Goal: Task Accomplishment & Management: Use online tool/utility

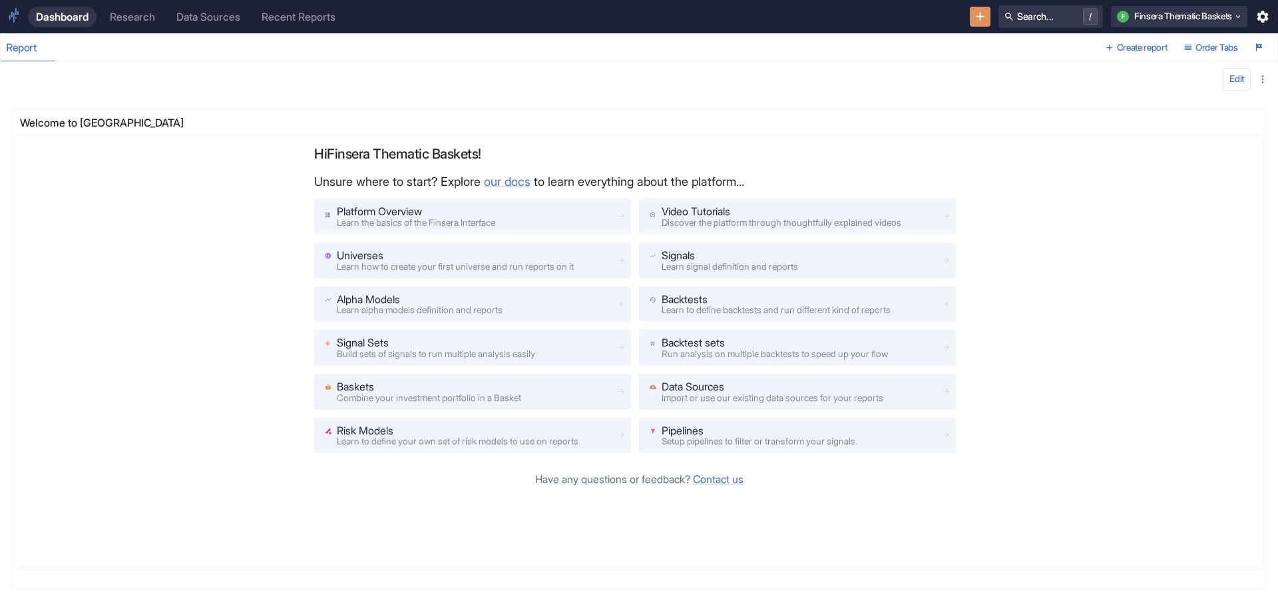
click at [113, 13] on div "Research" at bounding box center [132, 17] width 45 height 13
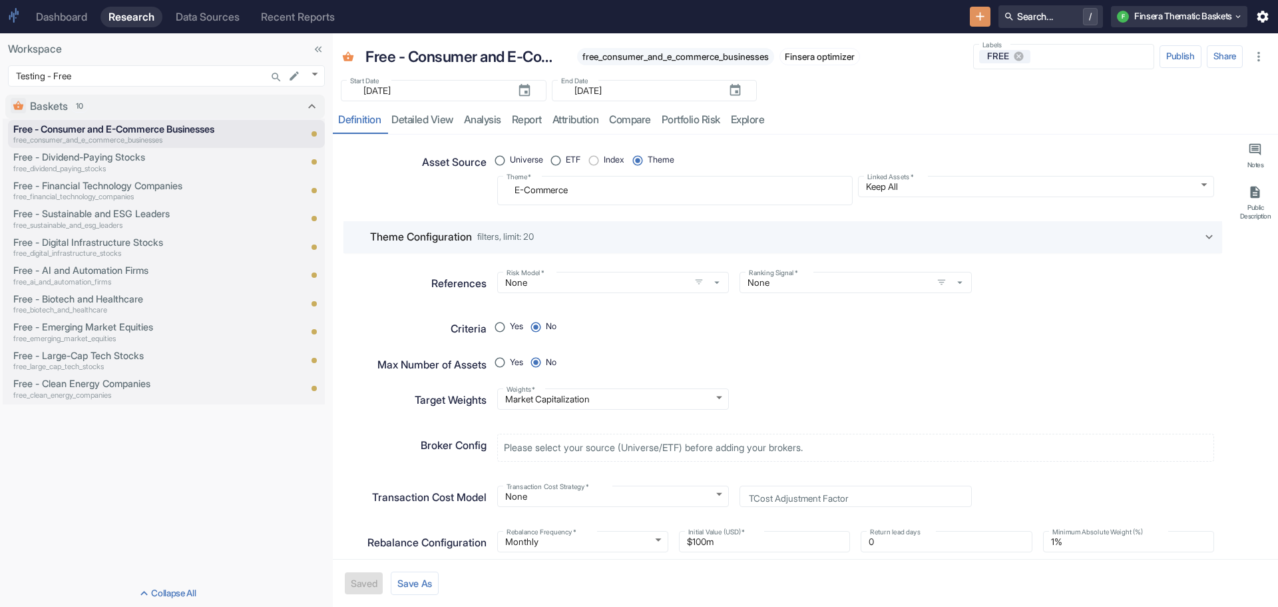
drag, startPoint x: 180, startPoint y: 204, endPoint x: 429, endPoint y: 223, distance: 249.8
type textarea "x"
click at [1063, 57] on input "Labels" at bounding box center [1090, 57] width 115 height 12
click at [1011, 21] on button "Search... /" at bounding box center [1051, 16] width 105 height 23
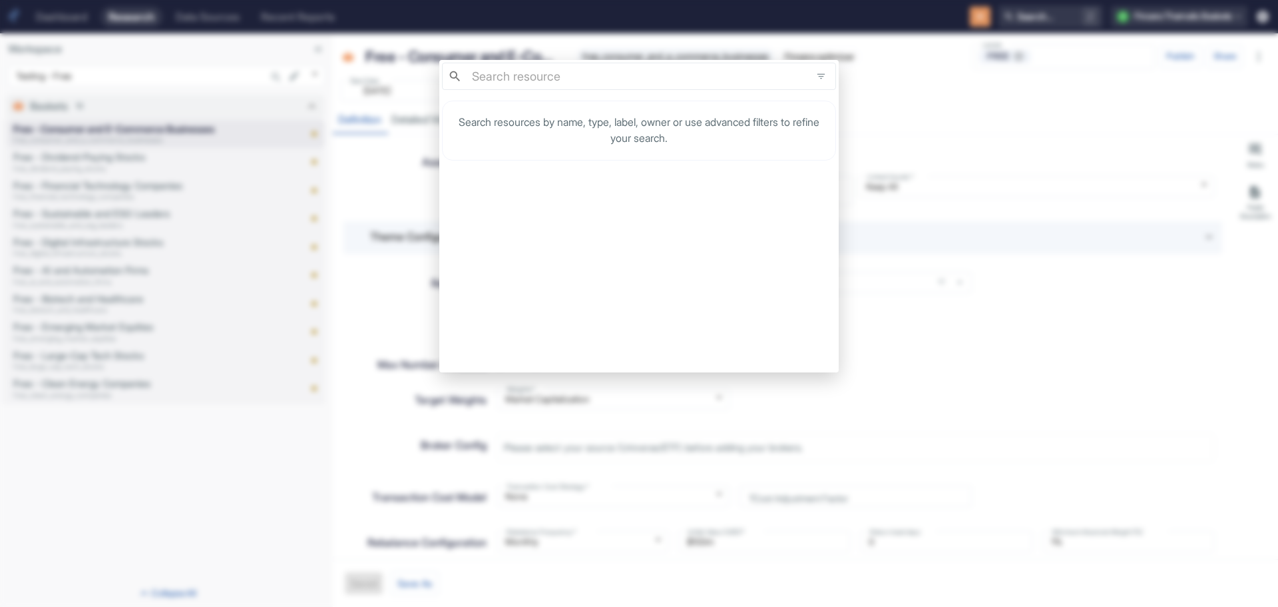
click at [952, 188] on div "​ ​ Search resources by name, type, label, owner or use advanced filters to ref…" at bounding box center [639, 303] width 1278 height 607
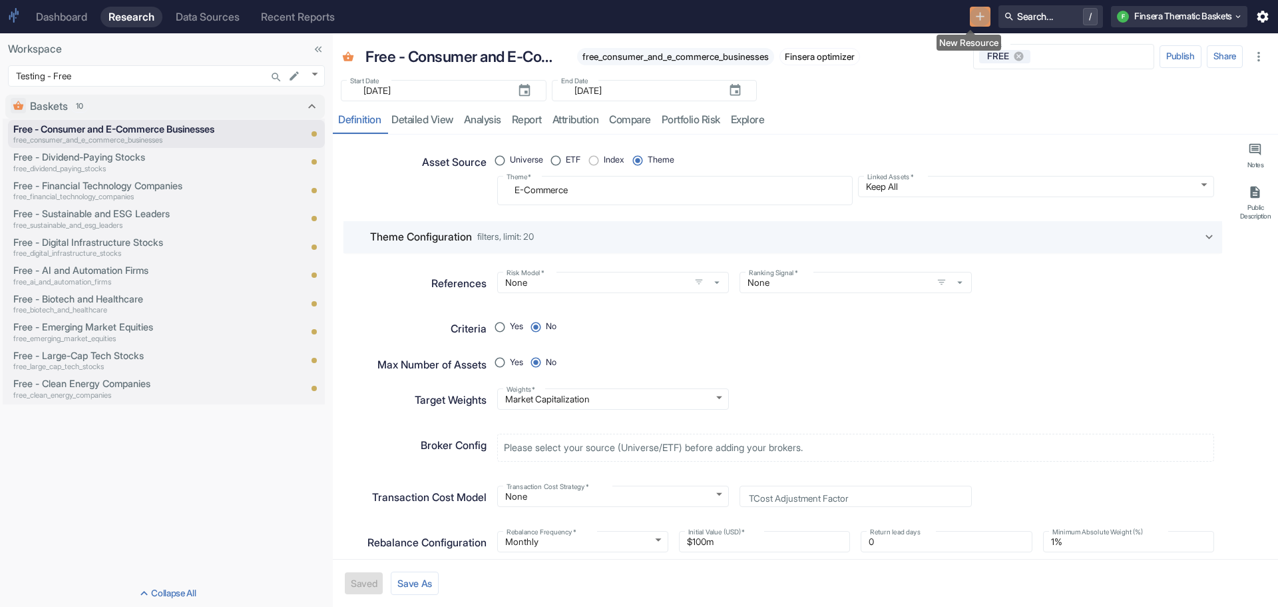
click at [973, 16] on icon "New Resource" at bounding box center [980, 16] width 15 height 15
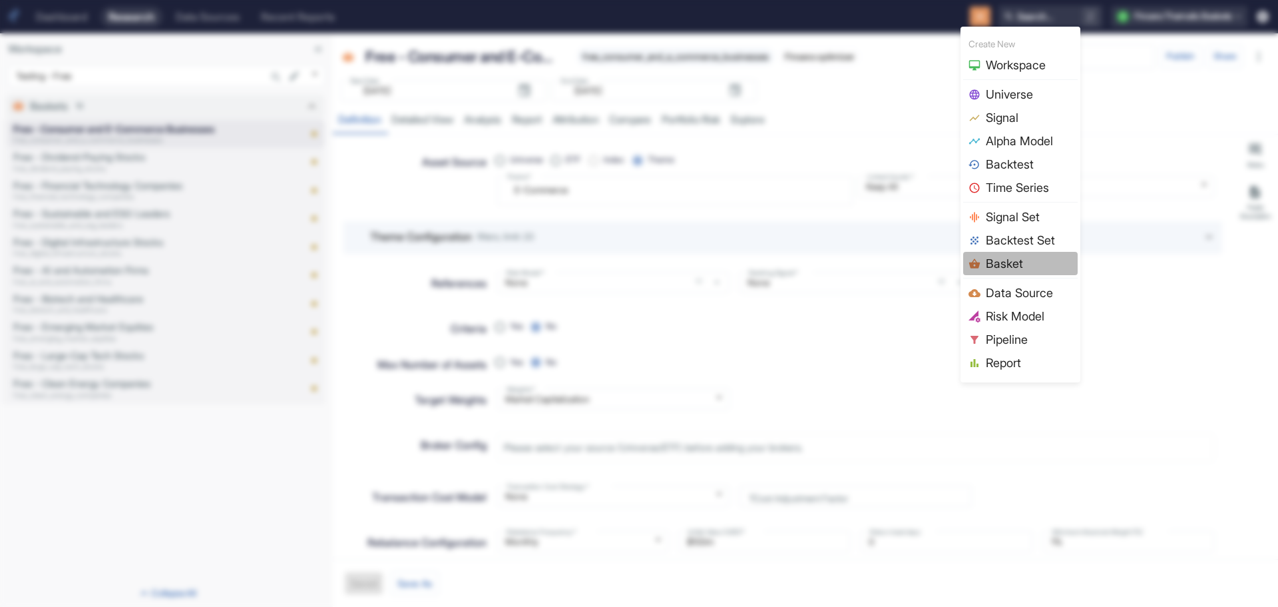
click at [985, 262] on div at bounding box center [977, 264] width 17 height 12
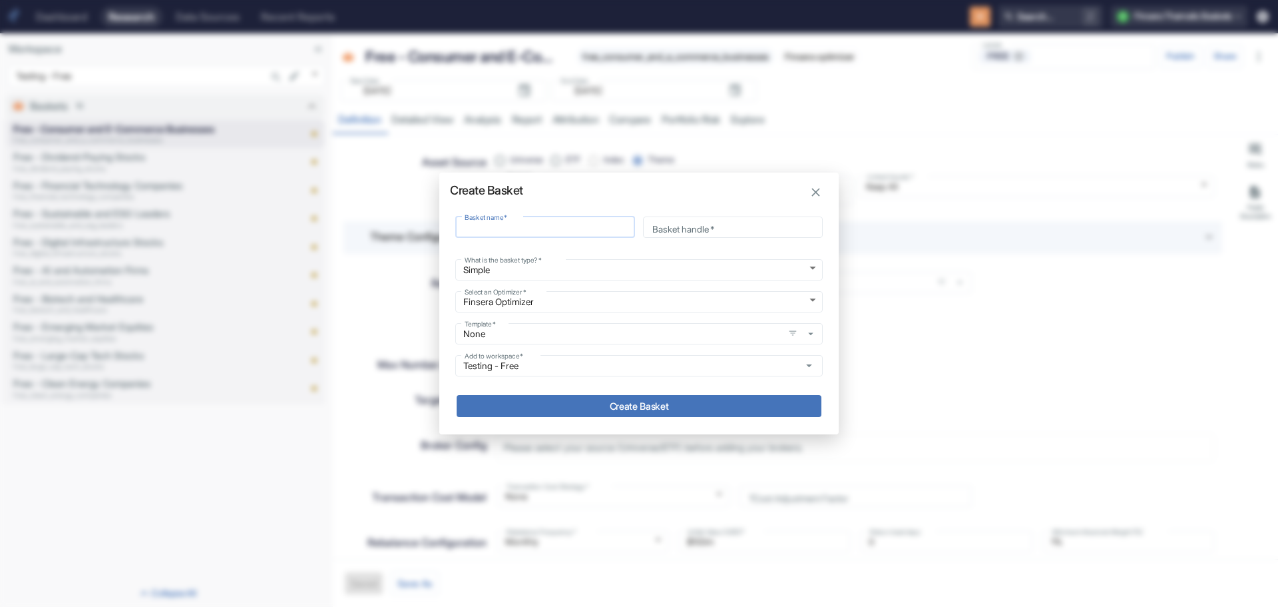
click at [490, 228] on input "Basket name   *" at bounding box center [545, 227] width 180 height 16
type input "A"
type input "a"
type input "Ag"
type input "ag"
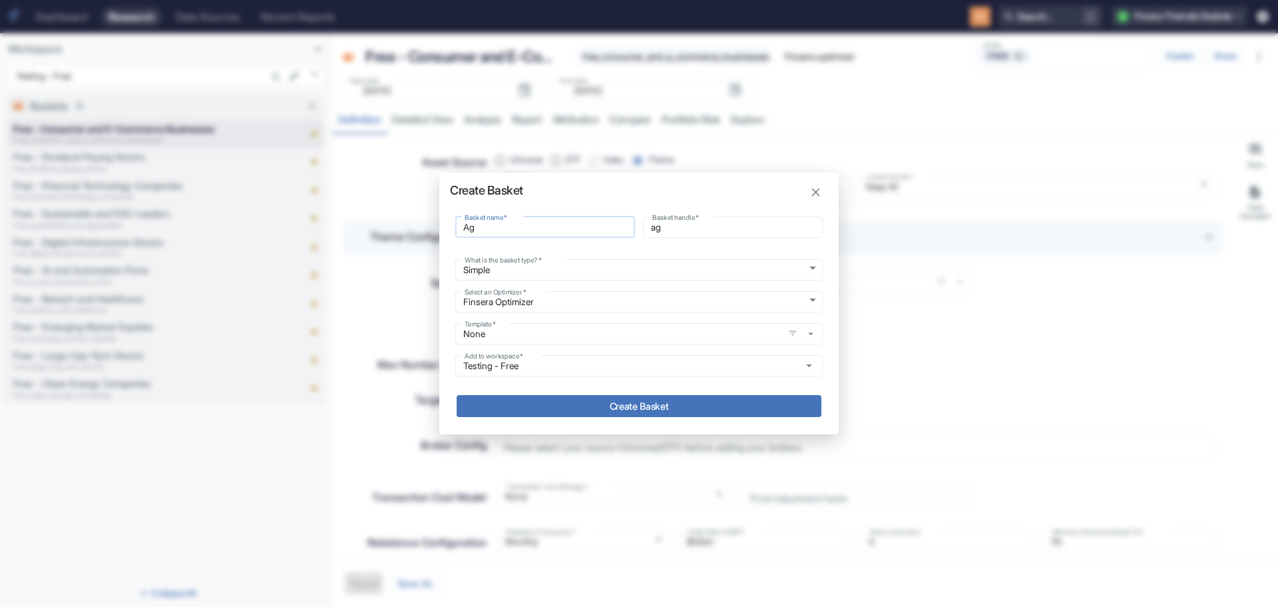
type input "Agg"
type input "agg"
type input "AggT"
type input "aggt"
type input "AggTe"
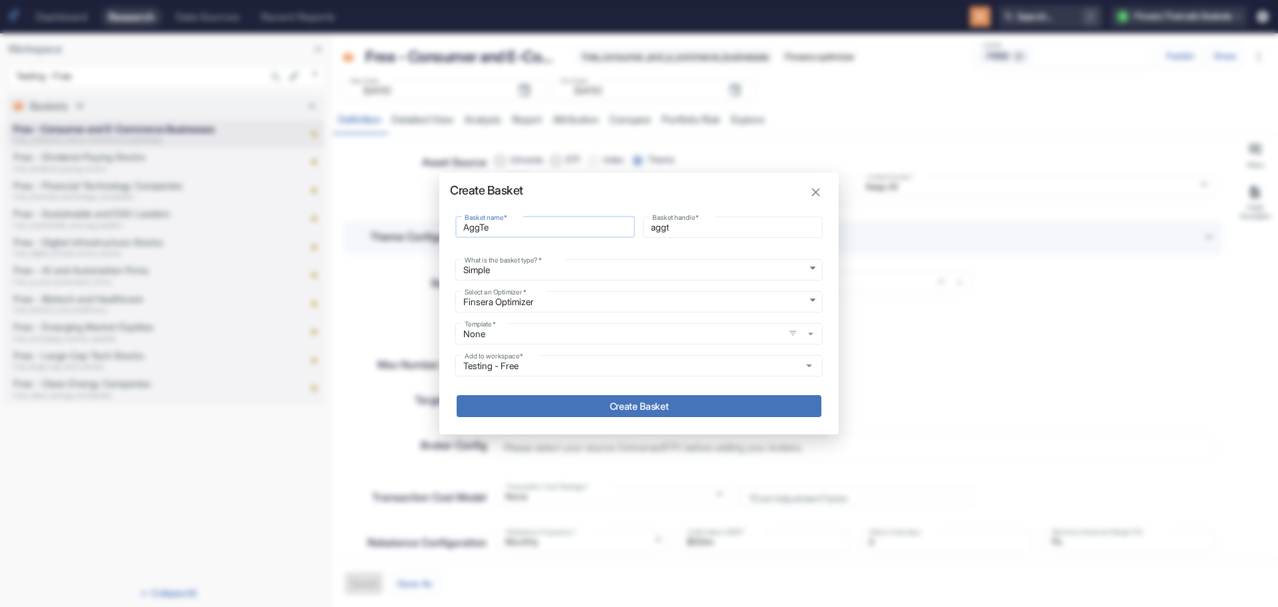
type input "aggte"
type input "AggTec"
type input "aggtec"
type input "AggTech"
type input "aggtech"
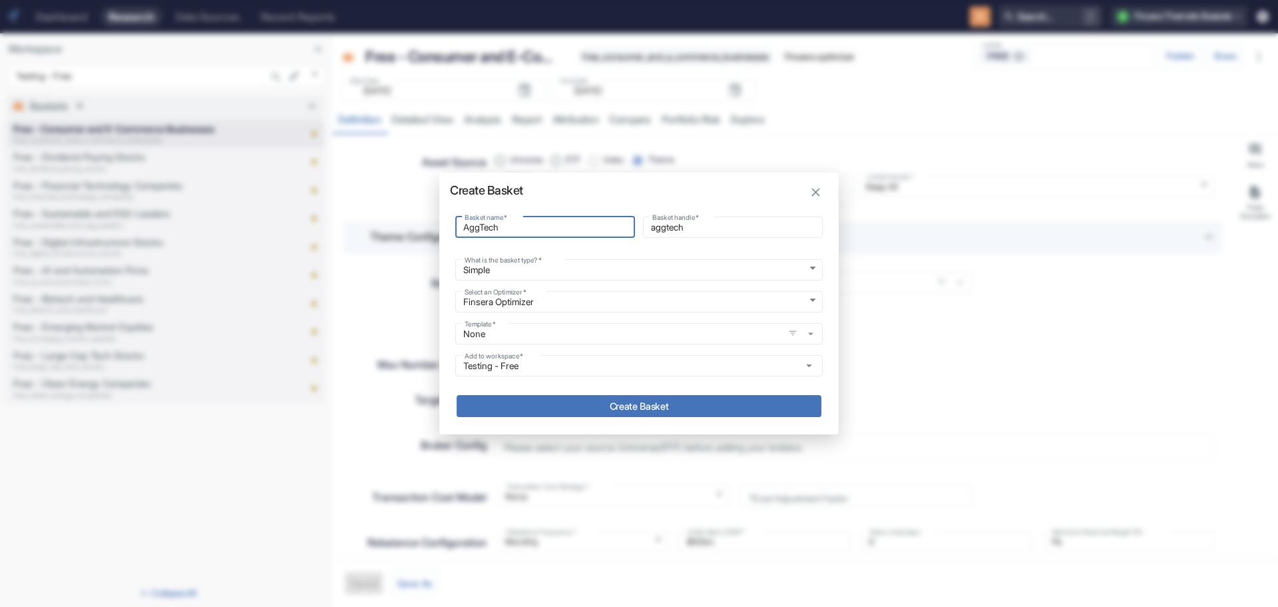
type input "AggTech"
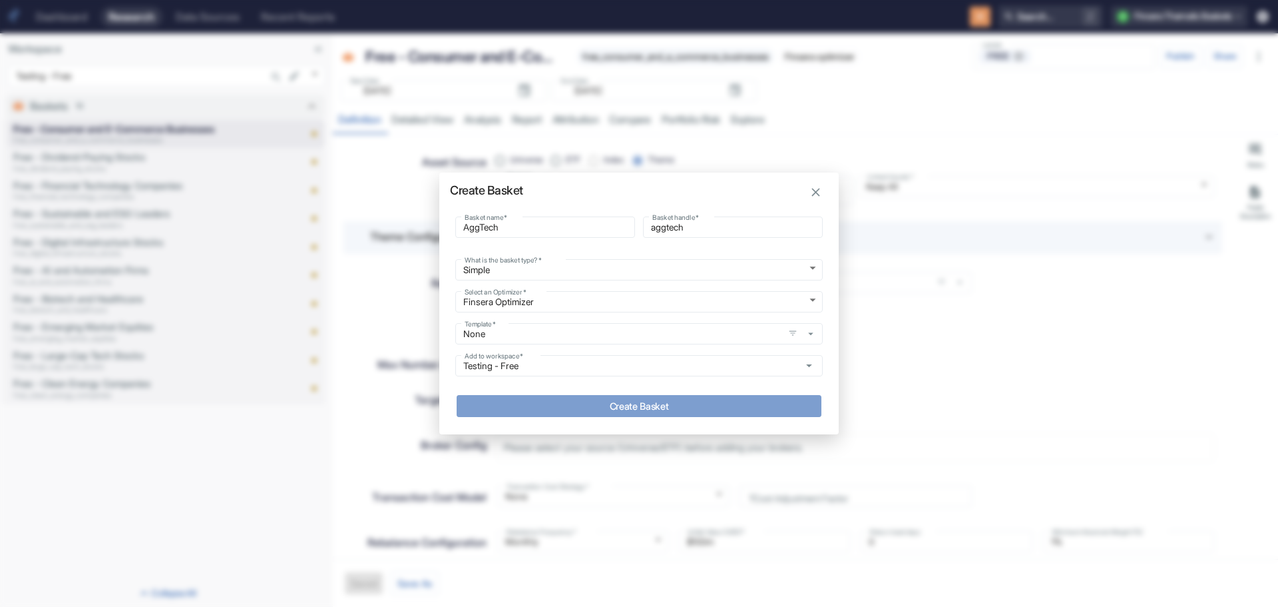
click at [644, 402] on button "Create Basket" at bounding box center [639, 406] width 365 height 22
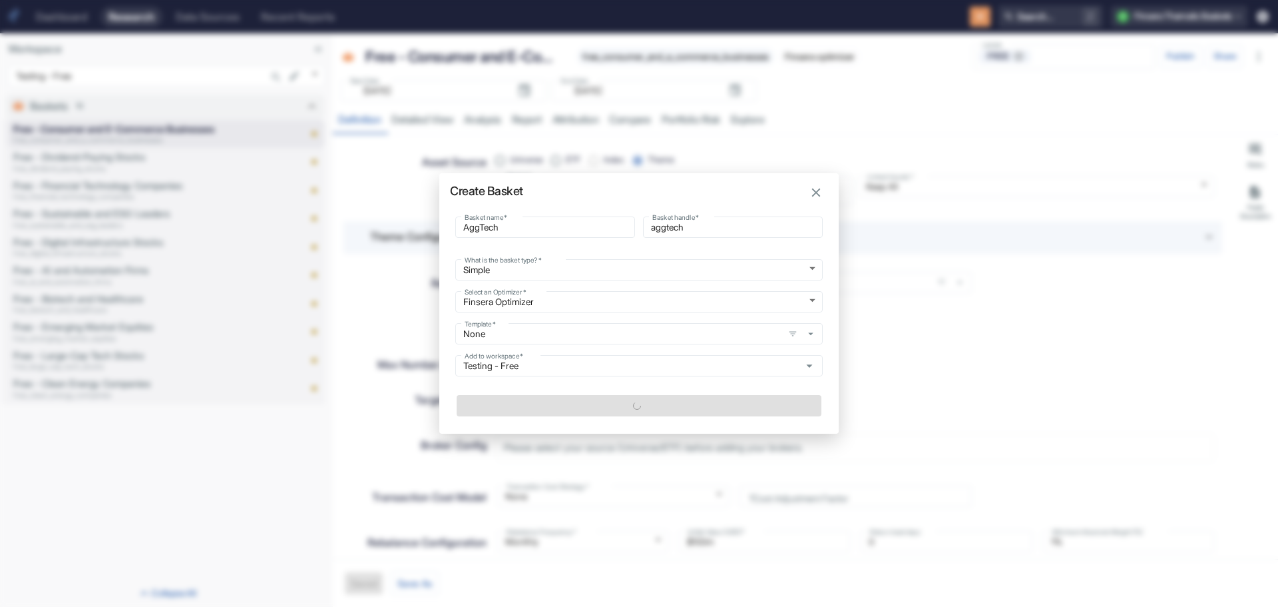
type textarea "x"
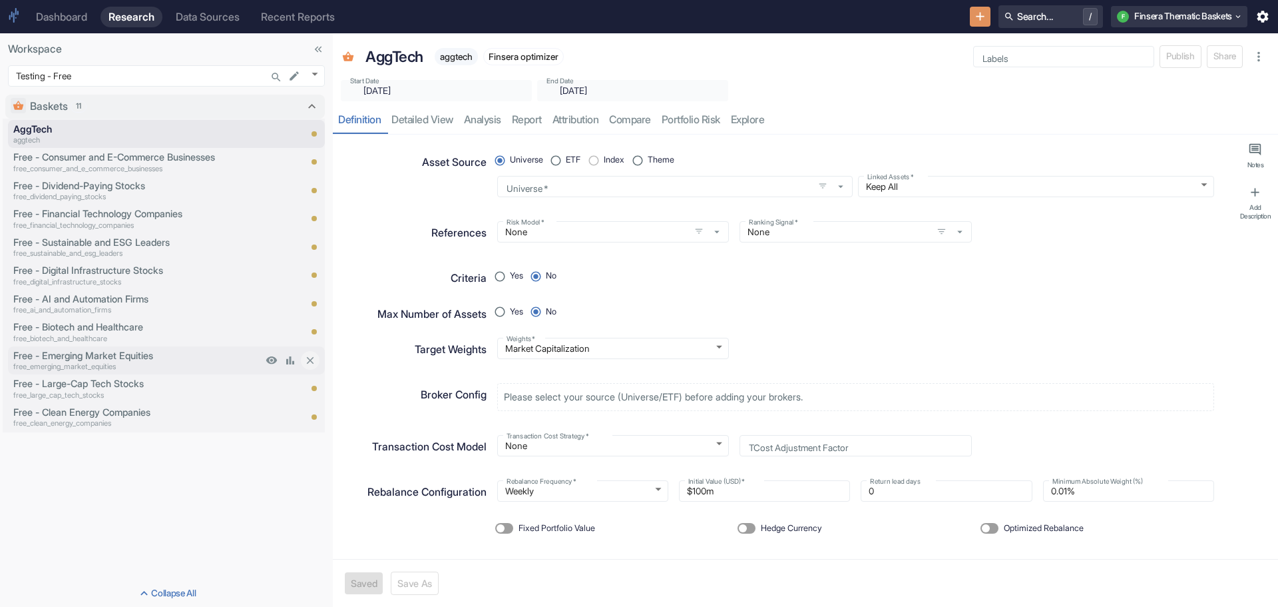
type textarea "x"
radio input "true"
click at [639, 156] on input "Theme" at bounding box center [638, 160] width 20 height 20
radio input "false"
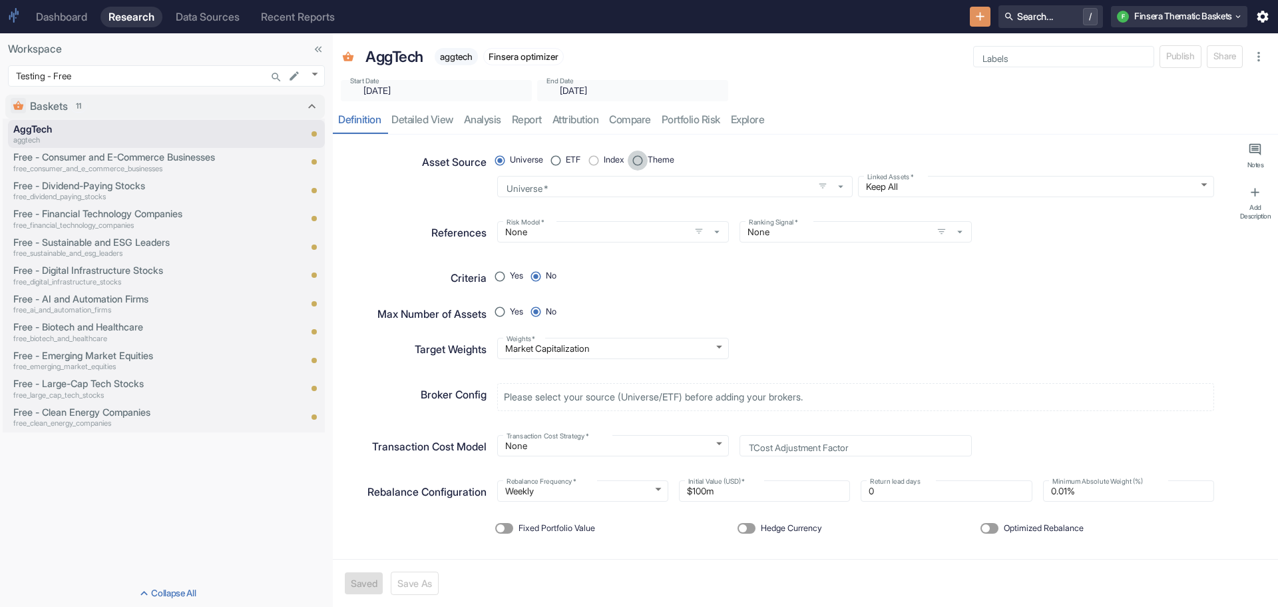
radio input "true"
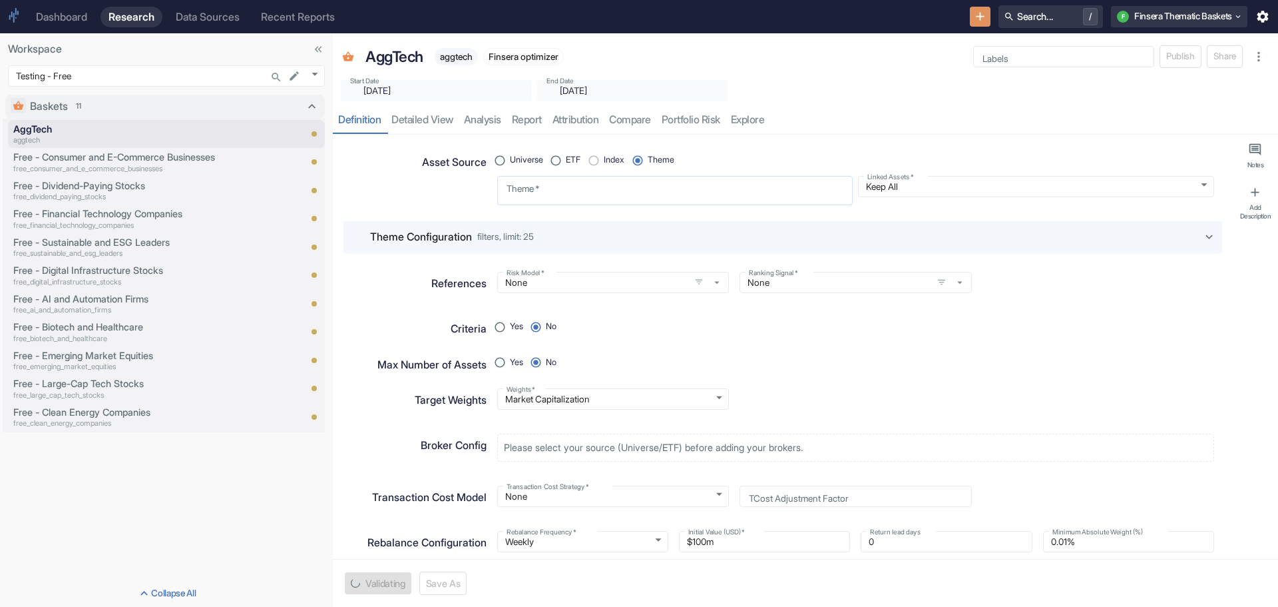
type textarea "x"
radio input "true"
click at [599, 188] on textarea "Theme   *" at bounding box center [676, 190] width 338 height 18
type textarea "x"
type textarea "Ag"
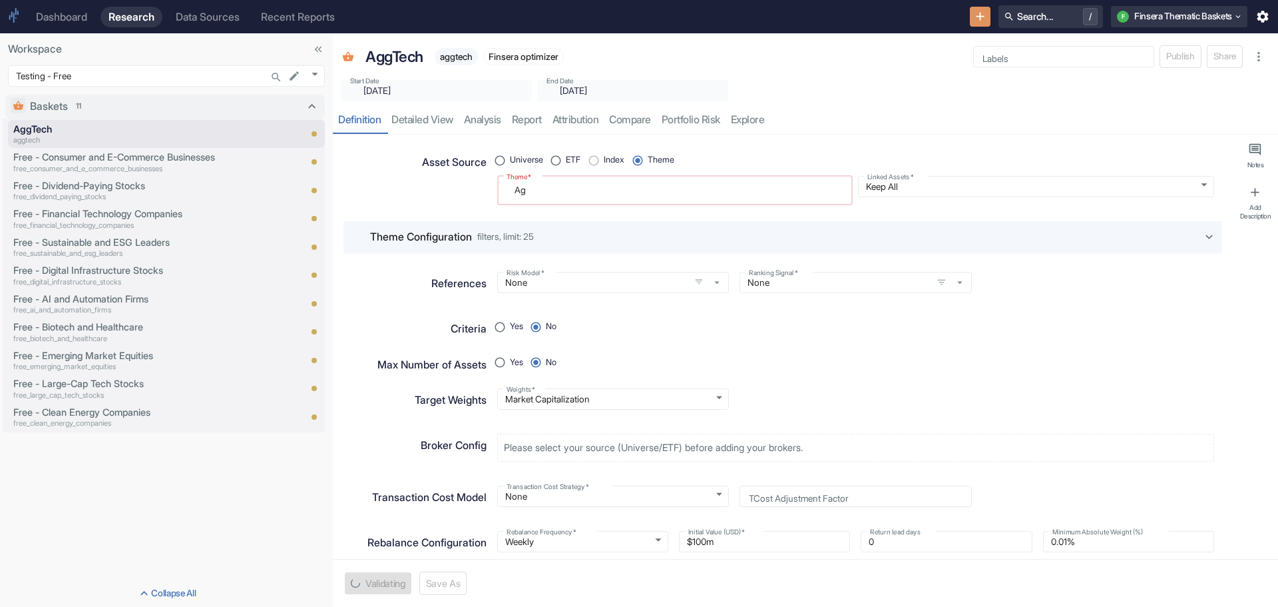
type textarea "x"
type textarea "Agr"
type textarea "x"
type textarea "Agri"
type textarea "x"
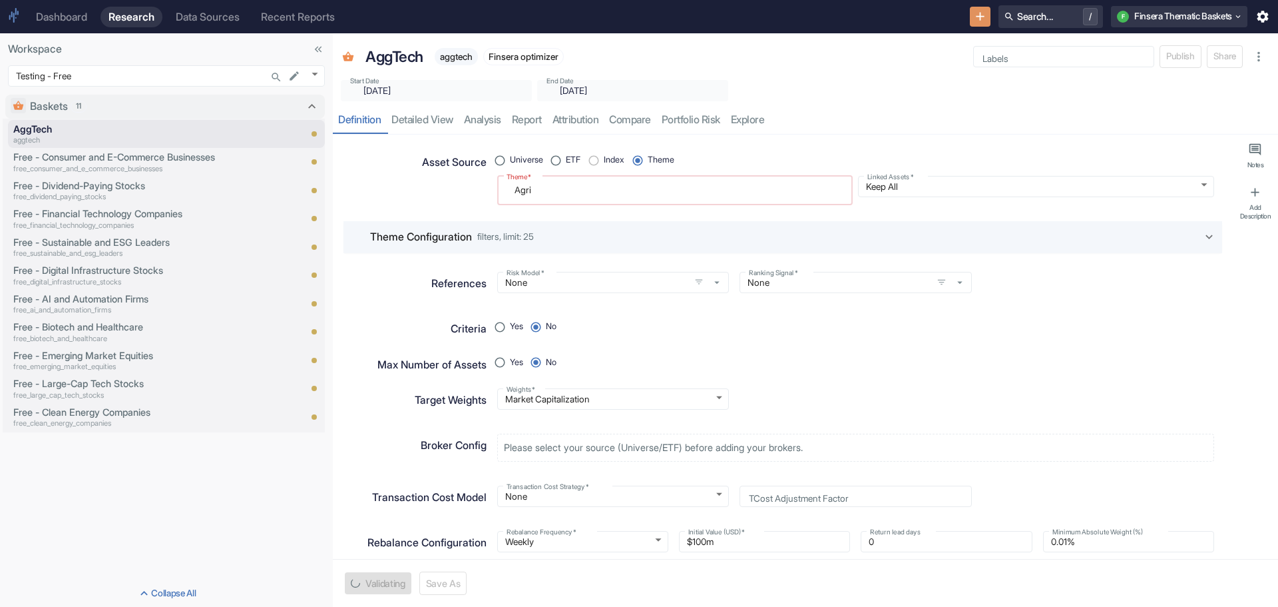
type textarea "Agric"
type textarea "x"
type textarea "Agricu"
type textarea "x"
type textarea "Agricul"
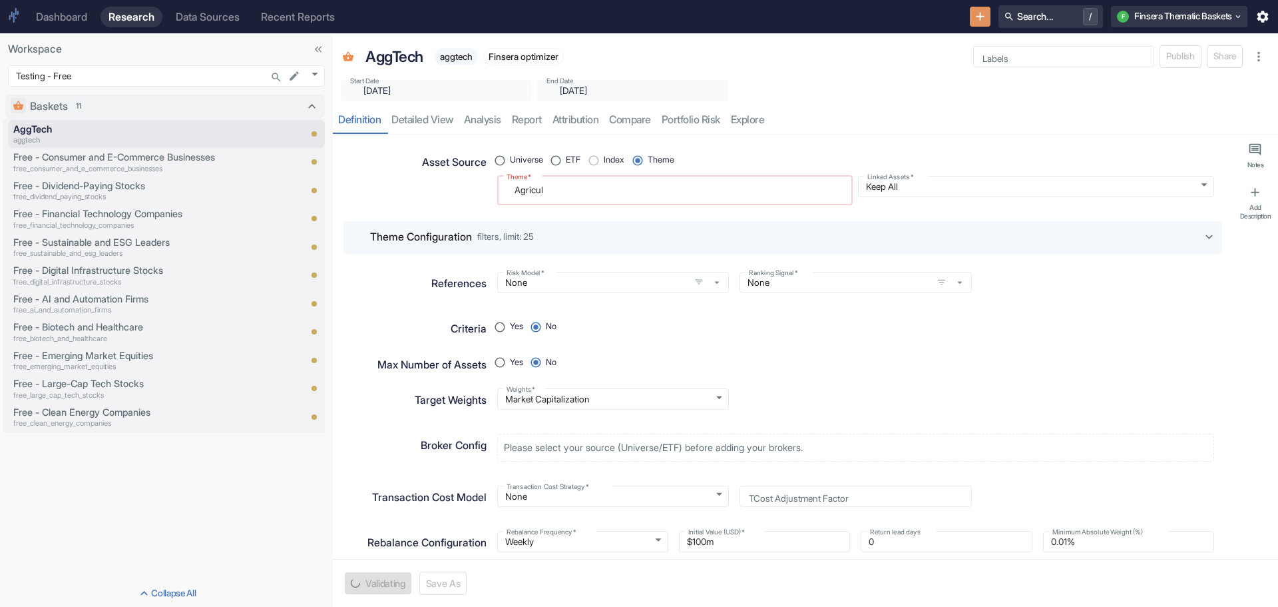
type textarea "x"
type textarea "Agricult"
type textarea "x"
type textarea "Agricultu"
type textarea "x"
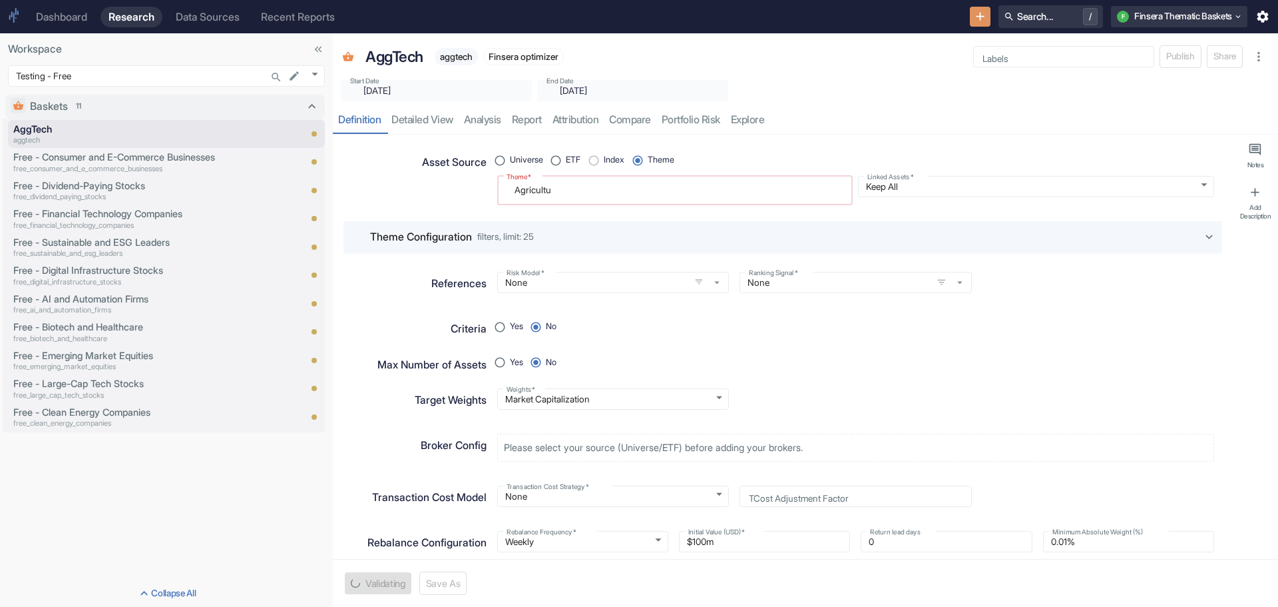
type textarea "Agricultur"
type textarea "x"
type textarea "Agriculture"
type textarea "x"
type textarea "Agriculture"
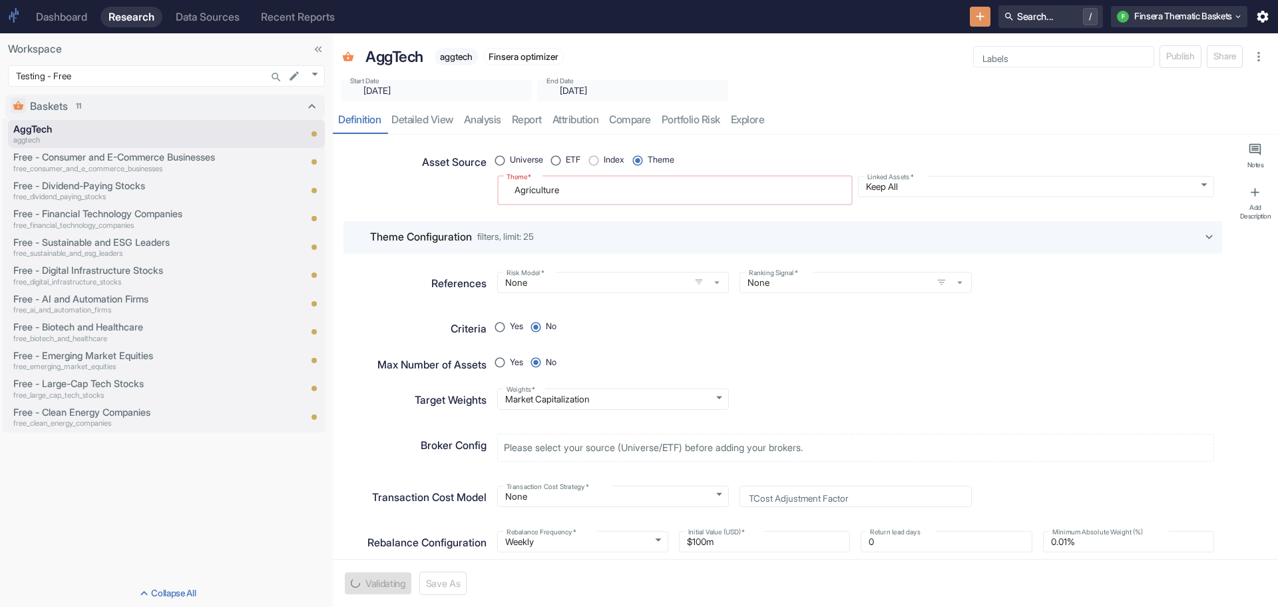
type textarea "x"
type textarea "Agriculture t"
type textarea "x"
type textarea "Agriculture te"
type textarea "x"
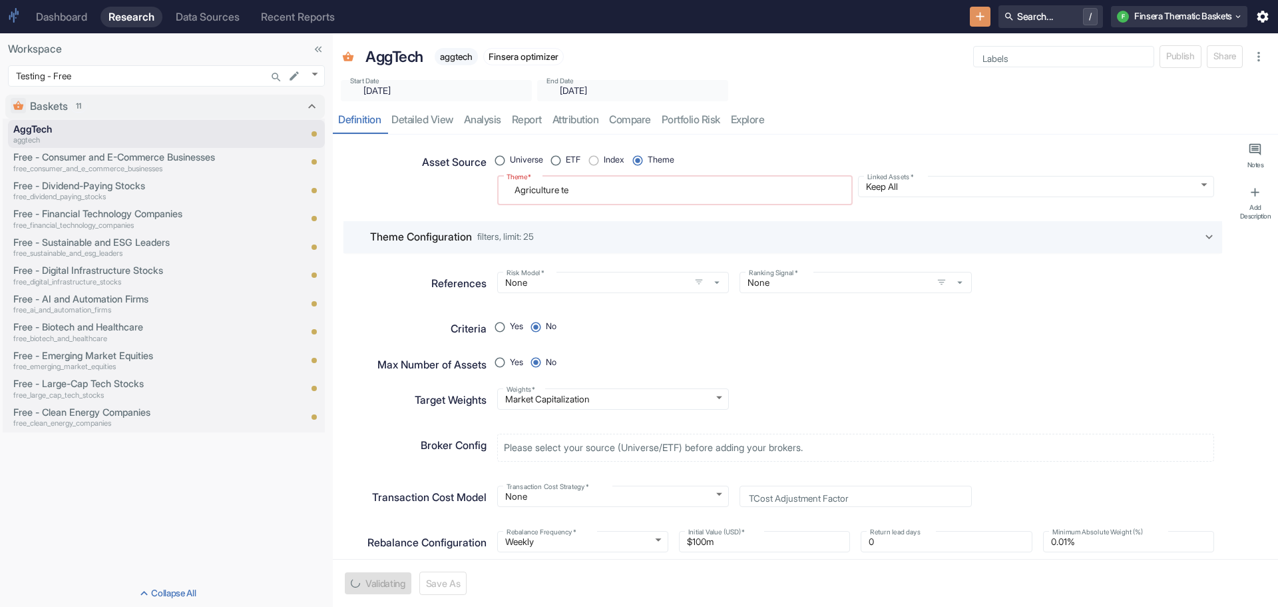
type textarea "Agriculture tec"
type textarea "x"
type textarea "Agriculture tech"
type textarea "x"
type textarea "Agriculture techn"
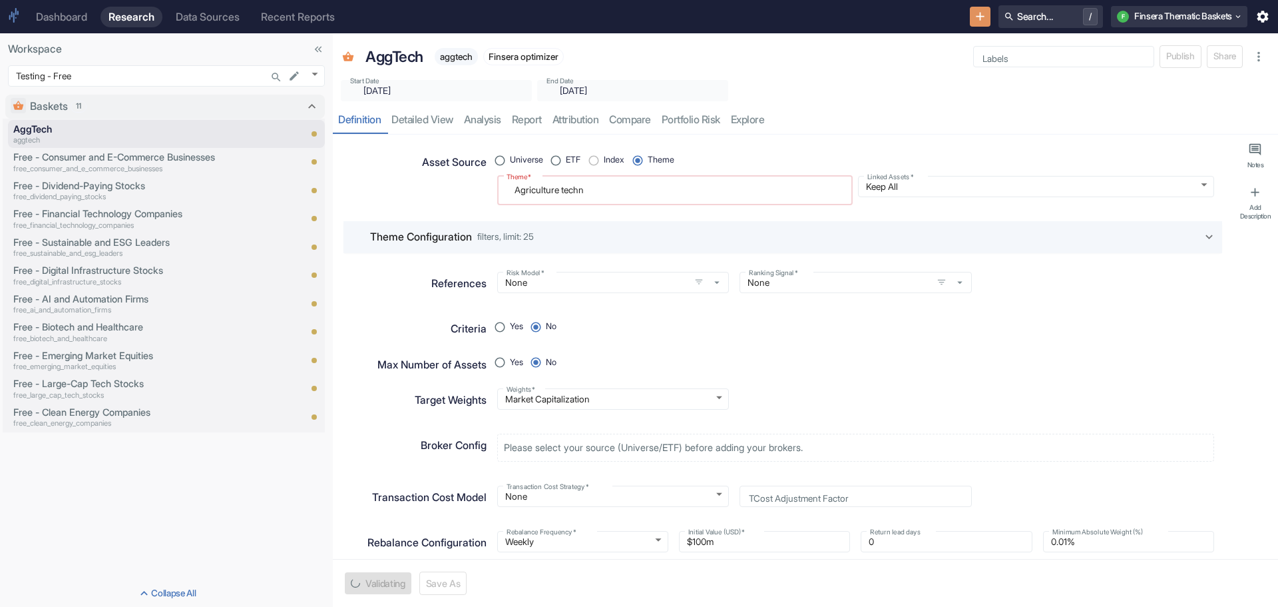
type textarea "x"
type textarea "Agriculture techno"
type textarea "x"
type textarea "Agriculture technol"
type textarea "x"
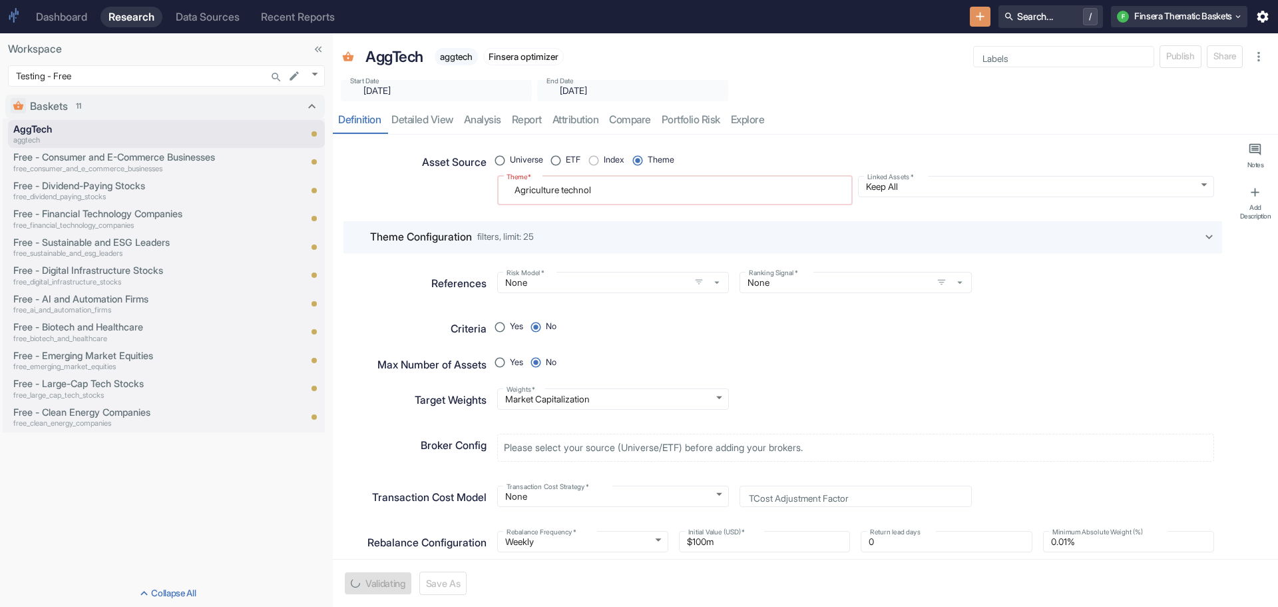
type textarea "Agriculture technolo"
type textarea "x"
type textarea "Agriculture technolog"
type textarea "x"
type textarea "Agriculture technology"
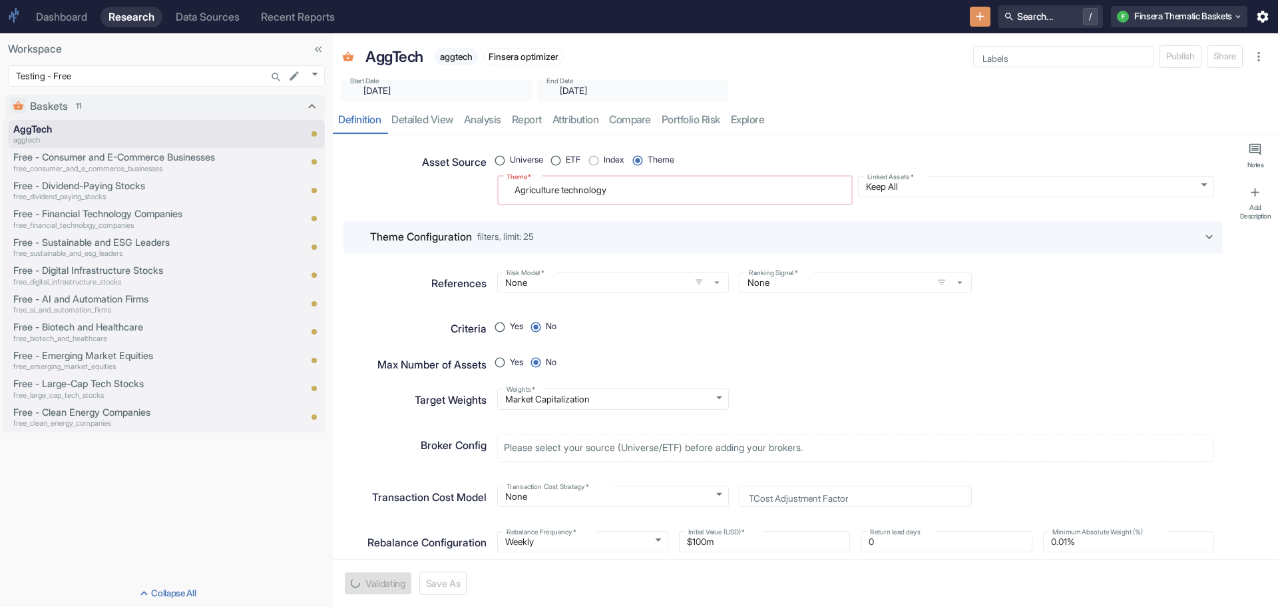
type textarea "x"
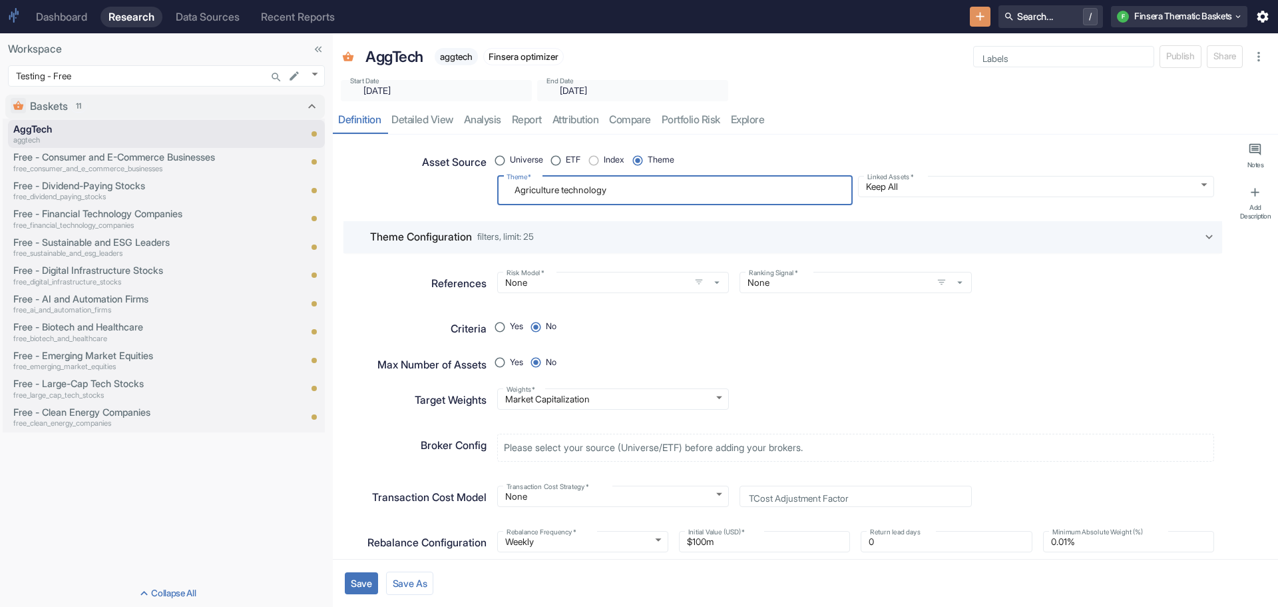
type textarea "Agriculture technology"
click at [1203, 236] on icon at bounding box center [1210, 237] width 15 height 15
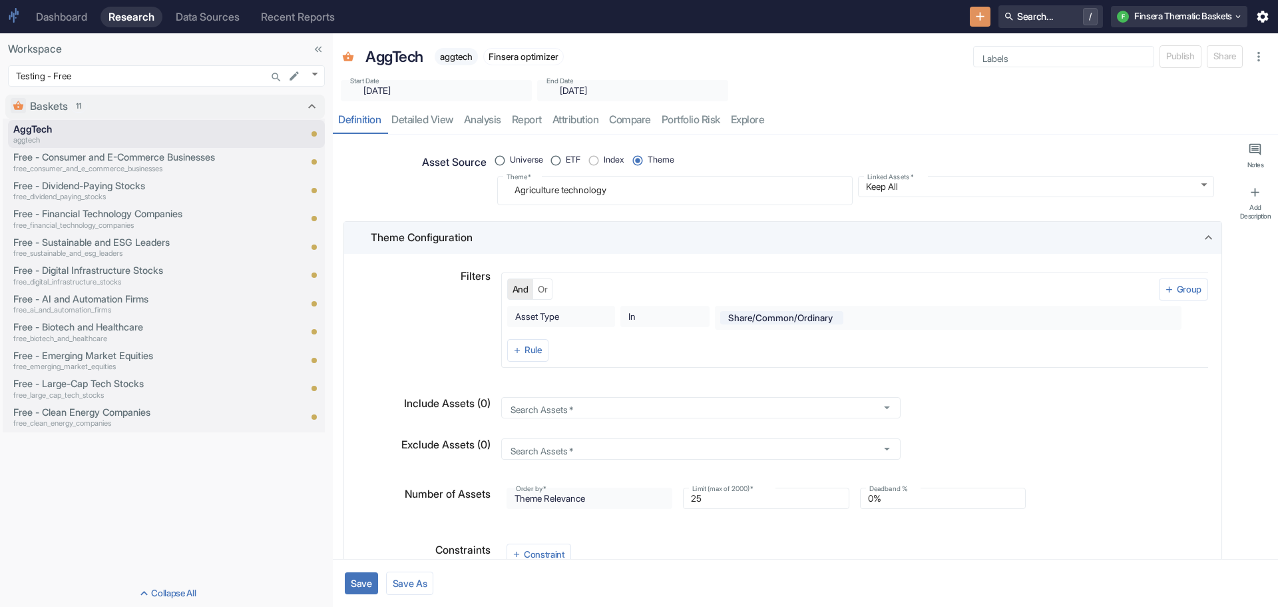
type textarea "x"
drag, startPoint x: 688, startPoint y: 498, endPoint x: 700, endPoint y: 498, distance: 12.0
click at [700, 498] on input "25" at bounding box center [766, 498] width 166 height 16
type input "1"
type textarea "x"
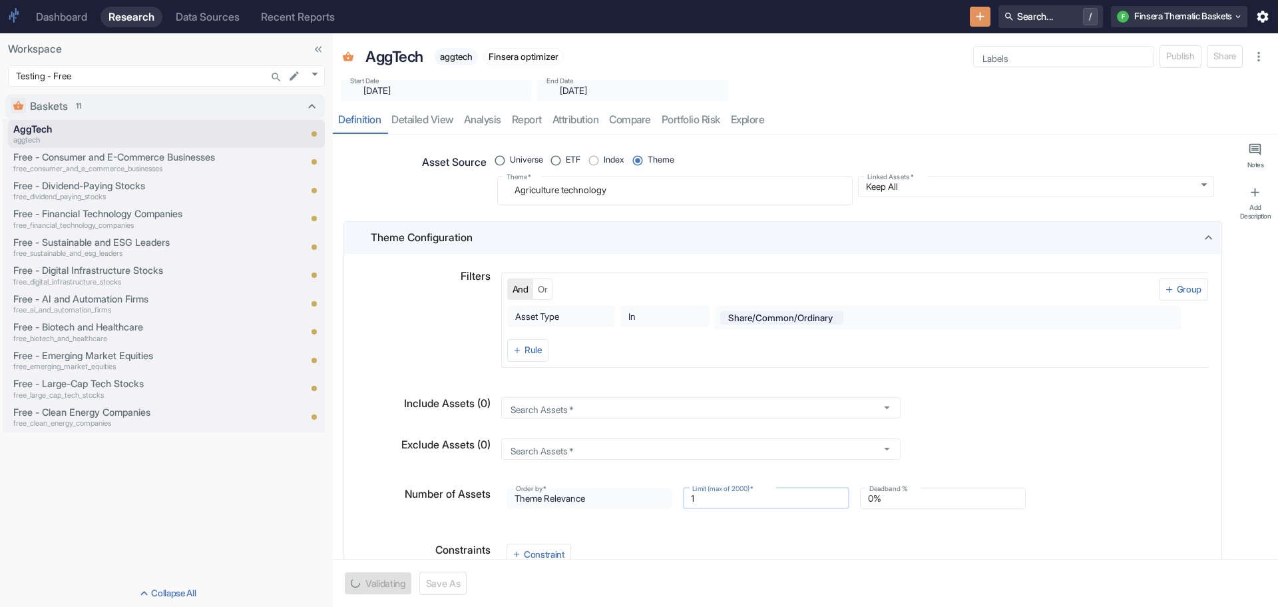
type input "10"
type textarea "x"
type input "100"
type textarea "x"
type input "100"
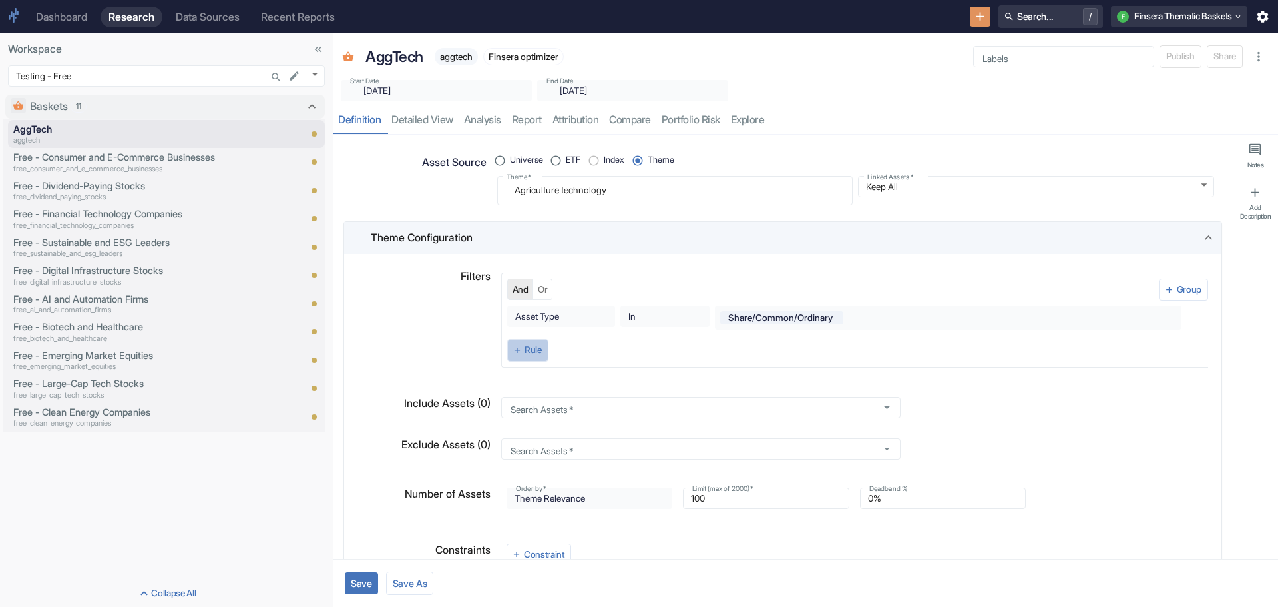
click at [524, 348] on button "Rule" at bounding box center [527, 350] width 41 height 23
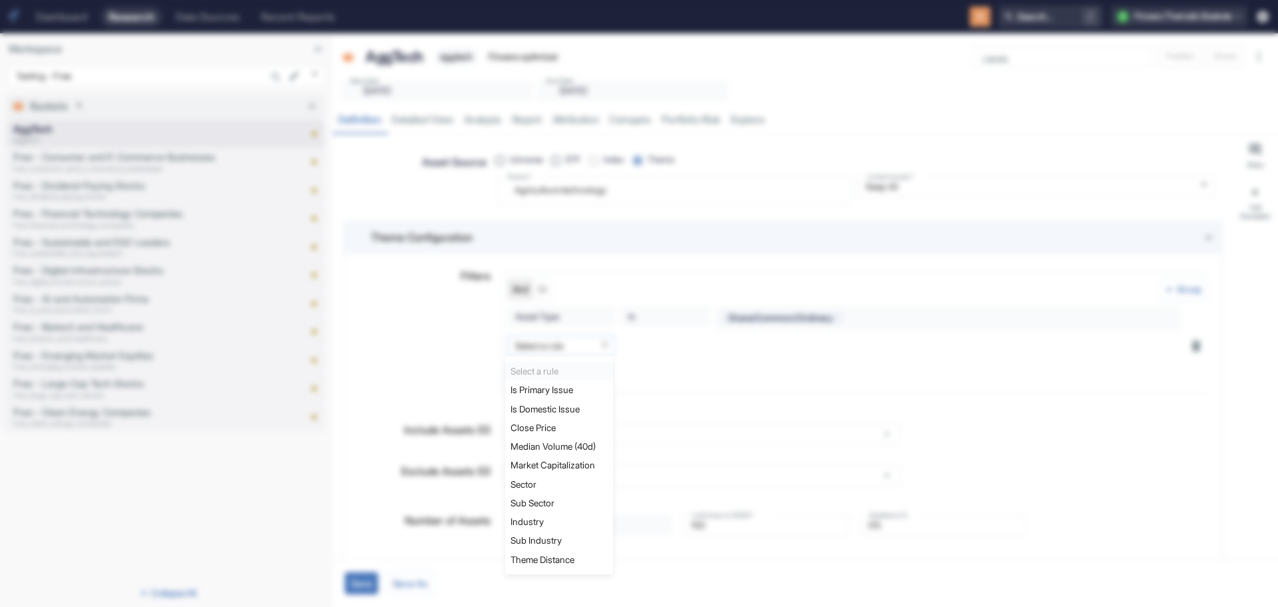
click at [599, 340] on body "Dashboard Research Data Sources Recent Reports Search... / F Finsera Thematic B…" at bounding box center [639, 303] width 1278 height 607
click at [419, 364] on div at bounding box center [639, 303] width 1278 height 607
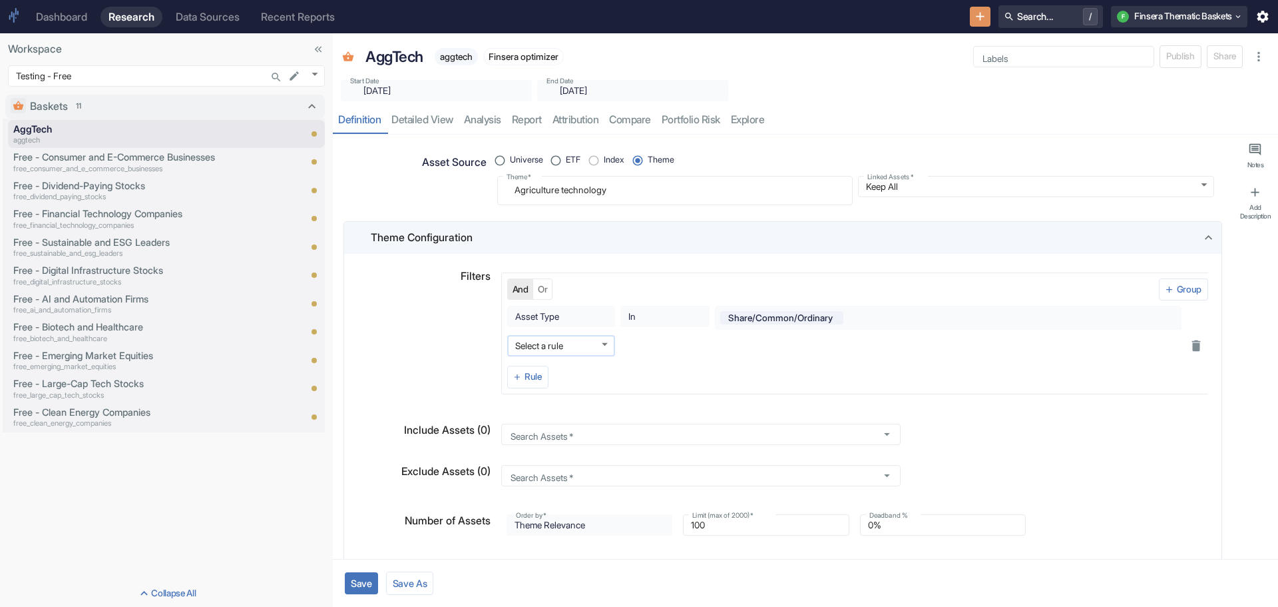
click at [600, 341] on body "Dashboard Research Data Sources Recent Reports Search... / F Finsera Thematic B…" at bounding box center [639, 303] width 1278 height 607
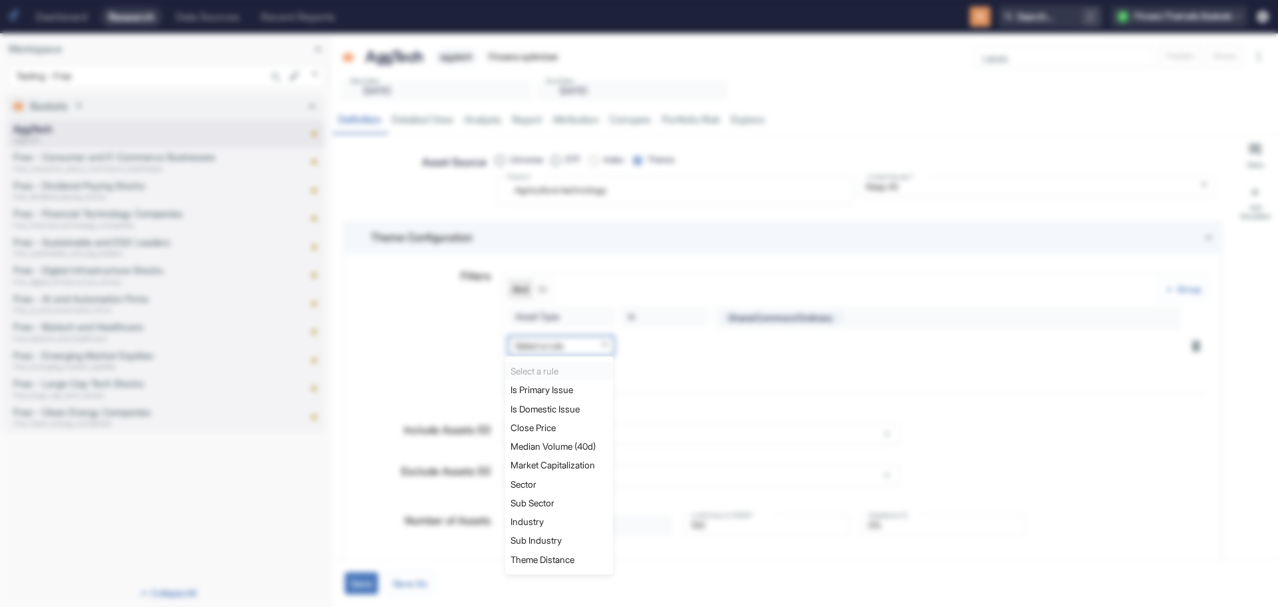
click at [571, 561] on li "Theme Distance" at bounding box center [559, 559] width 108 height 19
type textarea "x"
type input "theme_distance"
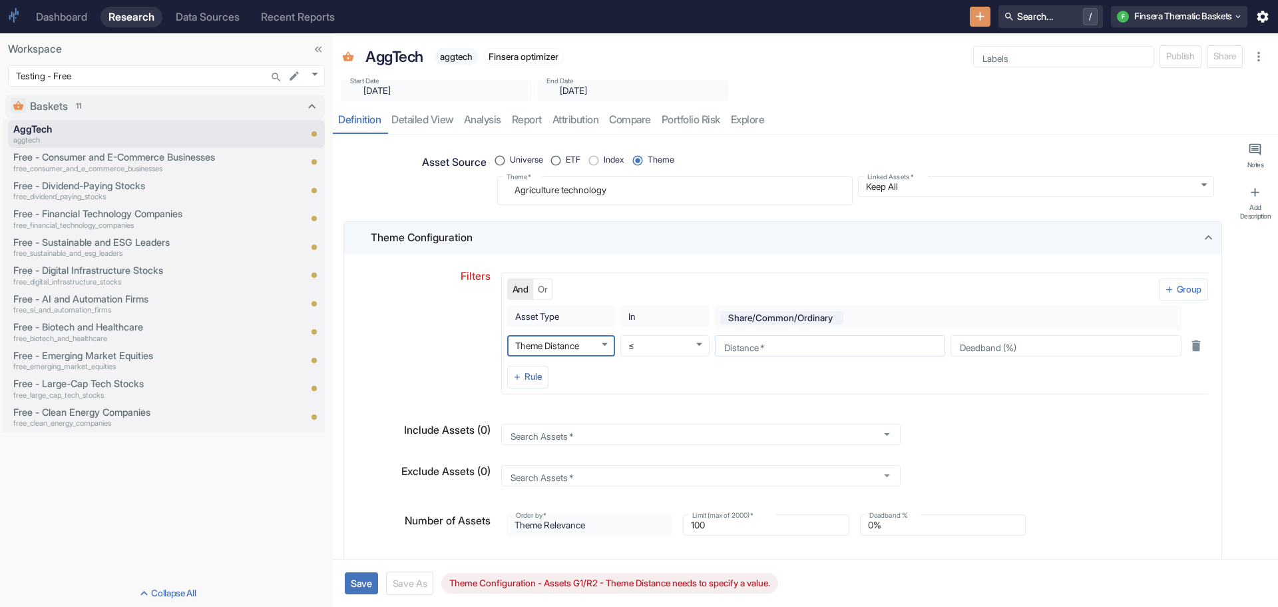
click at [767, 346] on input "Distance   *" at bounding box center [830, 346] width 231 height 16
type textarea "x"
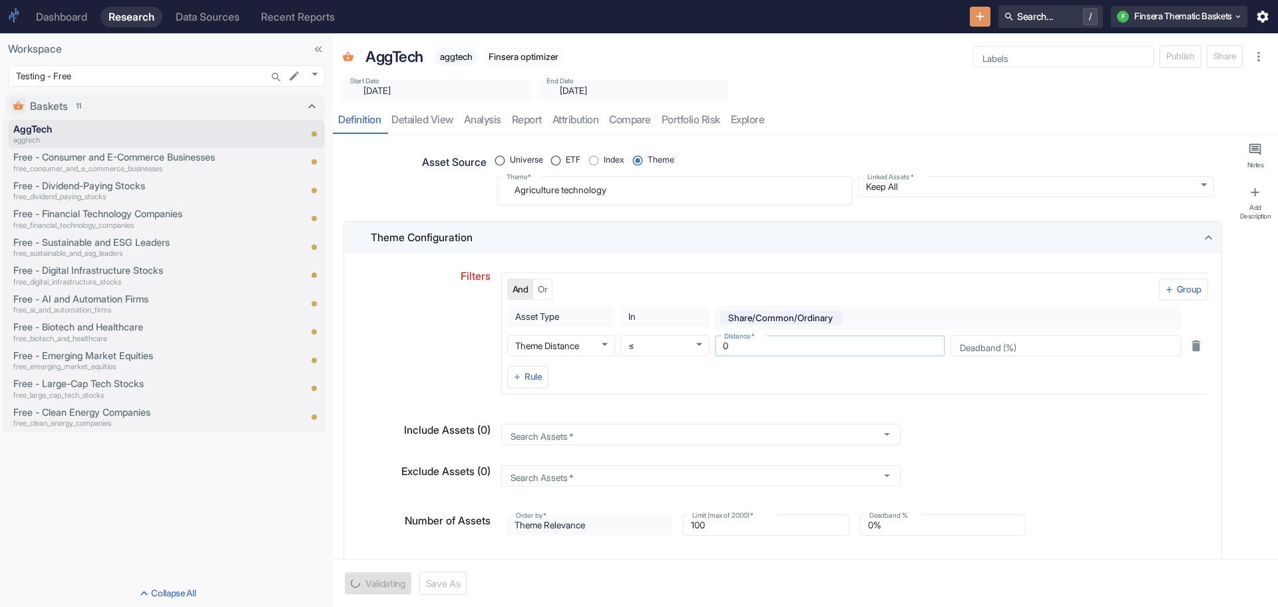
type input "0.5"
type textarea "x"
type input "0.54"
type textarea "x"
drag, startPoint x: 728, startPoint y: 346, endPoint x: 744, endPoint y: 343, distance: 15.5
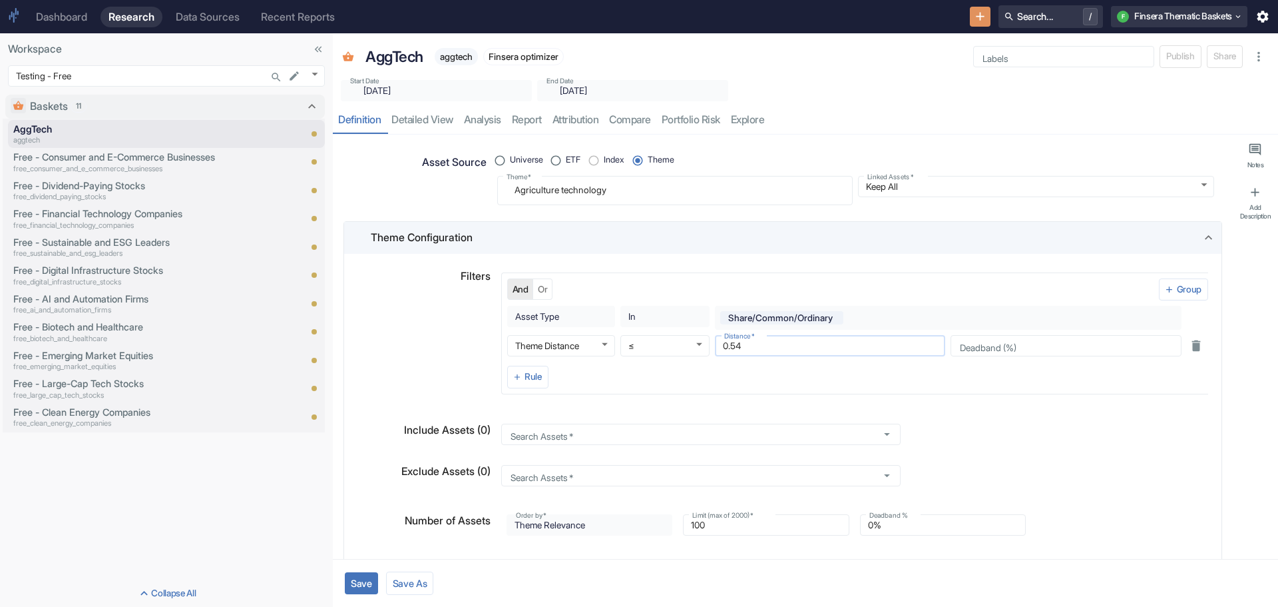
click at [744, 343] on input "0.54" at bounding box center [830, 346] width 231 height 16
type input "0.4"
type textarea "x"
type input "0.45"
type textarea "x"
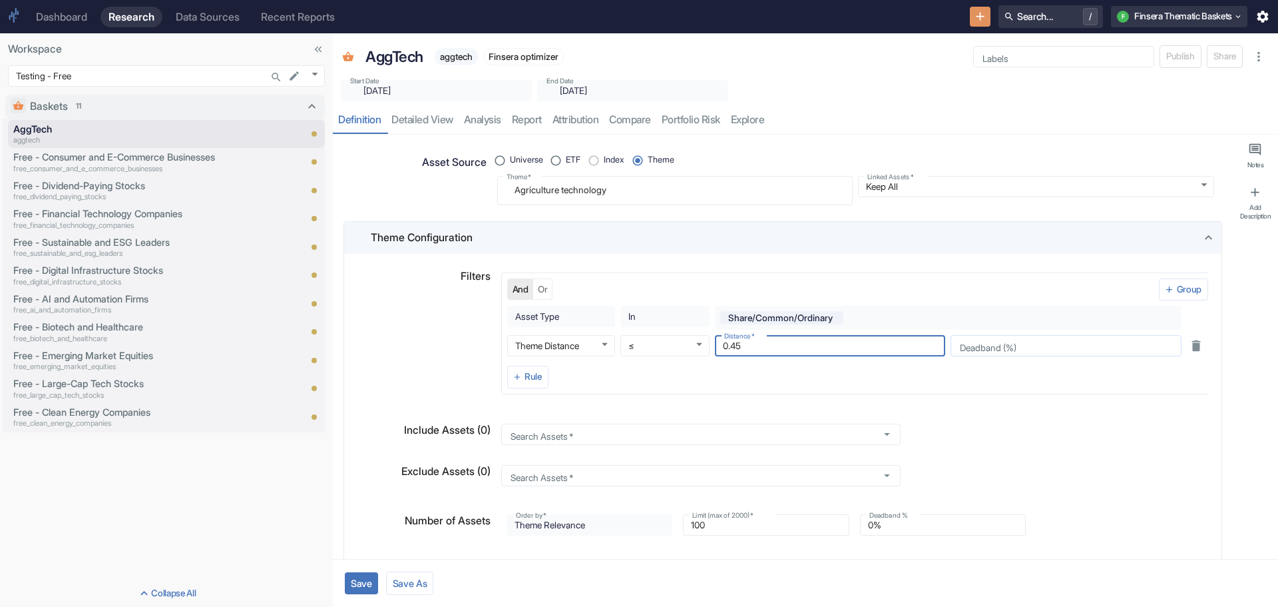
type input "0.45"
click at [982, 349] on input "Deadband (%)" at bounding box center [1066, 346] width 231 height 16
type textarea "x"
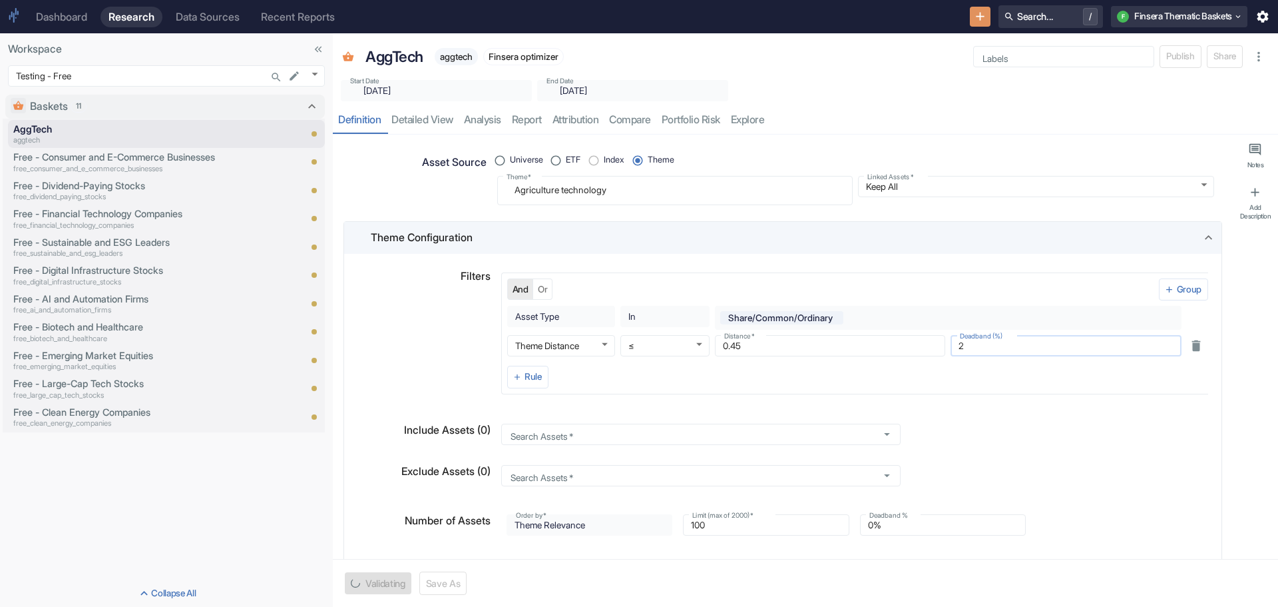
type input "20"
type textarea "x"
type input "20"
click at [364, 581] on button "Save" at bounding box center [361, 583] width 33 height 22
click at [517, 91] on icon "button" at bounding box center [524, 90] width 15 height 15
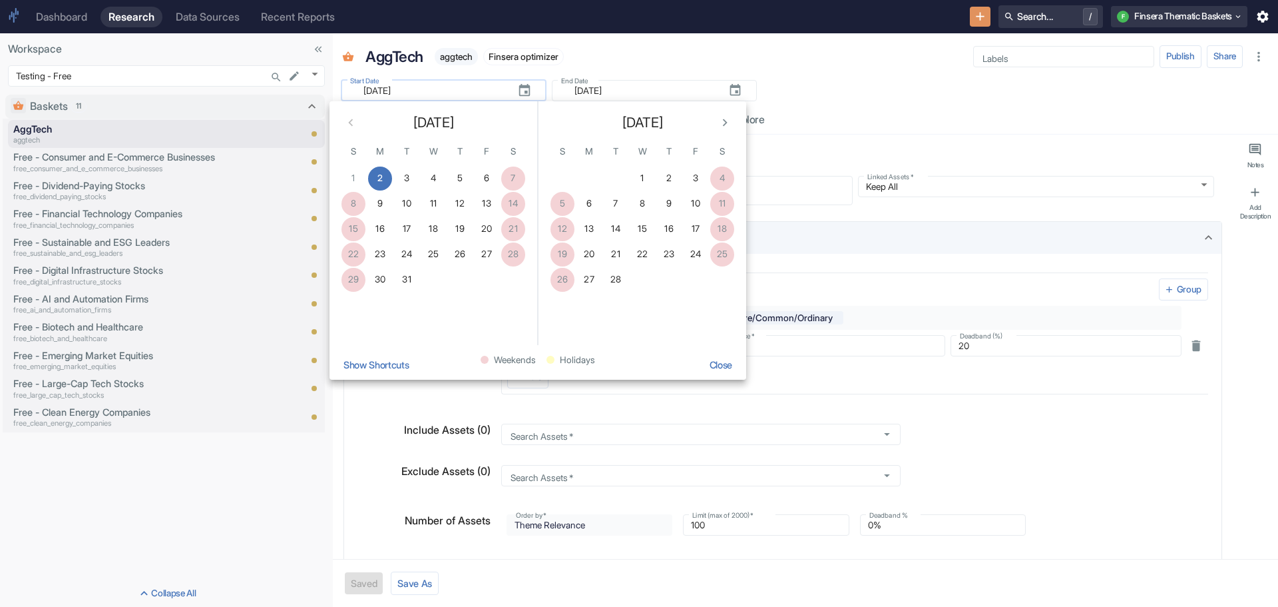
type textarea "x"
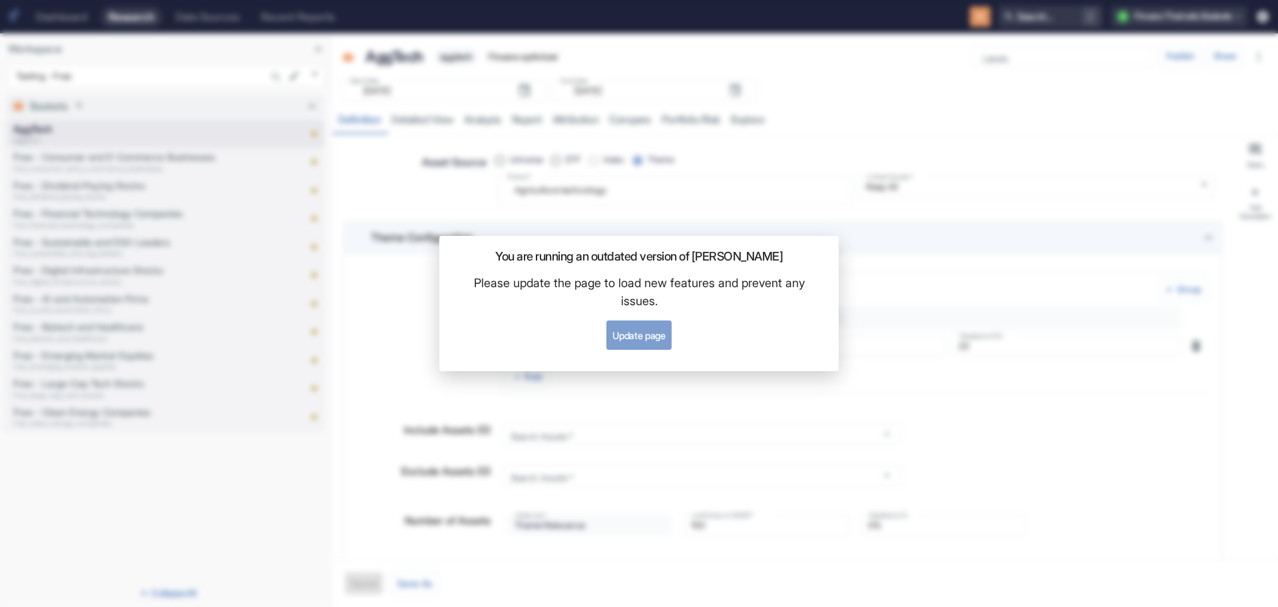
click at [632, 334] on button "Update page" at bounding box center [639, 334] width 65 height 29
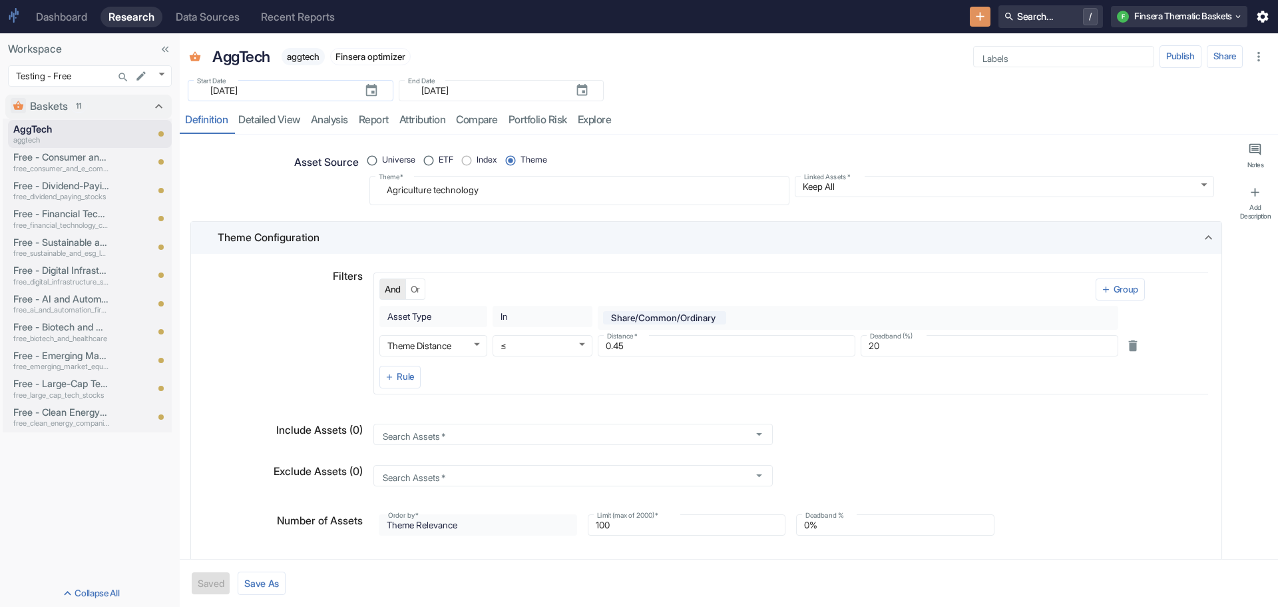
click at [366, 91] on icon "button" at bounding box center [371, 90] width 11 height 12
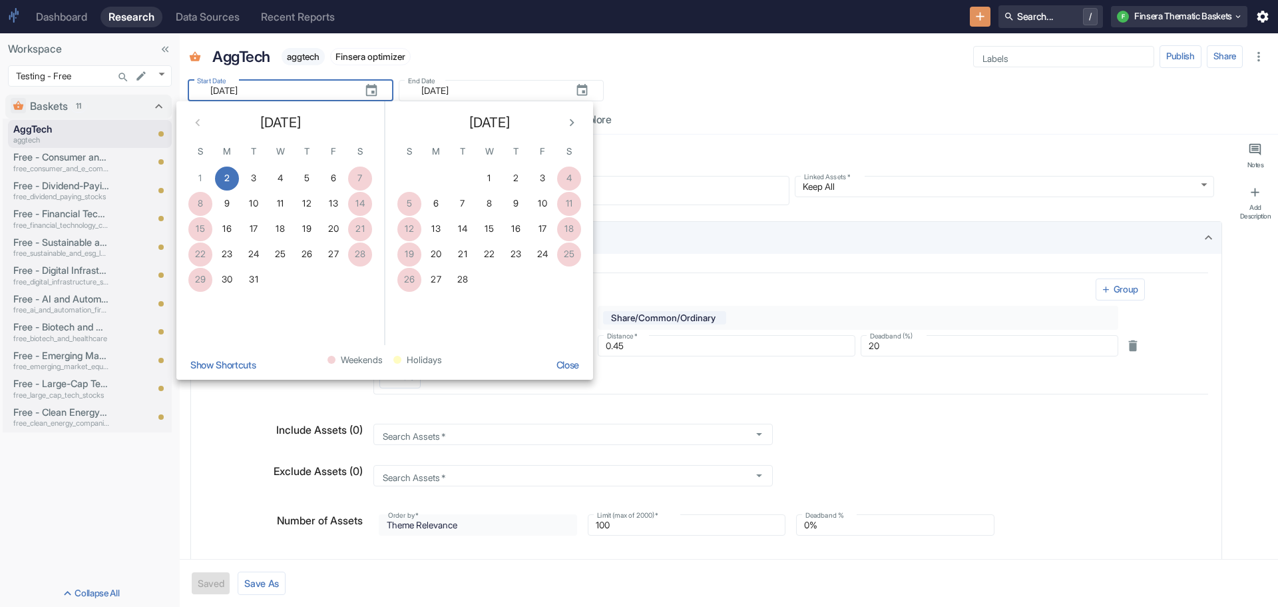
type textarea "x"
click at [228, 360] on button "Show Shortcuts" at bounding box center [222, 364] width 77 height 29
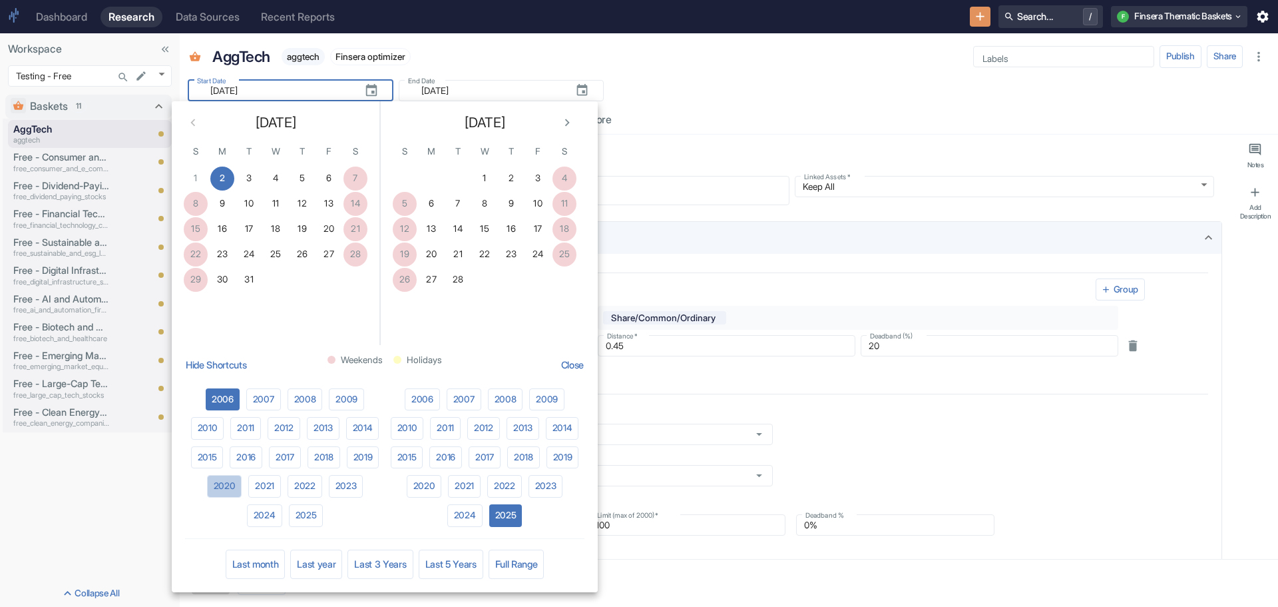
click at [225, 483] on button "2020" at bounding box center [224, 486] width 35 height 23
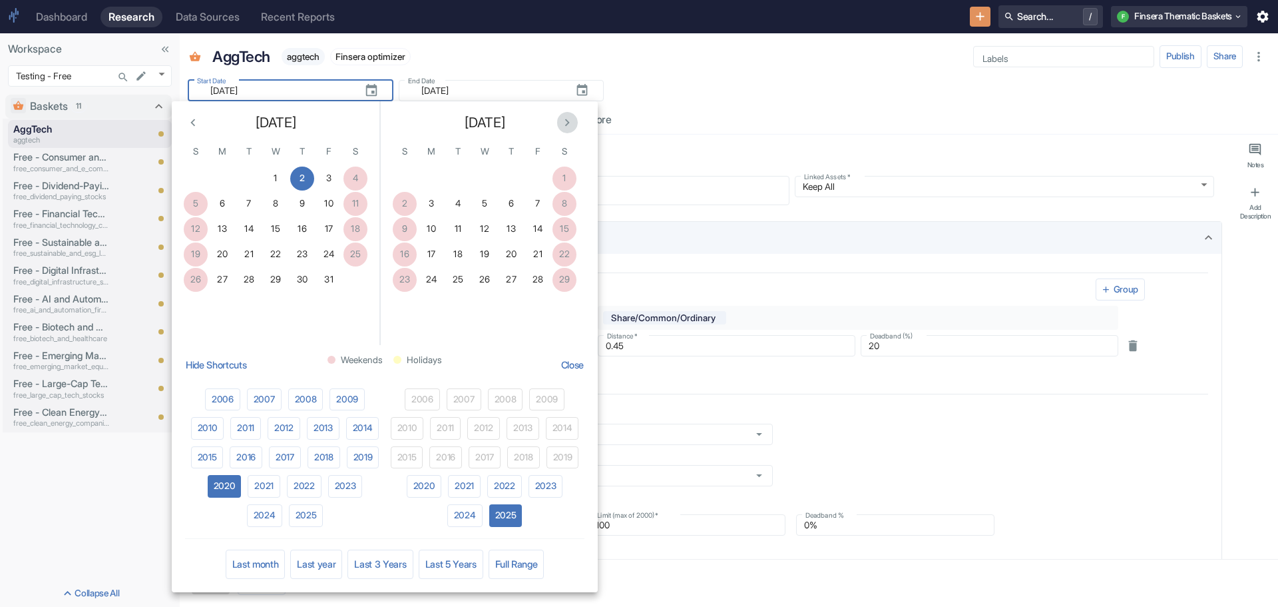
click at [567, 117] on icon "Next month" at bounding box center [567, 122] width 15 height 15
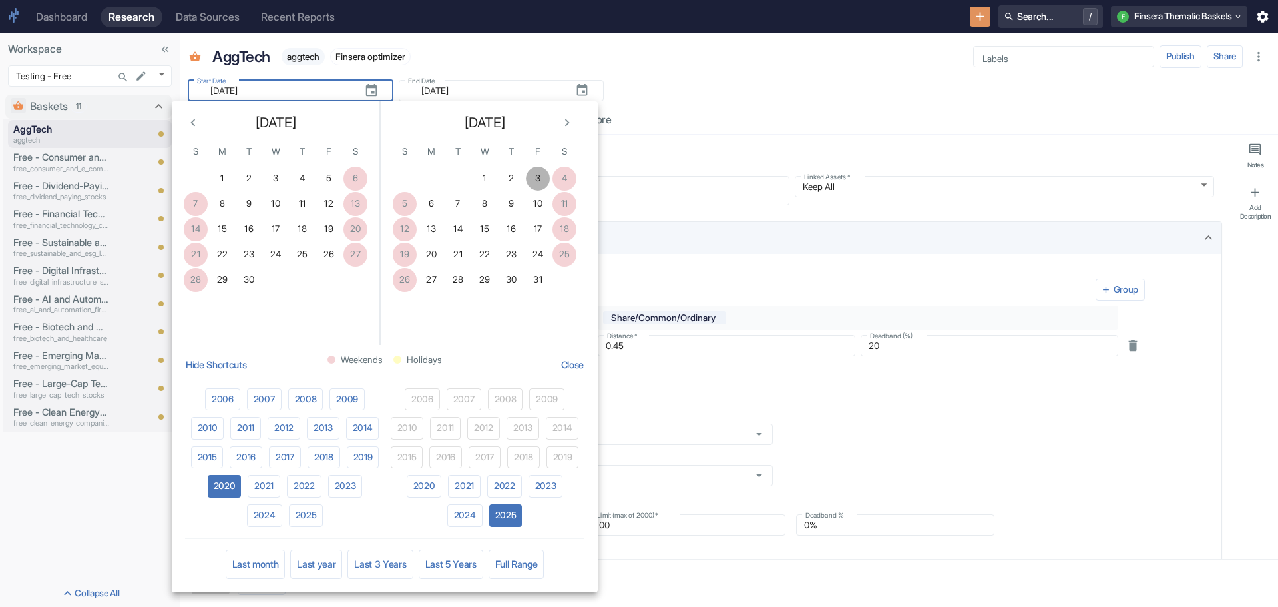
click at [534, 174] on button "3" at bounding box center [538, 178] width 24 height 24
type input "[DATE]"
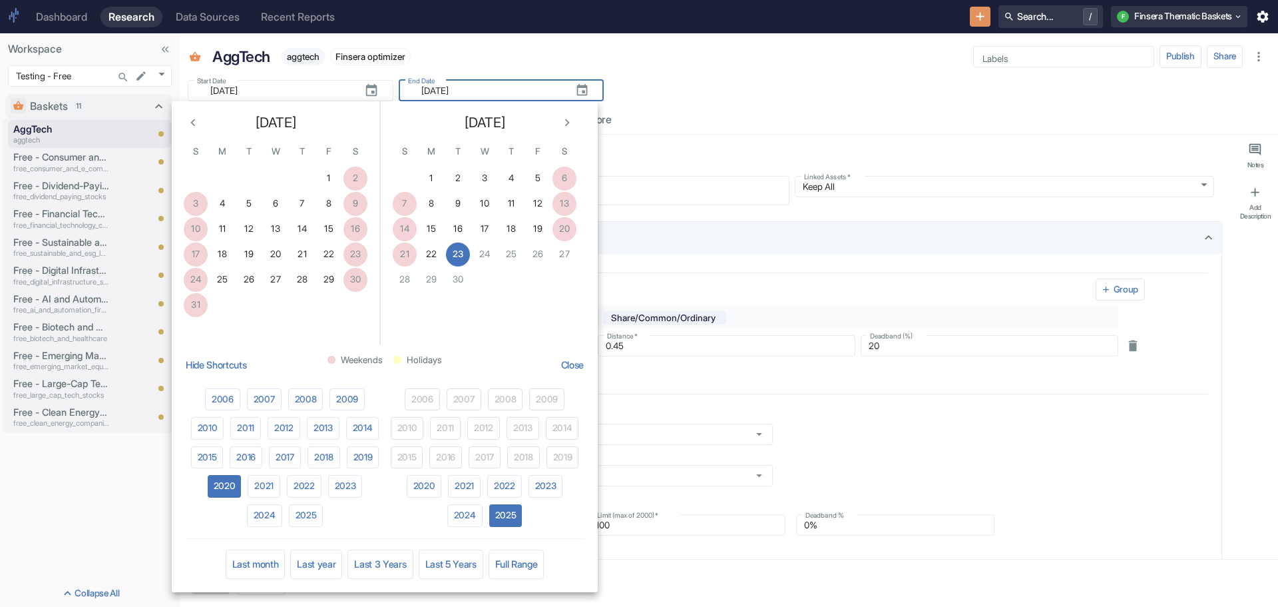
click at [723, 79] on div "Start Date ​ 2020-07-03 Start Date End Date ​ 2025-09-23 End Date" at bounding box center [729, 86] width 1099 height 29
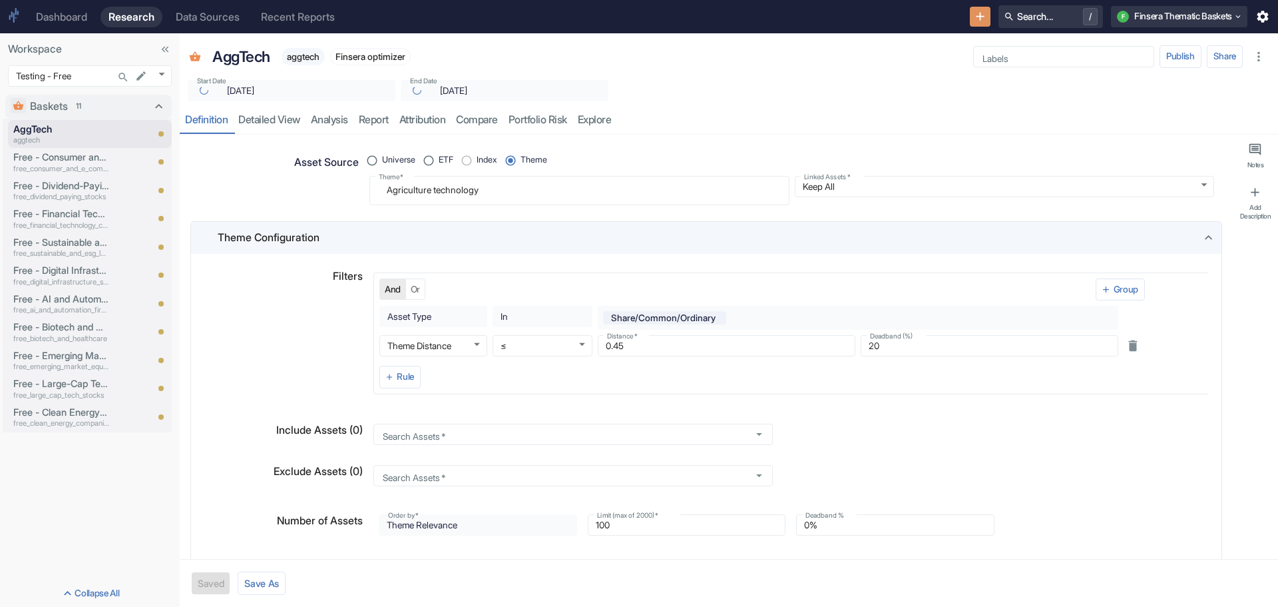
type textarea "x"
radio input "true"
type textarea "x"
click at [332, 117] on link "analysis" at bounding box center [330, 120] width 48 height 27
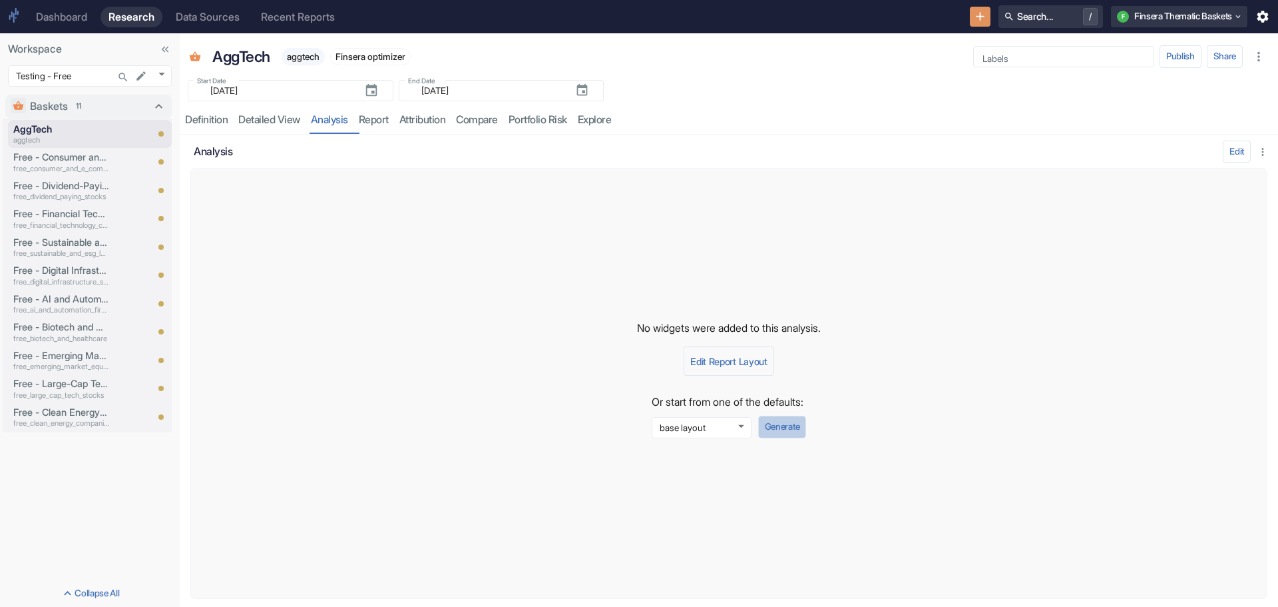
click at [780, 428] on button "Generate" at bounding box center [782, 426] width 48 height 23
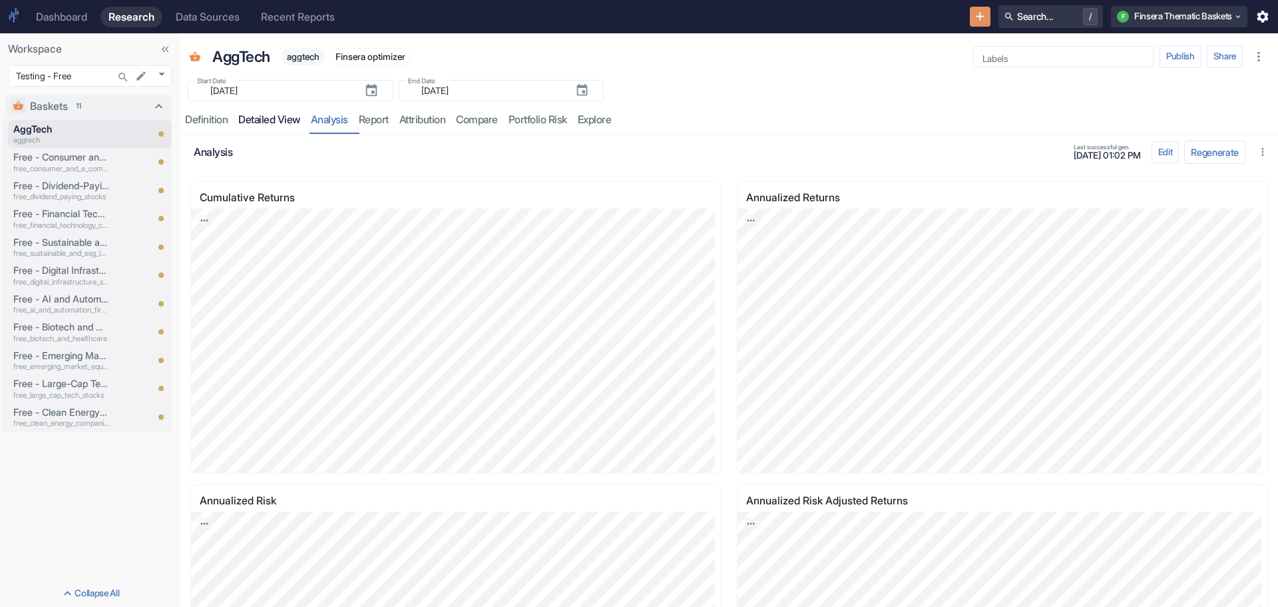
click at [278, 120] on link "detailed view" at bounding box center [269, 120] width 73 height 27
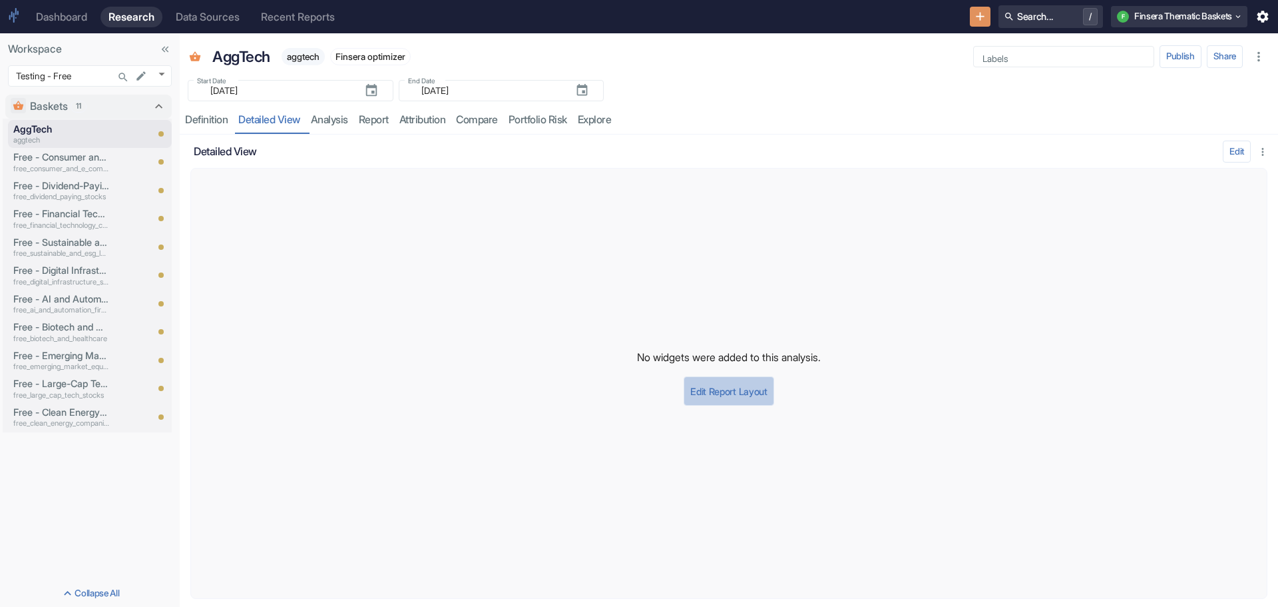
click at [732, 391] on button "Edit Report Layout" at bounding box center [729, 390] width 90 height 29
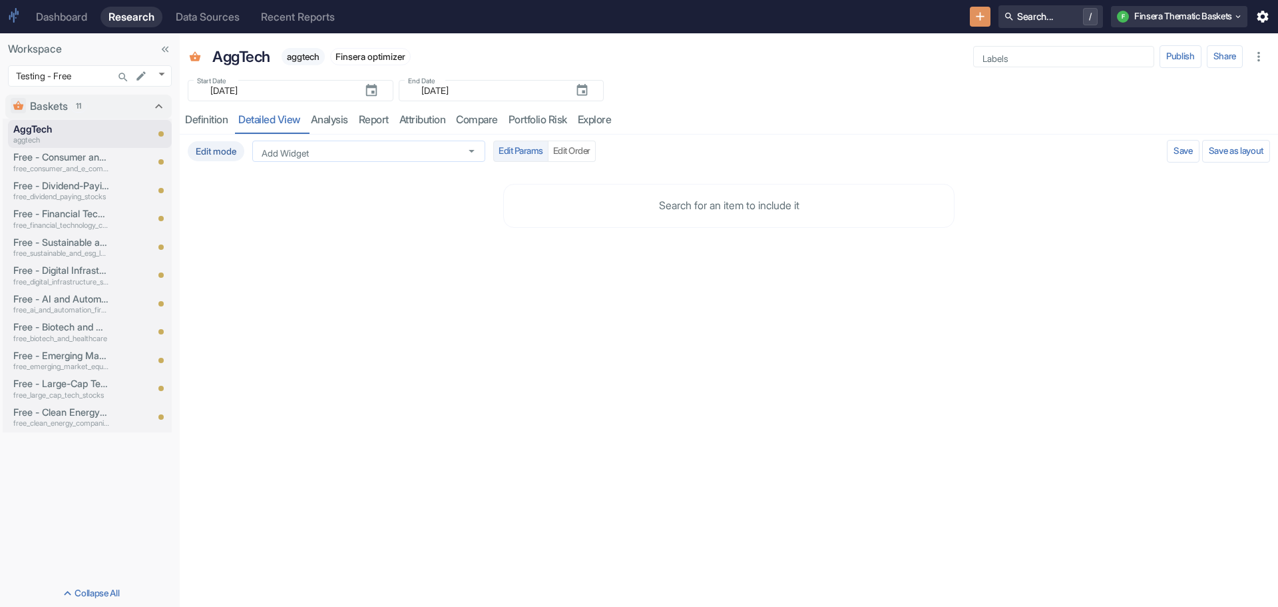
click at [468, 149] on icon "Open" at bounding box center [472, 151] width 15 height 15
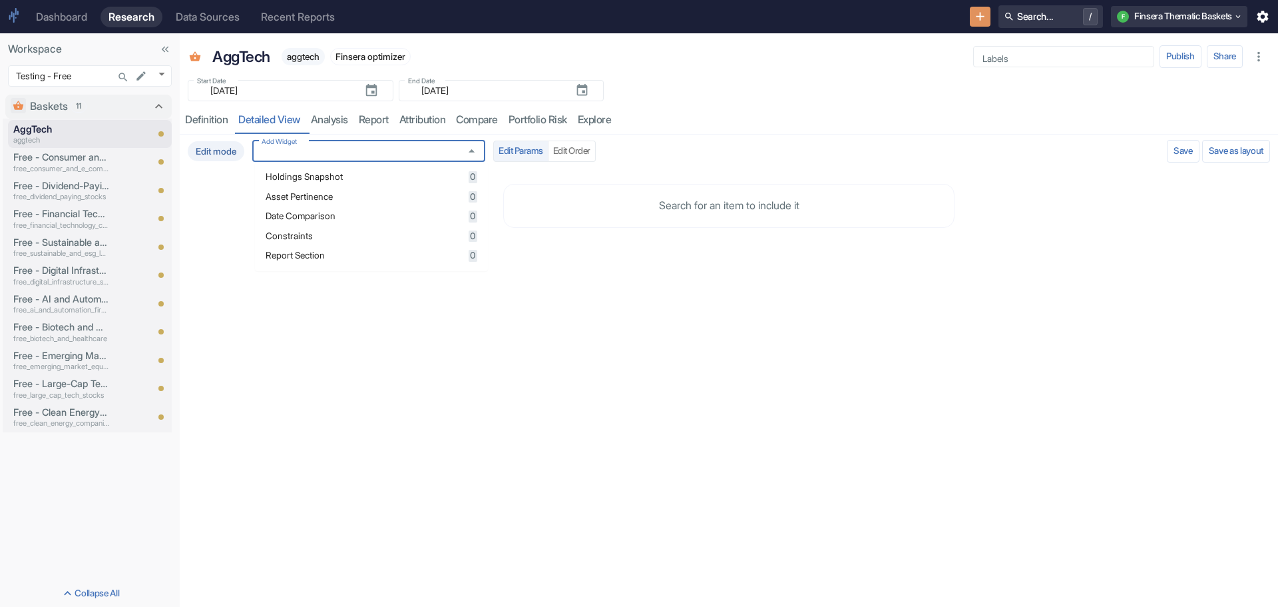
click at [473, 178] on span "0" at bounding box center [473, 177] width 9 height 12
click at [375, 216] on span "Date Comparison" at bounding box center [365, 216] width 199 height 9
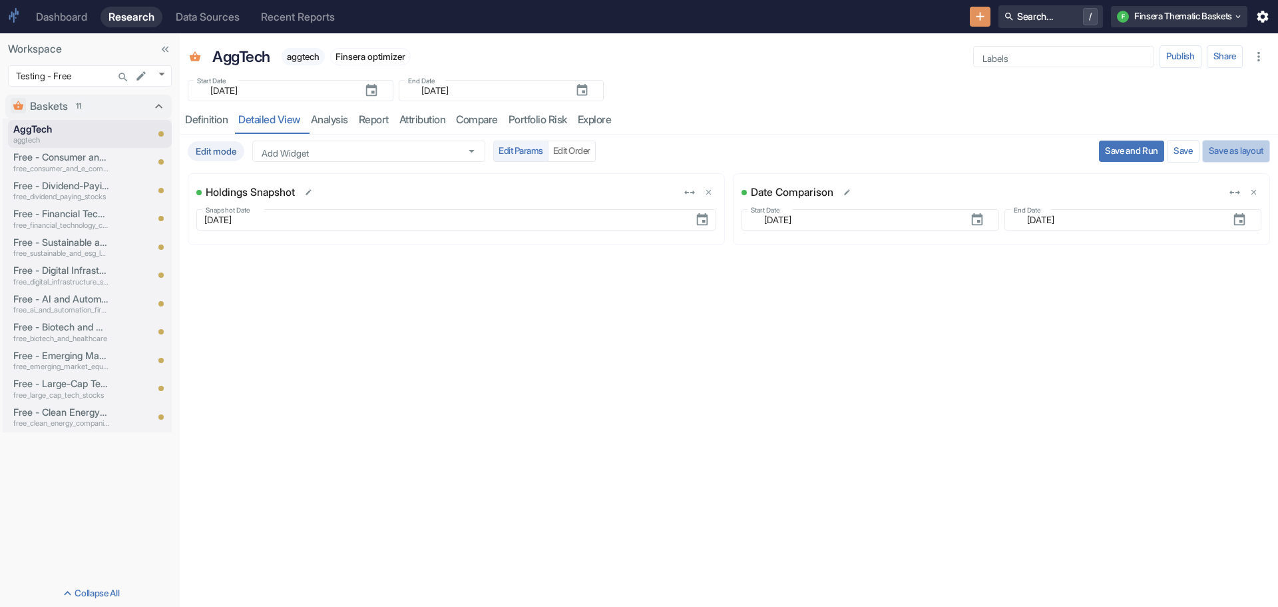
click at [1232, 142] on button "Save as layout" at bounding box center [1237, 151] width 68 height 23
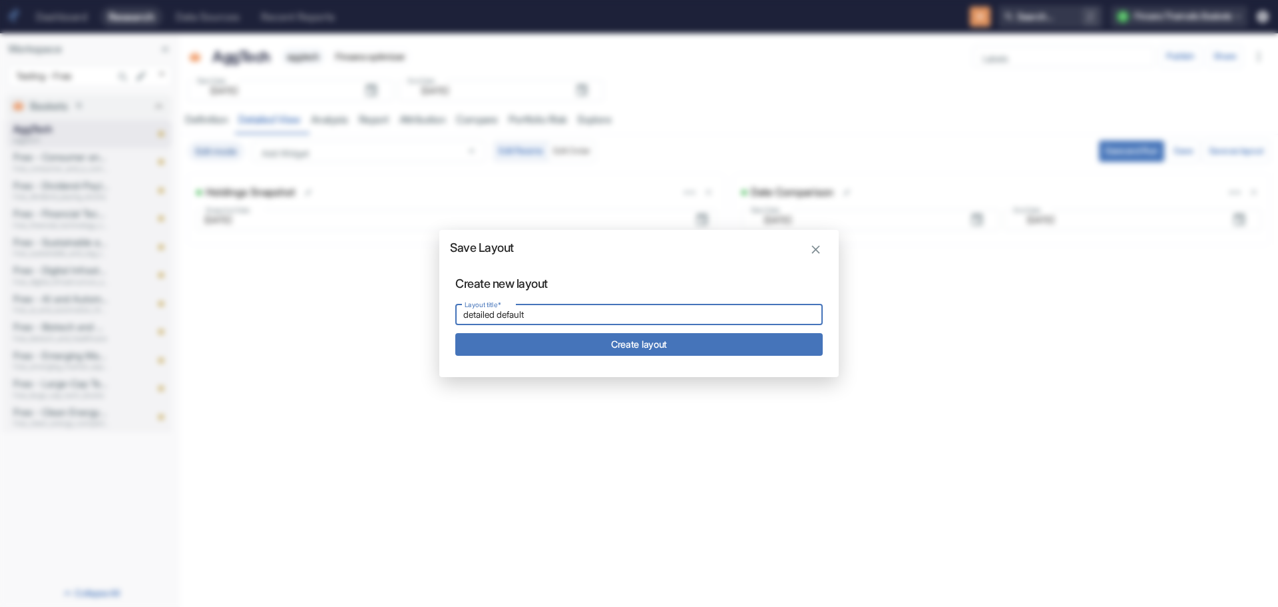
type input "detailed default"
click at [722, 344] on button "Create layout" at bounding box center [639, 344] width 368 height 22
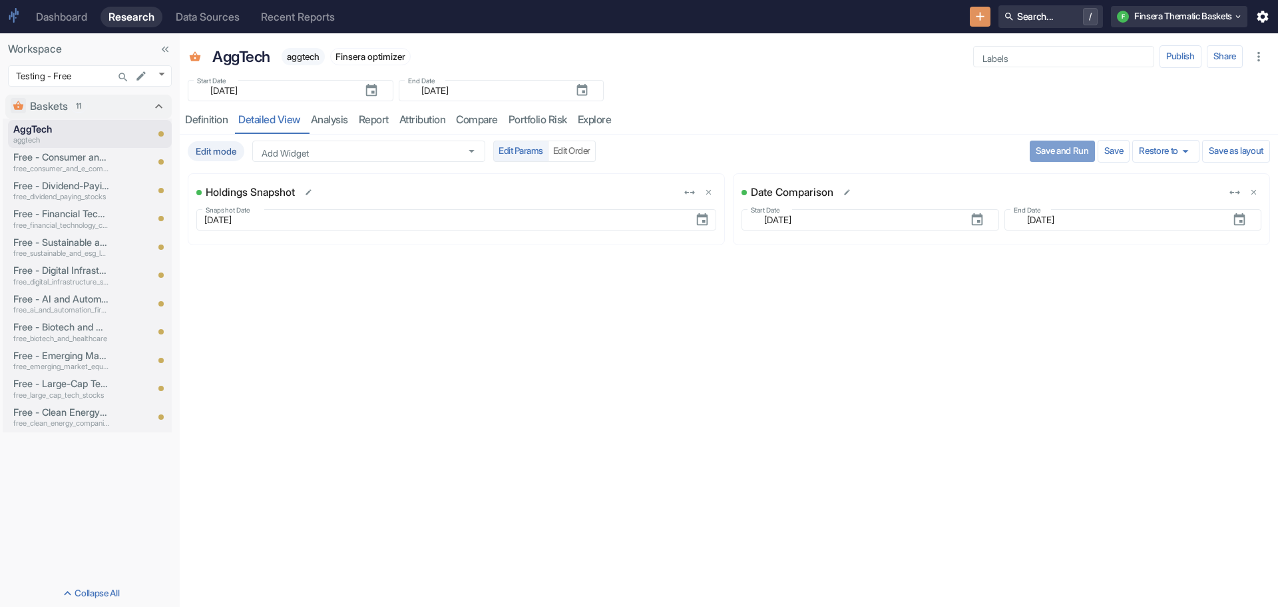
click at [1048, 152] on button "Save and Run" at bounding box center [1062, 150] width 65 height 21
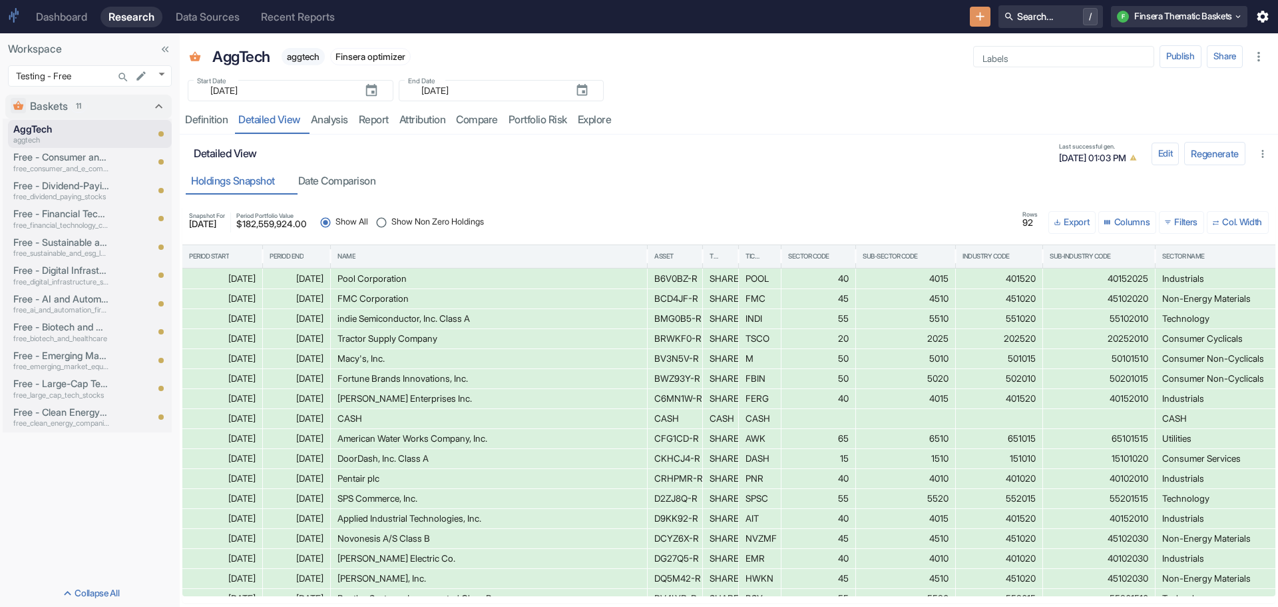
click at [392, 222] on input "Show Non Zero Holdings" at bounding box center [382, 222] width 20 height 20
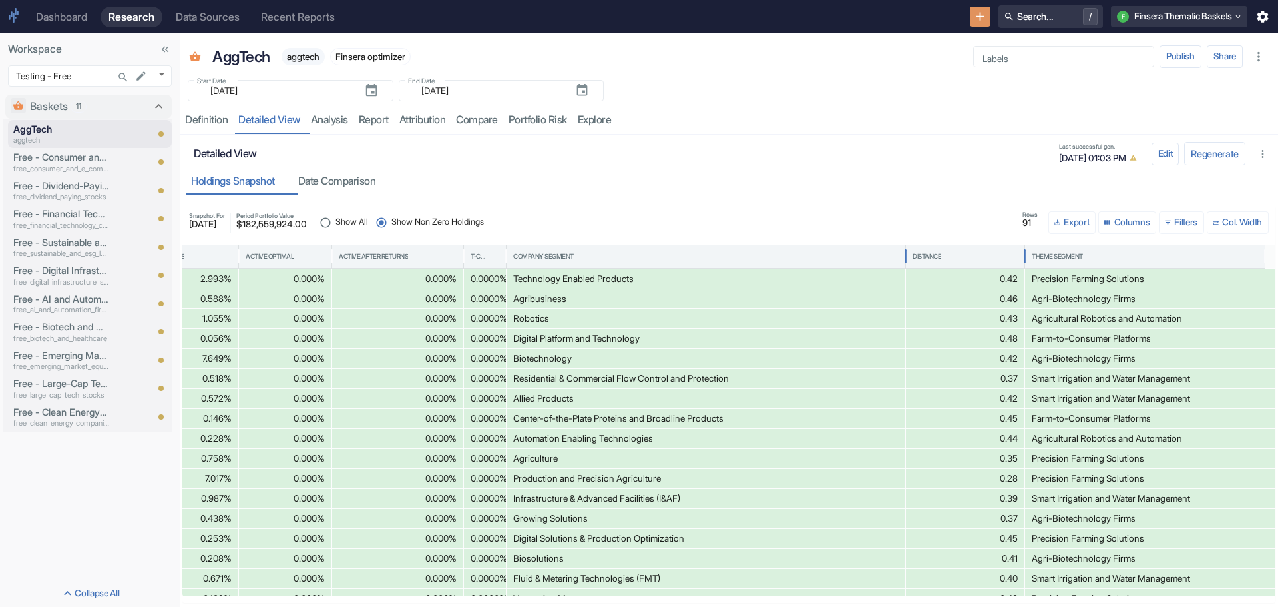
click at [929, 250] on div "Distance" at bounding box center [965, 256] width 105 height 23
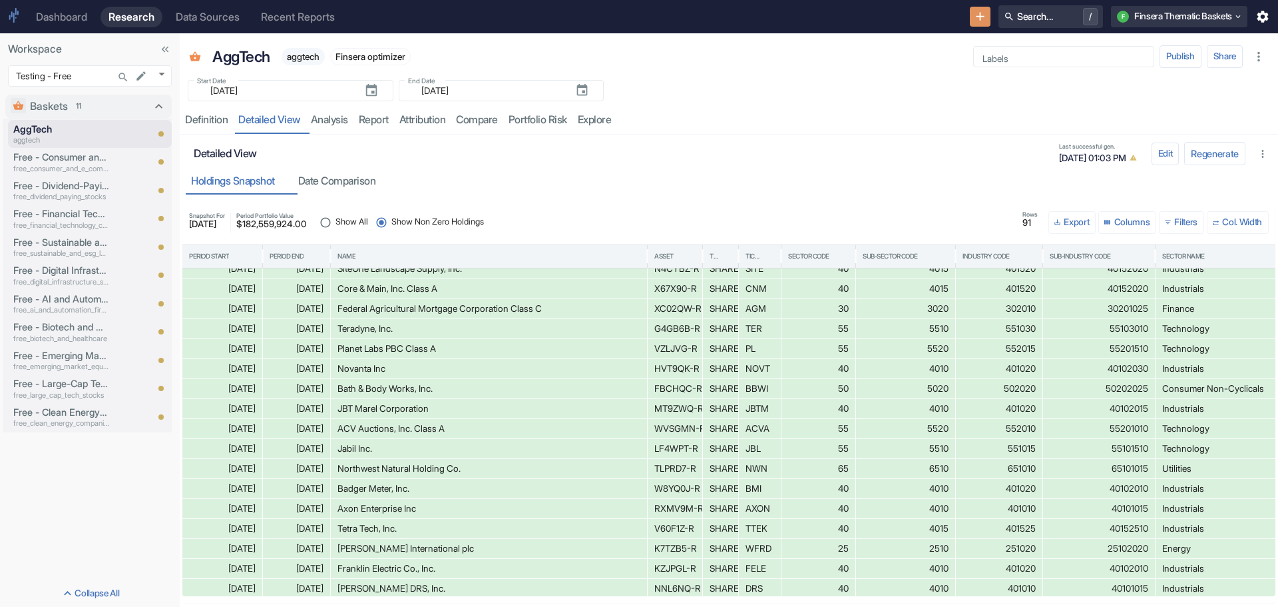
scroll to position [886, 0]
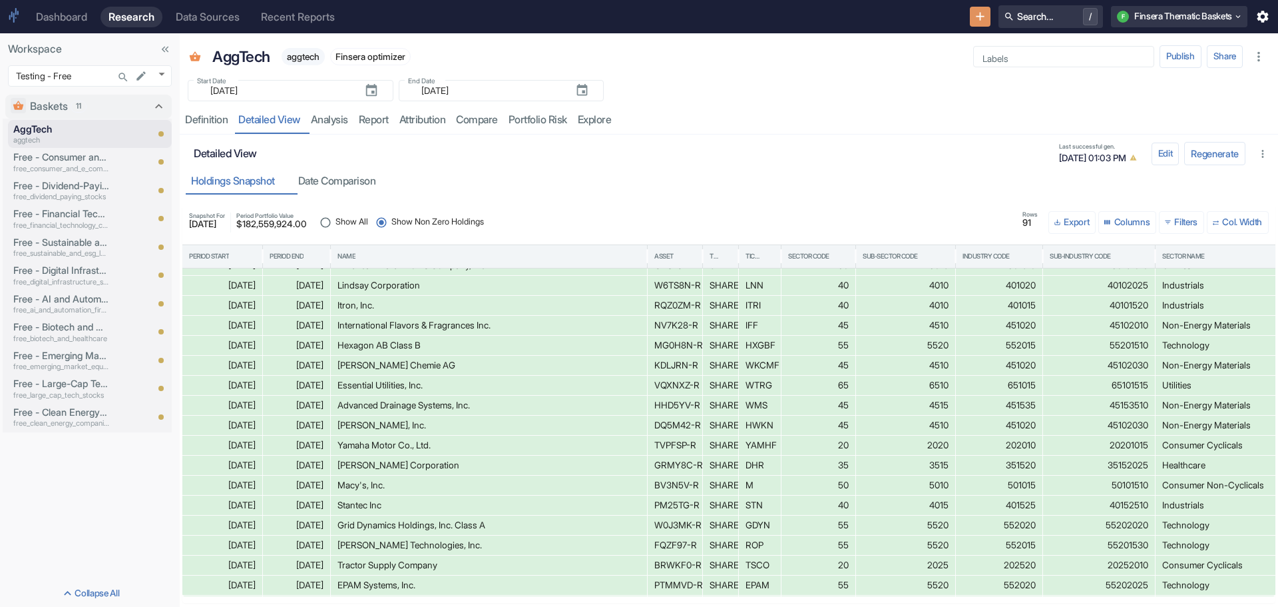
click at [224, 487] on div "2025-09-12" at bounding box center [222, 484] width 67 height 19
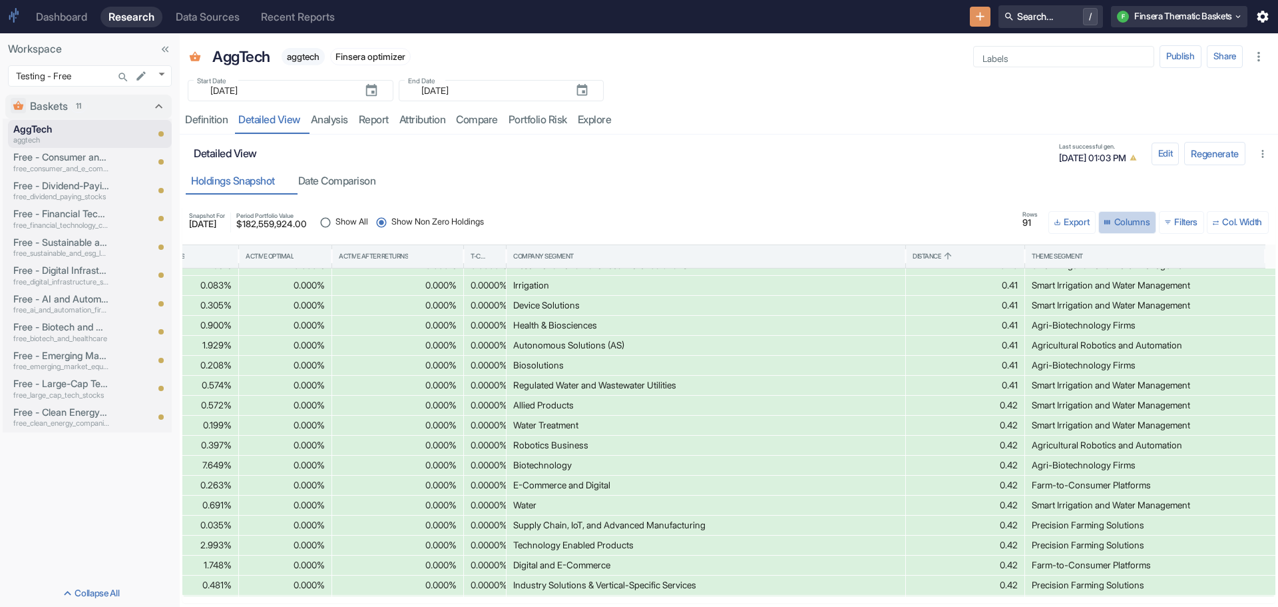
click at [1112, 218] on button "Columns" at bounding box center [1128, 222] width 58 height 23
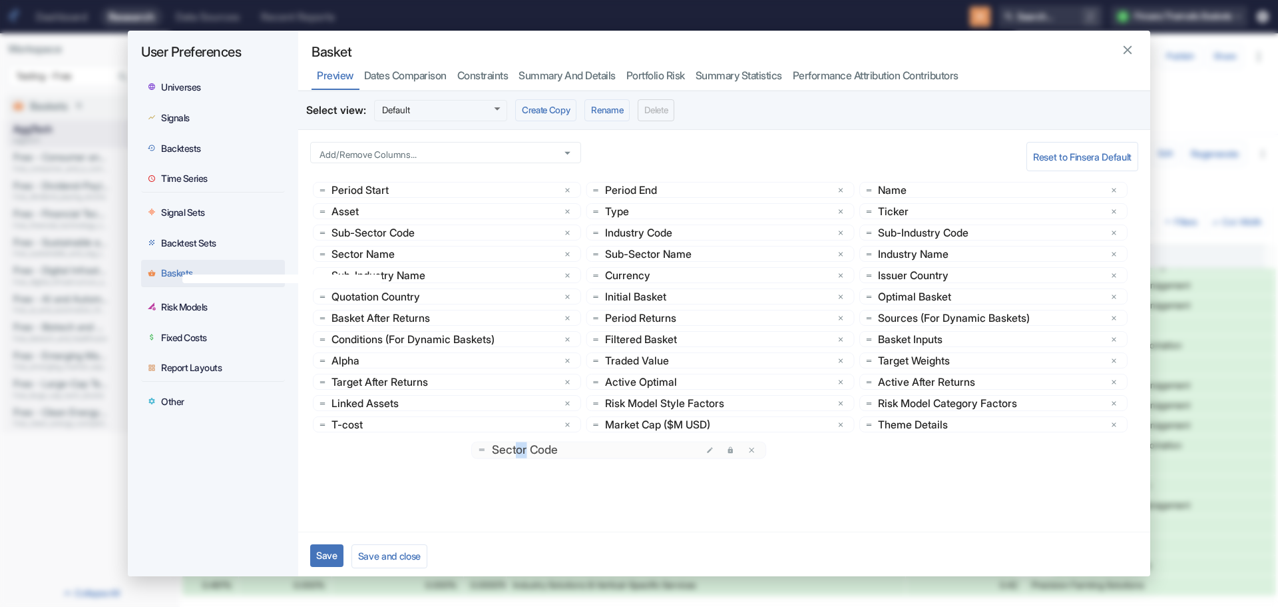
drag, startPoint x: 354, startPoint y: 234, endPoint x: 526, endPoint y: 452, distance: 277.3
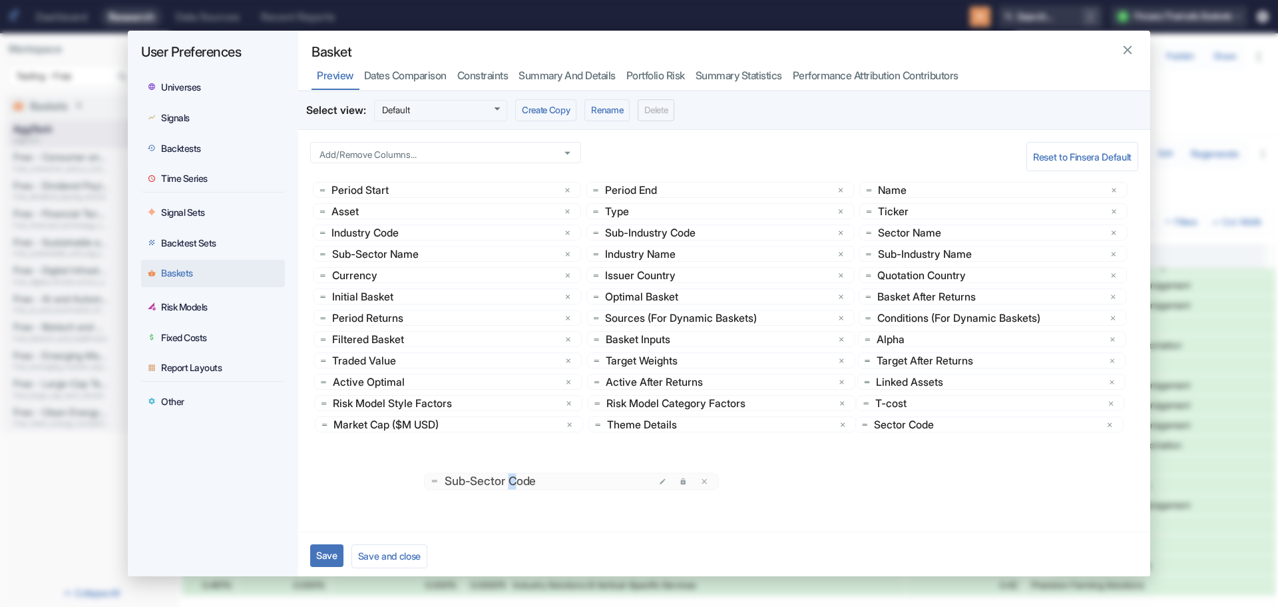
drag, startPoint x: 391, startPoint y: 235, endPoint x: 515, endPoint y: 484, distance: 278.4
click at [1111, 422] on icon "delete" at bounding box center [1115, 425] width 8 height 8
click at [1113, 425] on icon "delete" at bounding box center [1114, 424] width 5 height 5
click at [839, 232] on icon "delete" at bounding box center [841, 232] width 5 height 5
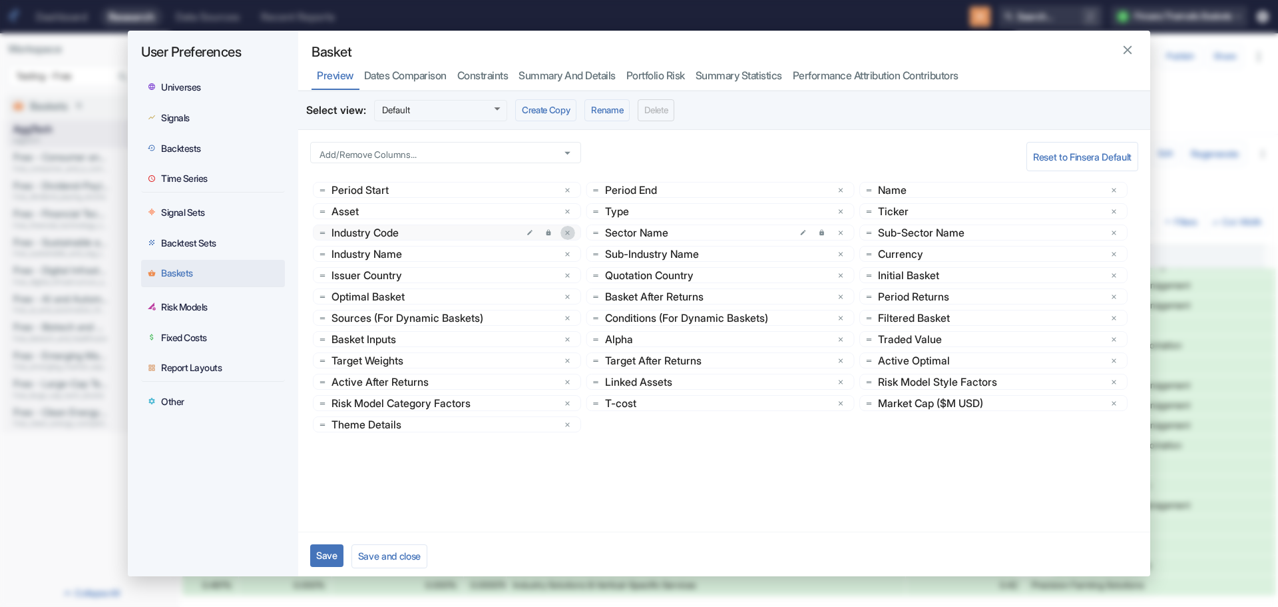
click at [565, 233] on icon "delete" at bounding box center [567, 232] width 5 height 5
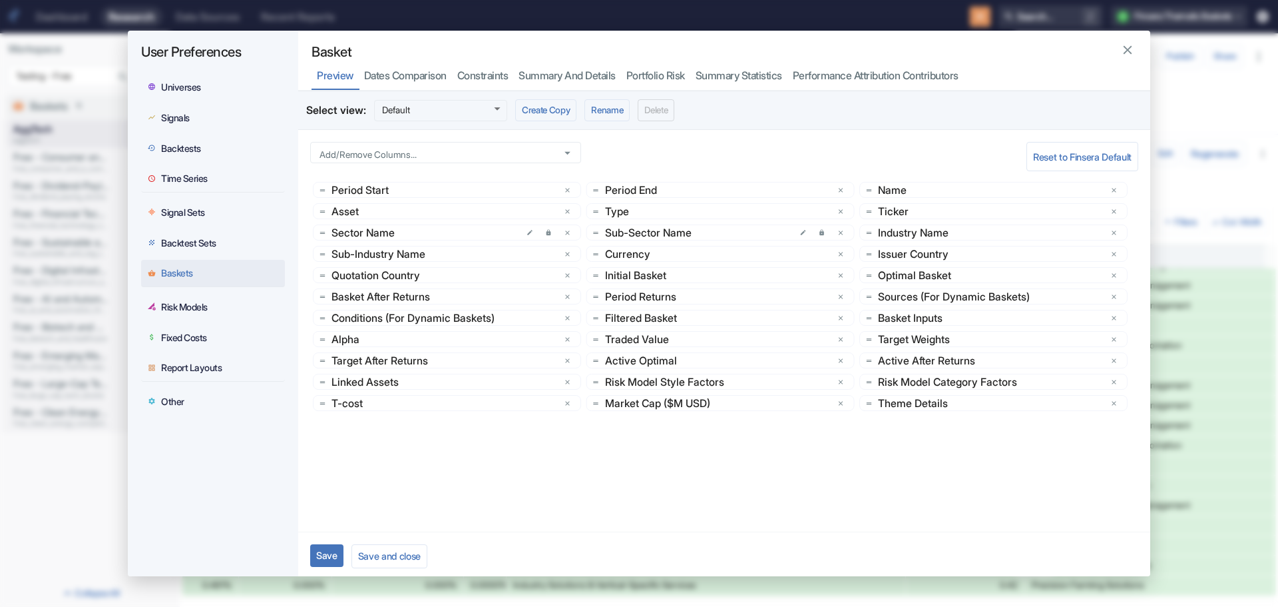
scroll to position [3, 0]
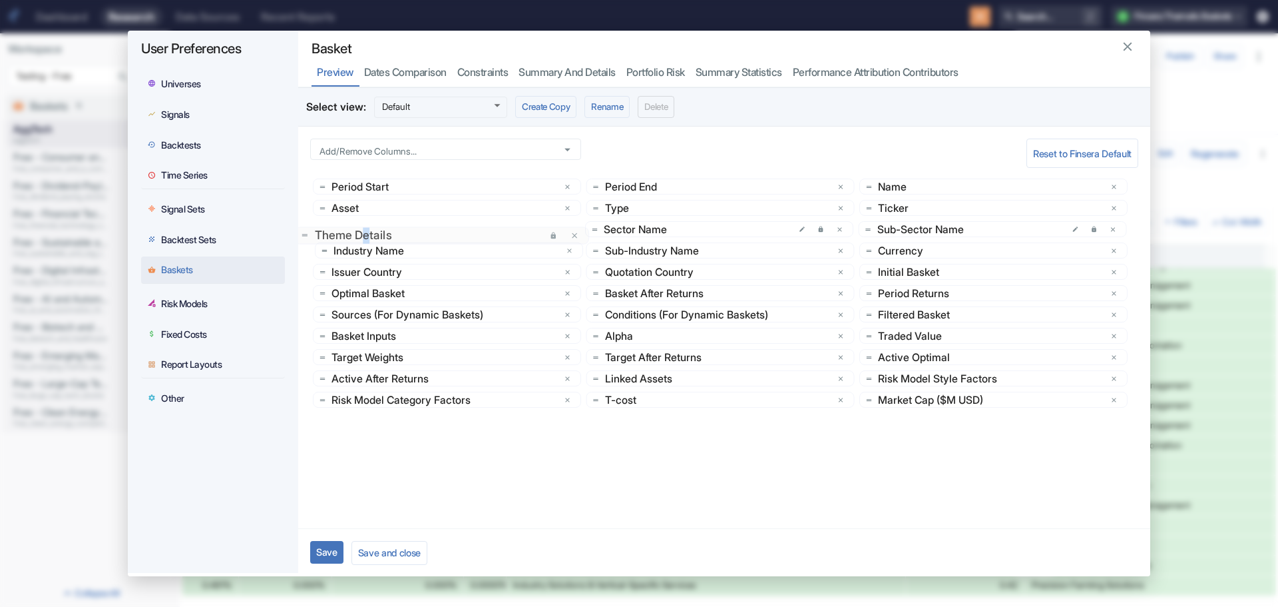
drag, startPoint x: 920, startPoint y: 399, endPoint x: 368, endPoint y: 235, distance: 575.8
click at [380, 547] on button "Save and close" at bounding box center [390, 552] width 76 height 23
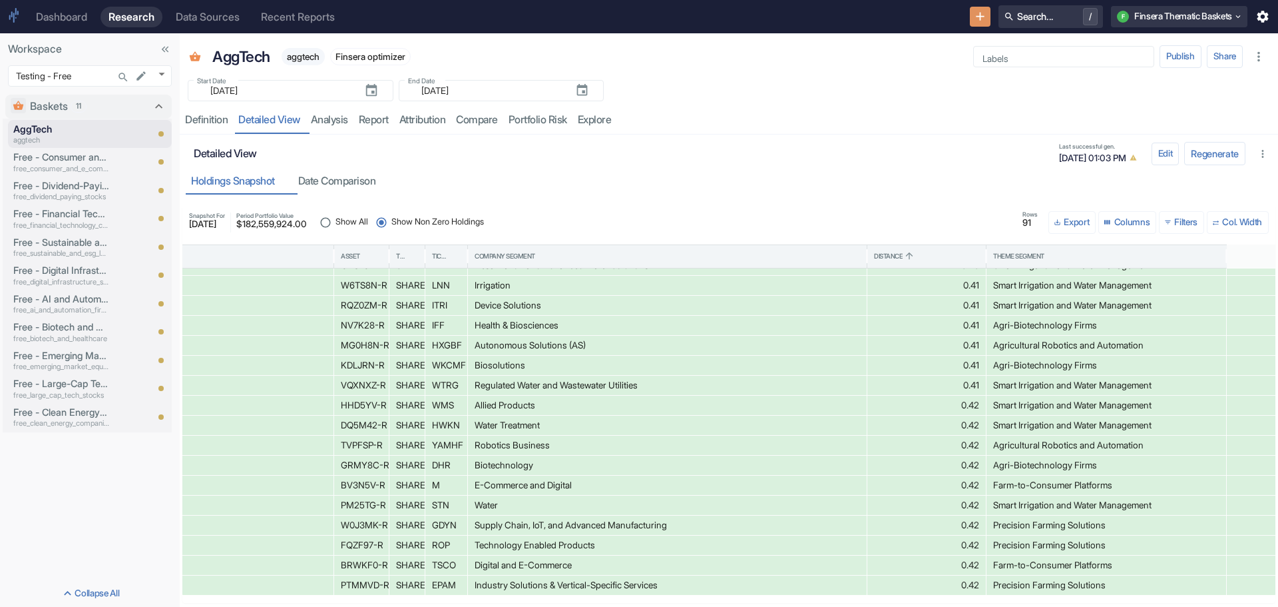
scroll to position [533, 22]
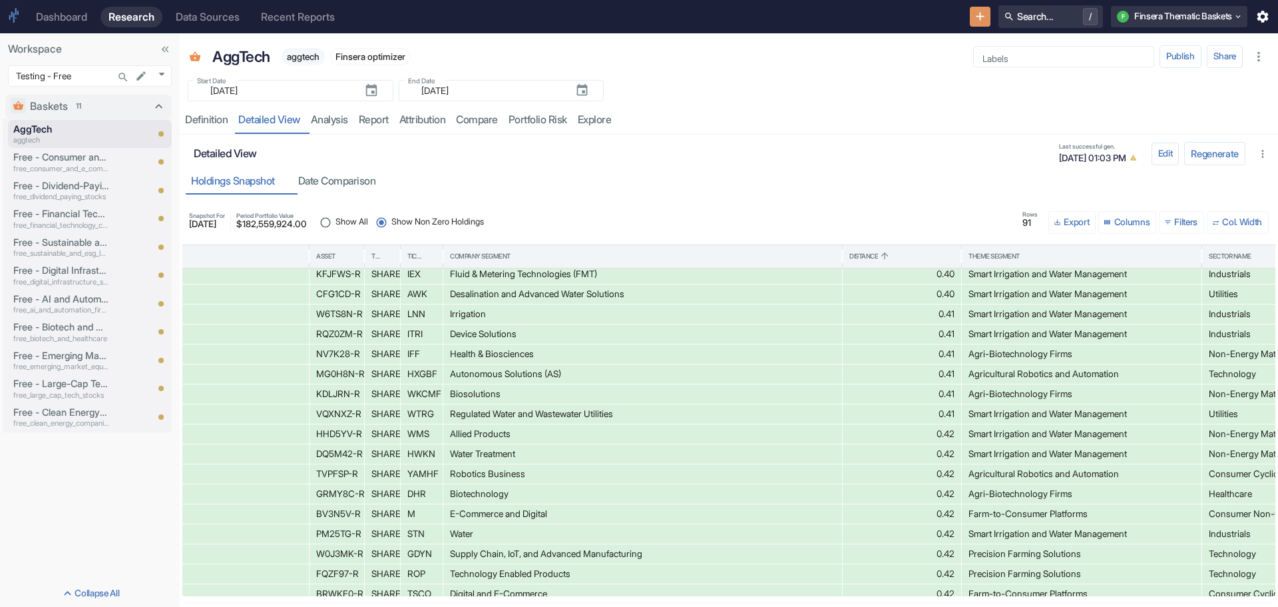
click at [434, 511] on div "M" at bounding box center [421, 513] width 29 height 19
click at [989, 248] on div "Theme Segment" at bounding box center [1082, 256] width 226 height 23
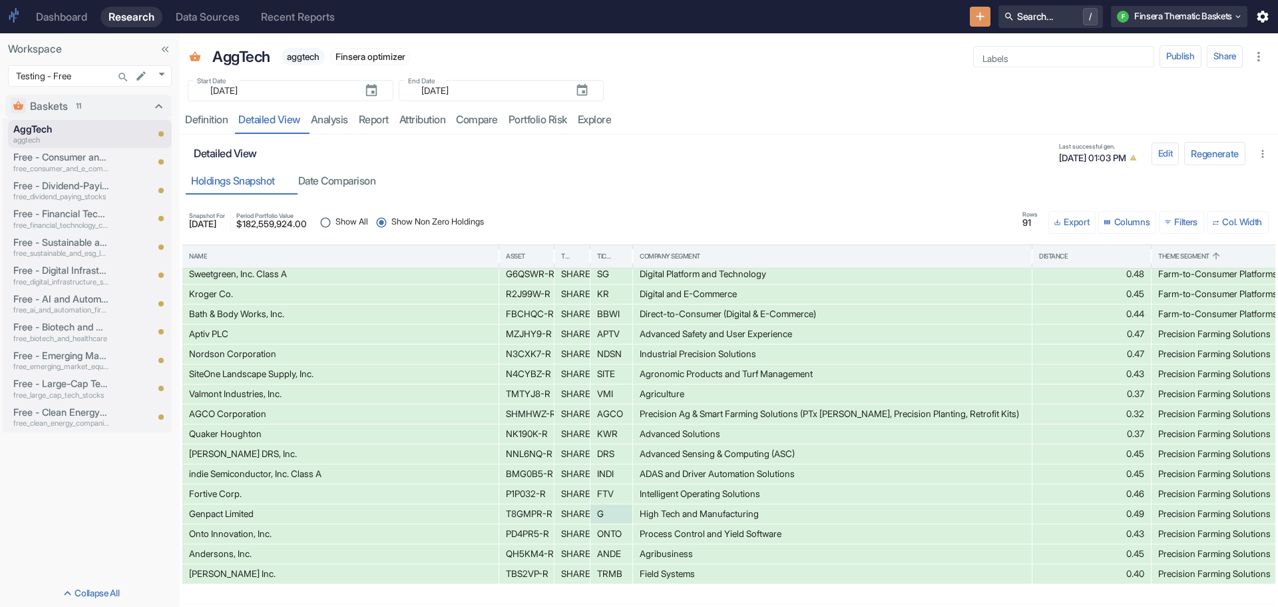
scroll to position [504, 272]
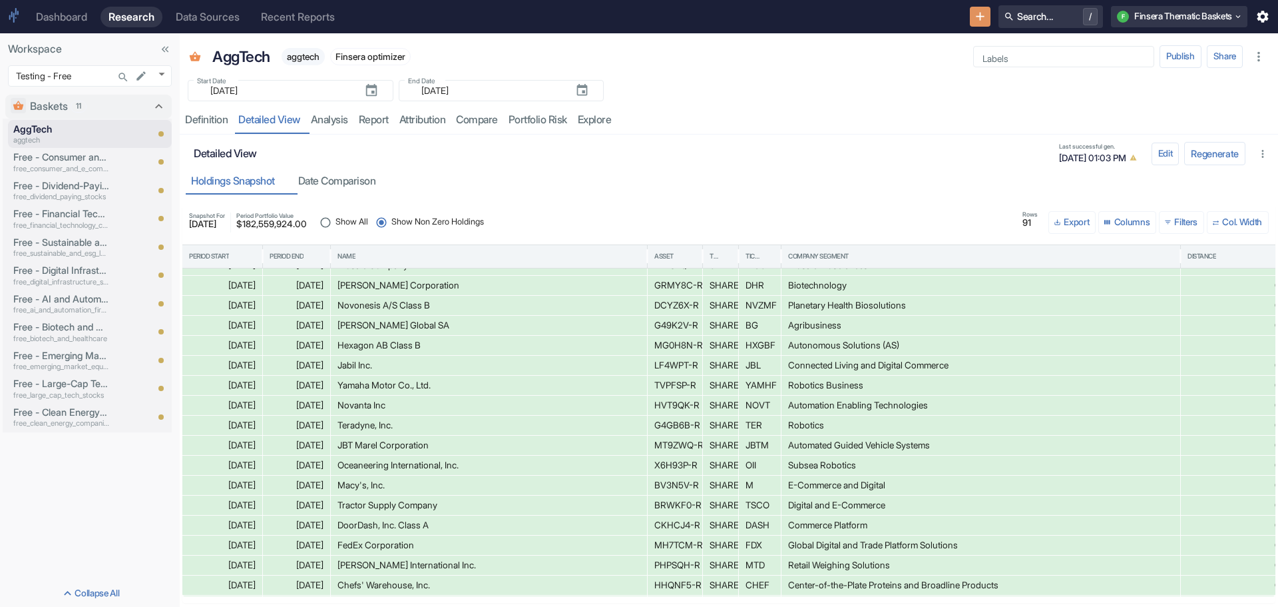
click at [220, 485] on div "2025-09-12" at bounding box center [222, 484] width 67 height 19
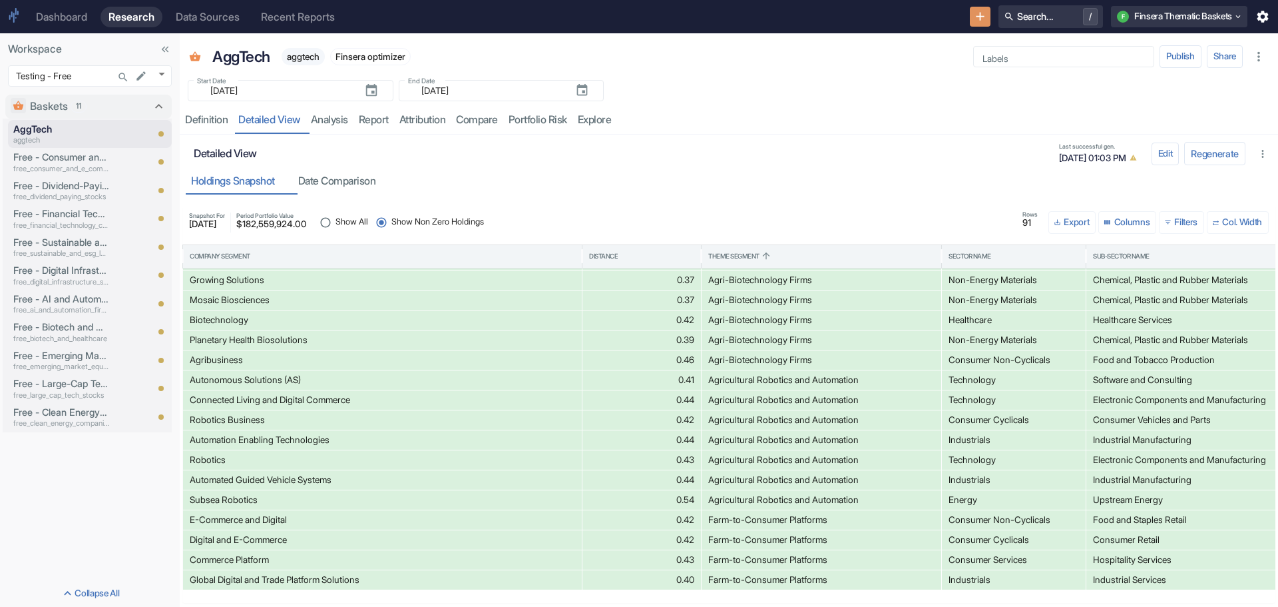
scroll to position [0, 0]
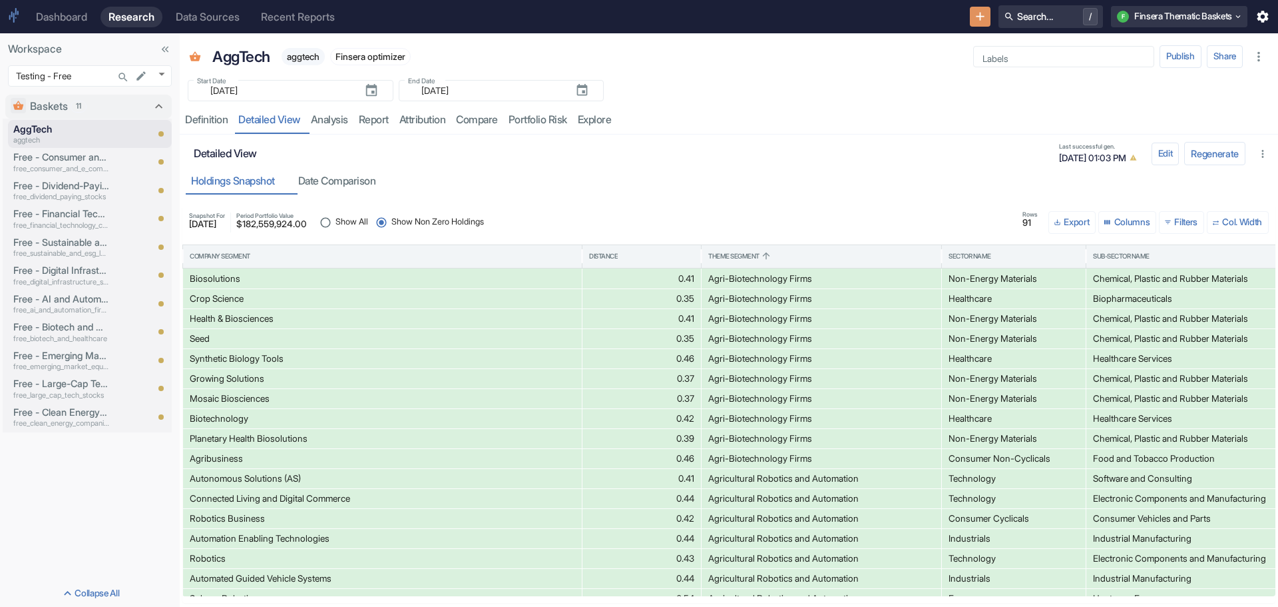
click at [724, 277] on div "Agri-Biotechnology Firms" at bounding box center [821, 278] width 226 height 19
drag, startPoint x: 738, startPoint y: 280, endPoint x: 619, endPoint y: 358, distance: 142.0
click at [619, 358] on div "0.46" at bounding box center [641, 358] width 105 height 19
drag, startPoint x: 829, startPoint y: 281, endPoint x: 728, endPoint y: 279, distance: 101.2
click at [728, 279] on div "Agri-Biotechnology Firms" at bounding box center [821, 278] width 226 height 19
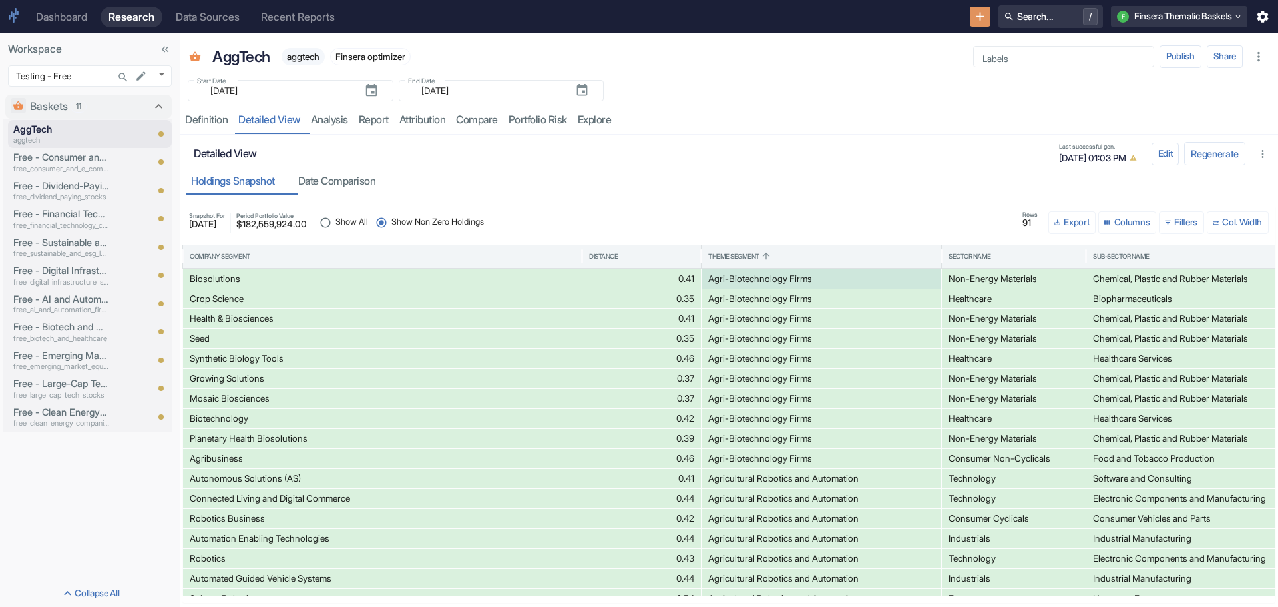
drag, startPoint x: 737, startPoint y: 278, endPoint x: 718, endPoint y: 182, distance: 97.0
click at [718, 182] on div "Holdings Snapshot Date Comparison" at bounding box center [729, 180] width 1087 height 27
click at [192, 117] on div "Definition" at bounding box center [206, 119] width 43 height 13
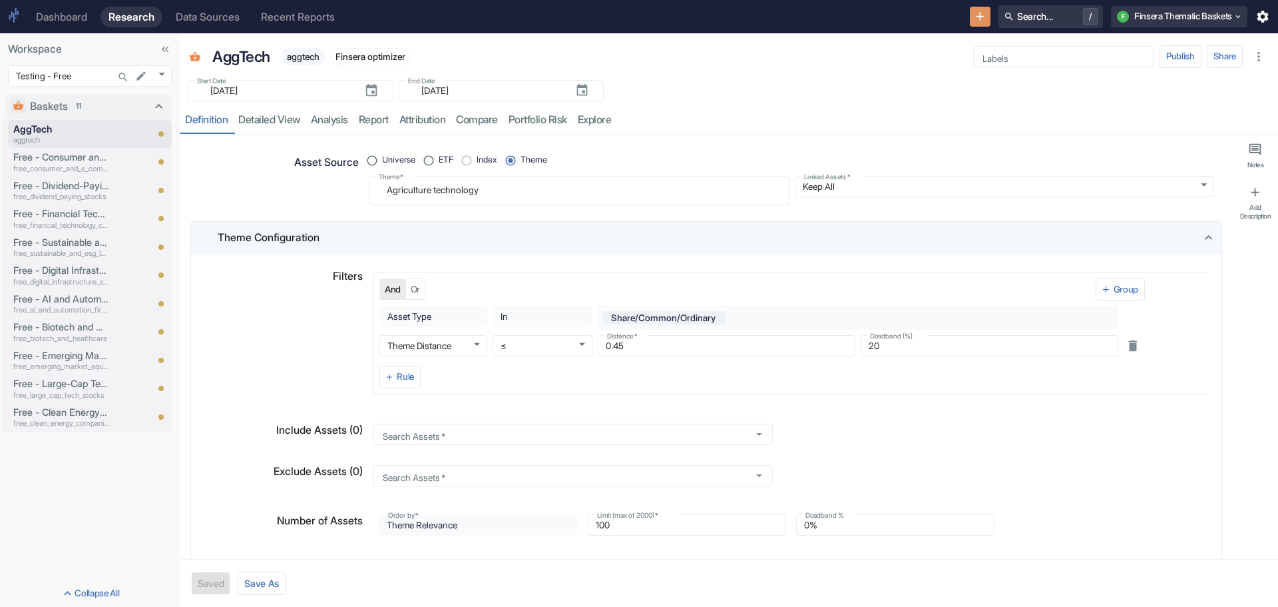
type textarea "x"
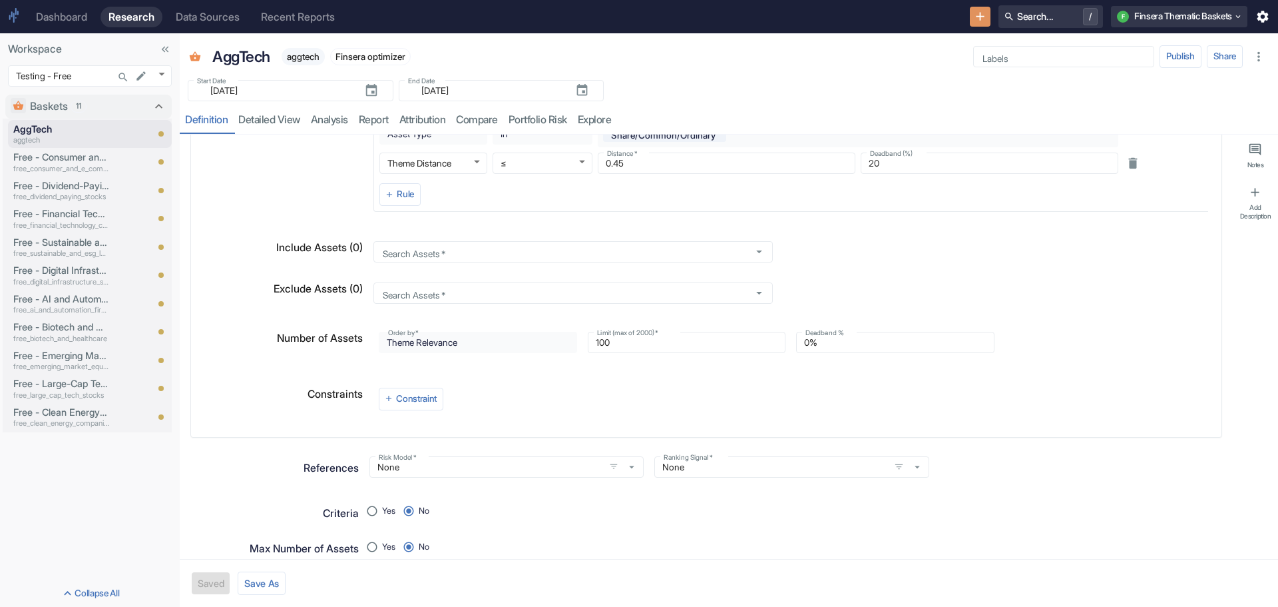
scroll to position [200, 0]
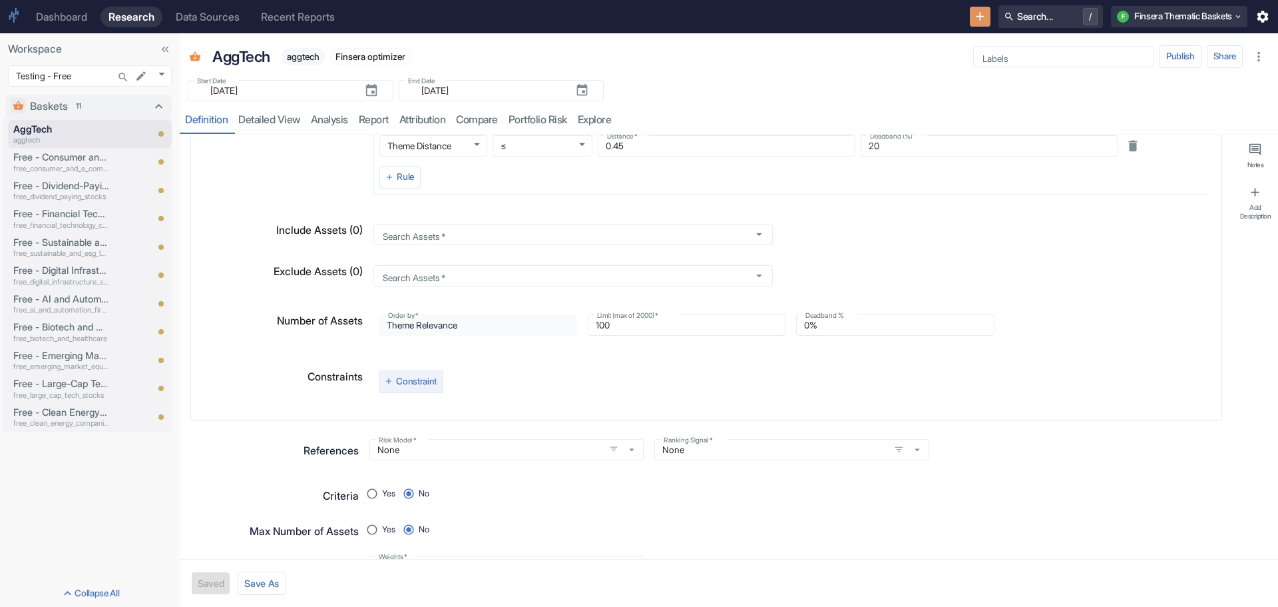
click at [421, 376] on button "Constraint" at bounding box center [411, 381] width 65 height 23
radio input "true"
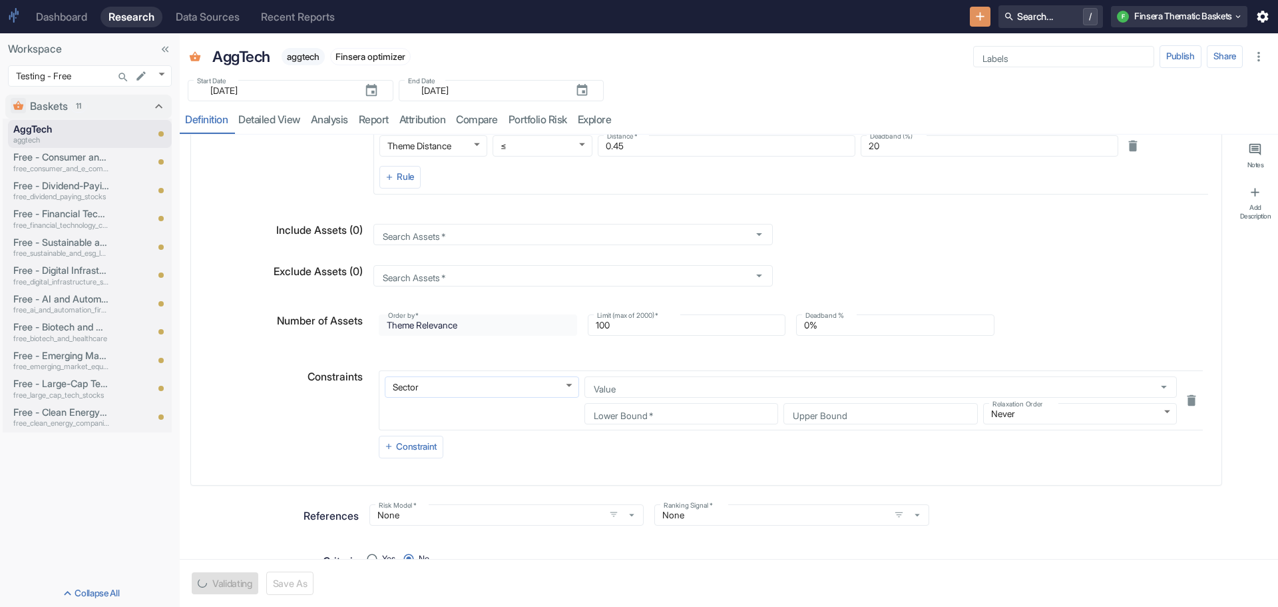
click at [559, 384] on body "Dashboard Research Data Sources Recent Reports Search... / F Finsera Thematic B…" at bounding box center [639, 303] width 1278 height 607
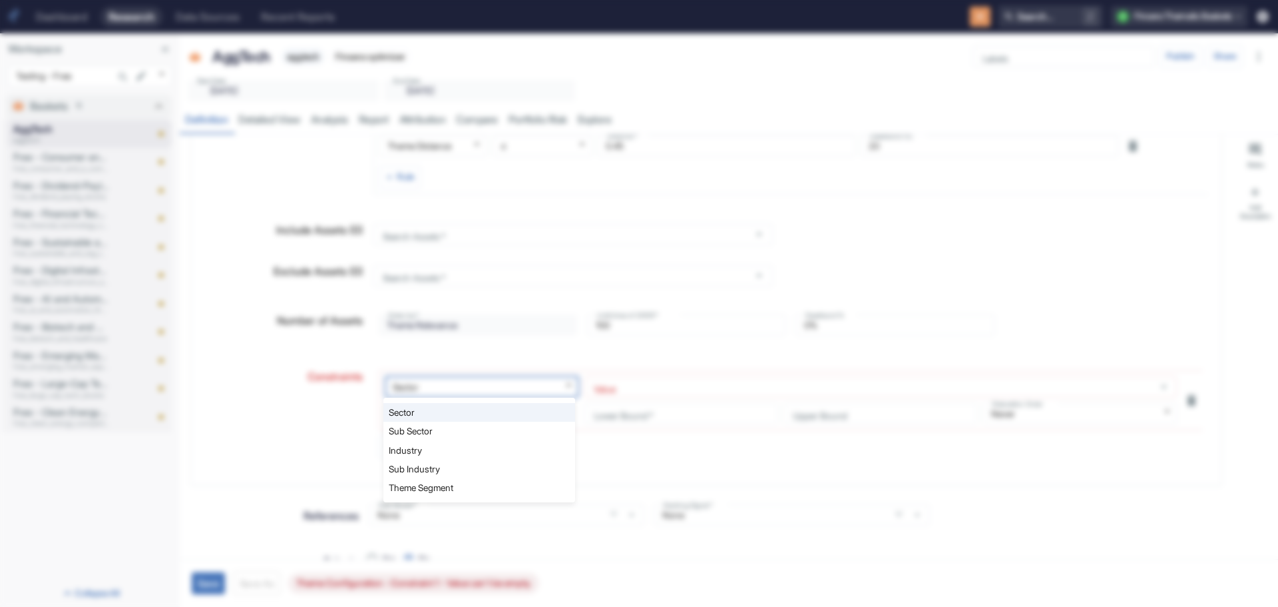
click at [254, 392] on div at bounding box center [639, 303] width 1278 height 607
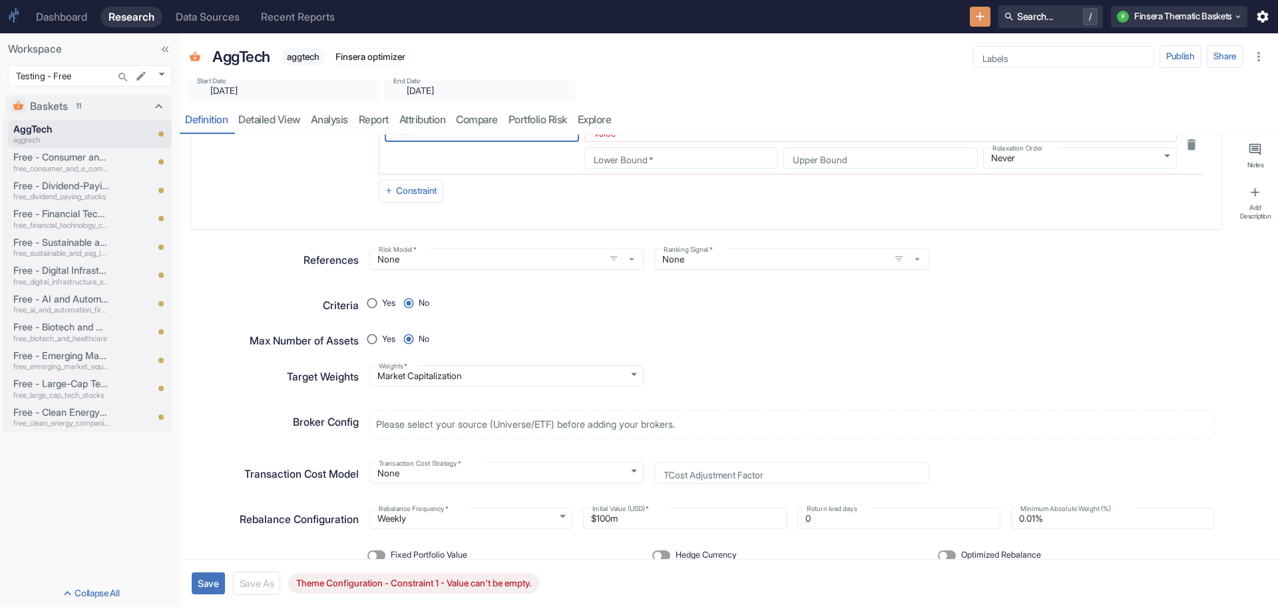
scroll to position [495, 0]
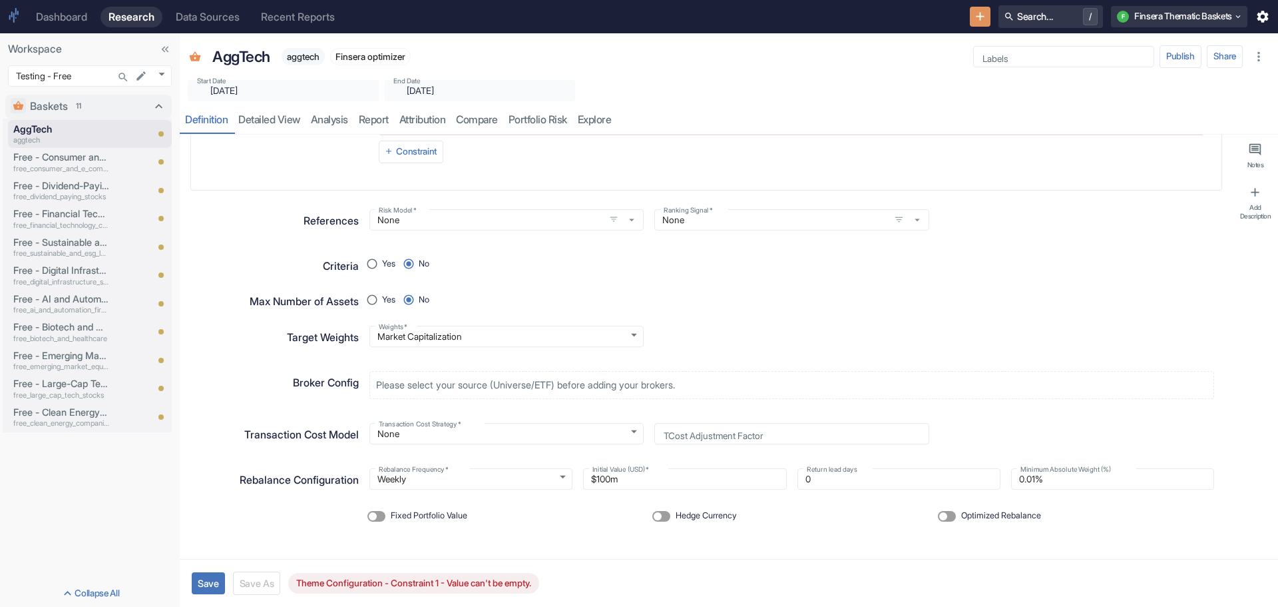
type textarea "x"
click at [1029, 475] on input "0.01%" at bounding box center [1112, 479] width 203 height 16
type input "0.05%"
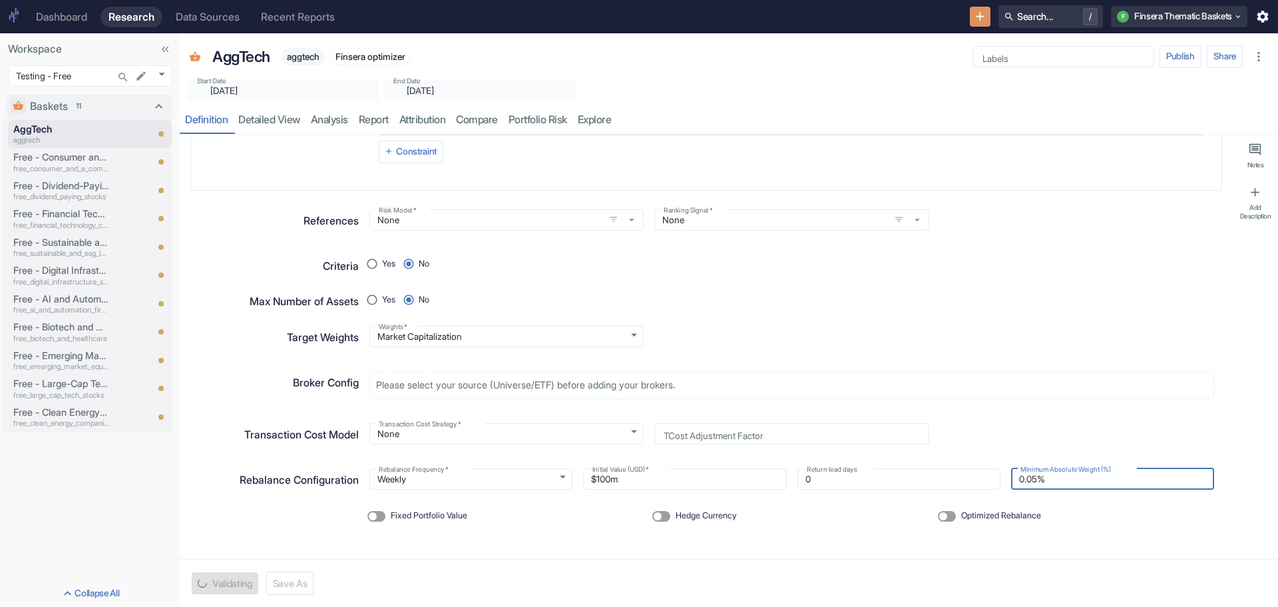
type textarea "x"
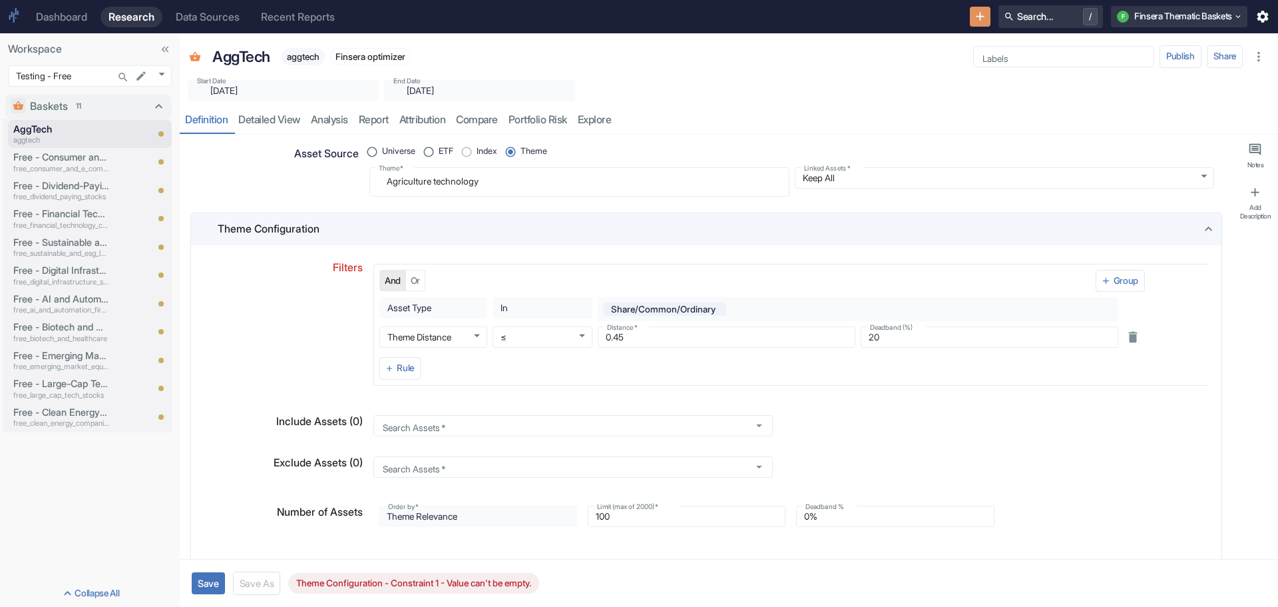
scroll to position [0, 0]
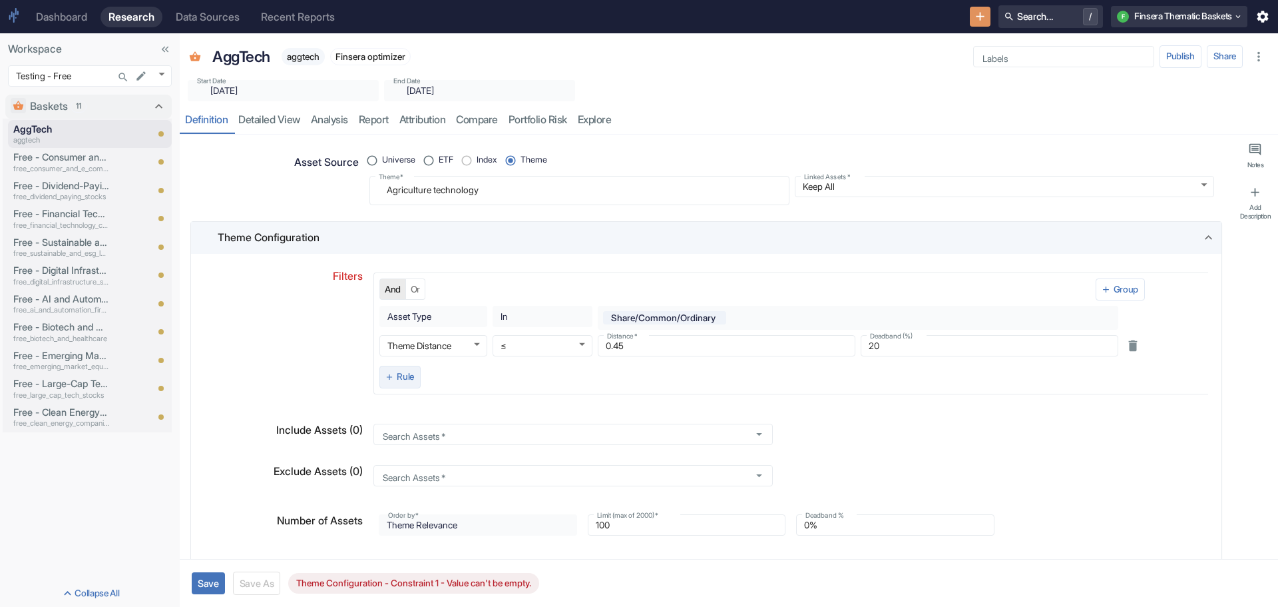
type input "0.05%"
click at [402, 375] on button "Rule" at bounding box center [400, 377] width 41 height 23
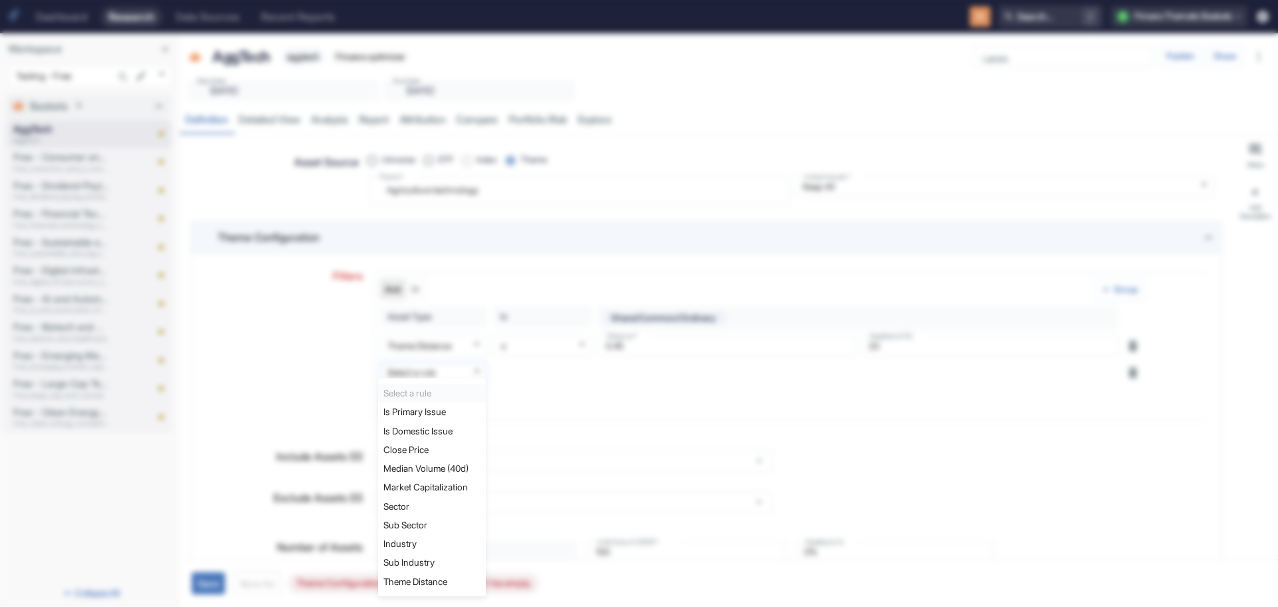
click at [471, 369] on body "Dashboard Research Data Sources Recent Reports Search... / F Finsera Thematic B…" at bounding box center [639, 303] width 1278 height 607
click at [1079, 380] on div at bounding box center [639, 303] width 1278 height 607
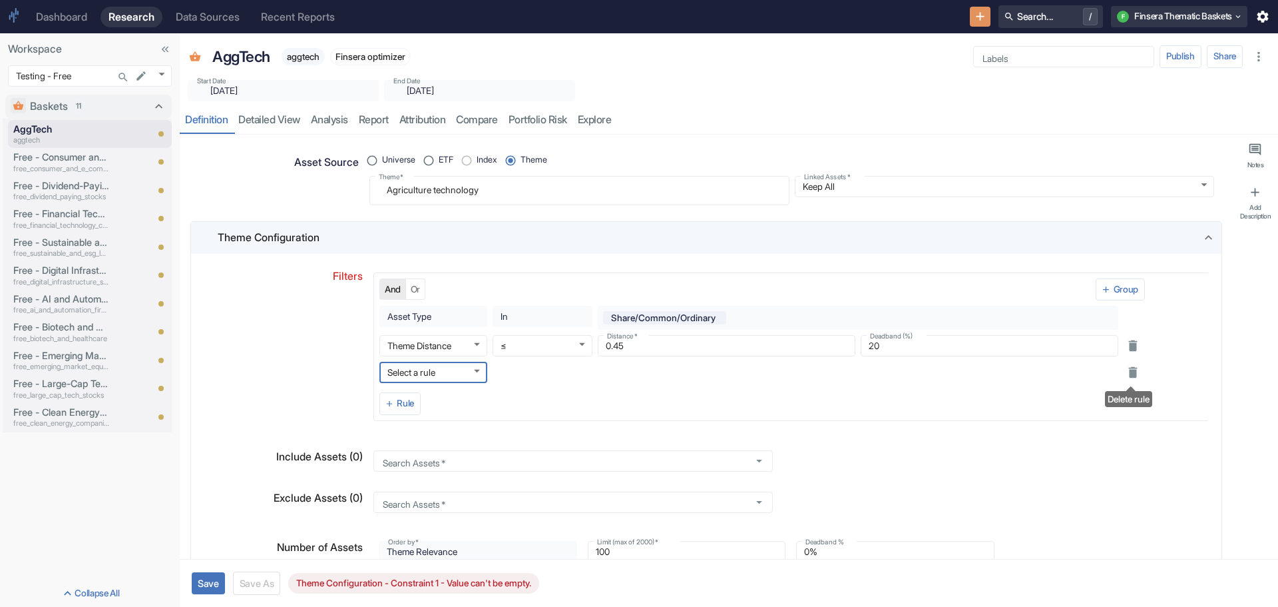
click at [1135, 371] on icon "Delete rule" at bounding box center [1133, 372] width 9 height 11
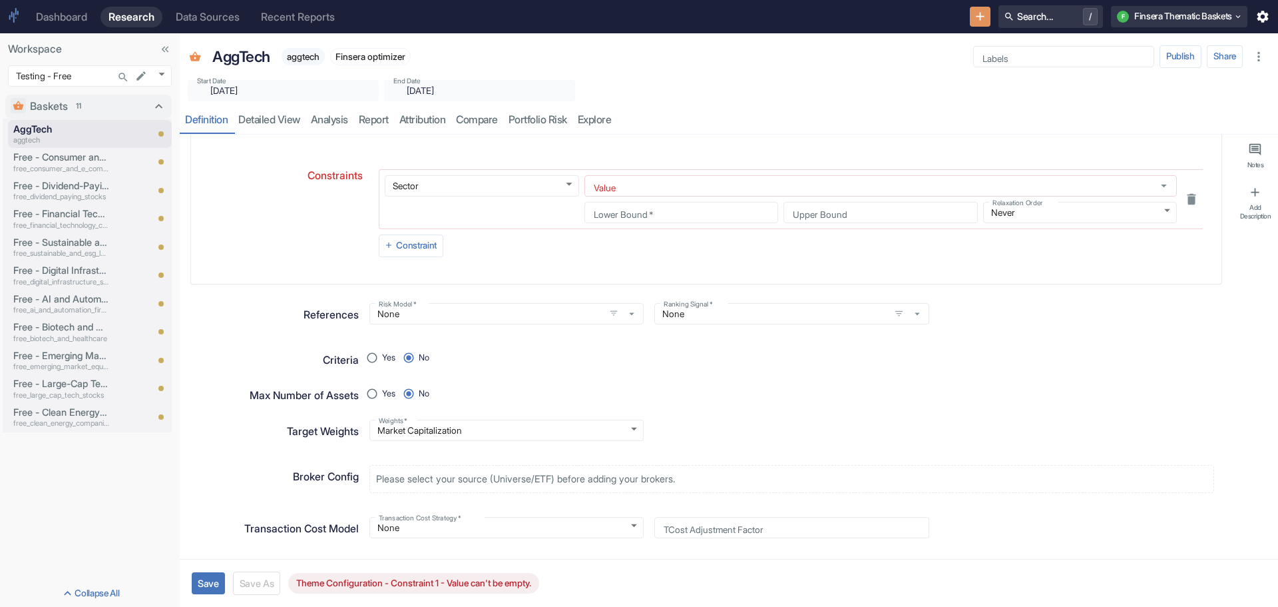
scroll to position [466, 0]
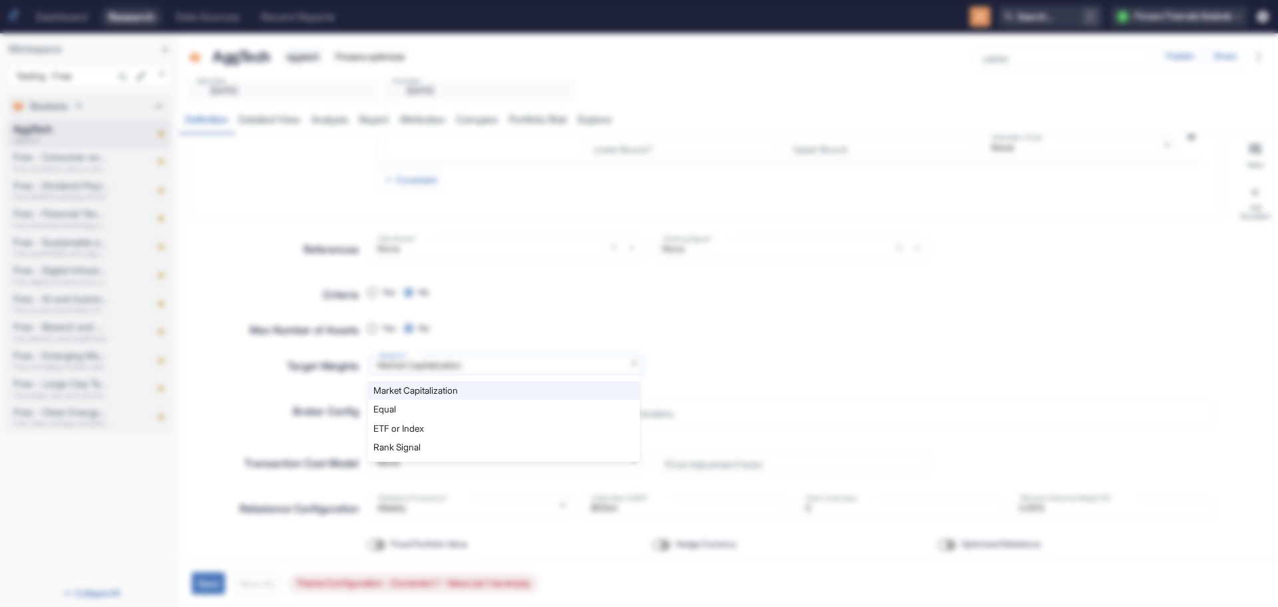
click at [633, 362] on body "Dashboard Research Data Sources Recent Reports Search... / F Finsera Thematic B…" at bounding box center [639, 303] width 1278 height 607
click at [755, 344] on div at bounding box center [639, 303] width 1278 height 607
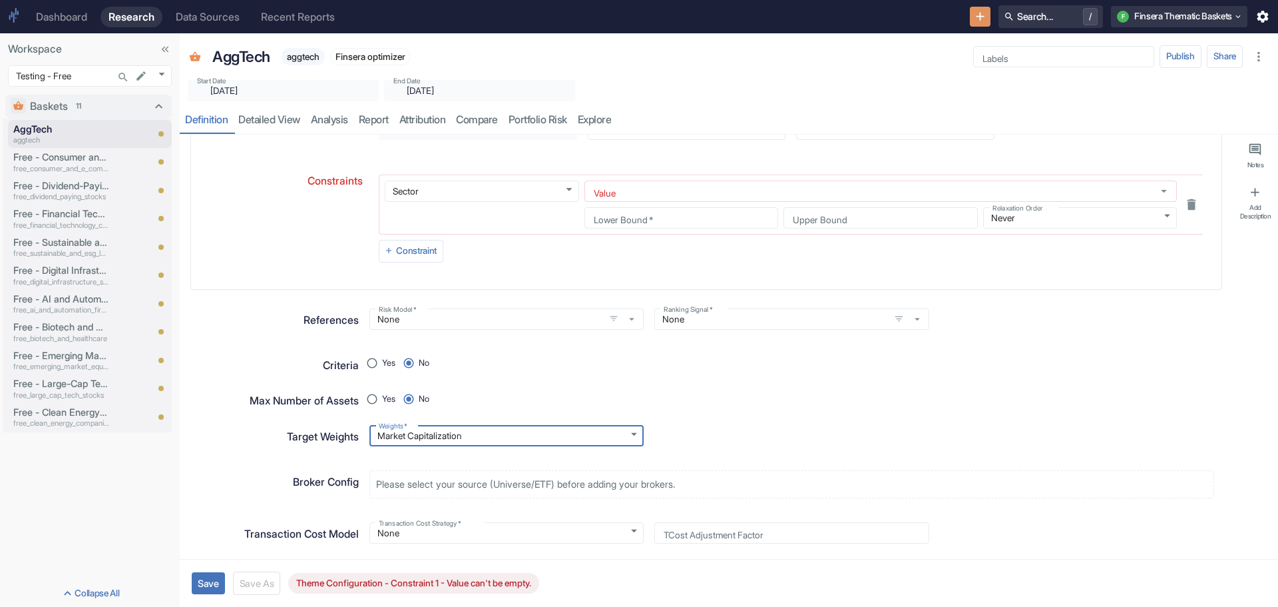
scroll to position [362, 0]
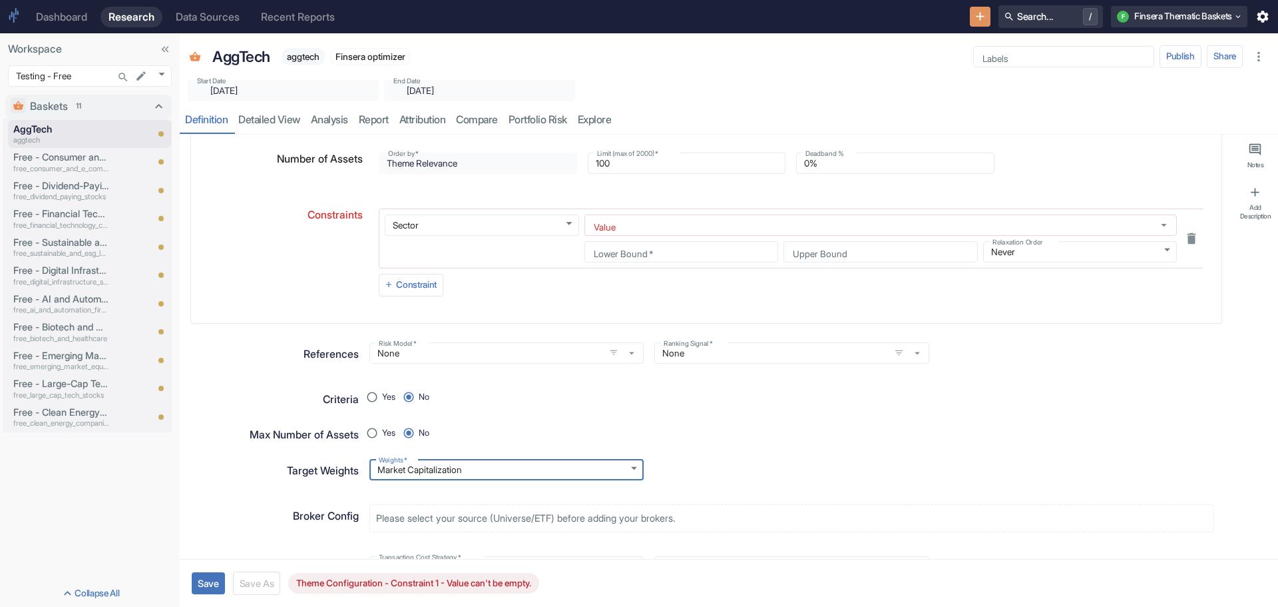
type textarea "x"
radio input "true"
click at [373, 396] on input "Yes" at bounding box center [372, 398] width 20 height 20
radio input "true"
radio input "false"
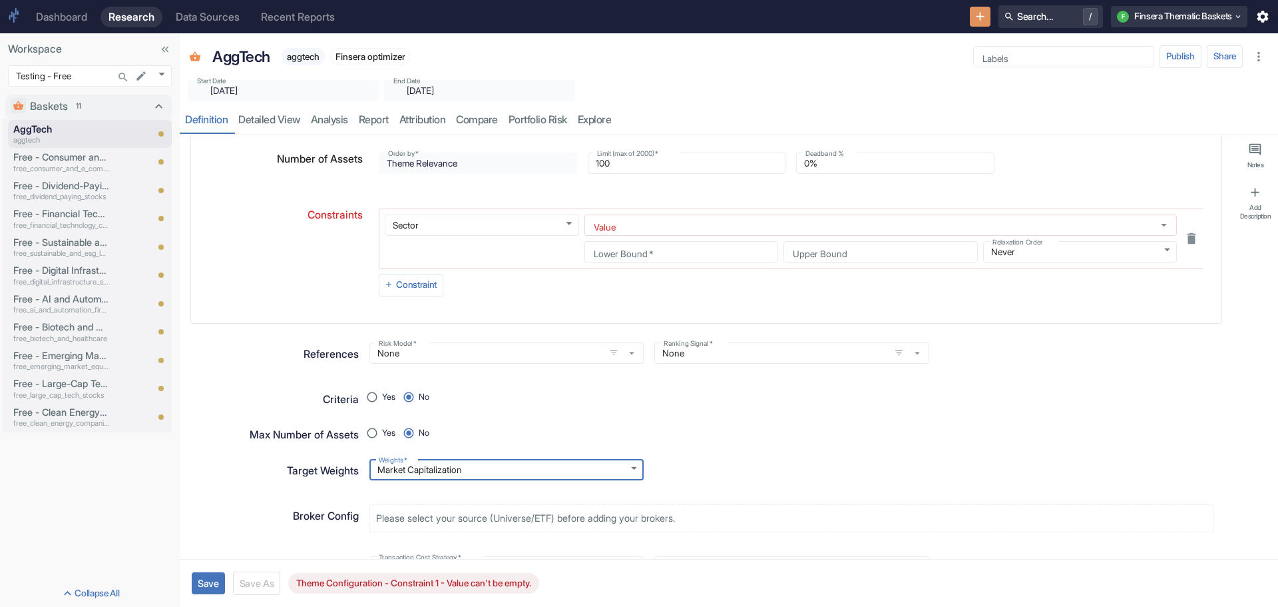
radio input "false"
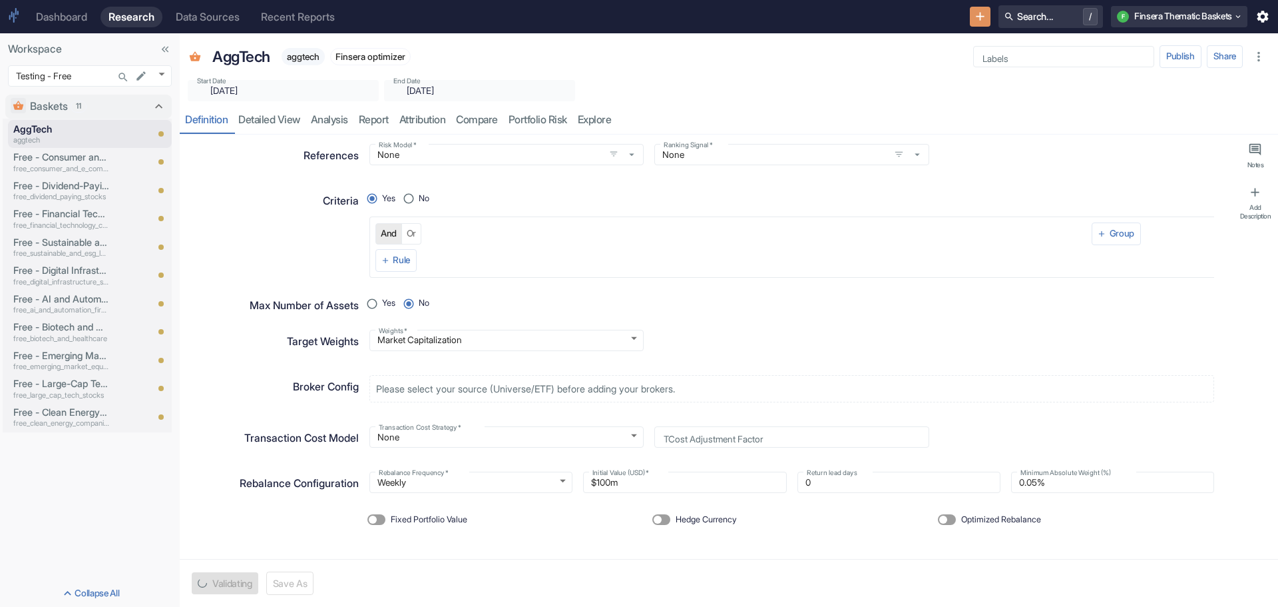
scroll to position [561, 0]
type textarea "x"
radio input "true"
click at [407, 196] on input "No" at bounding box center [409, 198] width 20 height 20
radio input "true"
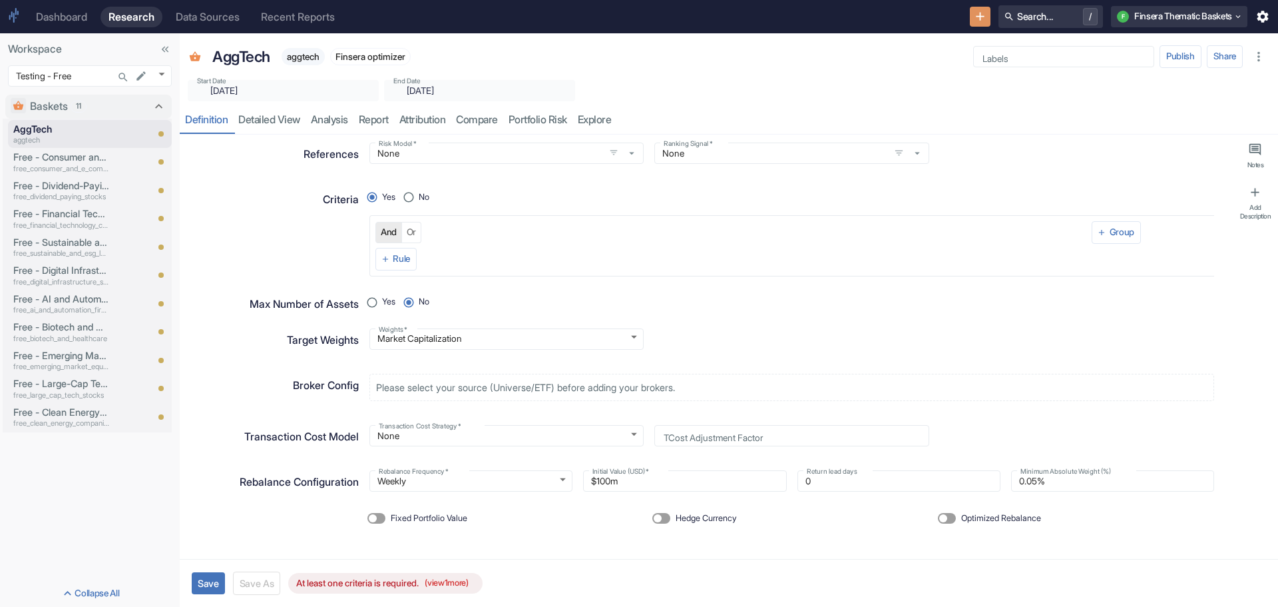
radio input "false"
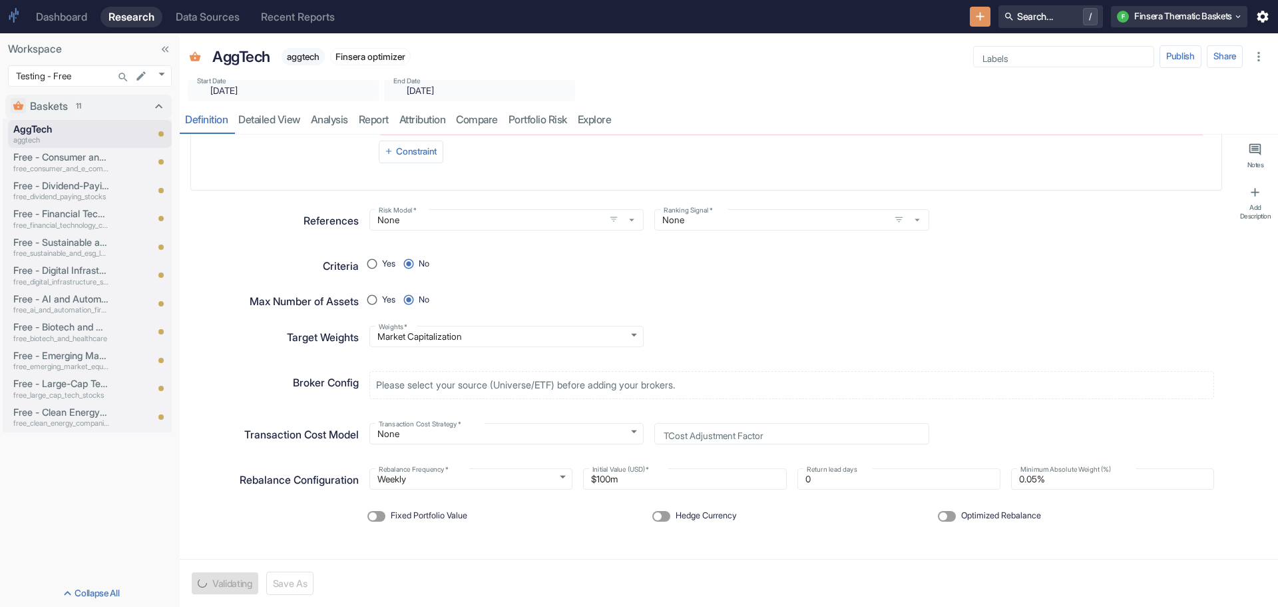
scroll to position [495, 0]
type textarea "x"
radio input "true"
click at [935, 513] on input "Optimized Rebalance" at bounding box center [944, 516] width 32 height 11
checkbox input "true"
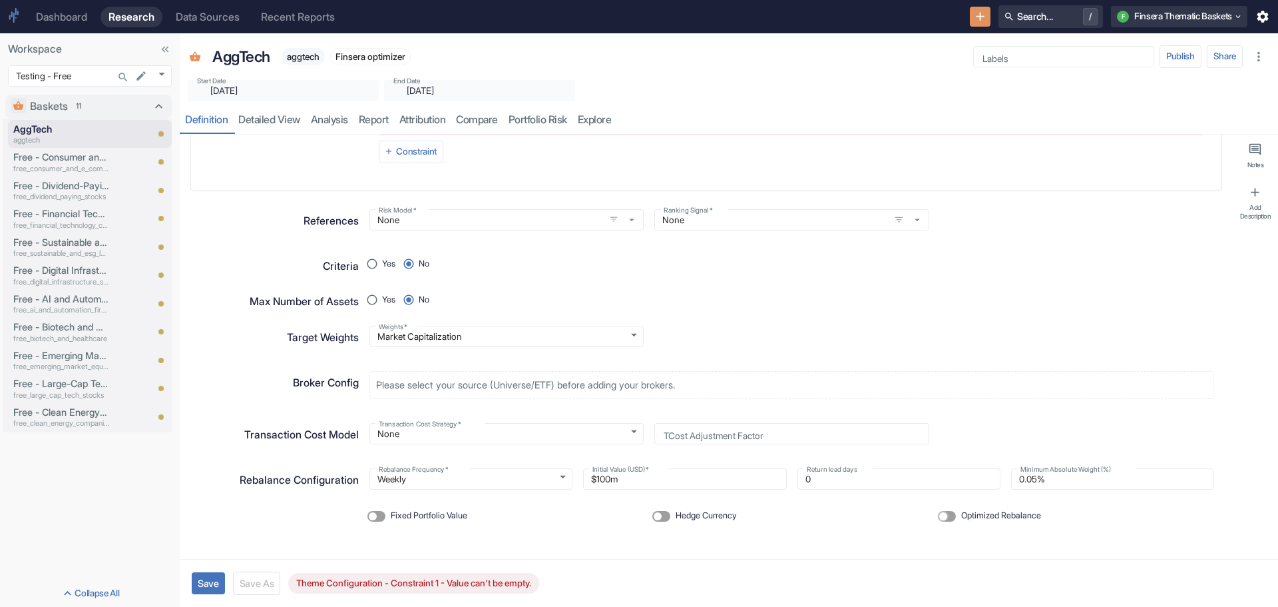
radio input "true"
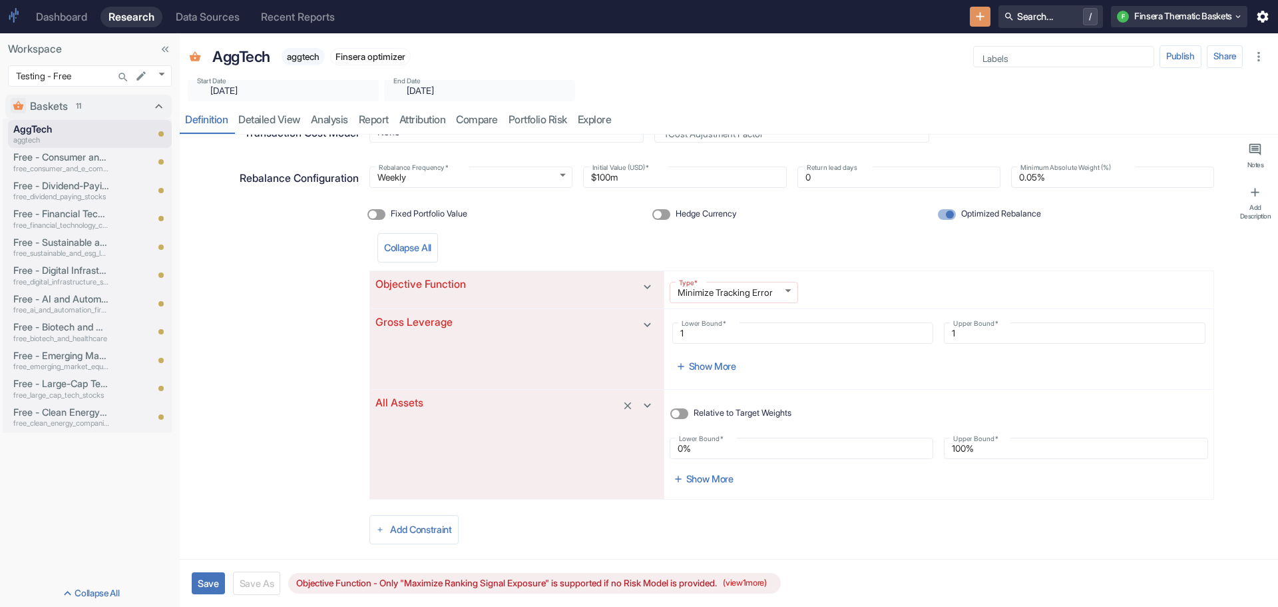
scroll to position [814, 0]
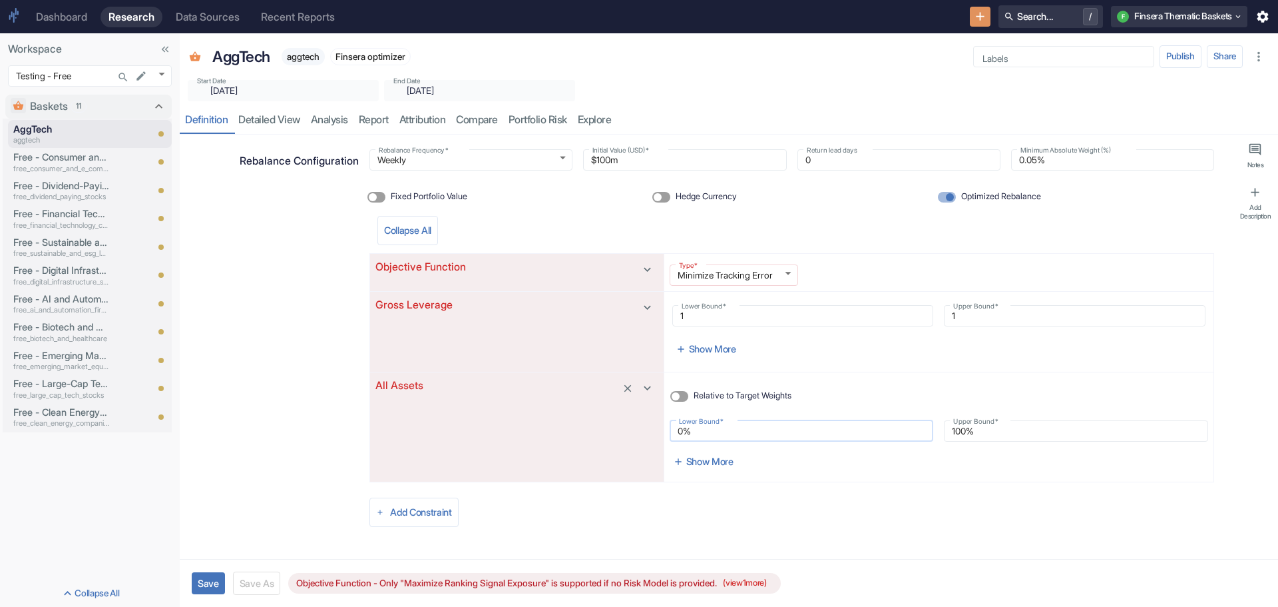
click at [679, 435] on input "0%" at bounding box center [802, 431] width 264 height 16
type textarea "x"
type input "0.%"
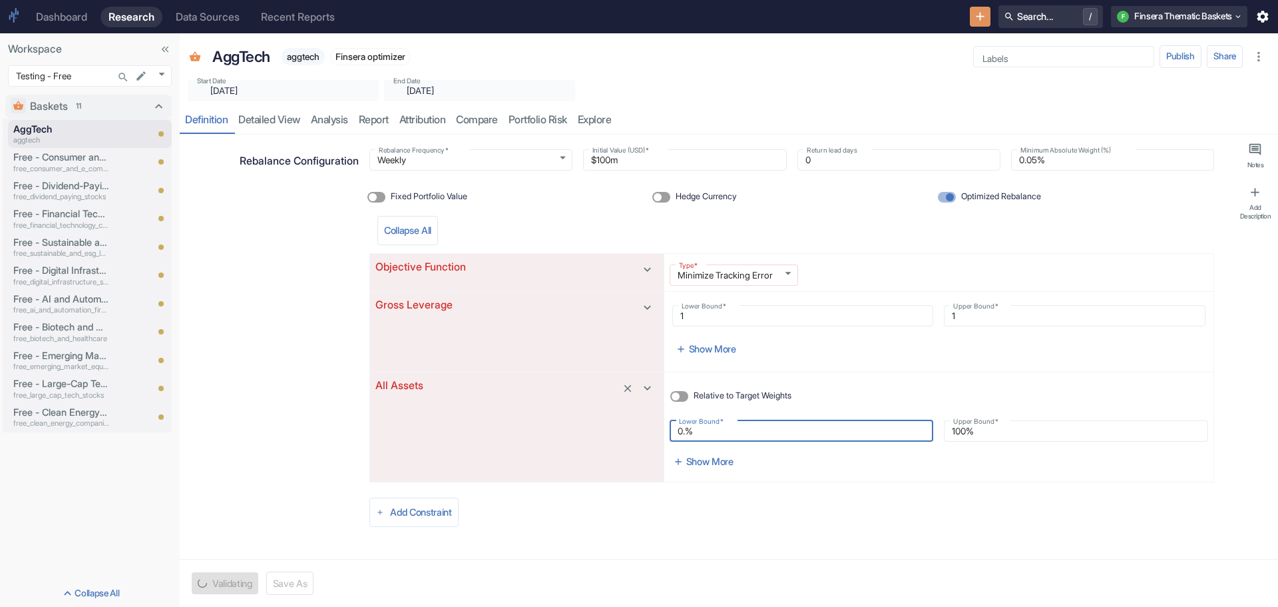
type textarea "x"
type input "0.0%"
type textarea "x"
type input "0.05%"
type textarea "x"
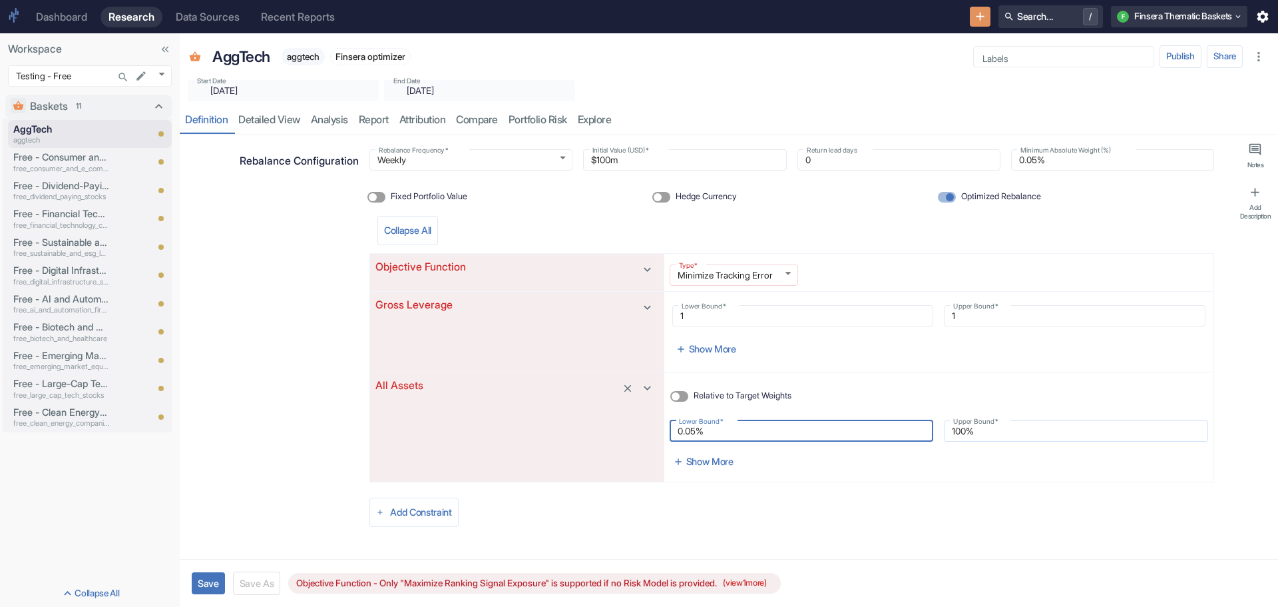
type input "0.05%"
click at [955, 431] on input "100%" at bounding box center [1076, 431] width 264 height 16
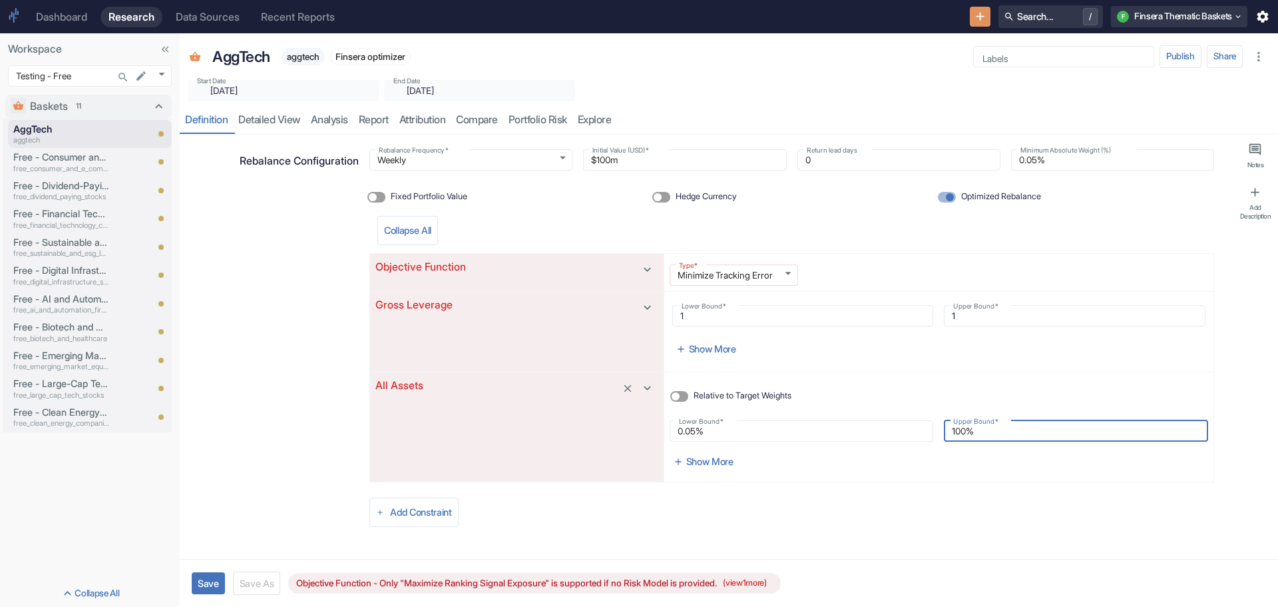
type textarea "x"
type input "10%"
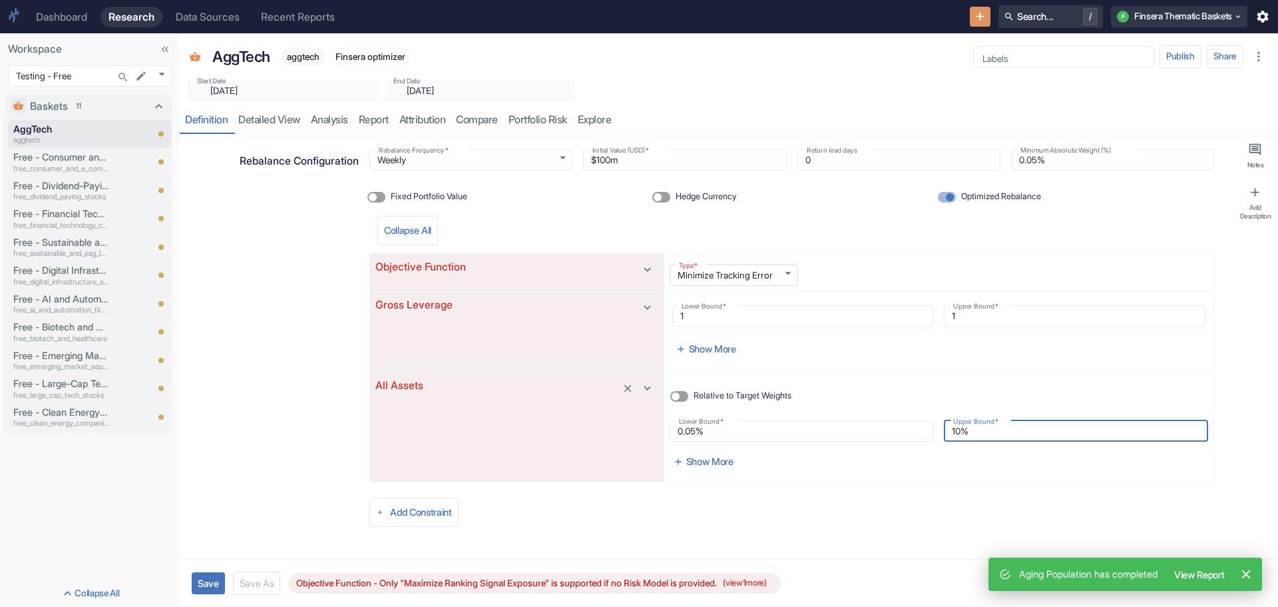
type textarea "x"
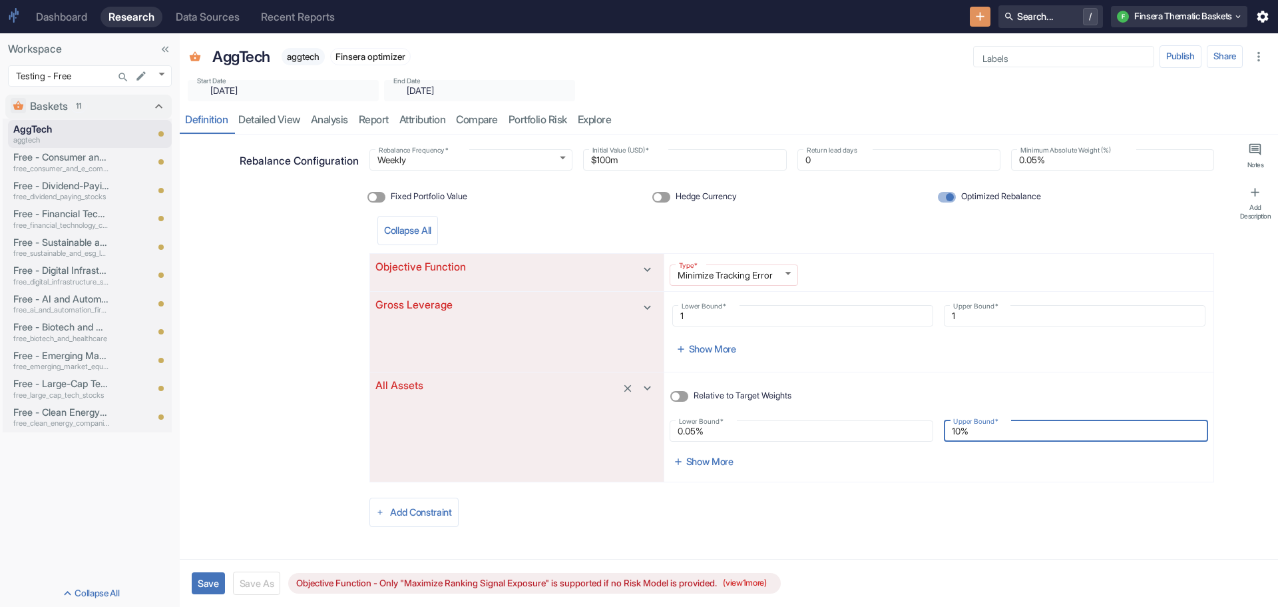
type input "10%"
click at [218, 581] on button "Save" at bounding box center [208, 583] width 33 height 22
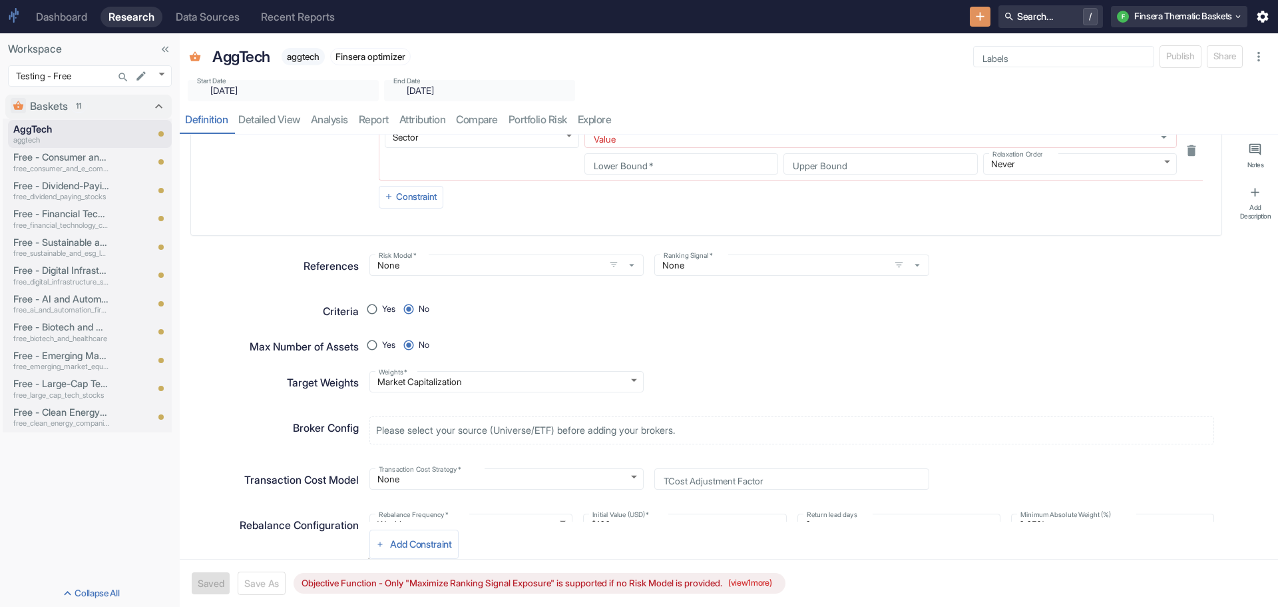
scroll to position [414, 0]
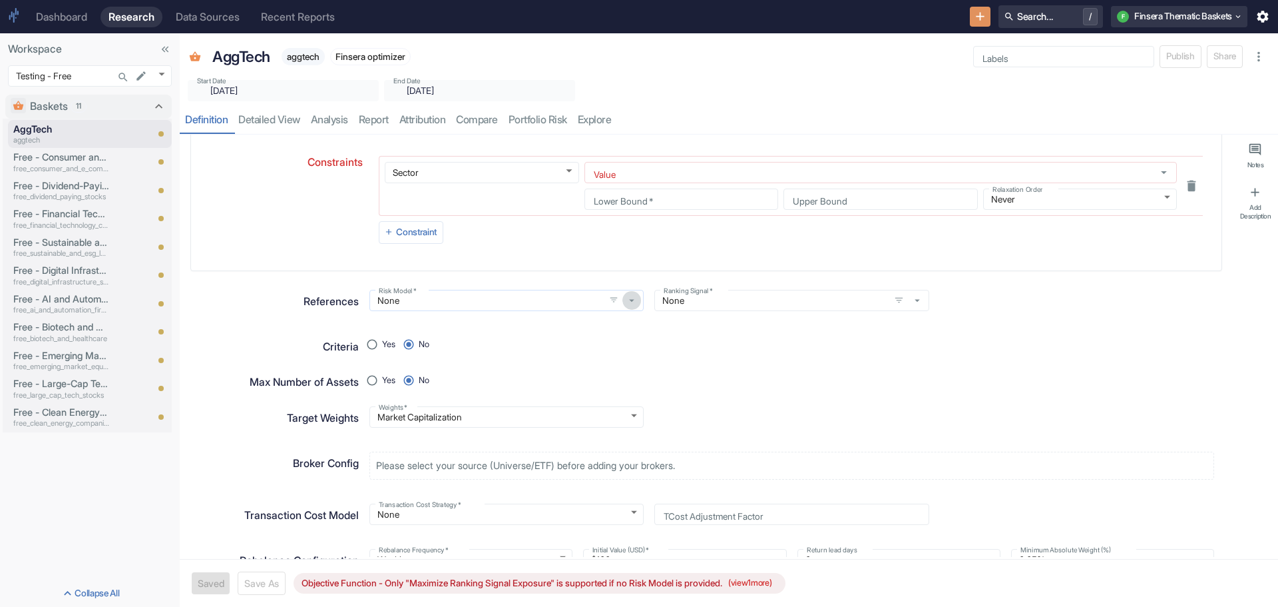
click at [626, 296] on icon "button" at bounding box center [632, 300] width 12 height 12
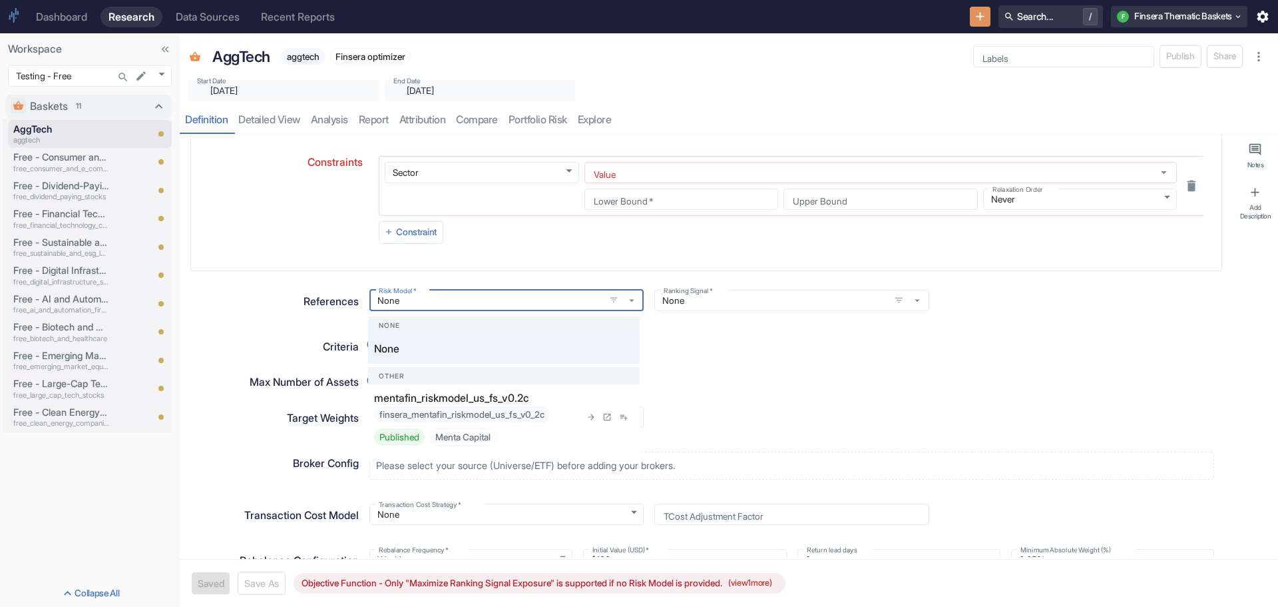
click at [563, 398] on div "mentafin_riskmodel_us_fs_v0.2c finsera_mentafin_riskmodel_us_fs_v0_2c Published…" at bounding box center [477, 418] width 206 height 56
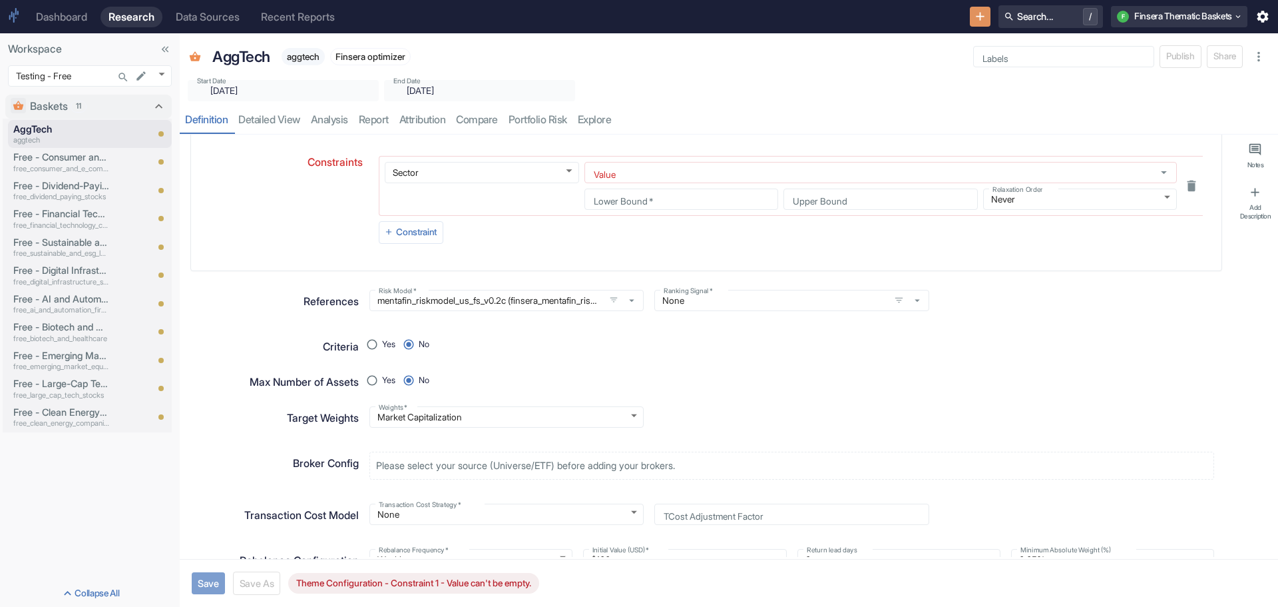
click at [208, 579] on button "Save" at bounding box center [208, 583] width 33 height 22
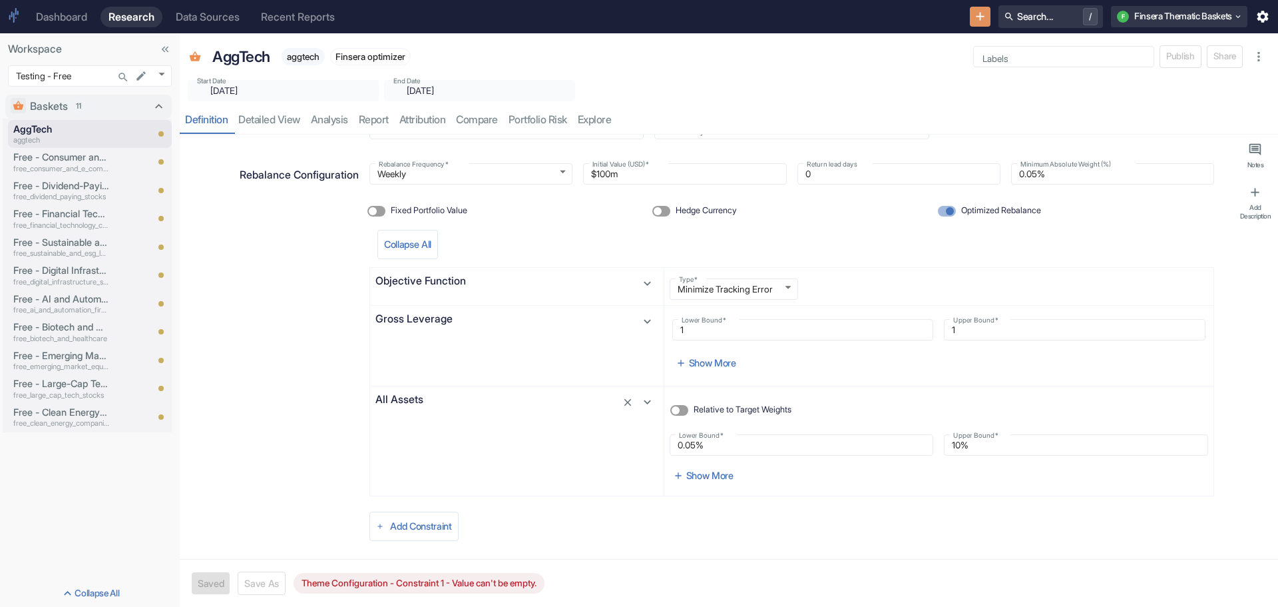
scroll to position [814, 0]
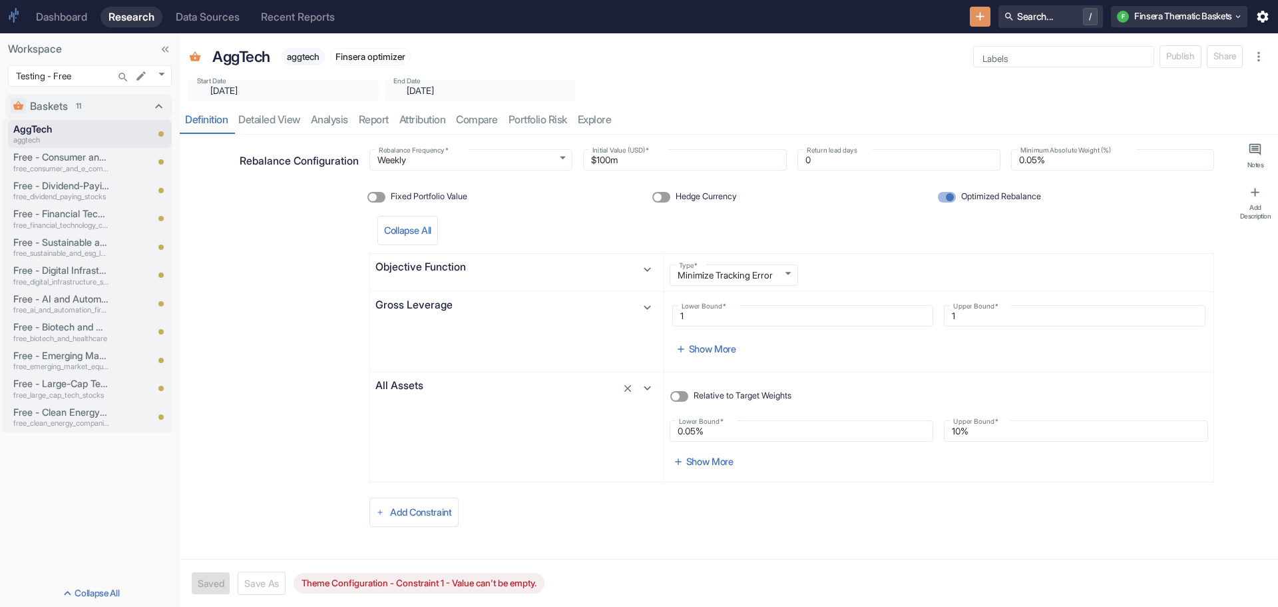
click at [702, 530] on div "Add Constraint" at bounding box center [792, 511] width 845 height 45
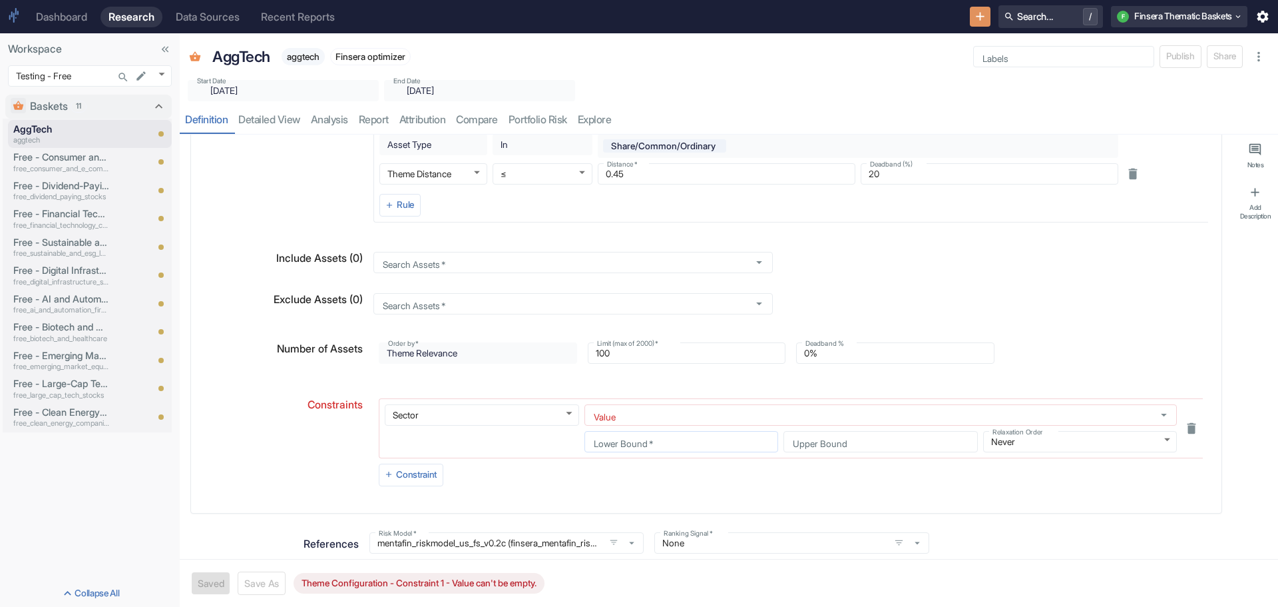
scroll to position [148, 0]
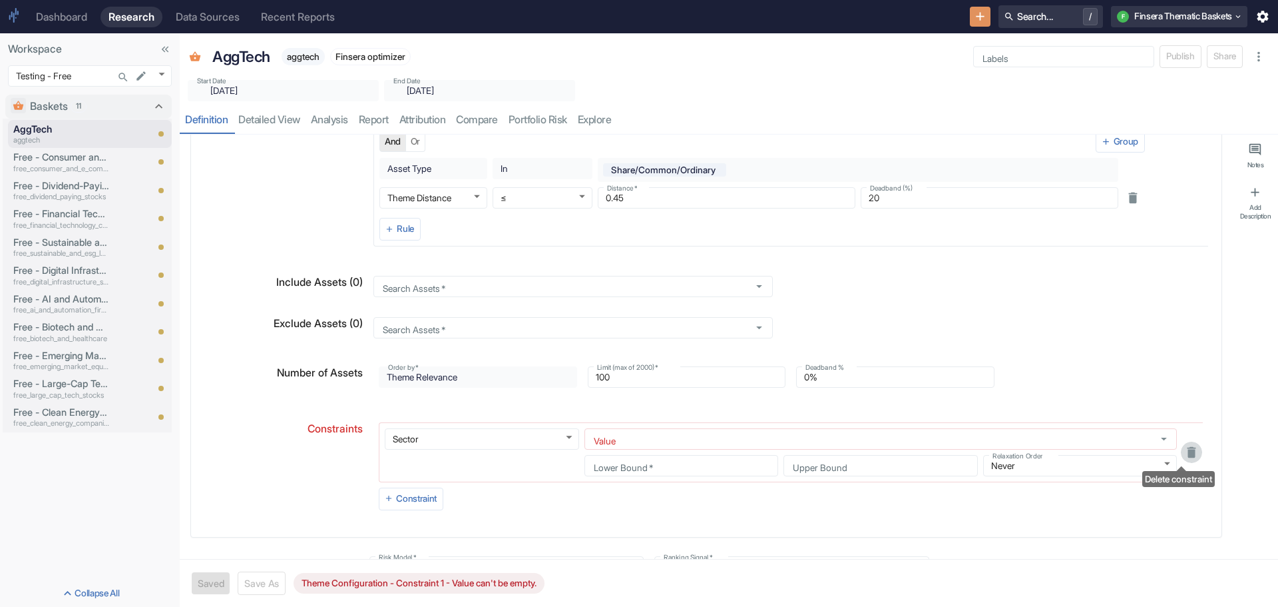
click at [1185, 450] on icon "Delete constraint" at bounding box center [1192, 452] width 15 height 15
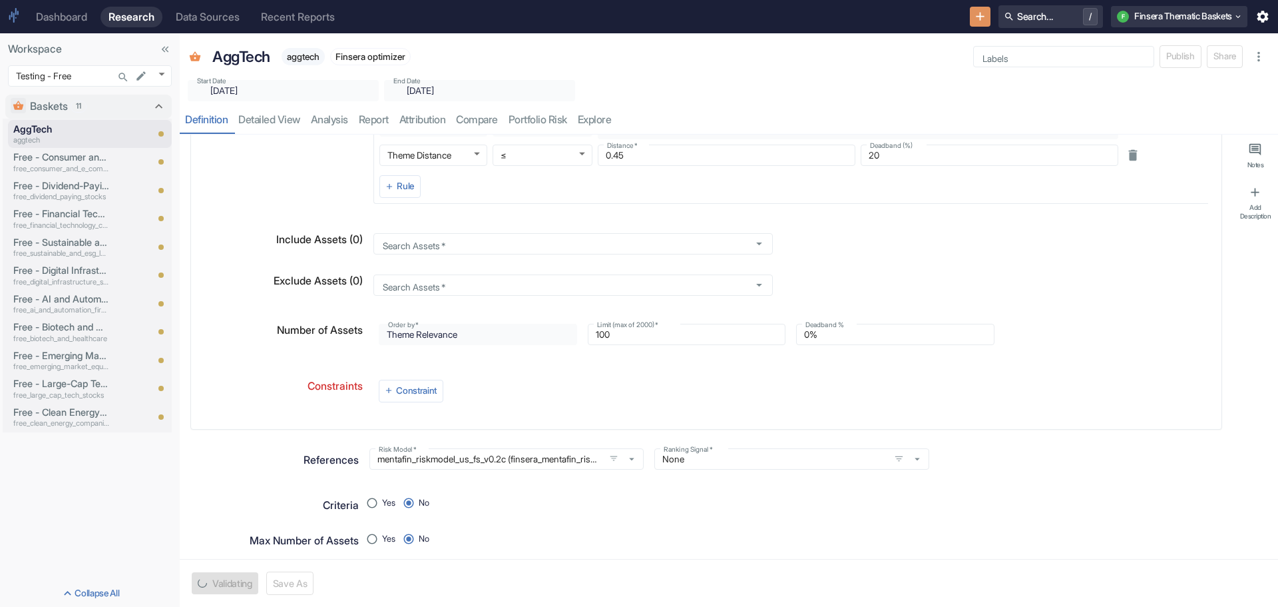
scroll to position [214, 0]
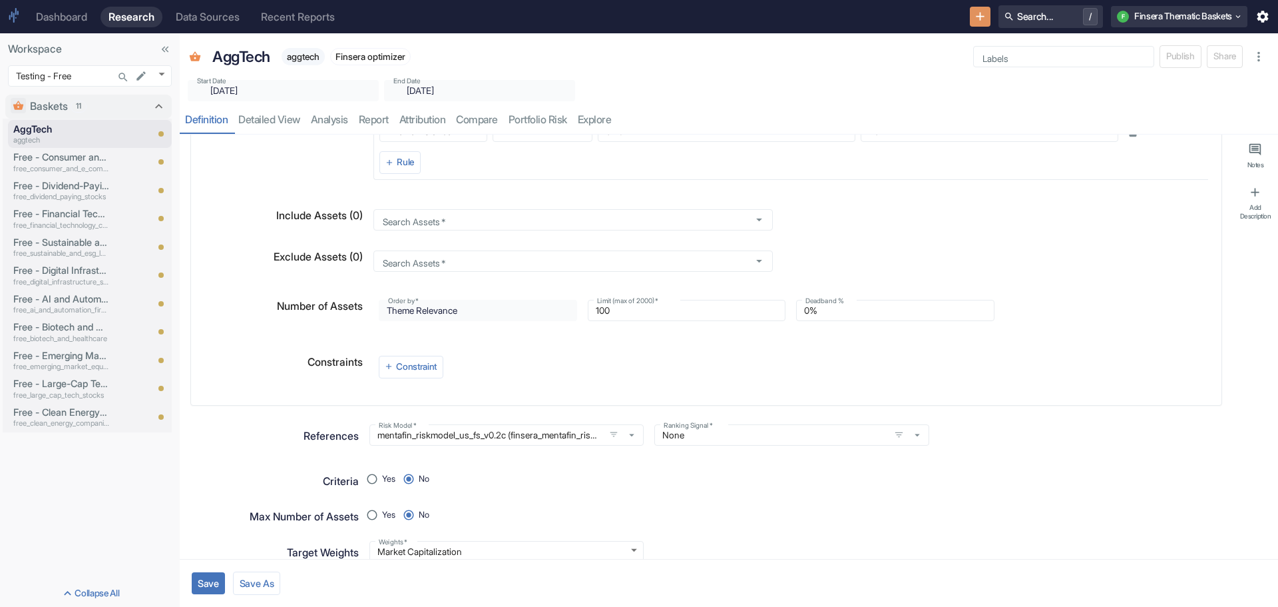
click at [206, 582] on button "Save" at bounding box center [208, 583] width 33 height 22
type textarea "x"
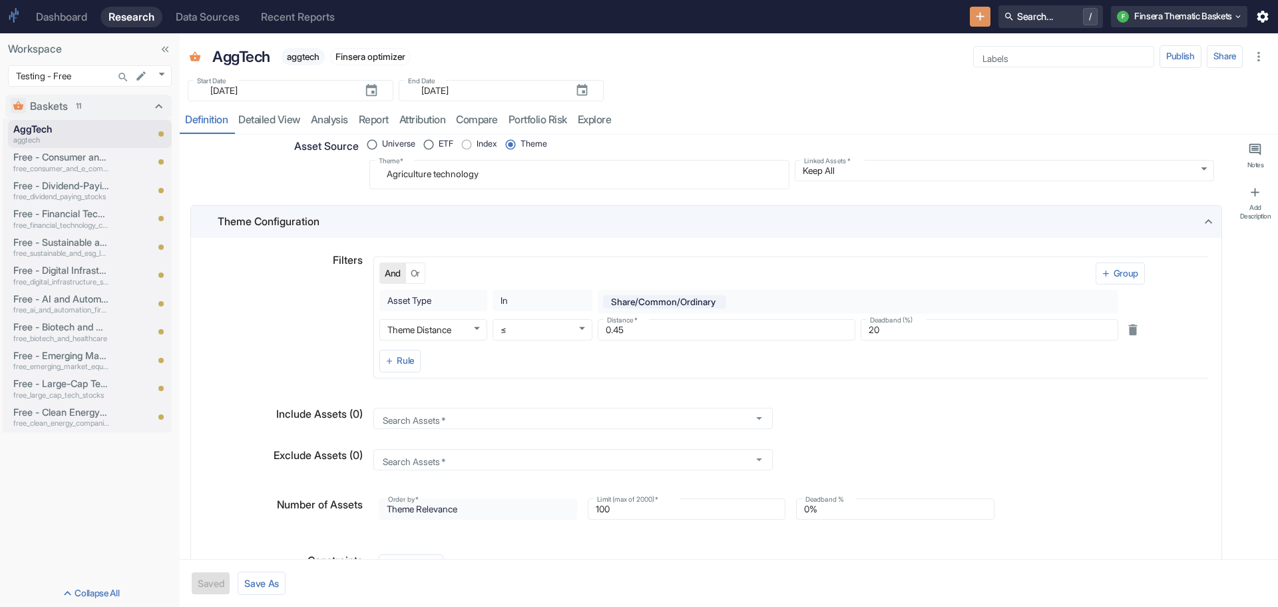
scroll to position [0, 0]
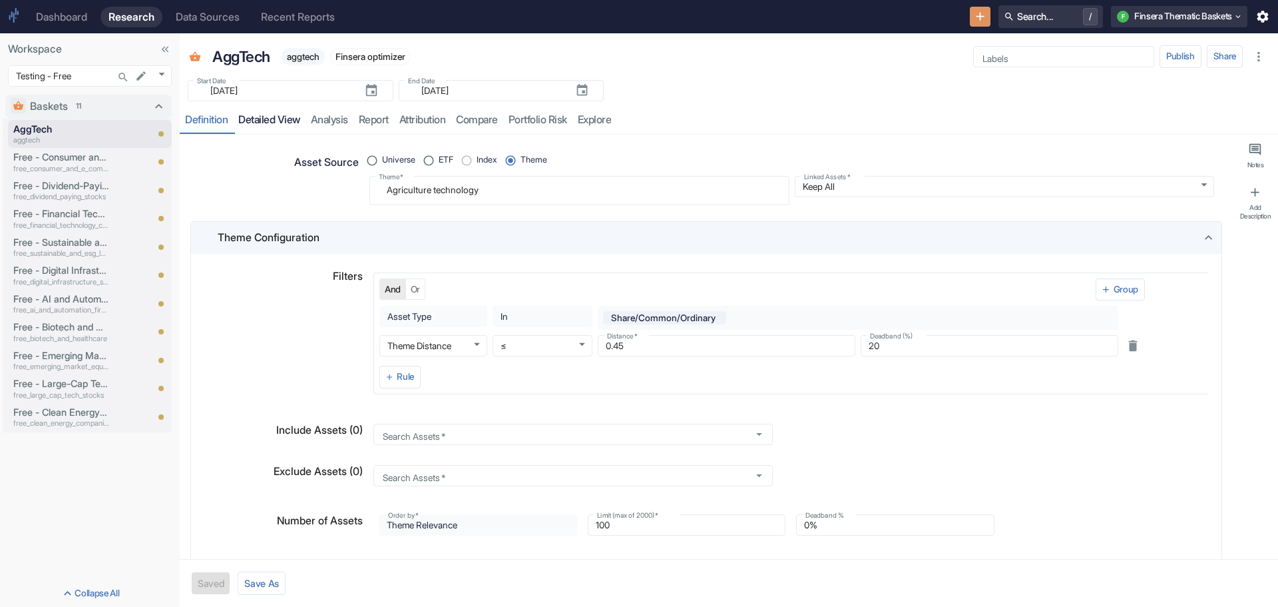
click at [262, 116] on link "detailed view" at bounding box center [269, 120] width 73 height 27
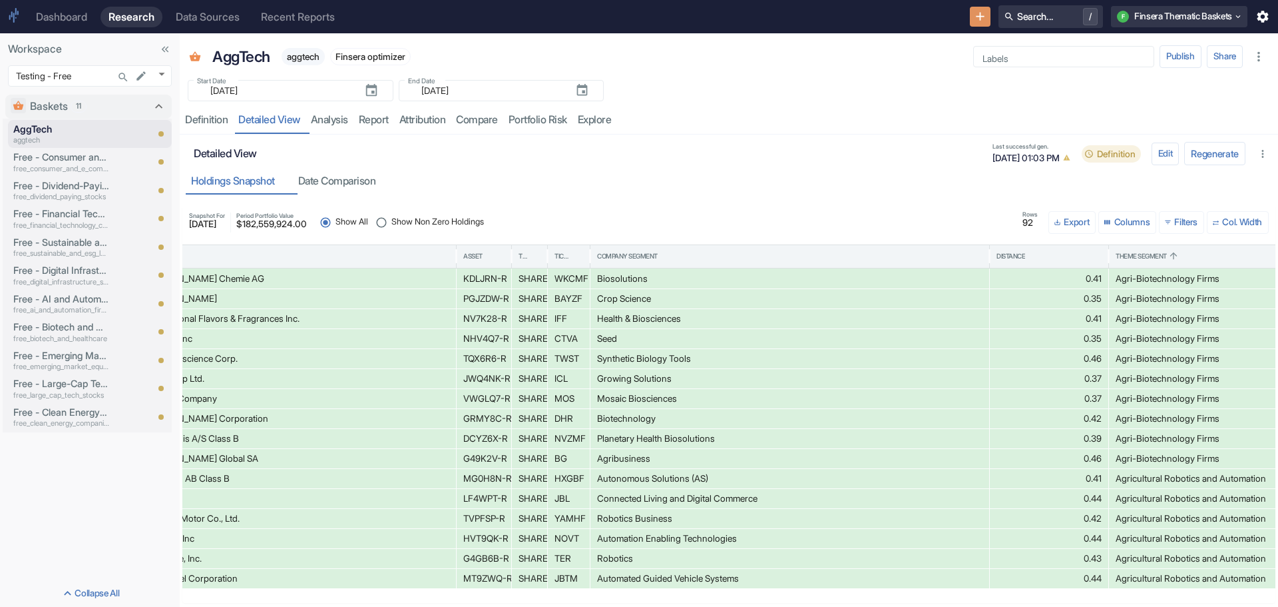
scroll to position [0, 323]
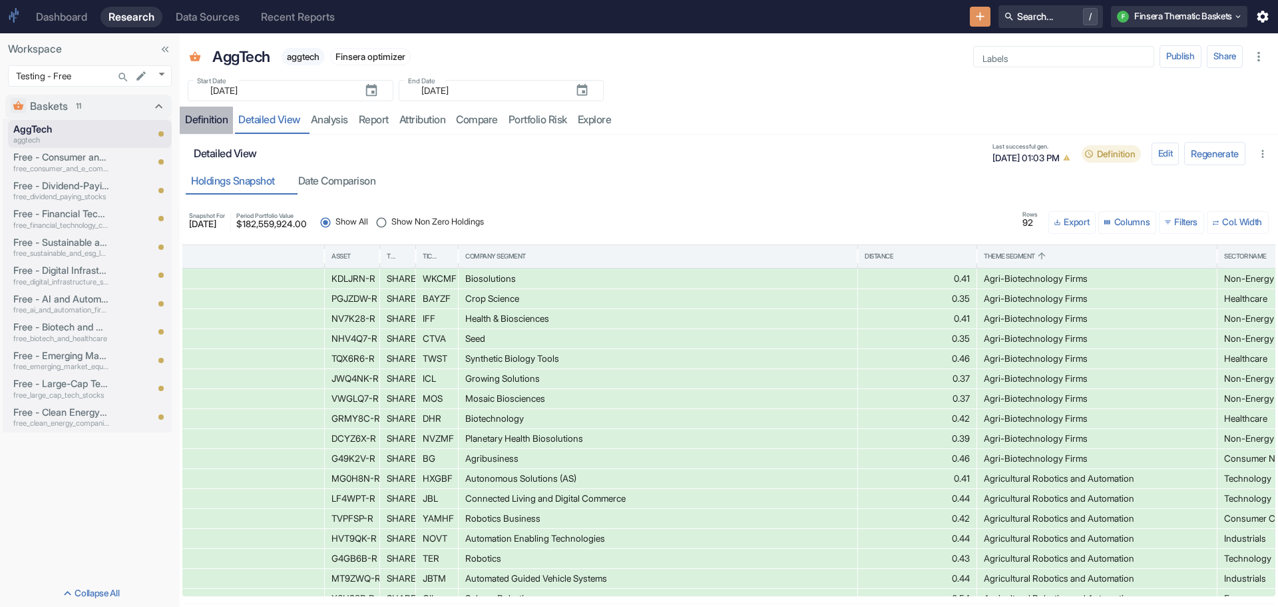
click at [206, 116] on div "Definition" at bounding box center [206, 119] width 43 height 13
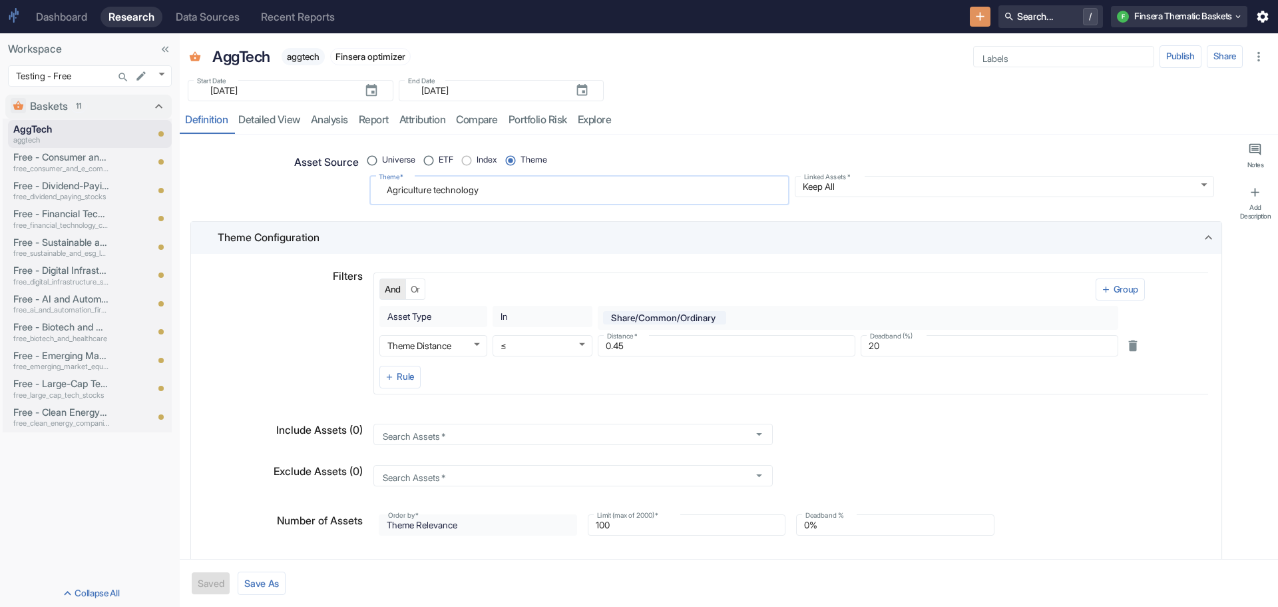
click at [504, 190] on textarea "Agriculture technology" at bounding box center [580, 190] width 402 height 18
radio input "true"
type textarea "Agriculture technology"
type textarea "x"
type textarea "Agriculture technology a"
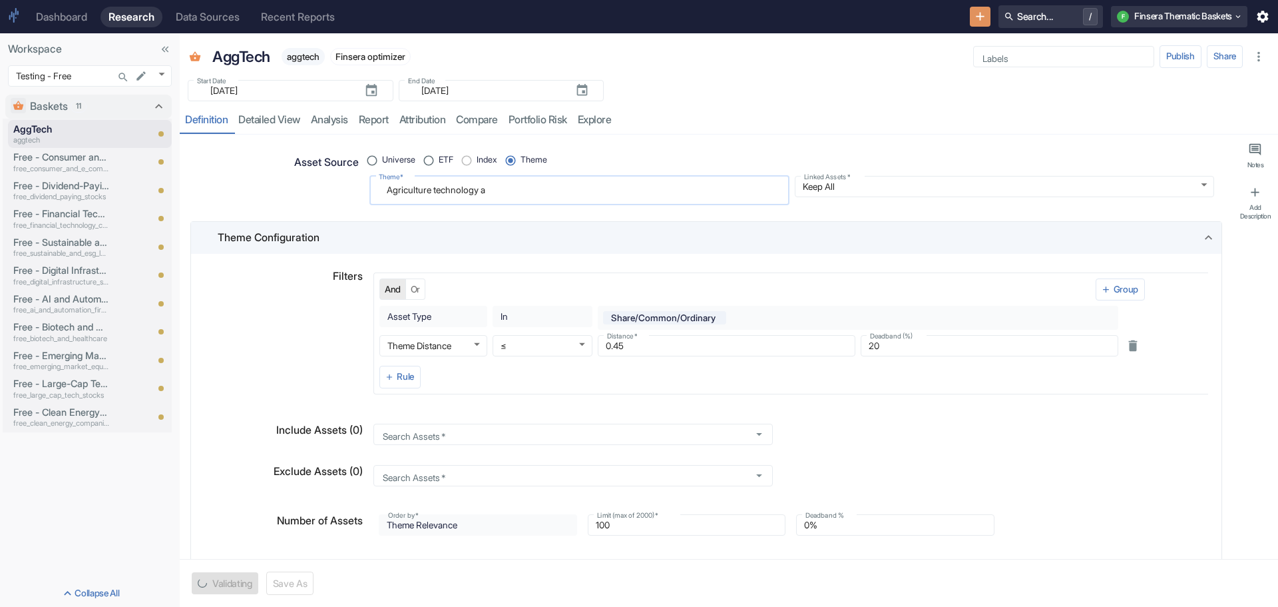
type textarea "x"
type textarea "Agriculture technology ag"
type textarea "x"
type textarea "Agriculture technology a"
type textarea "x"
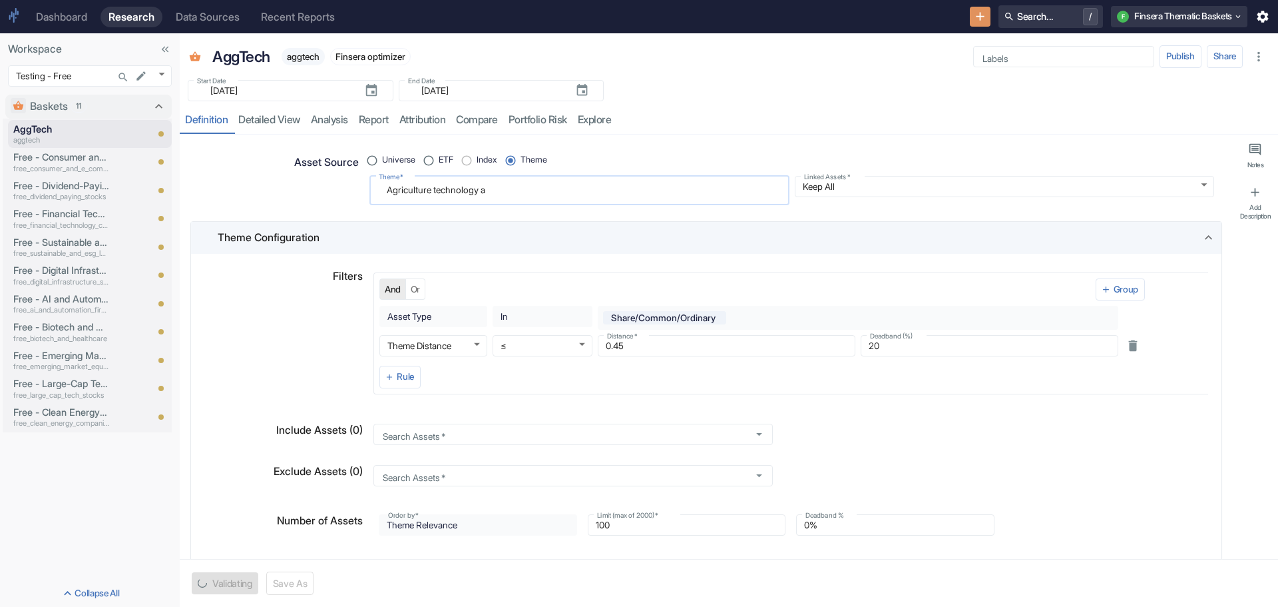
type textarea "Agriculture technology"
type textarea "x"
type textarea "Agriculture technology a"
type textarea "x"
type textarea "Agriculture technology an"
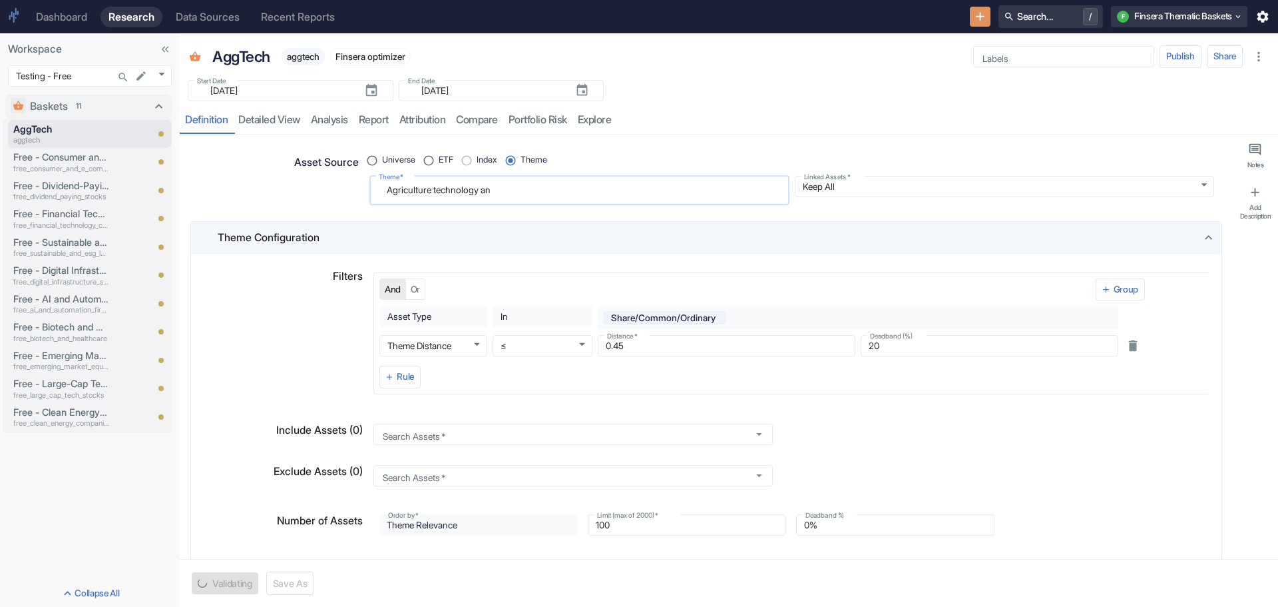
type textarea "x"
type textarea "Agriculture technology and"
type textarea "x"
type textarea "Agriculture technology an"
type textarea "x"
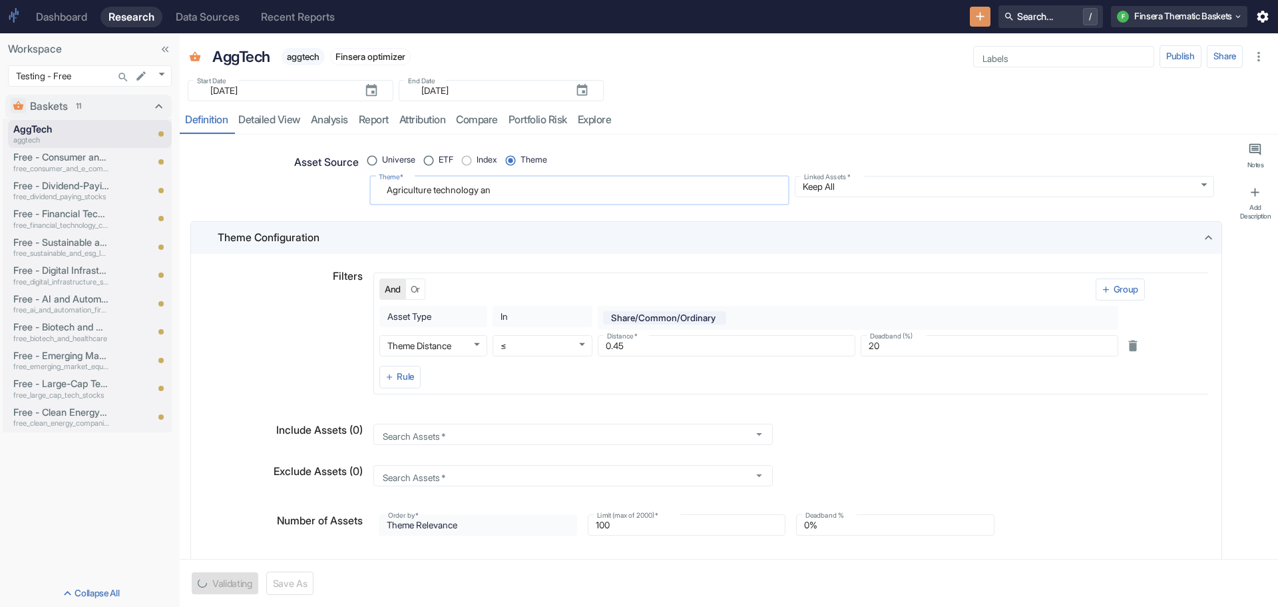
type textarea "Agriculture technology a"
type textarea "x"
type textarea "Agriculture technology"
type textarea "x"
type textarea "Agriculture technology A"
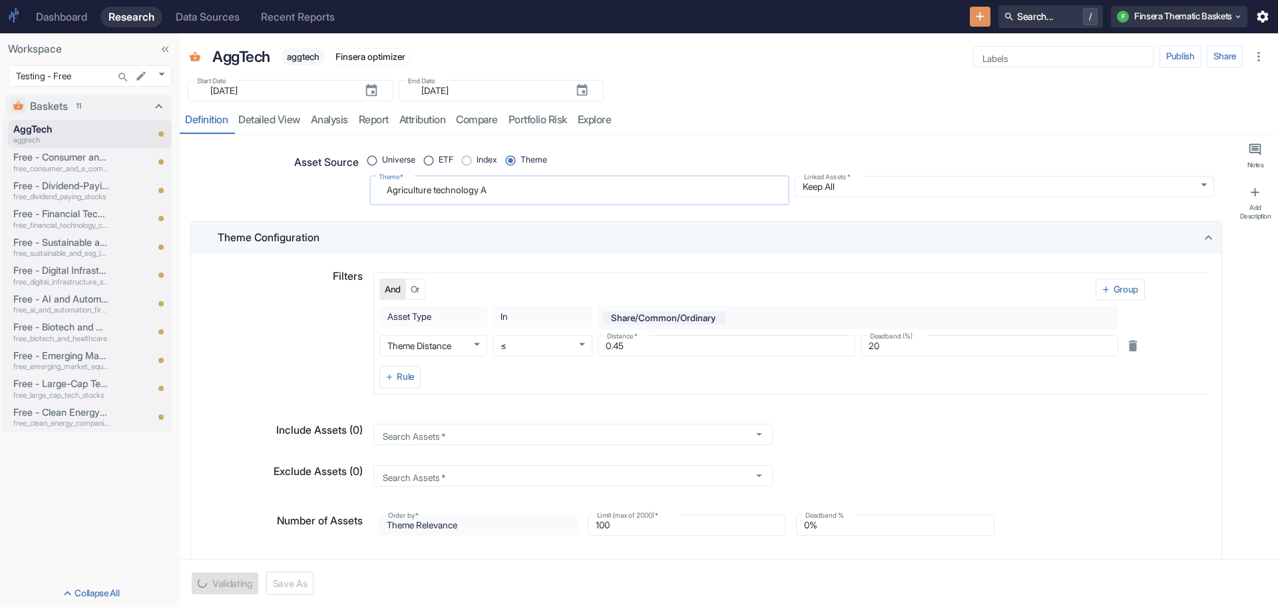
type textarea "x"
type textarea "Agriculture technology"
type textarea "x"
type textarea "Agriculture technology A"
type textarea "x"
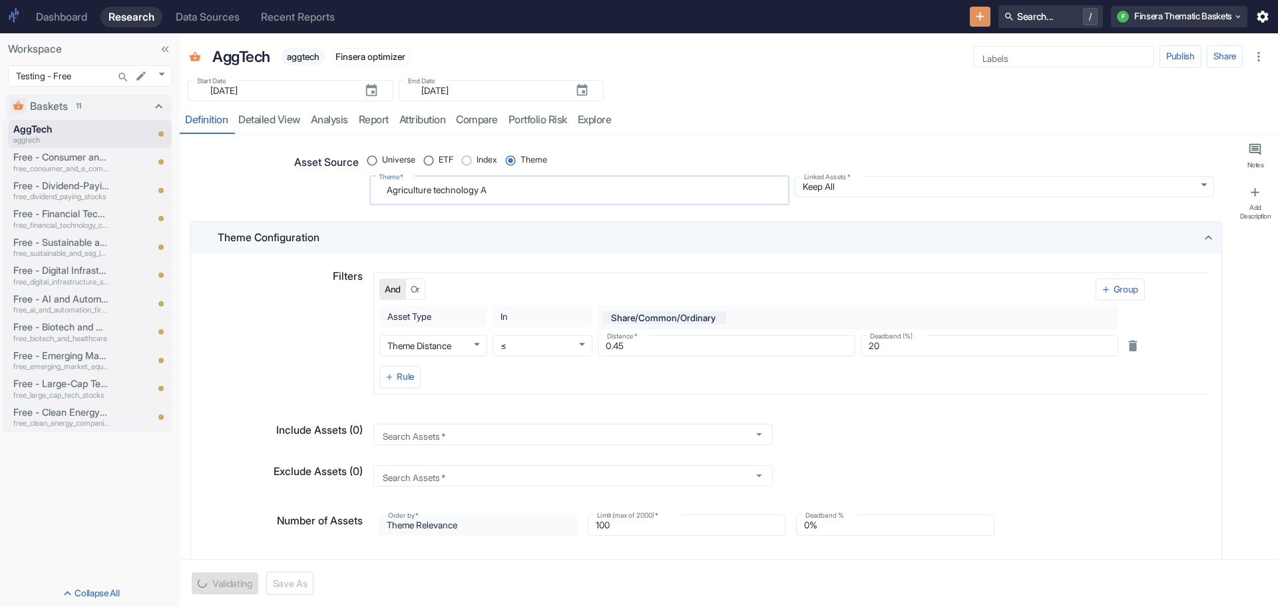
type textarea "Agriculture technology Ag"
type textarea "x"
type textarea "Agriculture technology Agr"
type textarea "x"
type textarea "Agriculture technology Agri"
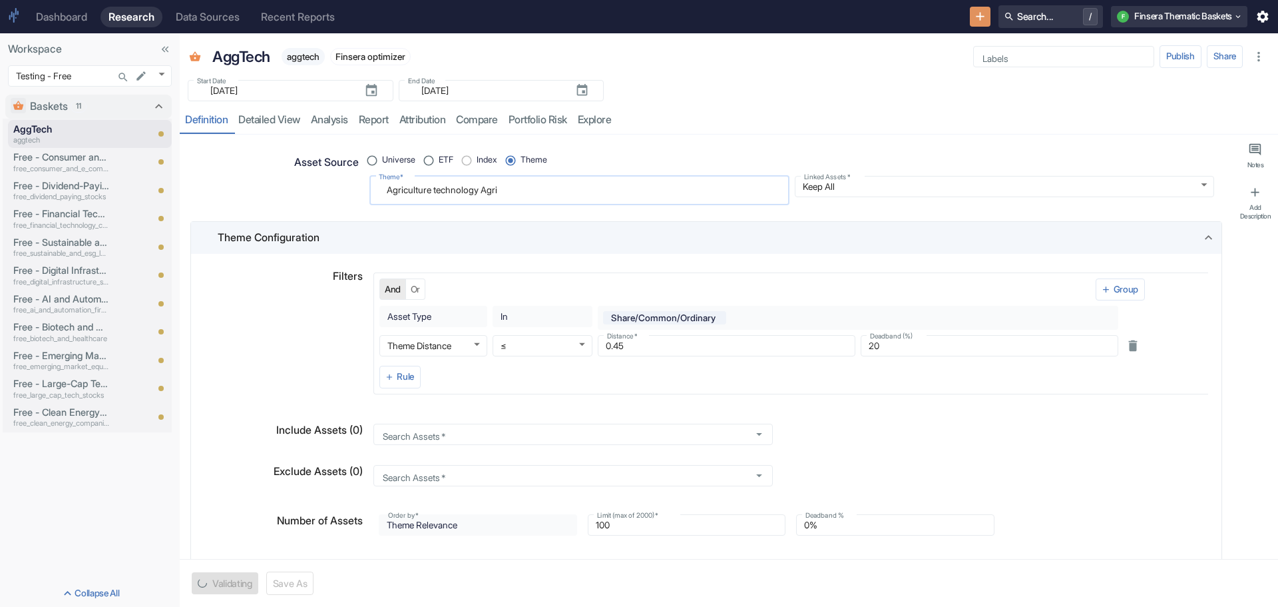
type textarea "x"
type textarea "Agriculture technology Agri-"
type textarea "x"
type textarea "Agriculture technology Agri-b"
type textarea "x"
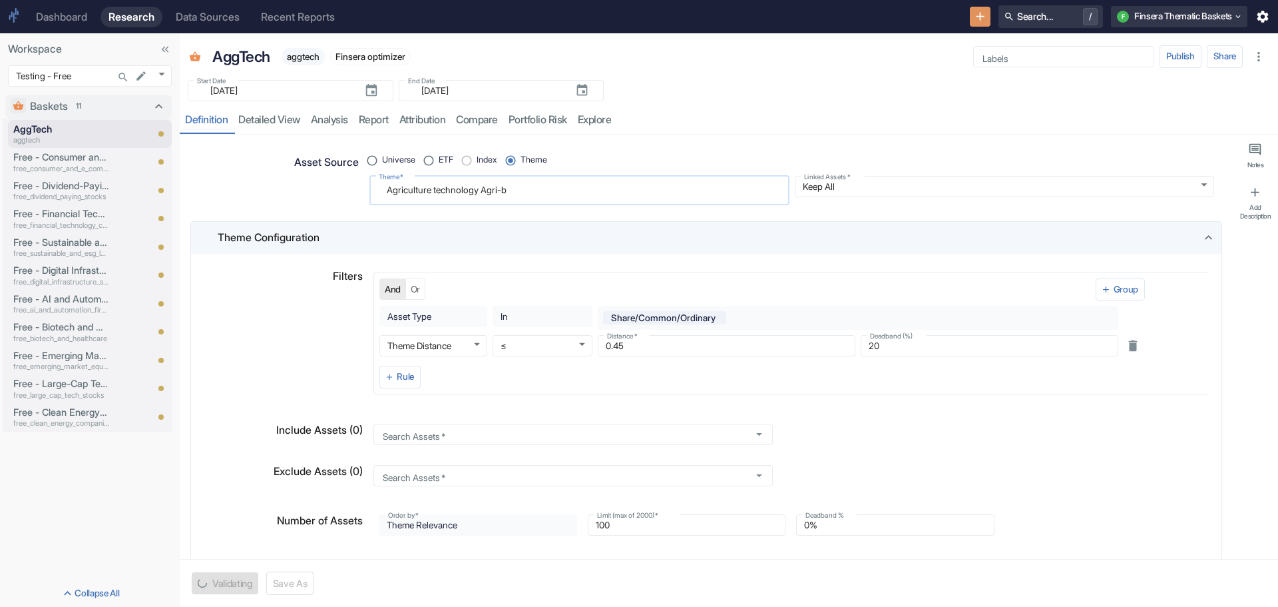
type textarea "Agriculture technology Agri-bi"
type textarea "x"
type textarea "Agriculture technology Agri-bio"
type textarea "x"
type textarea "Agriculture technology Agri-biot"
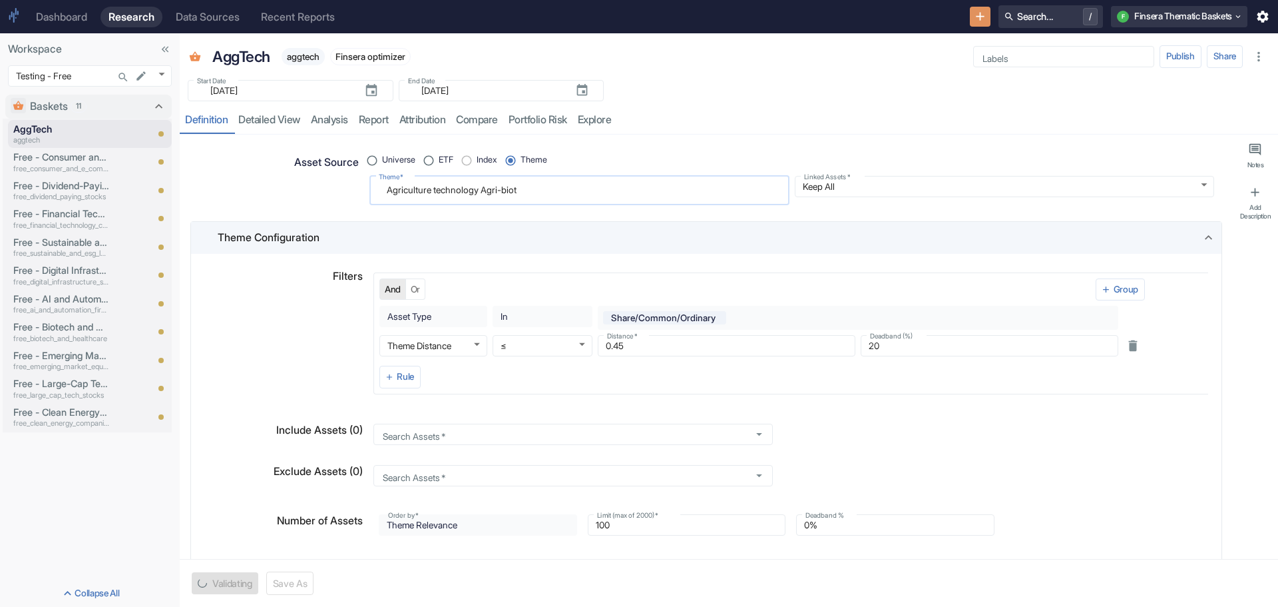
type textarea "x"
type textarea "Agriculture technology Agri-biote"
type textarea "x"
type textarea "Agriculture technology Agri-biotec"
type textarea "x"
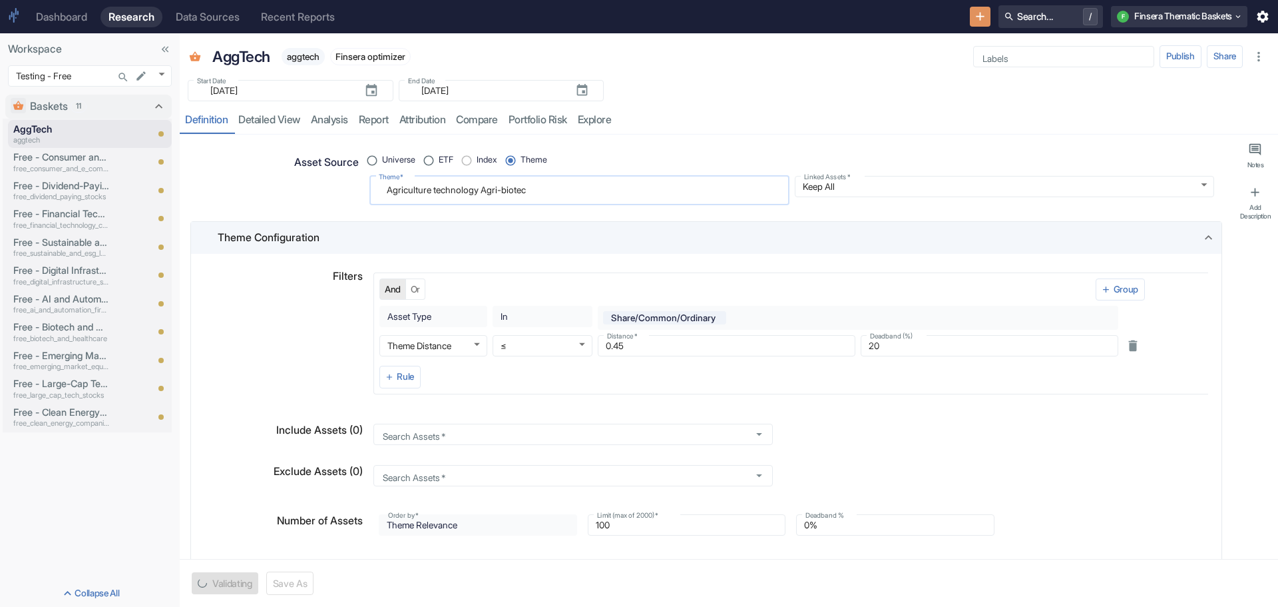
type textarea "Agriculture technology Agri-biotech"
type textarea "x"
type textarea "Agriculture technology Agri-biotechn"
type textarea "x"
type textarea "Agriculture technology Agri-biotechno"
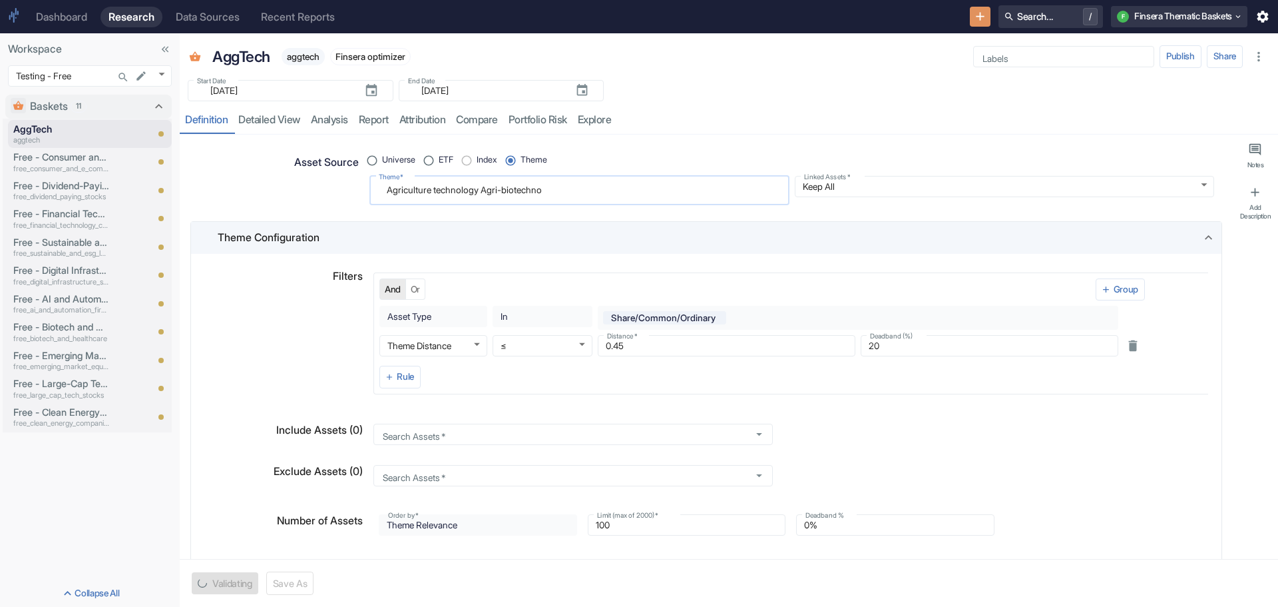
type textarea "x"
type textarea "Agriculture technology Agri-biotechnol"
type textarea "x"
type textarea "Agriculture technology Agri-biotechnolo"
type textarea "x"
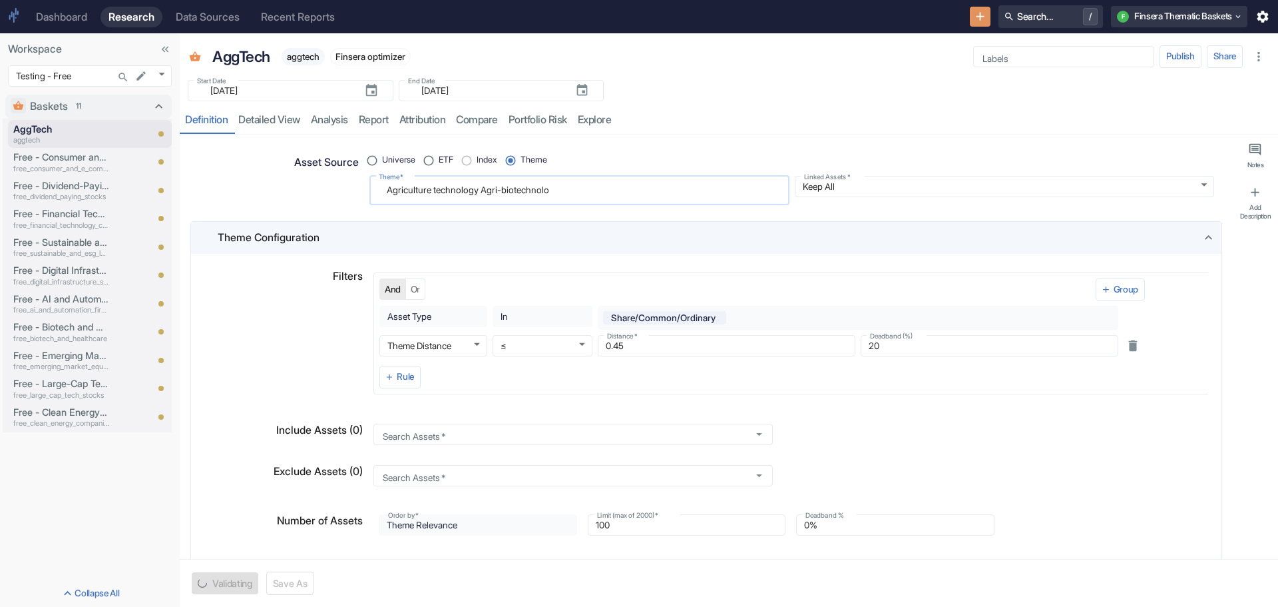
type textarea "Agriculture technology Agri-biotechnolog"
type textarea "x"
type textarea "Agriculture technology Agri-biotechnology"
type textarea "x"
click at [481, 191] on textarea "Agriculture technology Agri-biotechnology" at bounding box center [580, 190] width 402 height 18
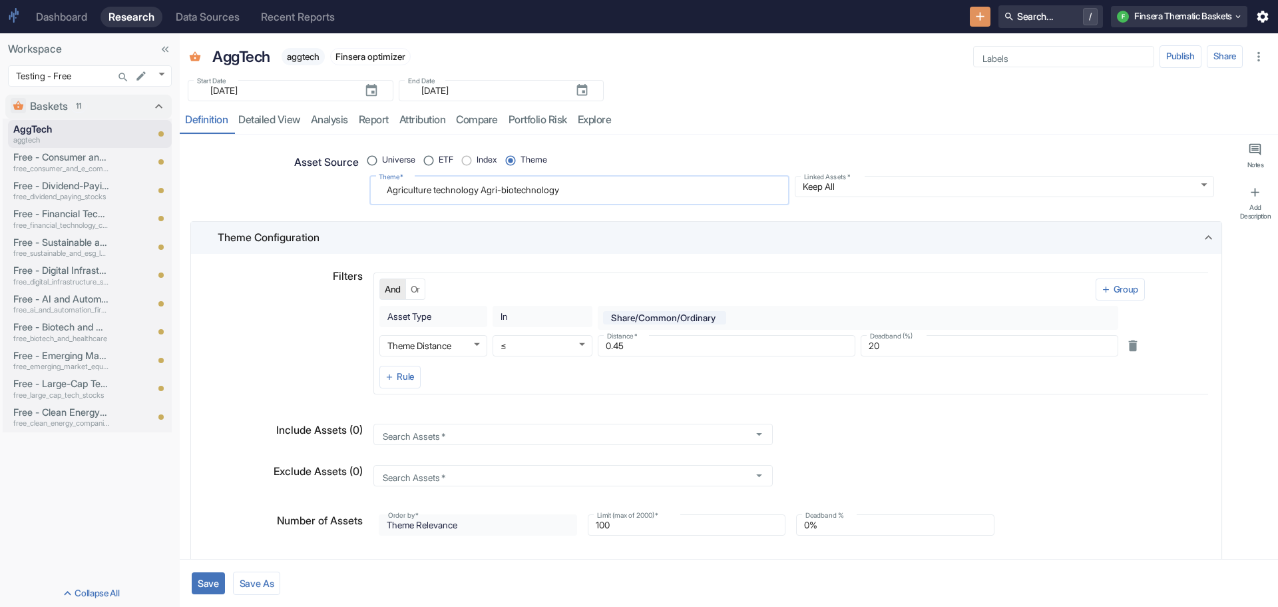
type textarea "Agriculture technology, Agri-biotechnology"
type textarea "x"
click at [571, 189] on textarea "Agriculture technology, Agri-biotechnology" at bounding box center [580, 190] width 402 height 18
type textarea "Agriculture technology, Agri-biotechnology,"
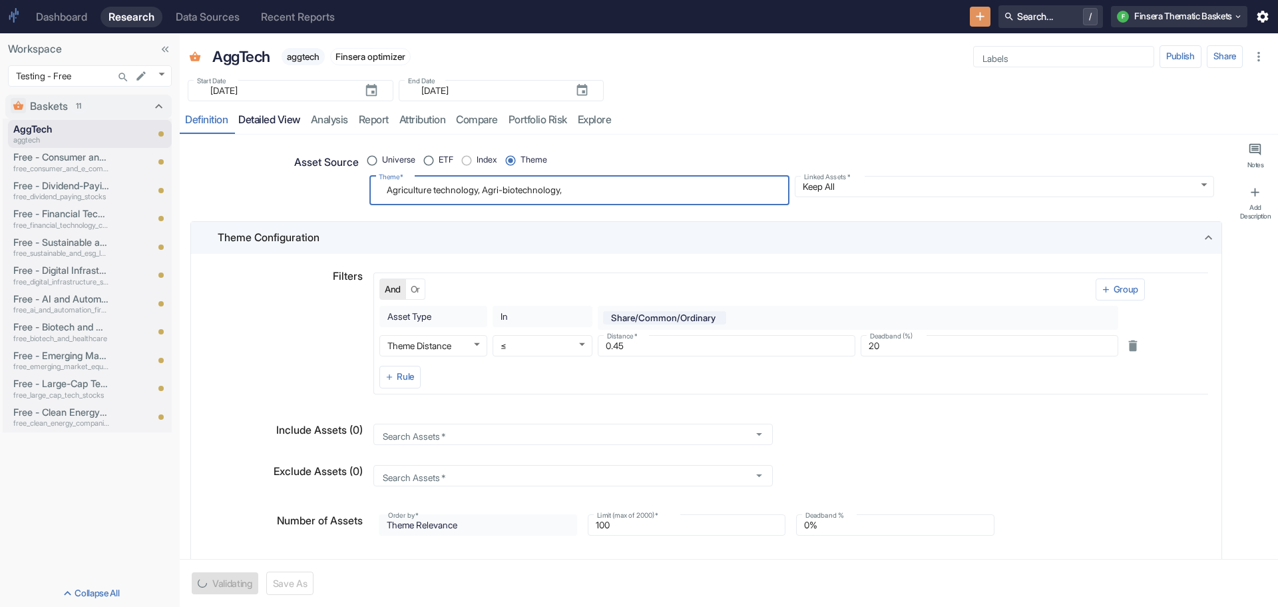
type textarea "x"
type textarea "Agriculture technology, Agri-biotechnology,"
click at [272, 117] on link "detailed view" at bounding box center [269, 120] width 73 height 27
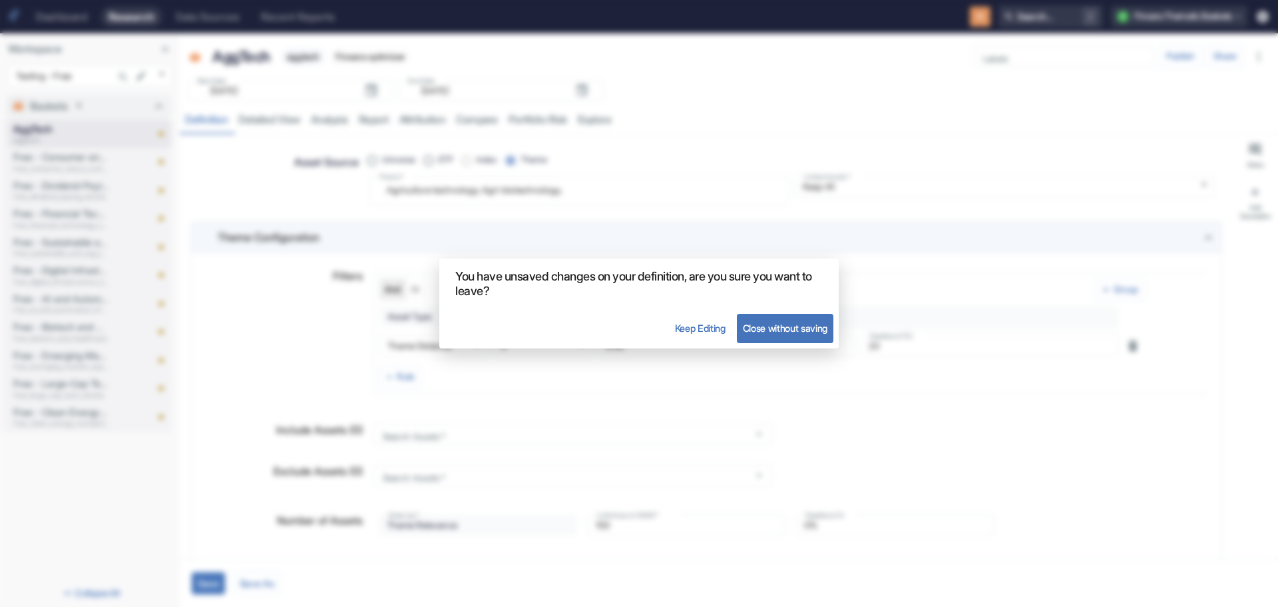
click at [680, 330] on button "Keep Editing" at bounding box center [700, 328] width 63 height 29
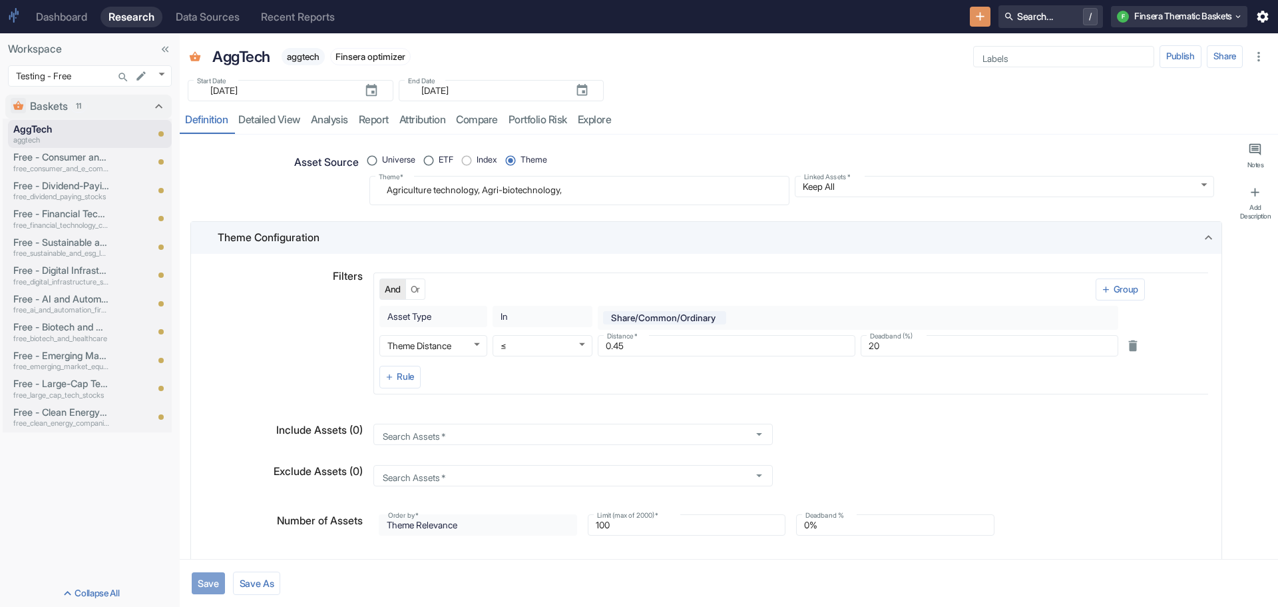
click at [208, 575] on button "Save" at bounding box center [208, 583] width 33 height 22
type textarea "x"
click at [270, 117] on link "detailed view" at bounding box center [269, 120] width 73 height 27
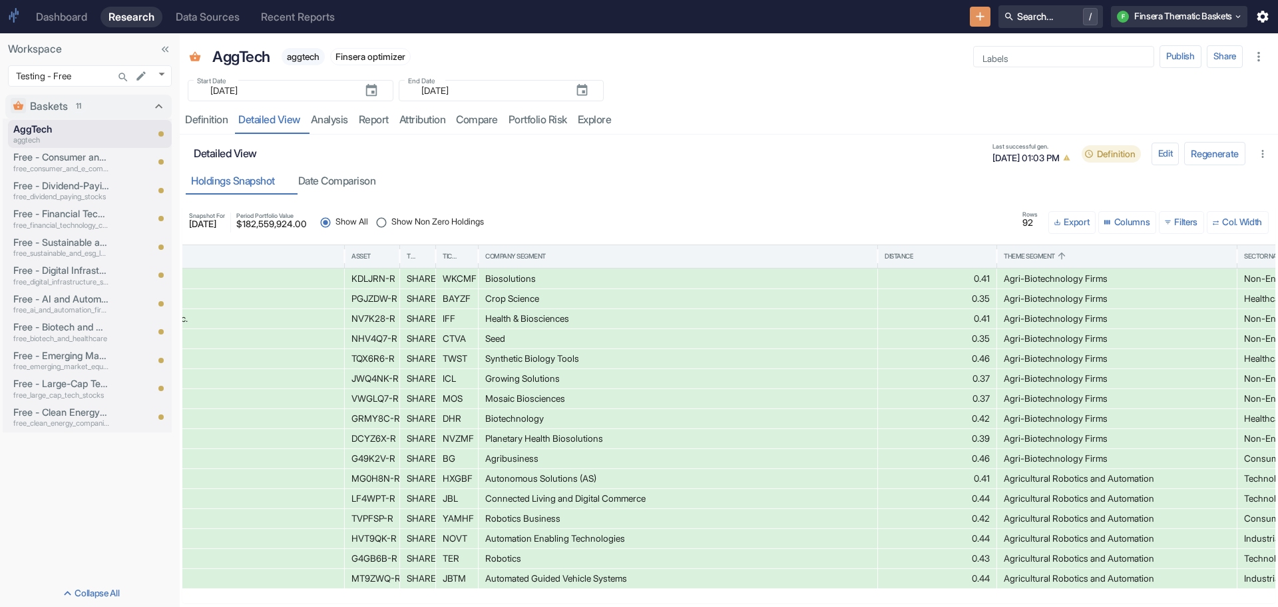
scroll to position [0, 623]
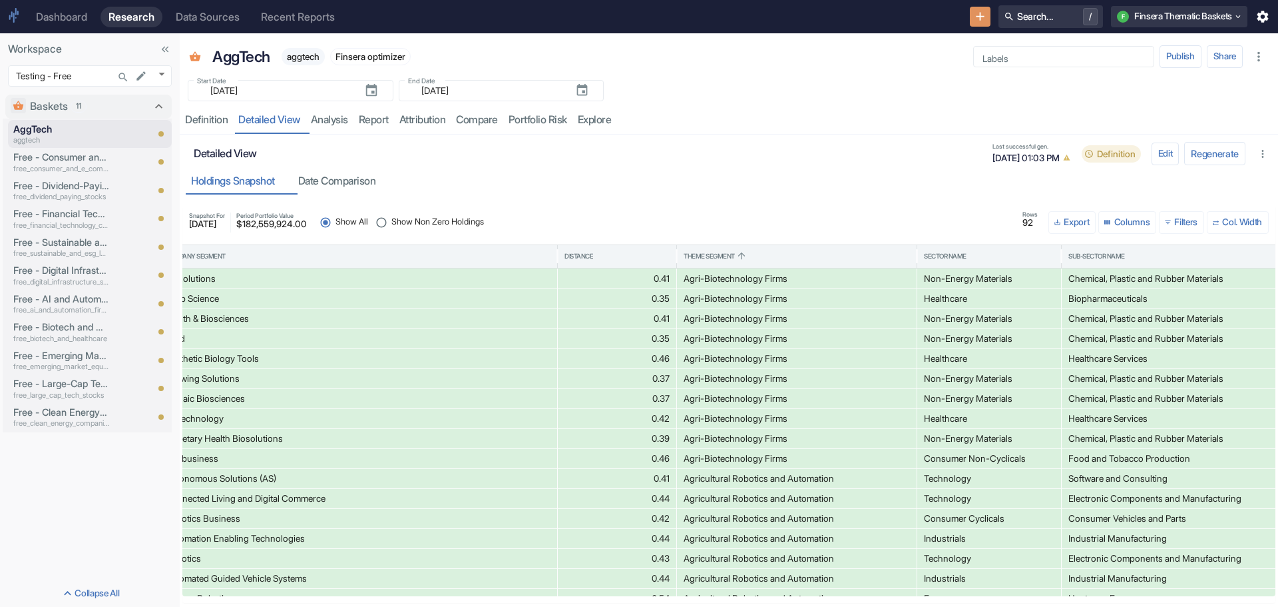
drag, startPoint x: 842, startPoint y: 500, endPoint x: 732, endPoint y: 493, distance: 109.4
click at [732, 493] on div "Agricultural Robotics and Automation" at bounding box center [797, 498] width 226 height 19
drag, startPoint x: 732, startPoint y: 493, endPoint x: 201, endPoint y: 121, distance: 649.1
click at [201, 121] on div "Definition" at bounding box center [206, 119] width 43 height 13
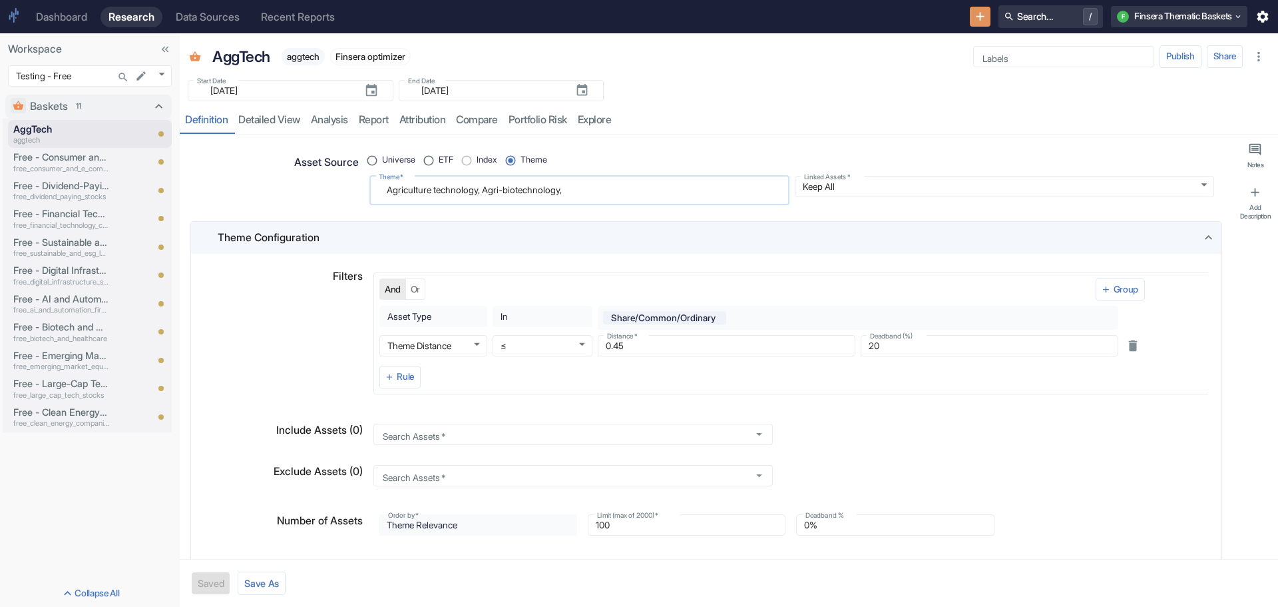
click at [593, 193] on textarea "Agriculture technology, Agri-biotechnology," at bounding box center [580, 190] width 402 height 18
radio input "true"
type textarea "Agriculture technology, Agri-biotechnology,"
type textarea "x"
type textarea "Agriculture technology, Agri-biotechnology, a"
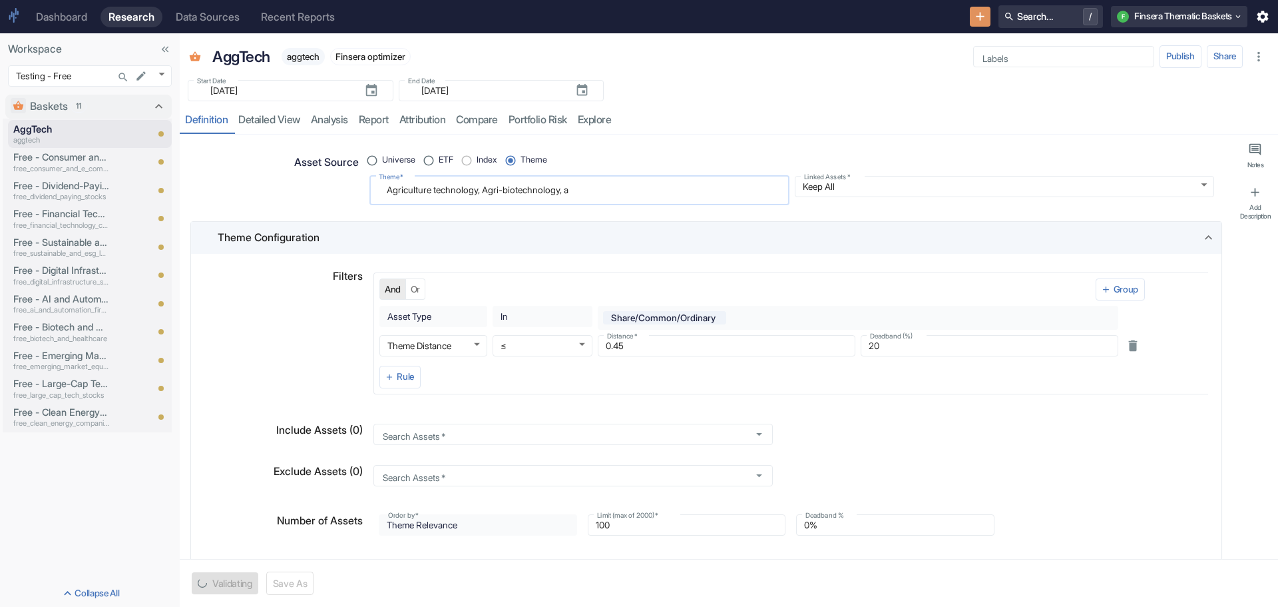
type textarea "x"
type textarea "Agriculture technology, Agri-biotechnology, ag"
type textarea "x"
type textarea "Agriculture technology, Agri-biotechnology, agr"
type textarea "x"
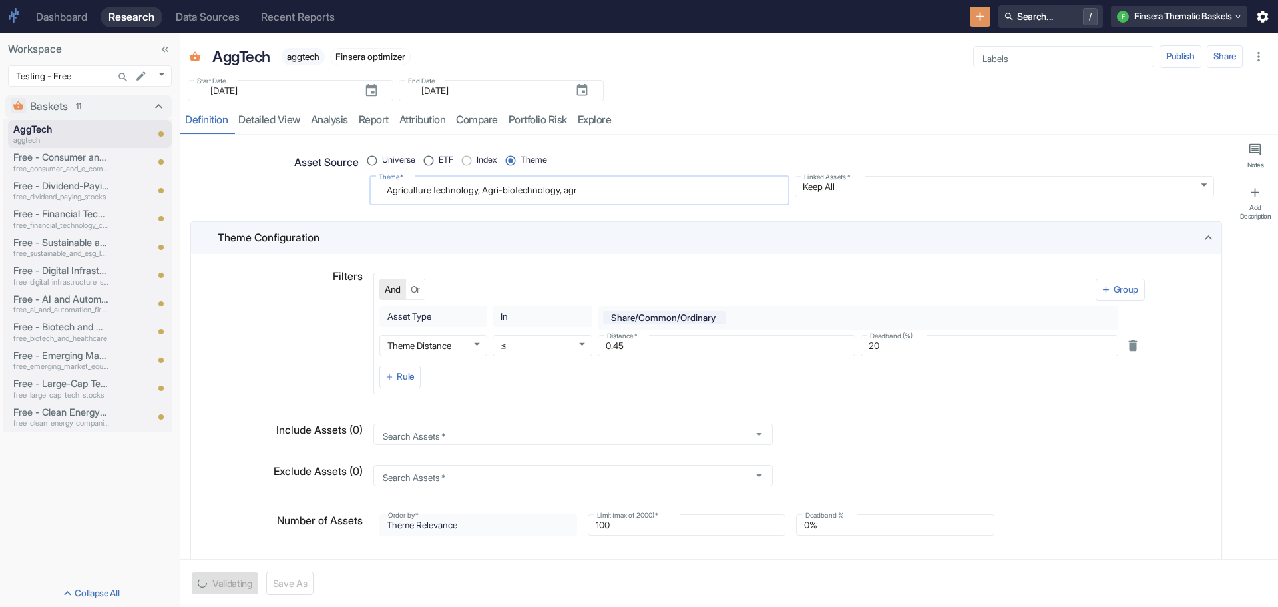
type textarea "Agriculture technology, Agri-biotechnology, agri"
type textarea "x"
type textarea "Agriculture technology, Agri-biotechnology, agric"
type textarea "x"
type textarea "Agriculture technology, Agri-biotechnology, agricu"
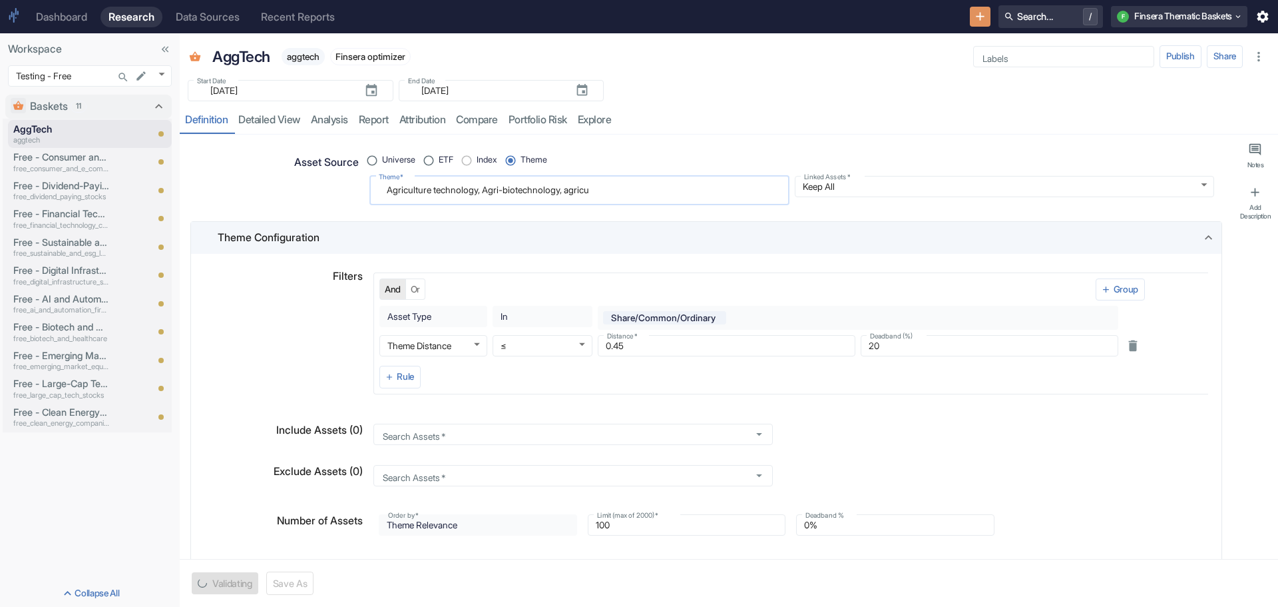
type textarea "x"
type textarea "Agriculture technology, Agri-biotechnology, agricul"
type textarea "x"
type textarea "Agriculture technology, Agri-biotechnology, agricult"
type textarea "x"
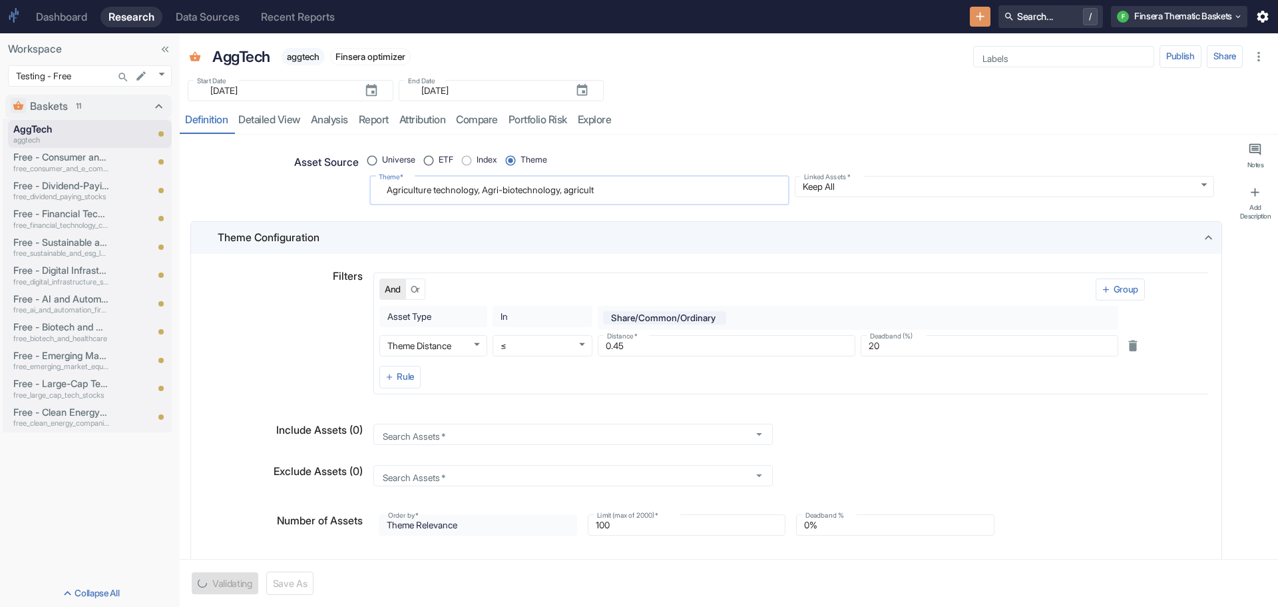
type textarea "Agriculture technology, Agri-biotechnology, agricultu"
type textarea "x"
type textarea "Agriculture technology, Agri-biotechnology, agricultur"
type textarea "x"
type textarea "Agriculture technology, Agri-biotechnology, agricultura"
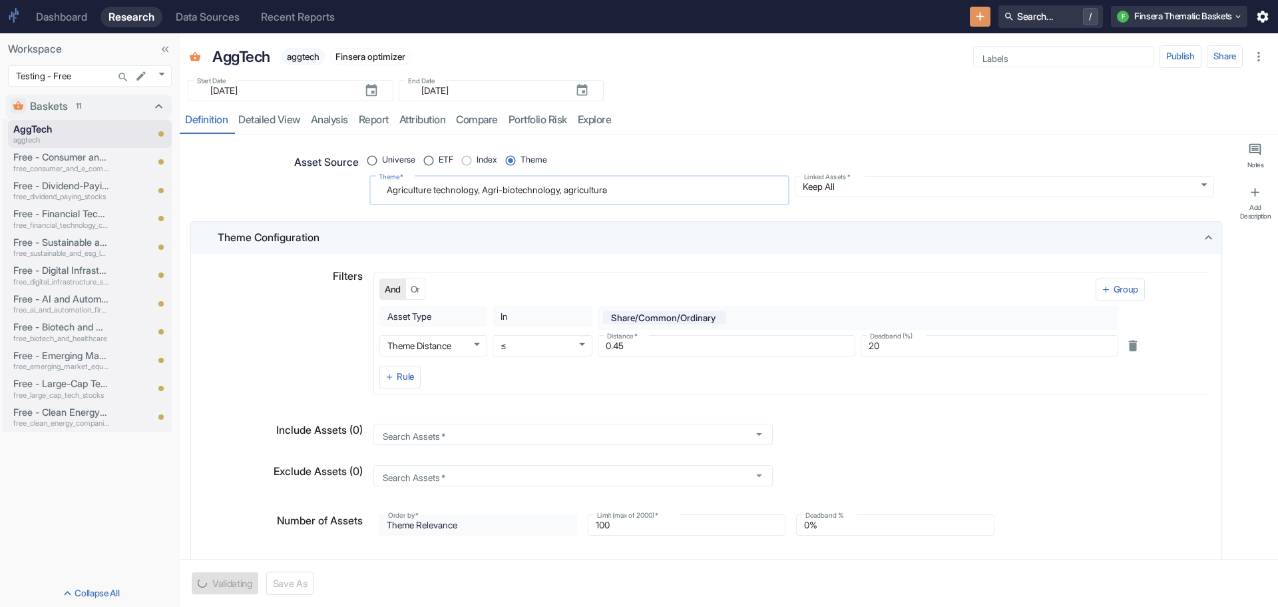
type textarea "x"
type textarea "Agriculture technology, Agri-biotechnology, agricultural"
type textarea "x"
type textarea "Agriculture technology, Agri-biotechnology, agricultural"
type textarea "x"
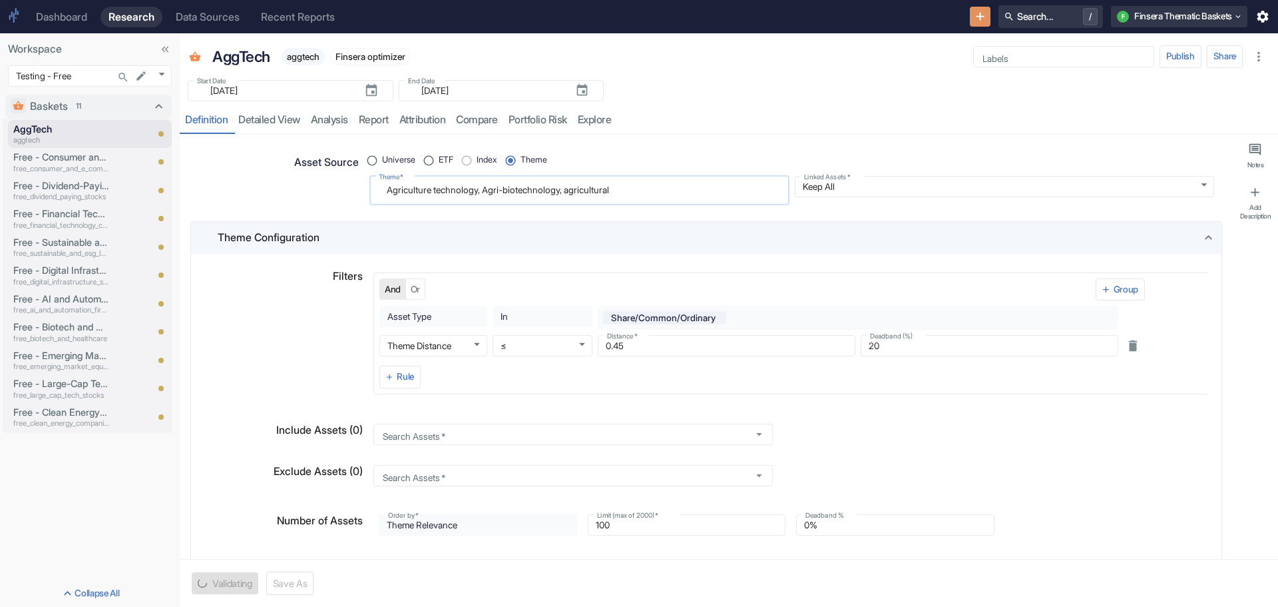
type textarea "Agriculture technology, Agri-biotechnology, agricultural t"
type textarea "x"
type textarea "Agriculture technology, Agri-biotechnology, agricultural to"
type textarea "x"
type textarea "Agriculture technology, Agri-biotechnology, agricultural tob"
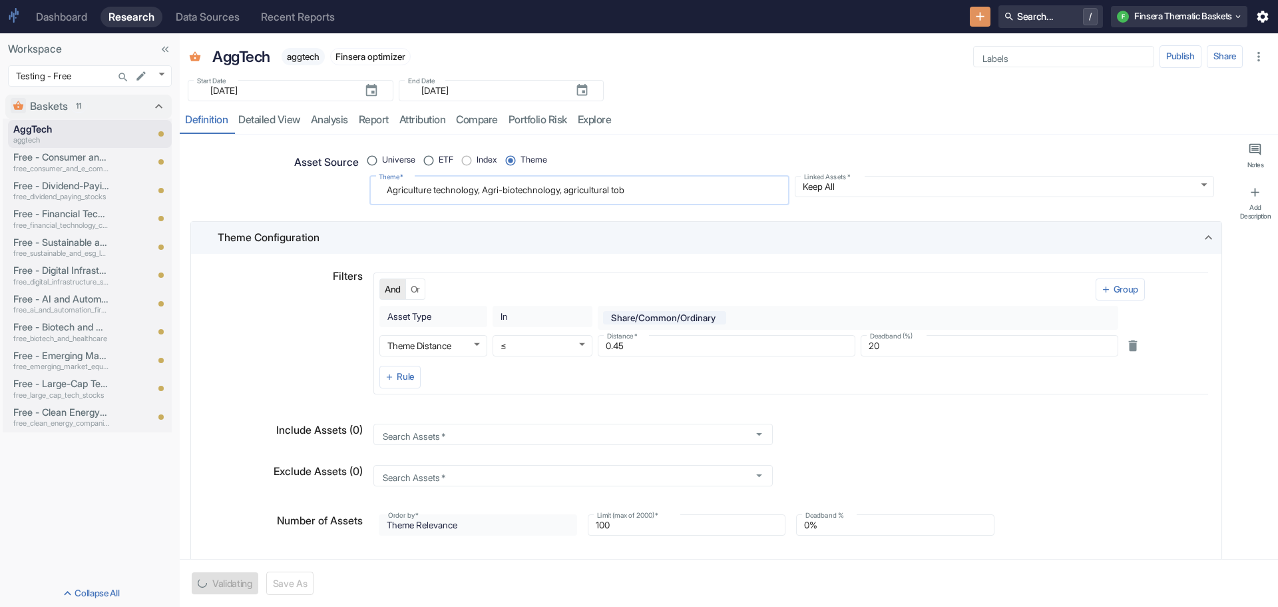
type textarea "x"
type textarea "Agriculture technology, Agri-biotechnology, agricultural tobo"
type textarea "x"
type textarea "Agriculture technology, Agri-biotechnology, agricultural tob"
type textarea "x"
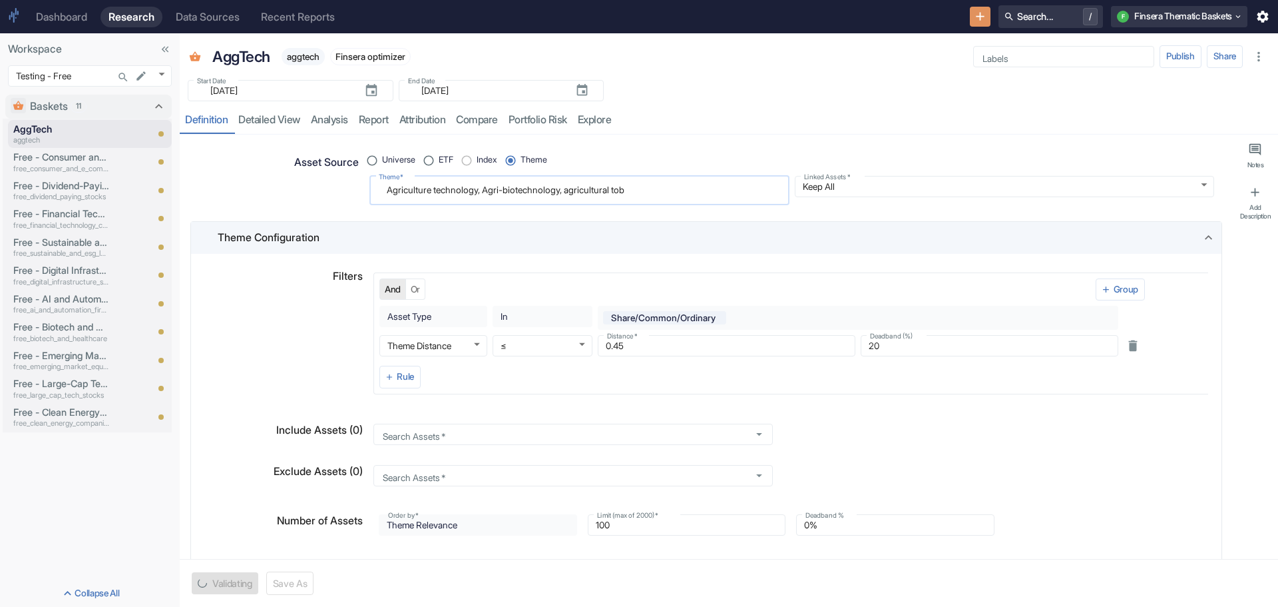
type textarea "Agriculture technology, Agri-biotechnology, agricultural to"
type textarea "x"
type textarea "Agriculture technology, Agri-biotechnology, agricultural t"
type textarea "x"
type textarea "Agriculture technology, Agri-biotechnology, agricultural"
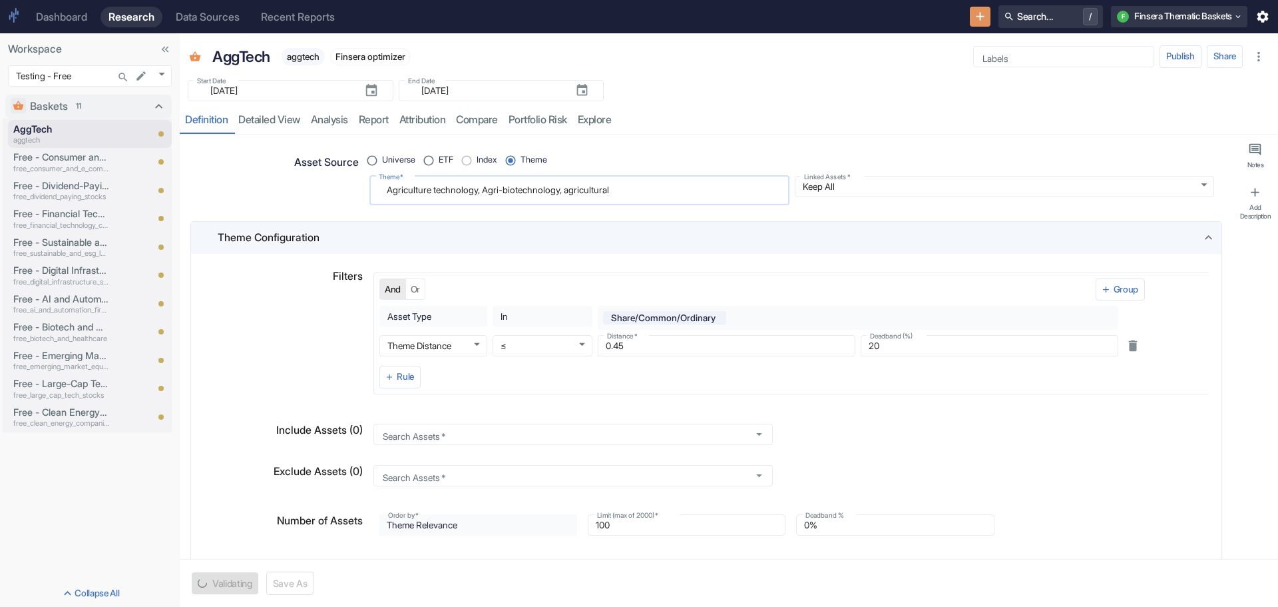
type textarea "x"
type textarea "Agriculture technology, Agri-biotechnology, agricultural r"
type textarea "x"
type textarea "Agriculture technology, Agri-biotechnology, agricultural ro"
type textarea "x"
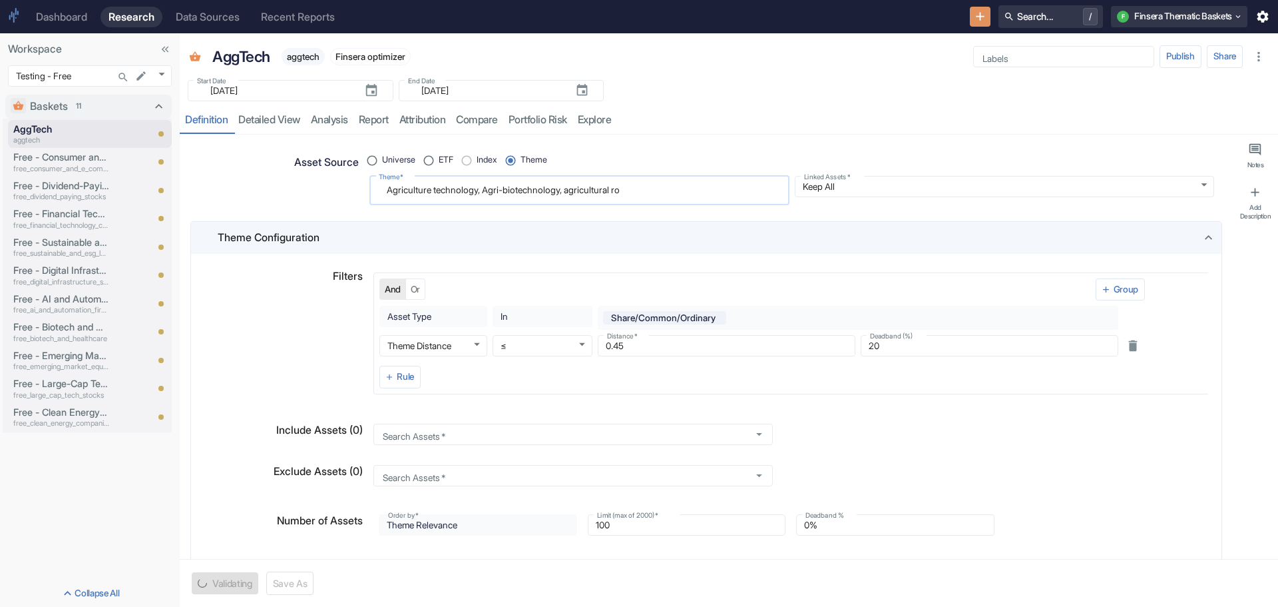
type textarea "Agriculture technology, Agri-biotechnology, agricultural rob"
type textarea "x"
type textarea "Agriculture technology, Agri-biotechnology, agricultural robo"
type textarea "x"
type textarea "Agriculture technology, Agri-biotechnology, agricultural robot"
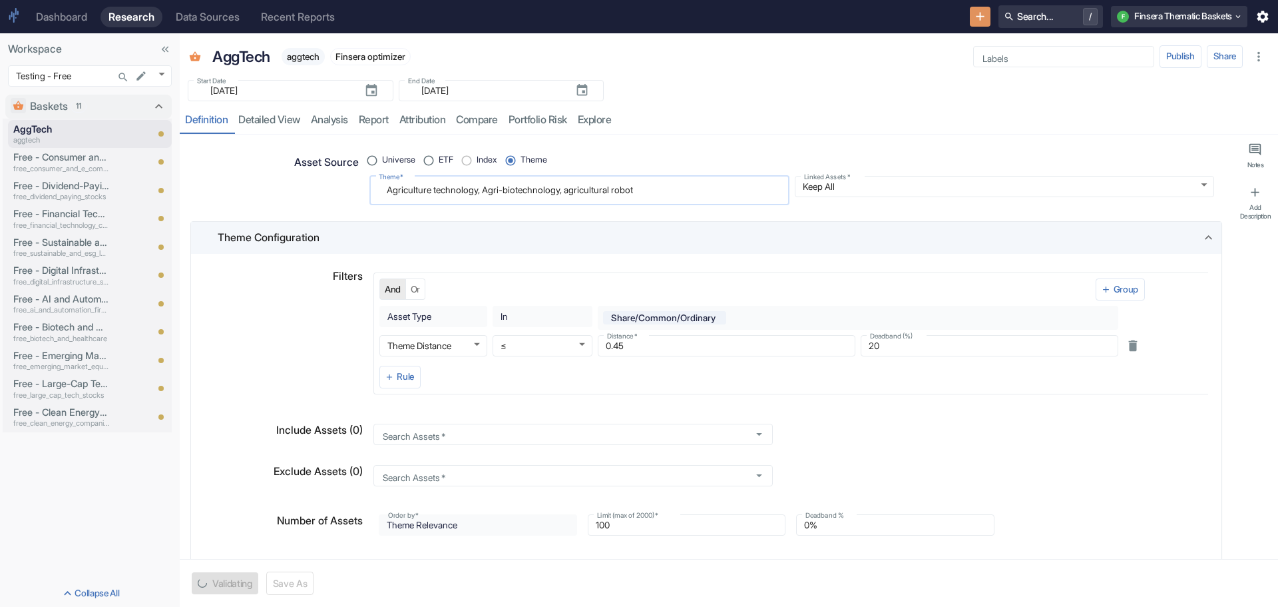
type textarea "x"
type textarea "Agriculture technology, Agri-biotechnology, agricultural roboti"
type textarea "x"
type textarea "Agriculture technology, Agri-biotechnology, agricultural robotix"
type textarea "x"
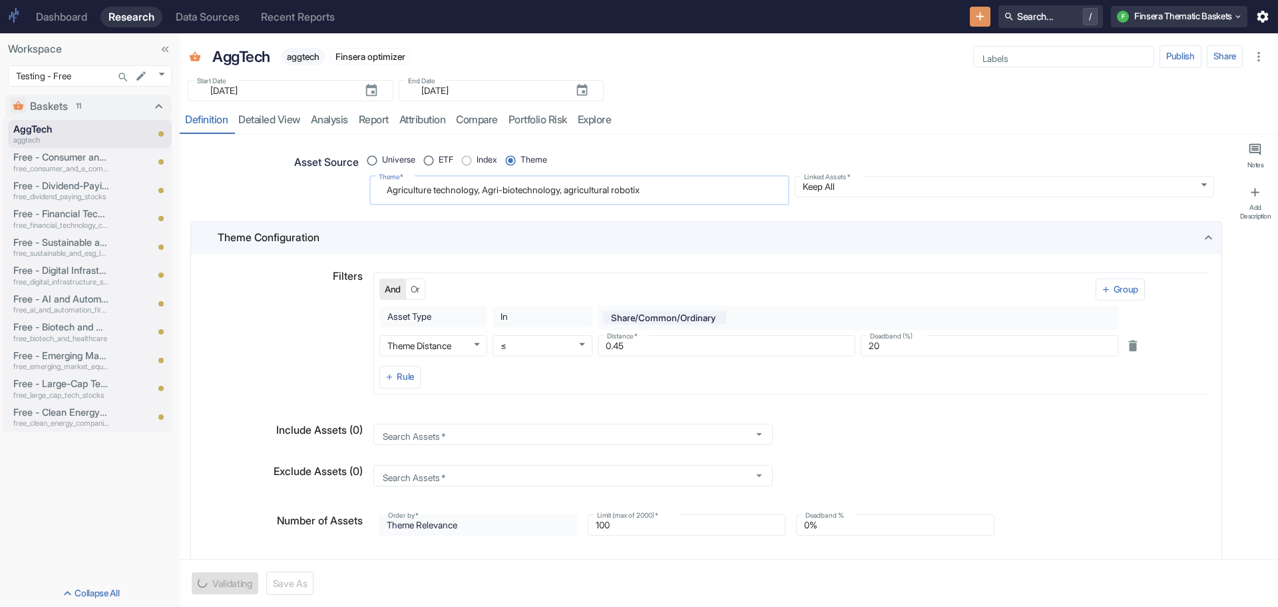
type textarea "Agriculture technology, Agri-biotechnology, agricultural robotix"
type textarea "x"
type textarea "Agriculture technology, Agri-biotechnology, agricultural robotix a"
type textarea "x"
type textarea "Agriculture technology, Agri-biotechnology, agricultural robotix an"
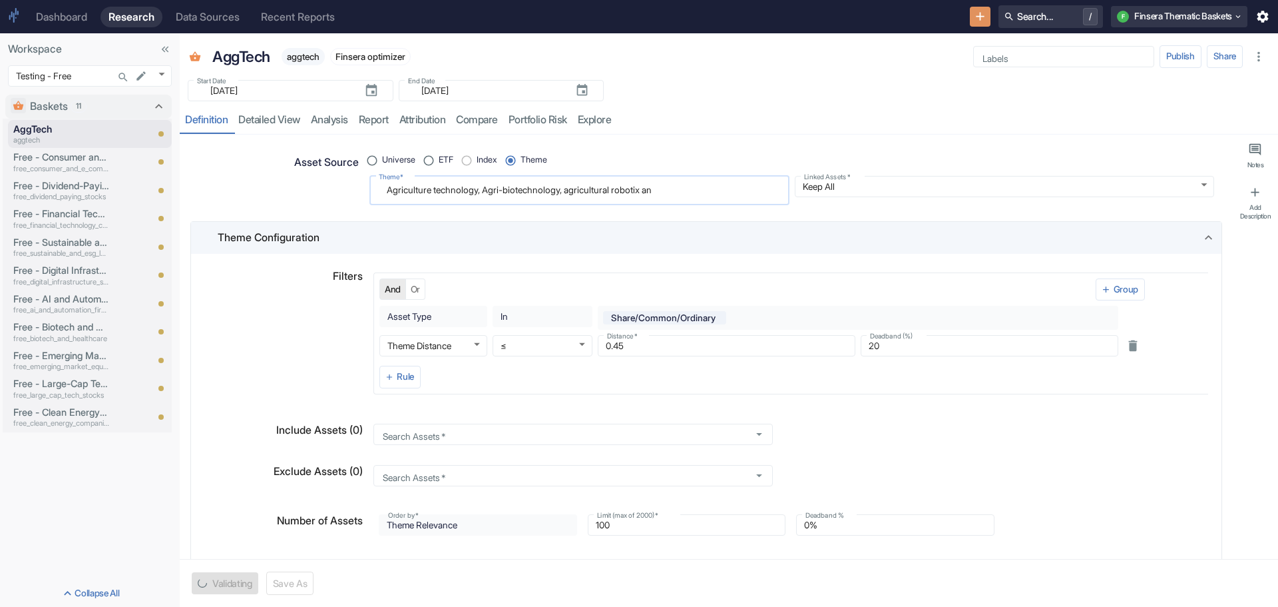
type textarea "x"
type textarea "Agriculture technology, Agri-biotechnology, agricultural robotix and"
type textarea "x"
type textarea "Agriculture technology, Agri-biotechnology, agricultural robotix and"
type textarea "x"
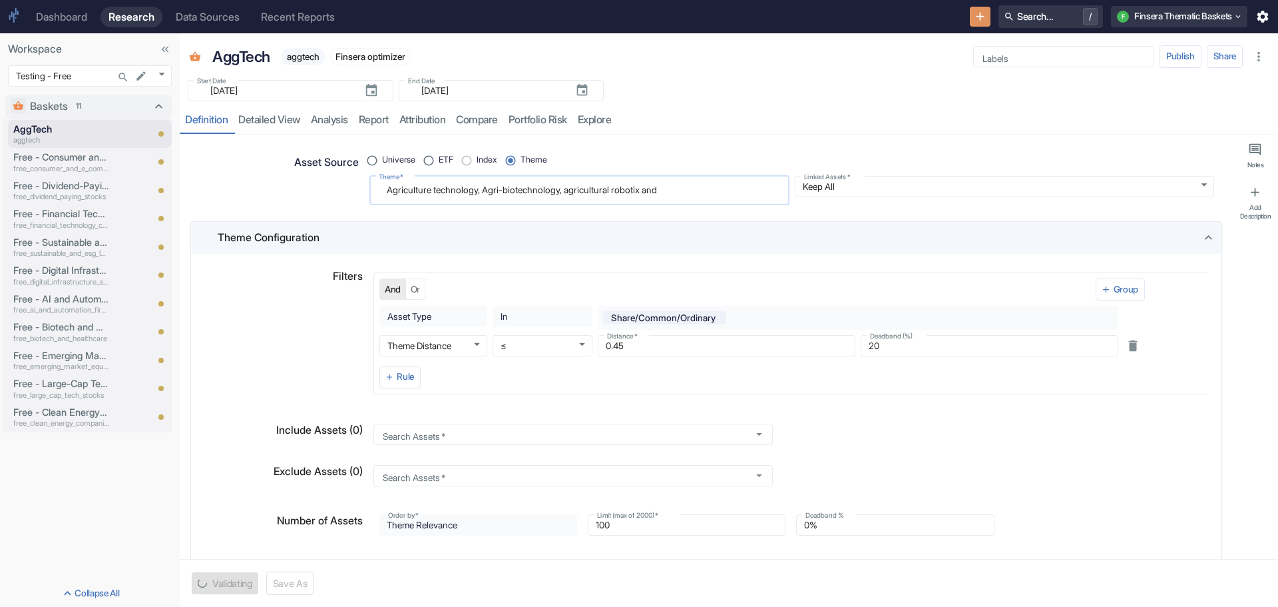
type textarea "Agriculture technology, Agri-biotechnology, agricultural robotix and"
type textarea "x"
type textarea "Agriculture technology, Agri-biotechnology, agricultural robotix an"
type textarea "x"
type textarea "Agriculture technology, Agri-biotechnology, agricultural robotix a"
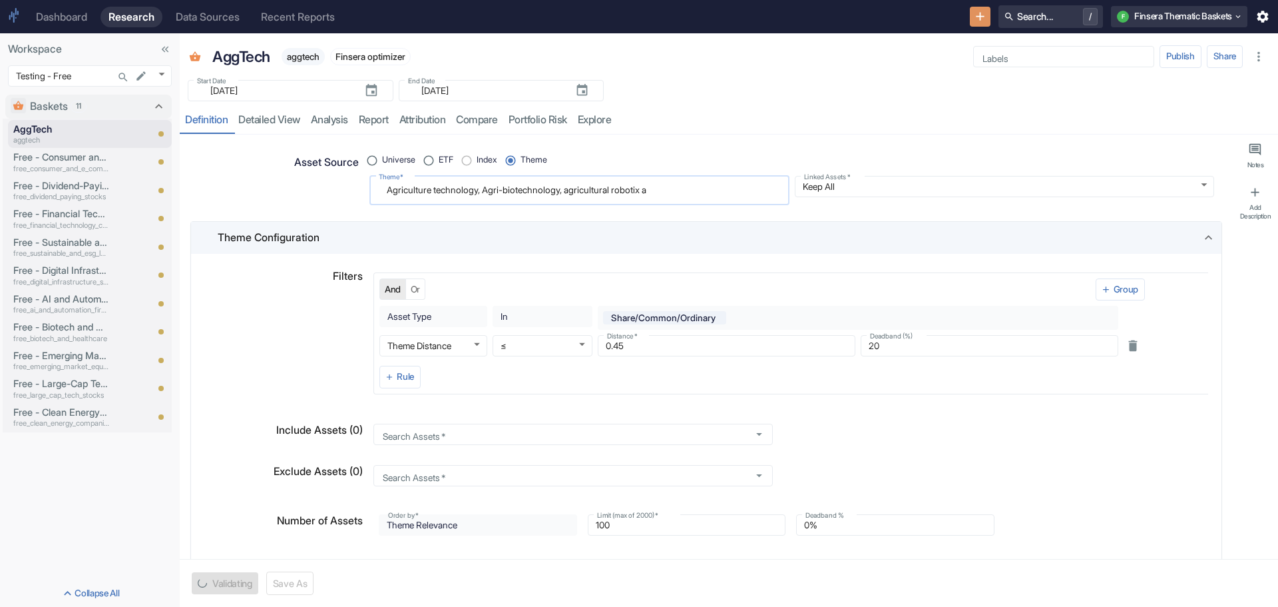
type textarea "x"
type textarea "Agriculture technology, Agri-biotechnology, agricultural robotix"
type textarea "x"
type textarea "Agriculture technology, Agri-biotechnology, agricultural robotix"
type textarea "x"
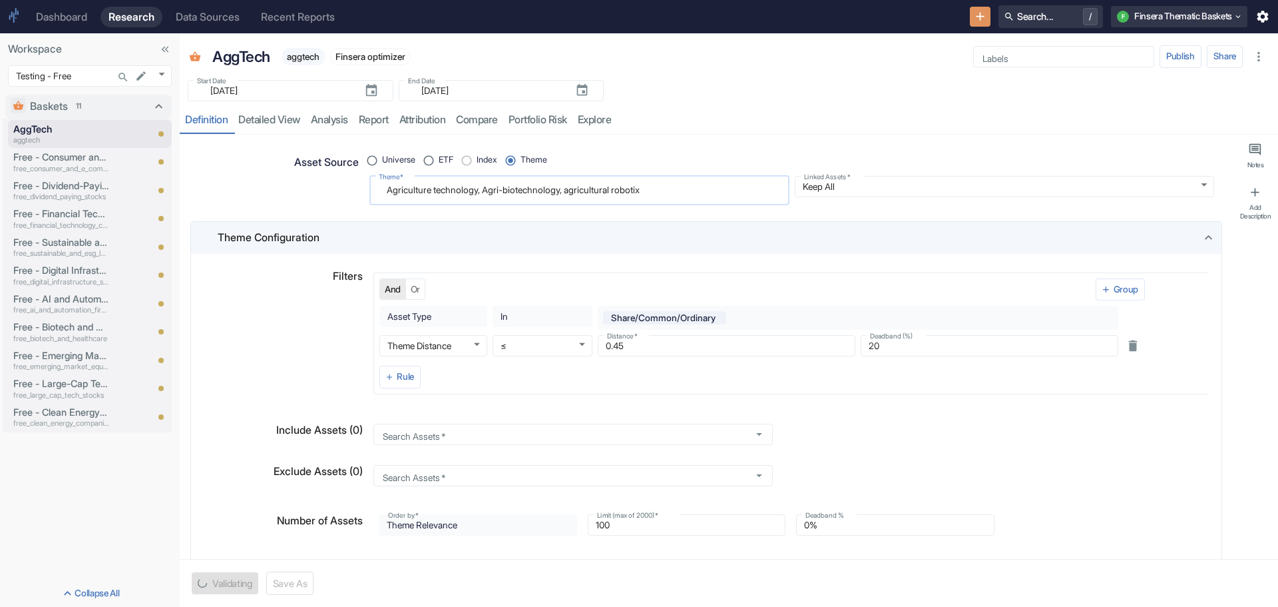
type textarea "Agriculture technology, Agri-biotechnology, agricultural roboti"
type textarea "x"
type textarea "Agriculture technology, Agri-biotechnology, agricultural robotic"
type textarea "x"
type textarea "Agriculture technology, Agri-biotechnology, agricultural robotics"
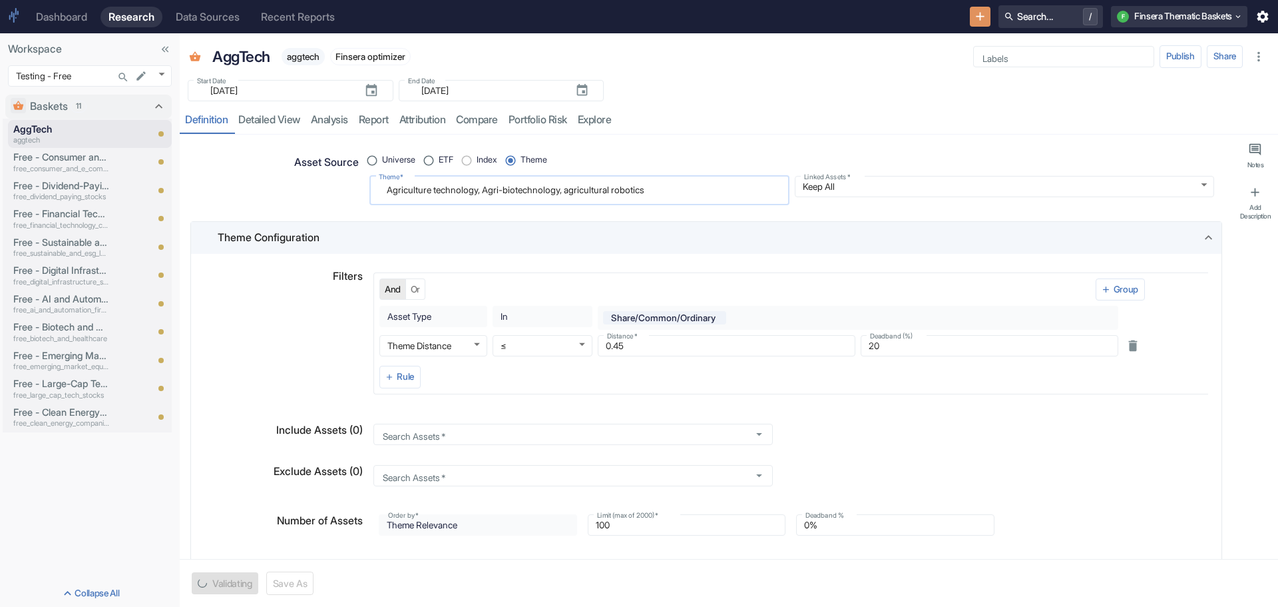
type textarea "x"
type textarea "Agriculture technology, Agri-biotechnology, agricultural robotics"
type textarea "x"
type textarea "Agriculture technology, Agri-biotechnology, agricultural robotics a"
type textarea "x"
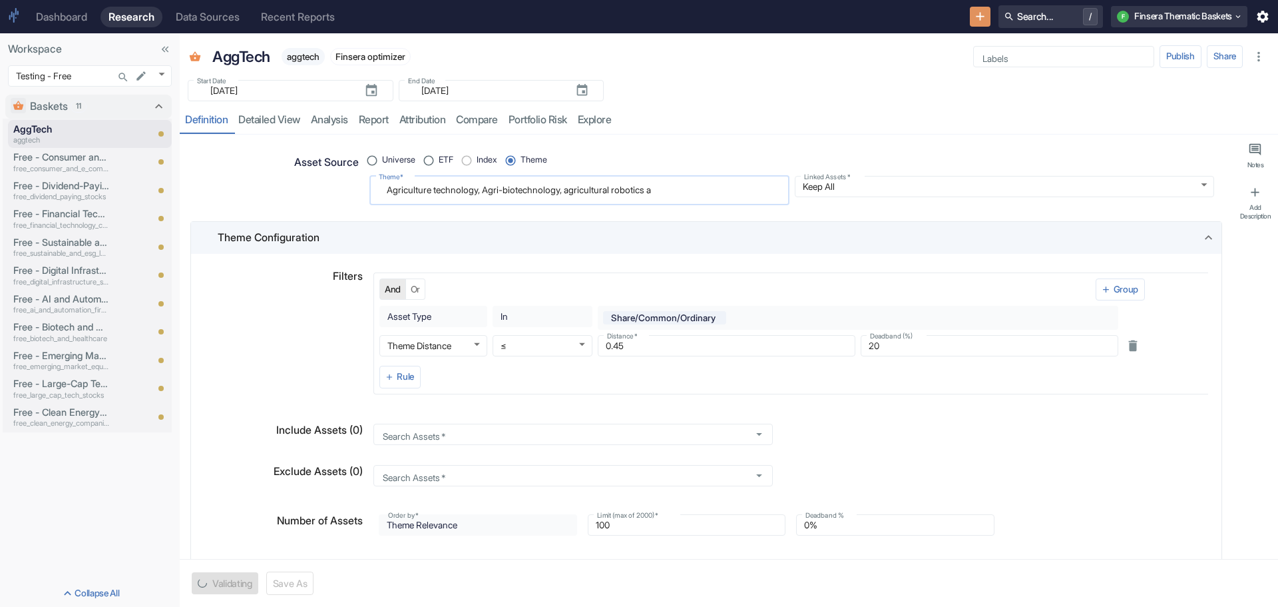
type textarea "Agriculture technology, Agri-biotechnology, agricultural robotics an"
type textarea "x"
type textarea "Agriculture technology, Agri-biotechnology, agricultural robotics and"
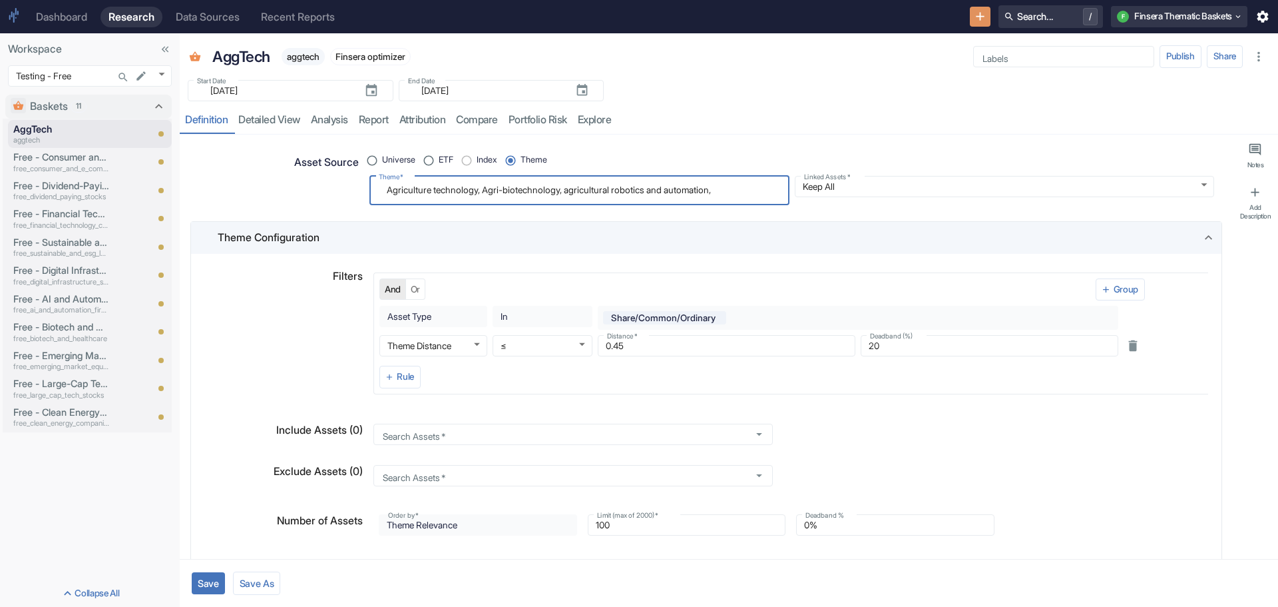
click at [208, 577] on button "Save" at bounding box center [208, 583] width 33 height 22
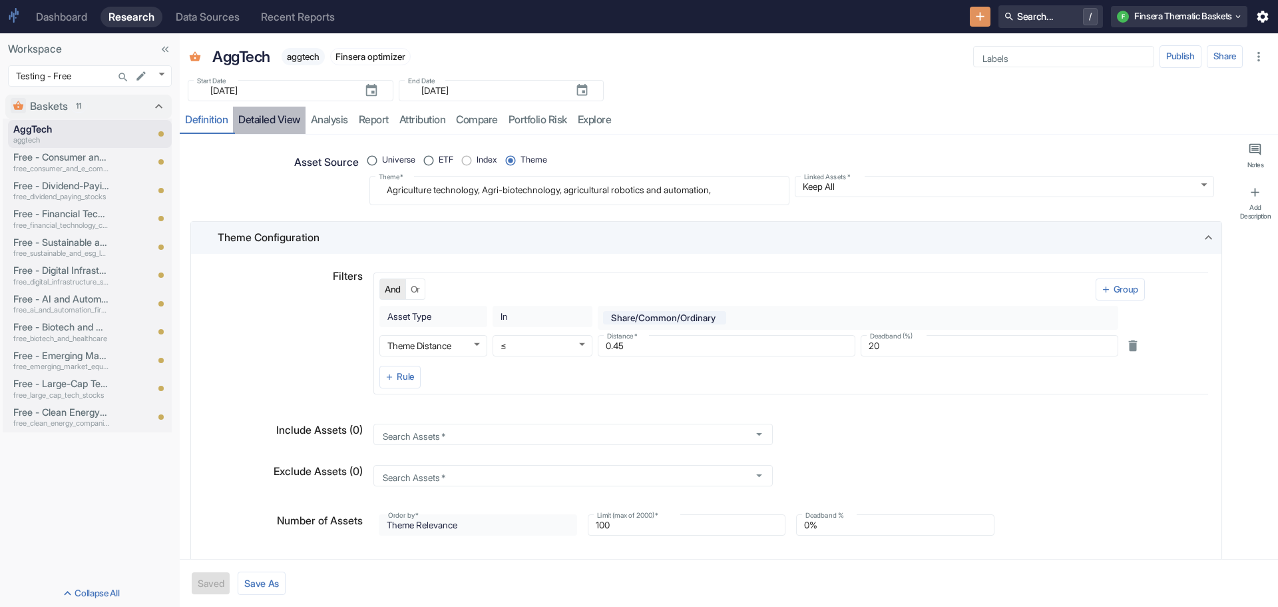
click at [252, 115] on link "detailed view" at bounding box center [269, 120] width 73 height 27
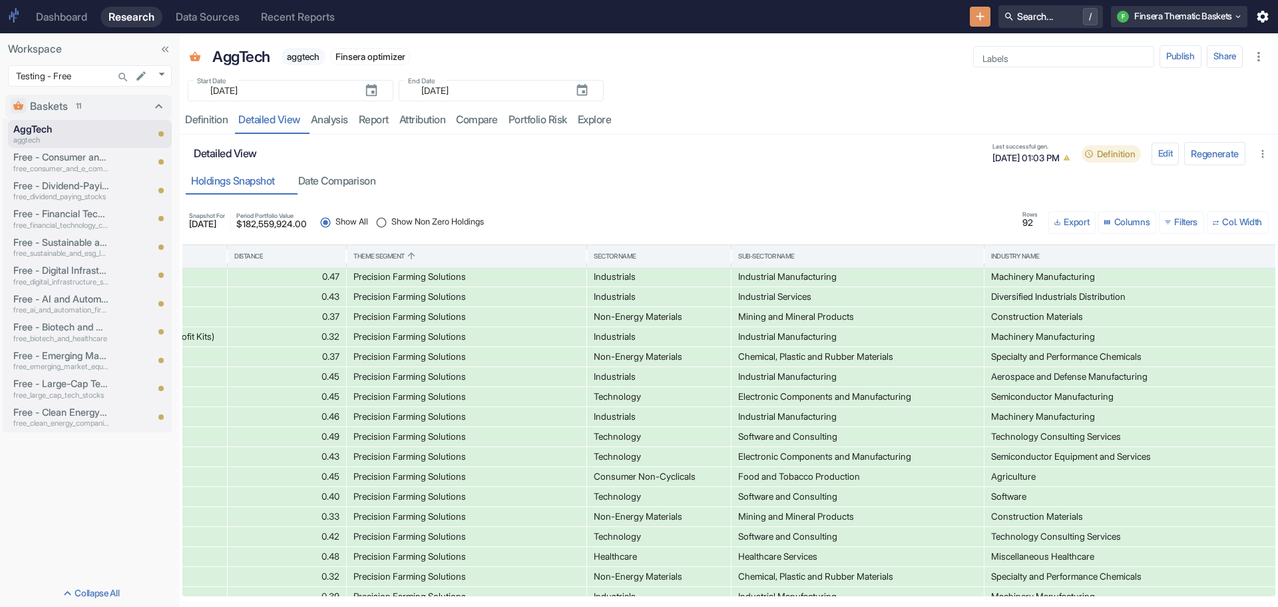
scroll to position [627, 0]
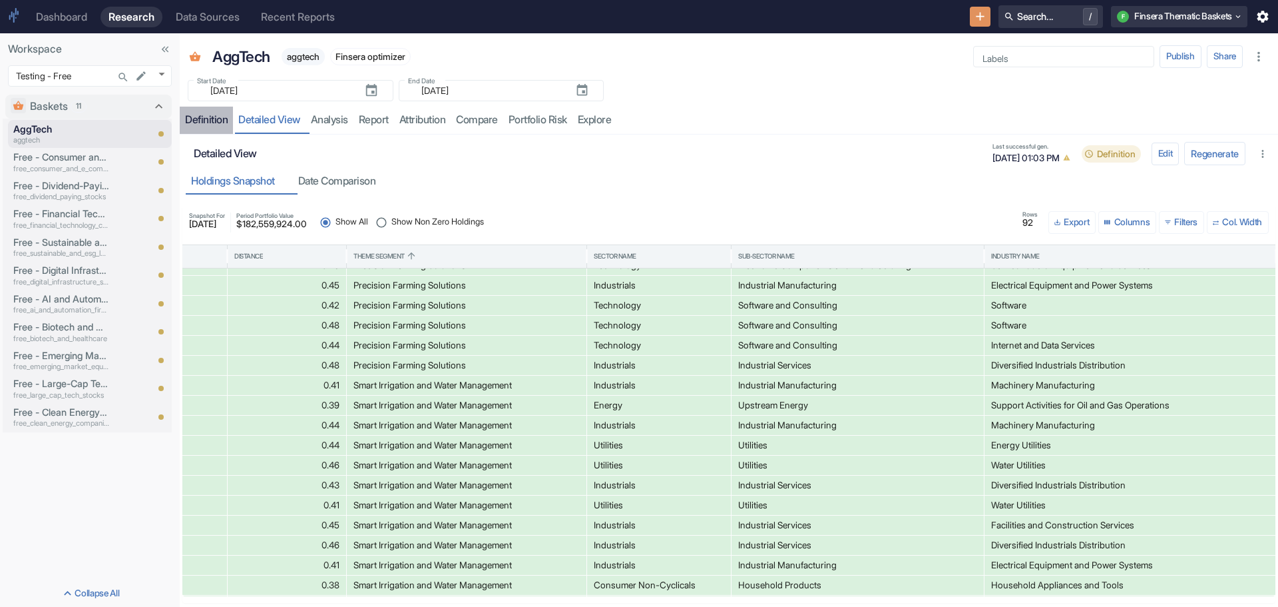
click at [205, 117] on div "Definition" at bounding box center [206, 119] width 43 height 13
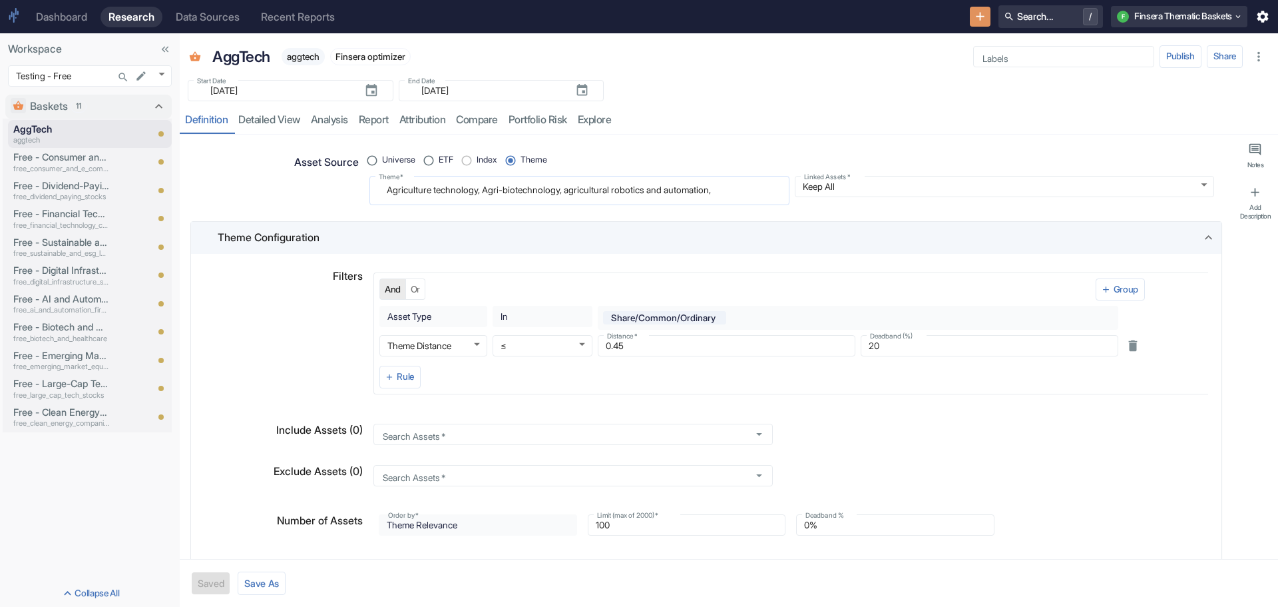
click at [754, 192] on textarea "Agriculture technology, Agri-biotechnology, agricultural robotics and automatio…" at bounding box center [580, 190] width 402 height 18
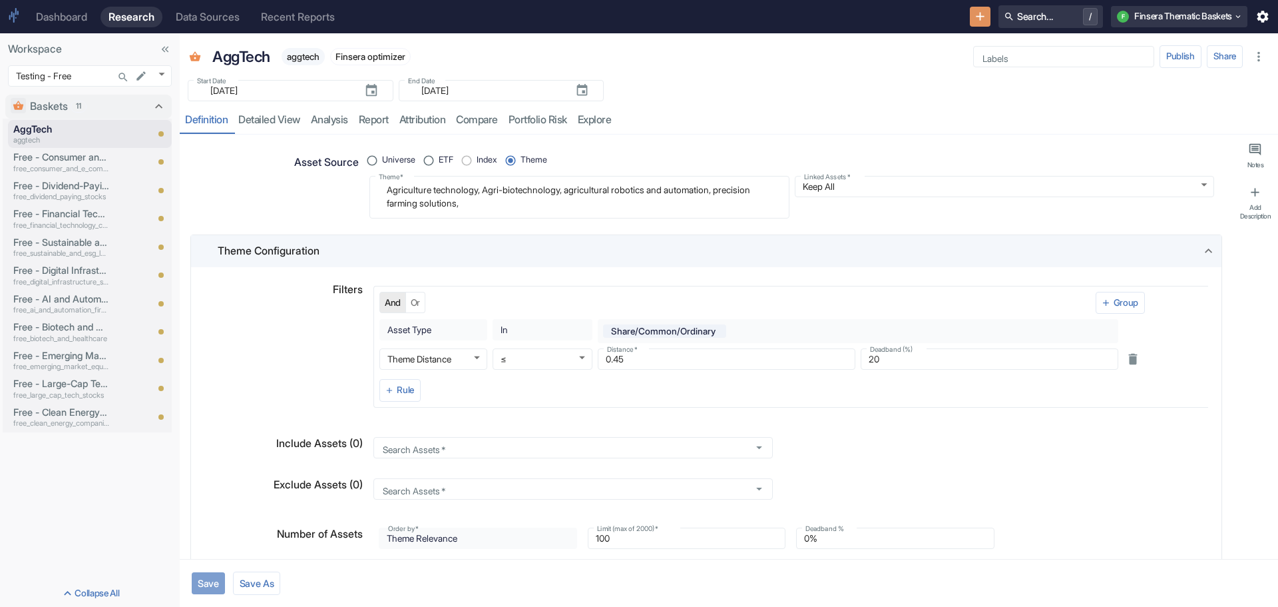
click at [212, 581] on button "Save" at bounding box center [208, 583] width 33 height 22
click at [262, 119] on link "detailed view" at bounding box center [269, 120] width 73 height 27
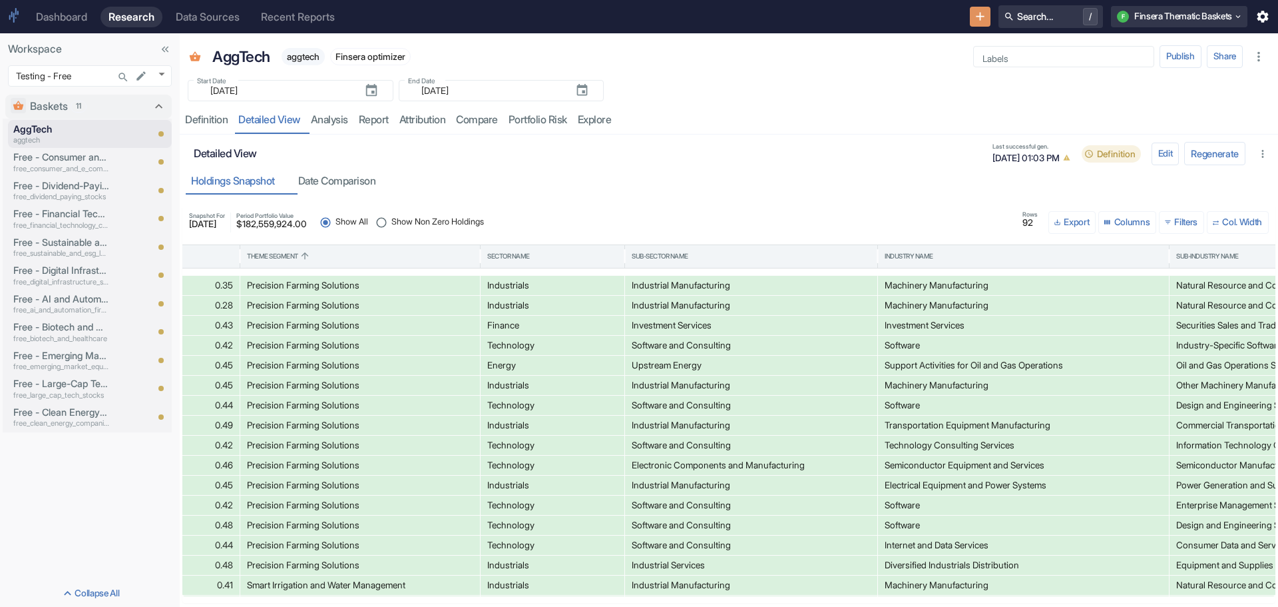
scroll to position [886, 0]
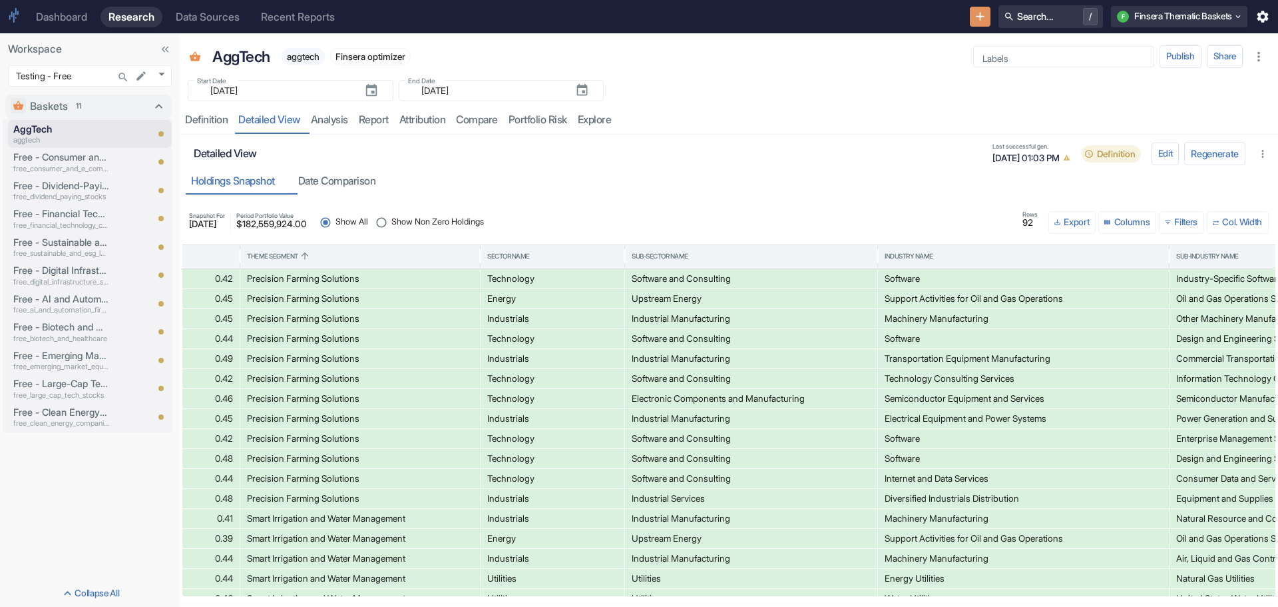
drag, startPoint x: 248, startPoint y: 539, endPoint x: 363, endPoint y: 545, distance: 114.6
click at [363, 545] on div "Smart Irrigation and Water Management" at bounding box center [360, 538] width 226 height 19
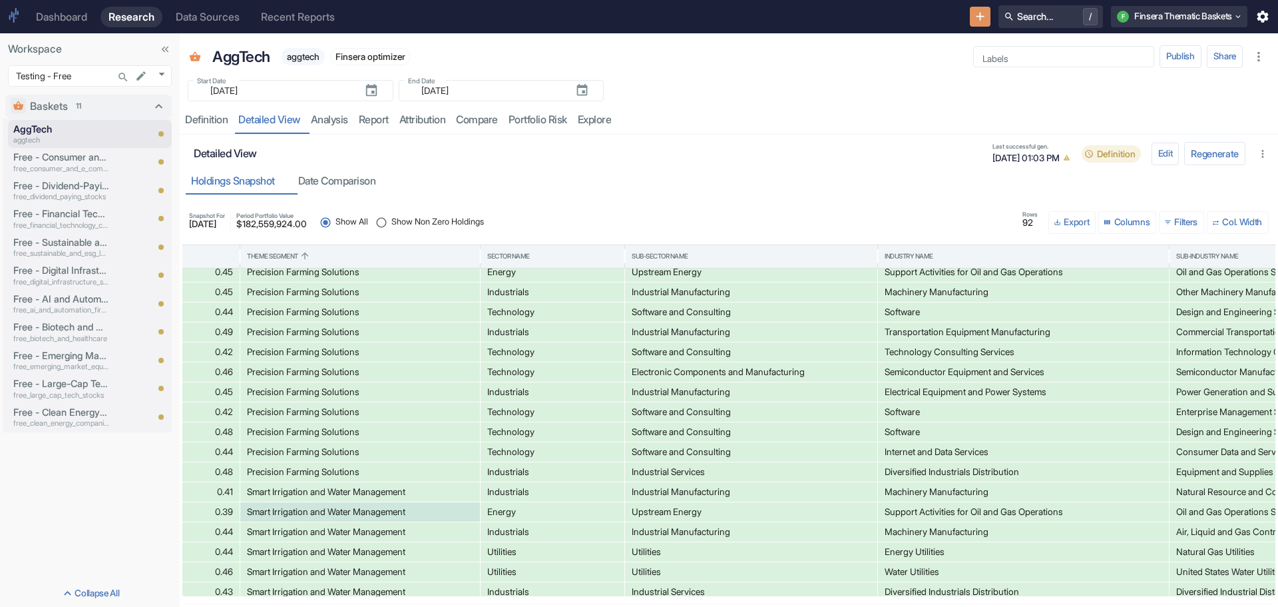
scroll to position [1038, 0]
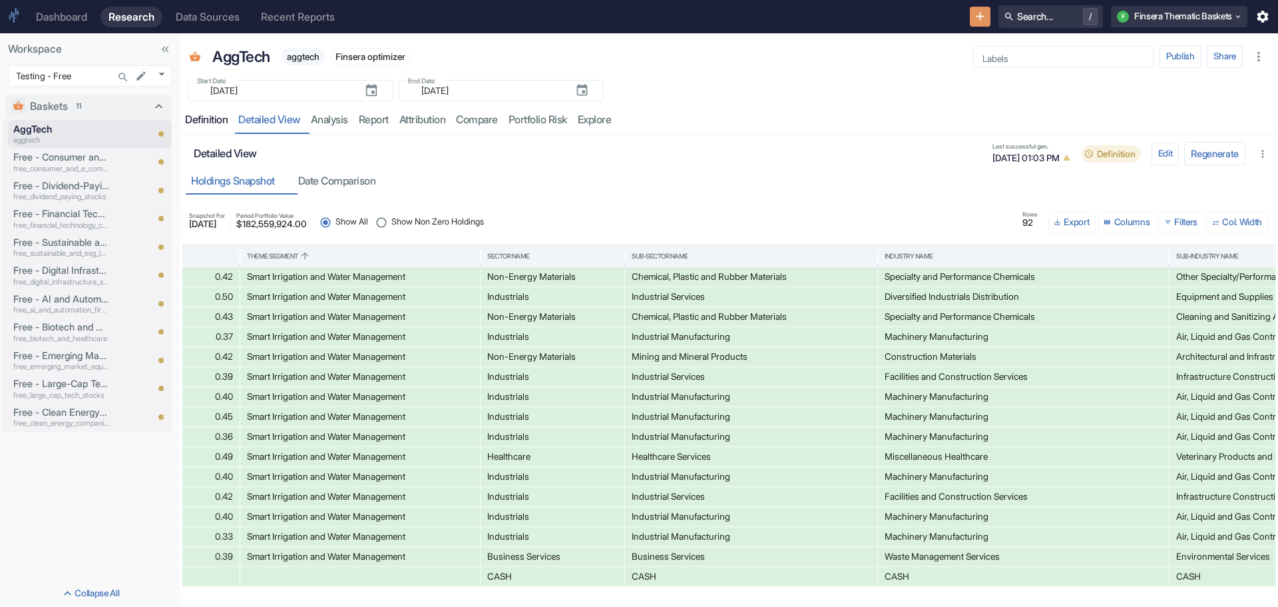
click at [204, 119] on div "Definition" at bounding box center [206, 119] width 43 height 13
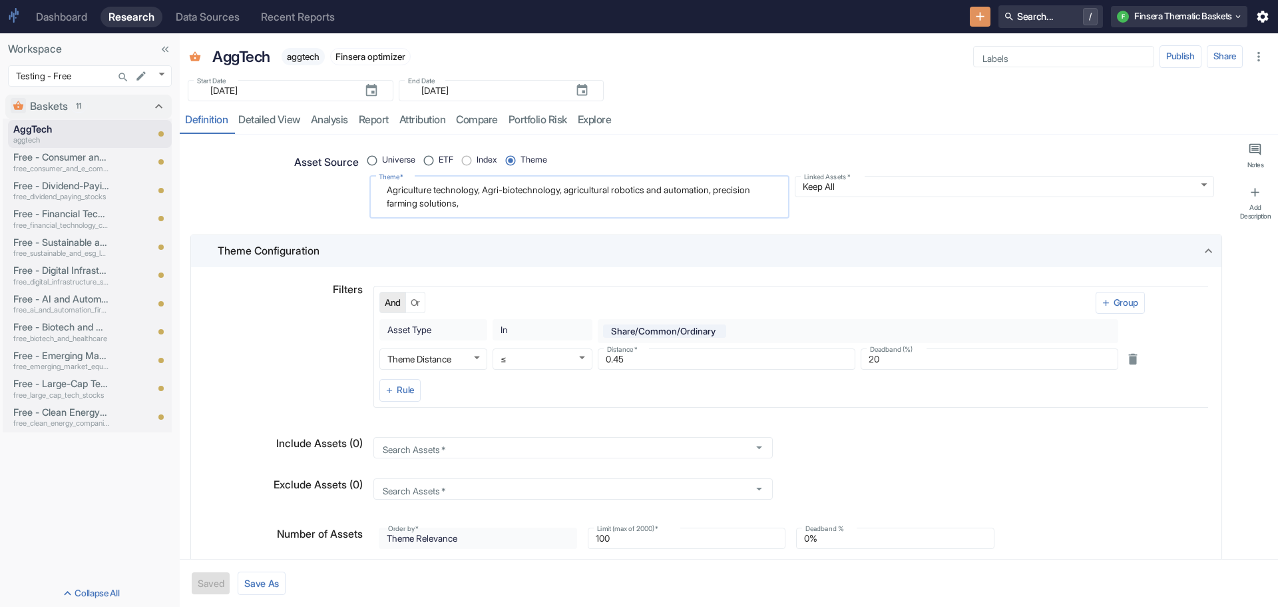
click at [555, 205] on textarea "Agriculture technology, Agri-biotechnology, agricultural robotics and automatio…" at bounding box center [580, 196] width 402 height 31
click at [208, 575] on button "Save" at bounding box center [208, 583] width 33 height 22
click at [264, 114] on link "detailed view" at bounding box center [269, 120] width 73 height 27
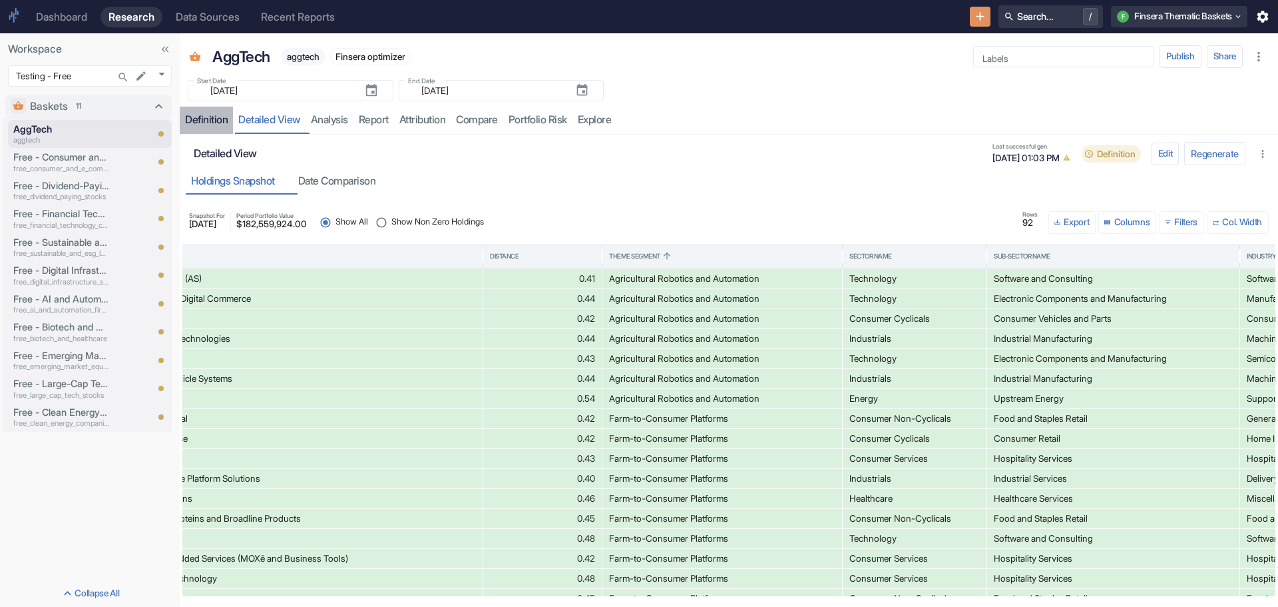
click at [194, 117] on div "Definition" at bounding box center [206, 119] width 43 height 13
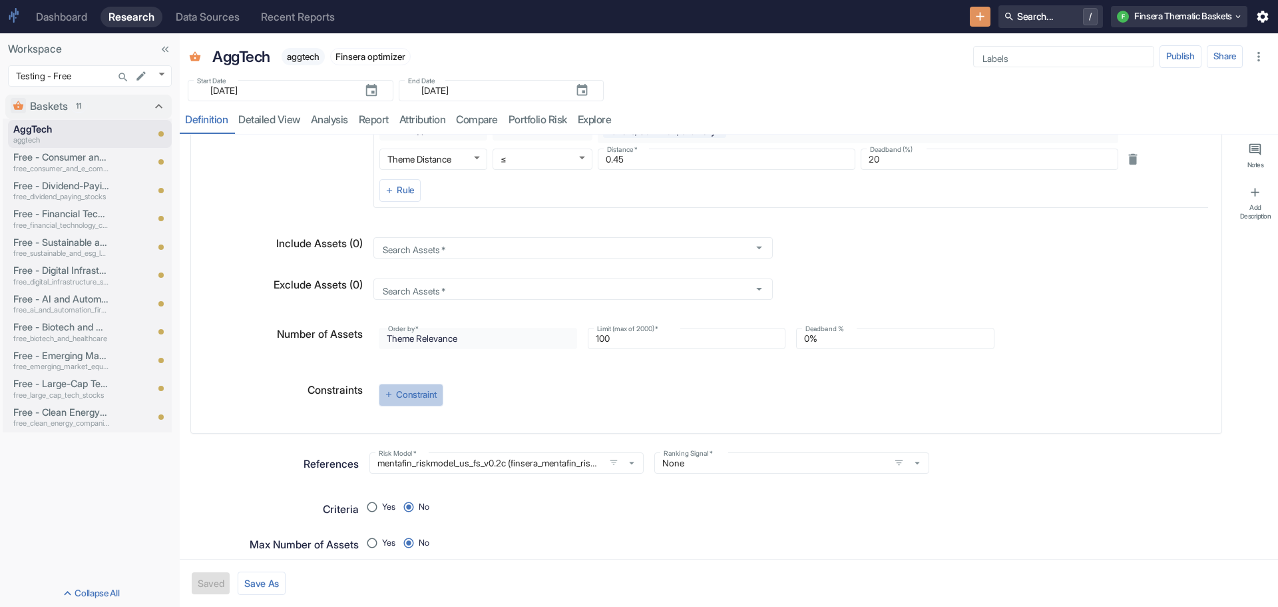
click at [396, 390] on button "Constraint" at bounding box center [411, 395] width 65 height 23
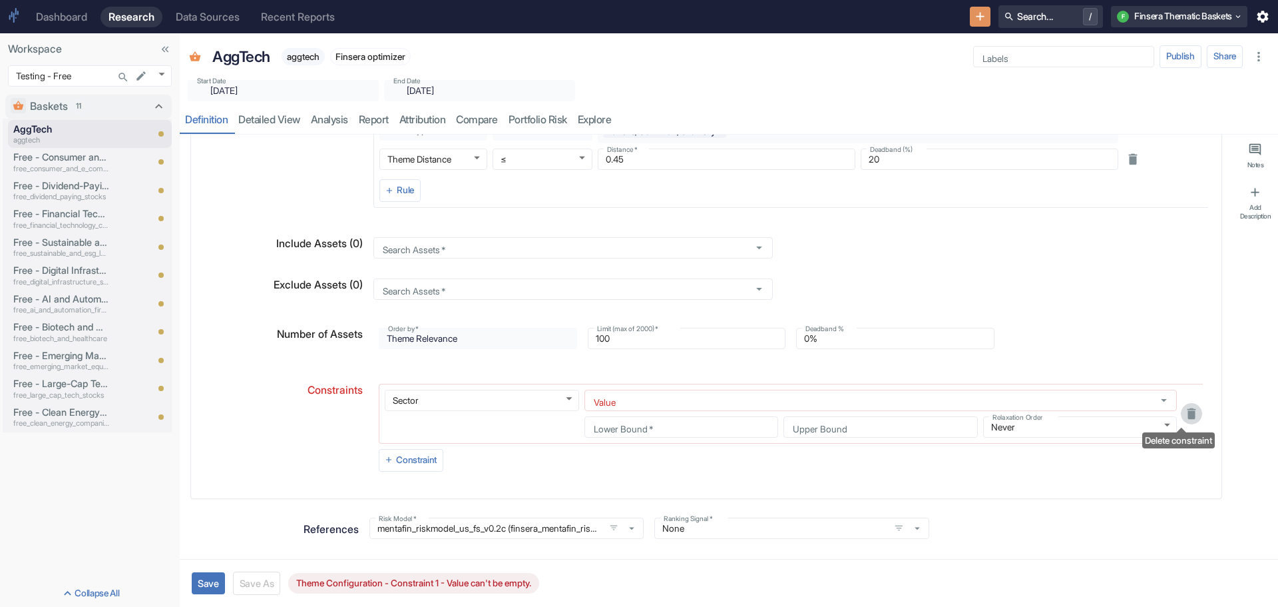
click at [1188, 412] on icon "Delete constraint" at bounding box center [1192, 413] width 9 height 11
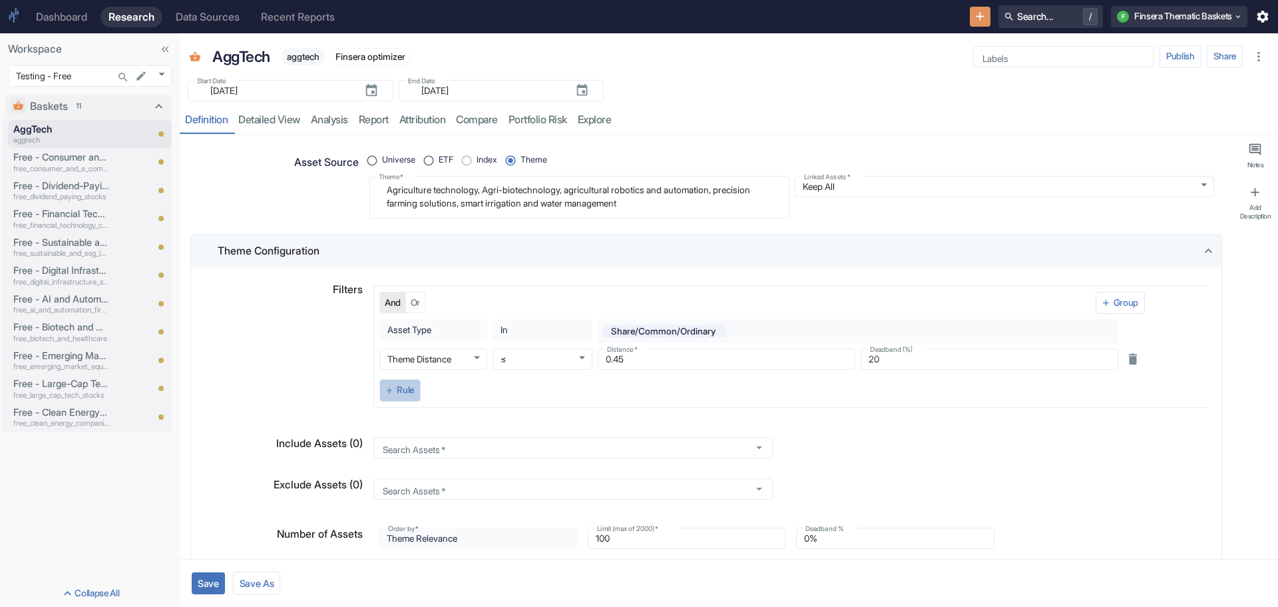
click at [402, 389] on button "Rule" at bounding box center [400, 390] width 41 height 23
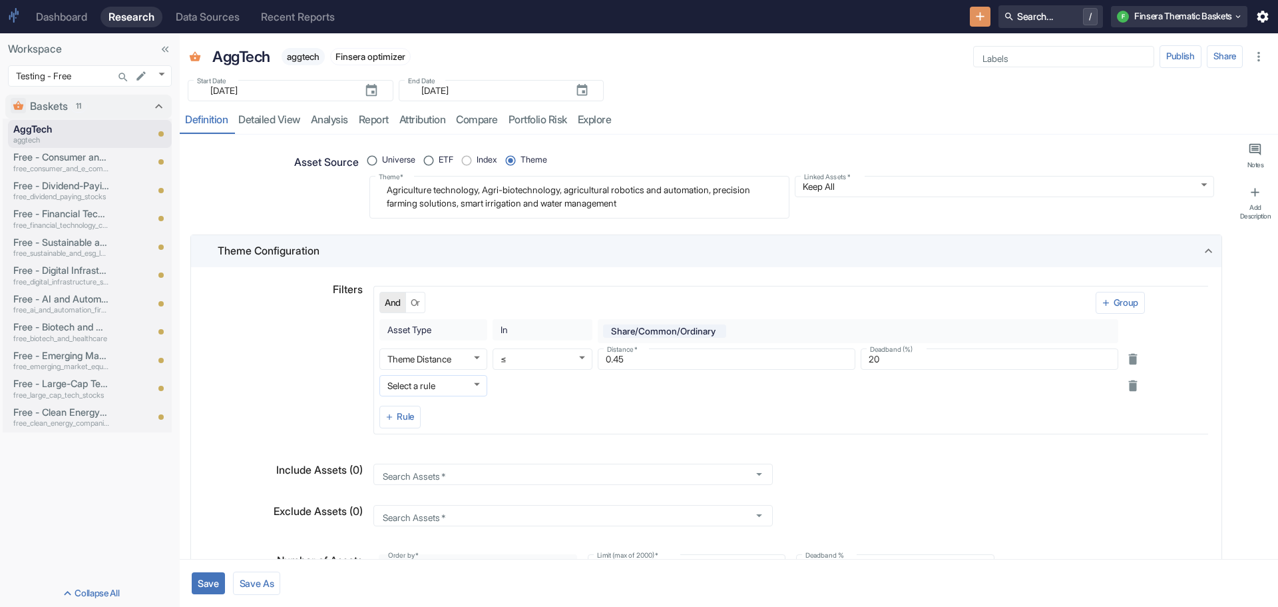
click at [469, 380] on body "Dashboard Research Data Sources Recent Reports Search... / F Finsera Thematic B…" at bounding box center [639, 303] width 1278 height 607
click at [437, 504] on li "Sector" at bounding box center [432, 506] width 108 height 19
click at [578, 381] on body "Dashboard Research Data Sources Recent Reports Search... / F Finsera Thematic B…" at bounding box center [639, 303] width 1278 height 607
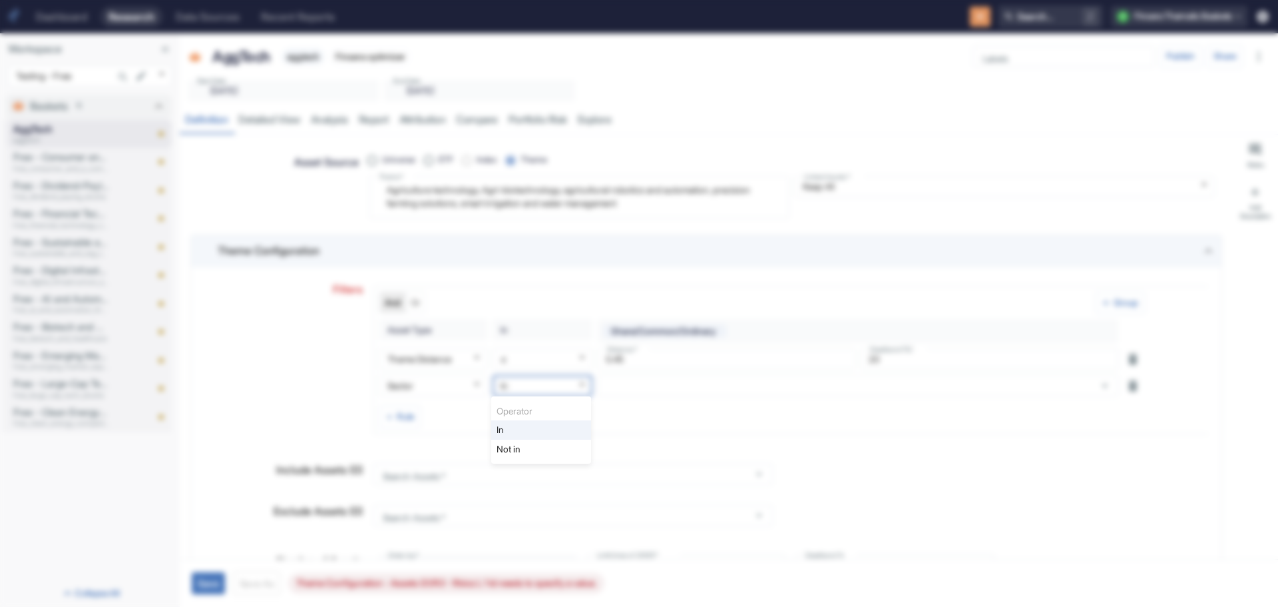
click at [551, 445] on li "Not in" at bounding box center [541, 448] width 100 height 19
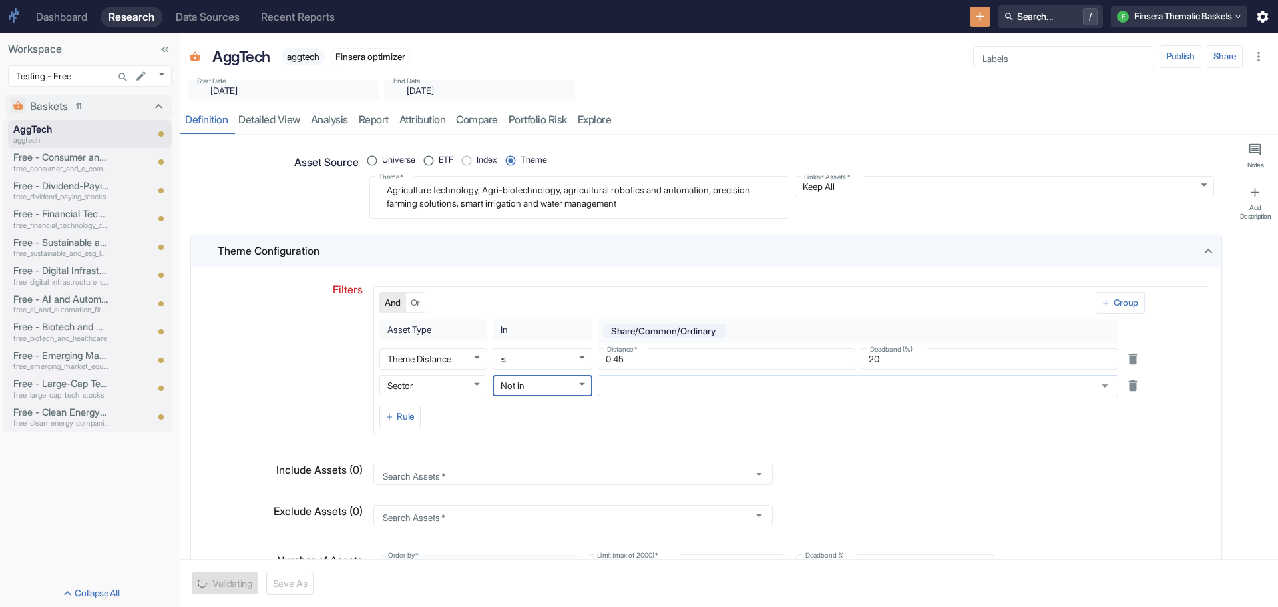
click at [1101, 384] on icon "Open" at bounding box center [1105, 385] width 15 height 15
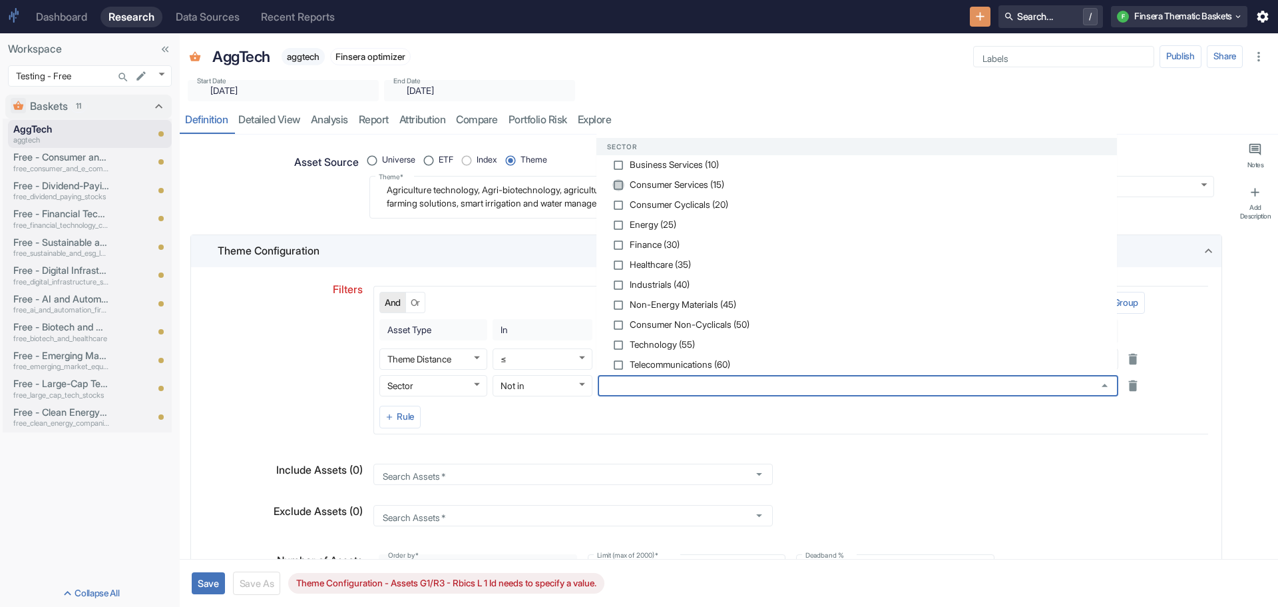
click at [616, 182] on input "checkbox" at bounding box center [619, 185] width 12 height 12
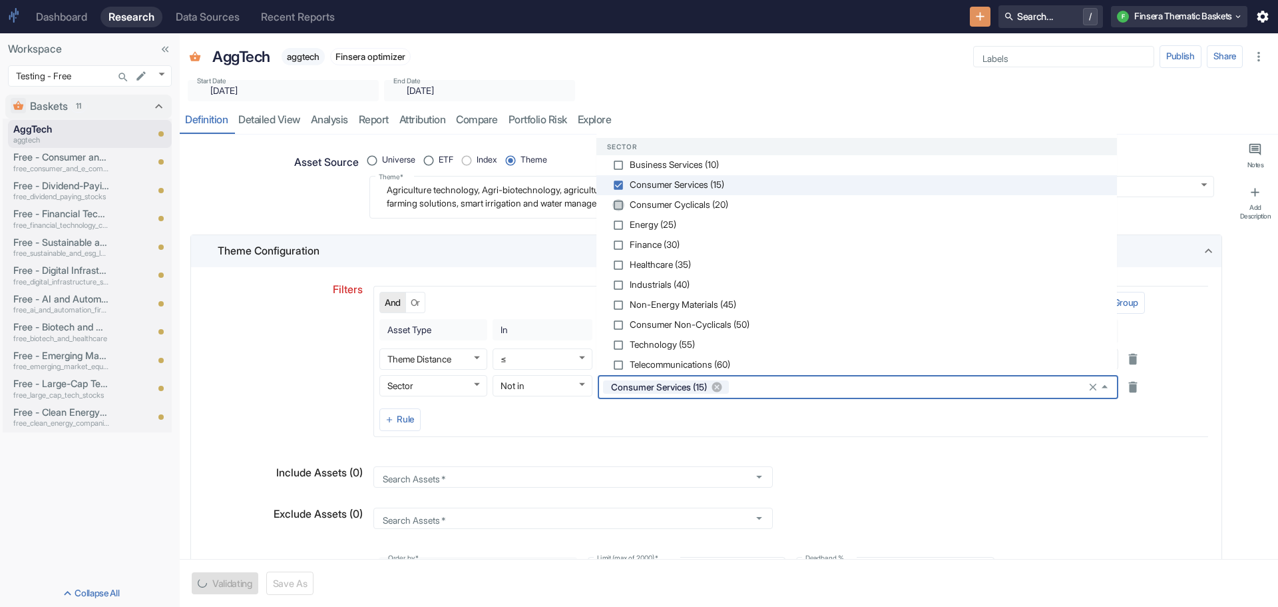
click at [621, 204] on input "checkbox" at bounding box center [619, 205] width 12 height 12
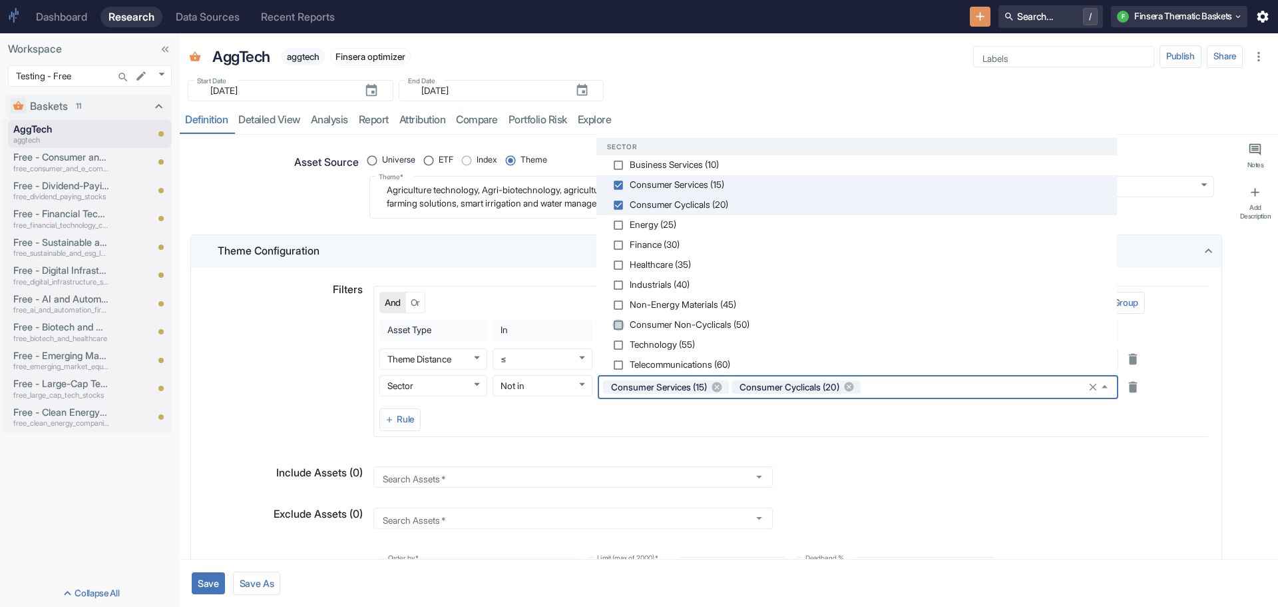
click at [619, 324] on input "checkbox" at bounding box center [619, 325] width 12 height 12
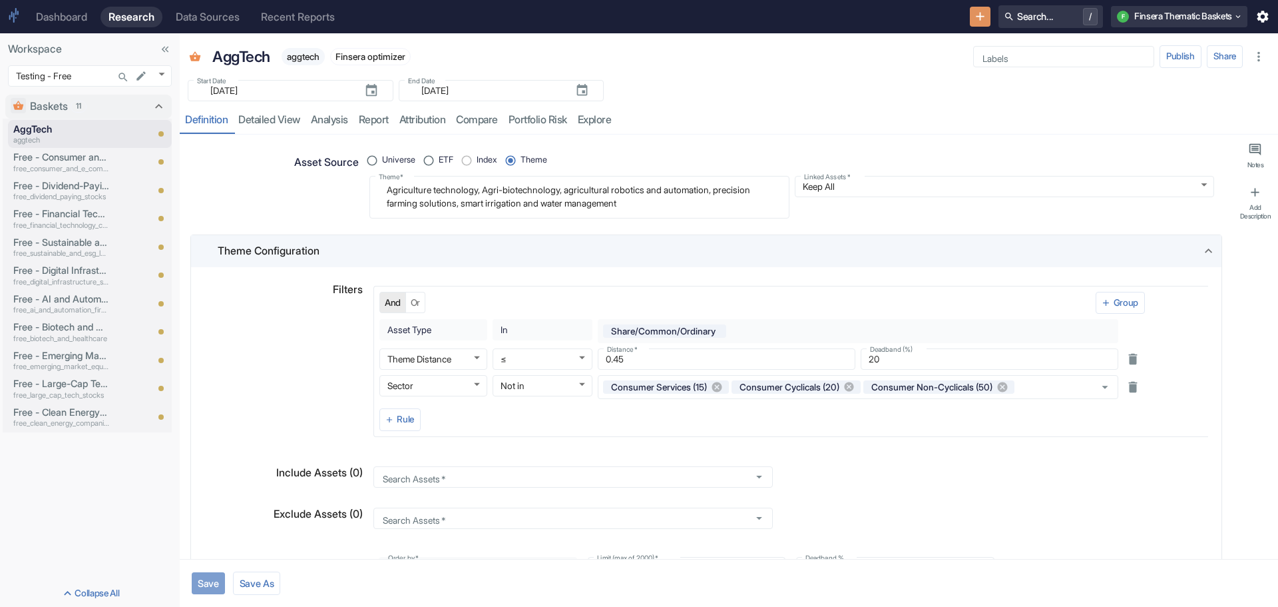
click at [214, 578] on button "Save" at bounding box center [208, 583] width 33 height 22
click at [275, 121] on link "detailed view" at bounding box center [269, 120] width 73 height 27
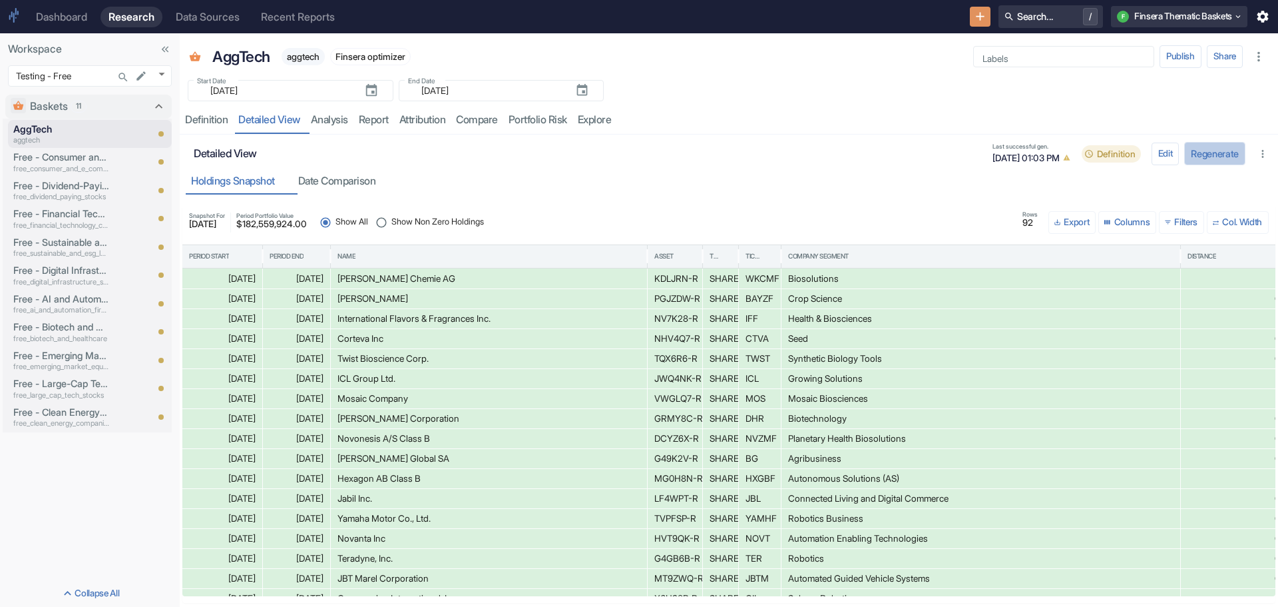
click at [1200, 152] on button "Regenerate" at bounding box center [1215, 153] width 61 height 23
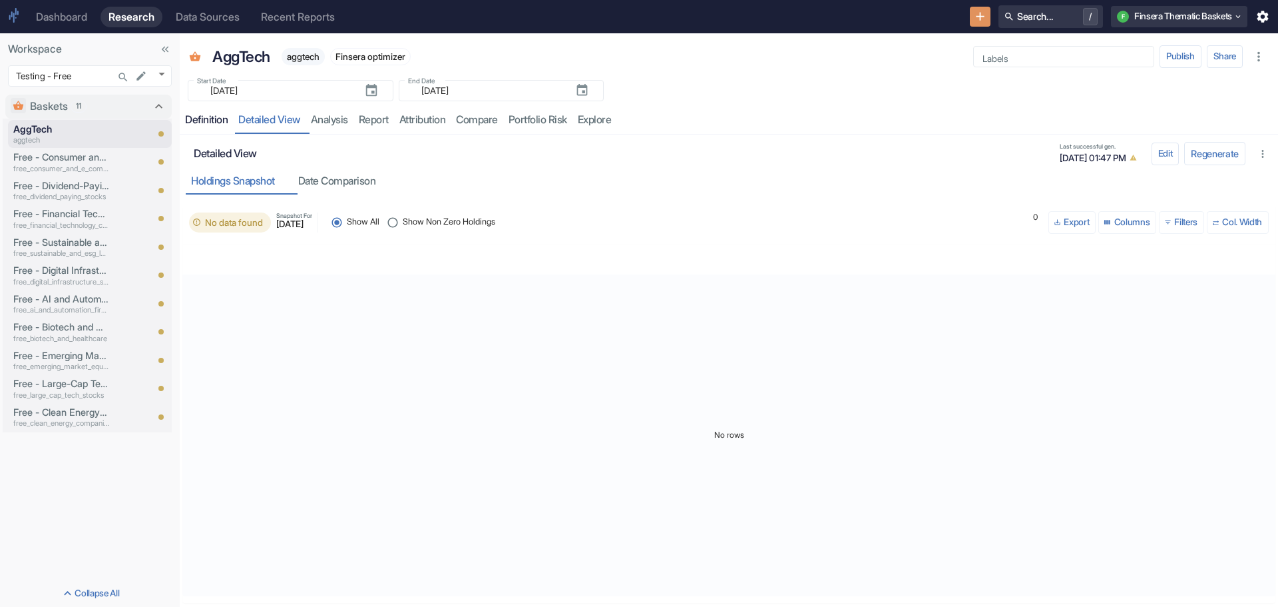
click at [208, 114] on div "Definition" at bounding box center [206, 119] width 43 height 13
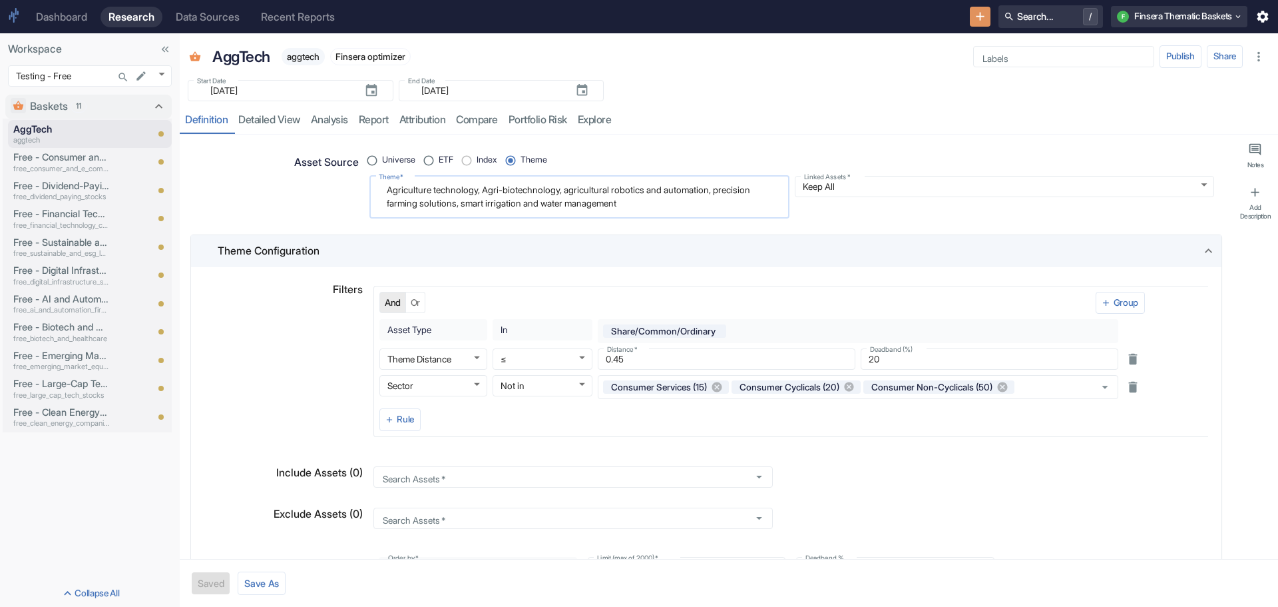
drag, startPoint x: 386, startPoint y: 194, endPoint x: 729, endPoint y: 214, distance: 344.2
click at [729, 214] on div "Agriculture technology, Agri-biotechnology, agricultural robotics and automatio…" at bounding box center [580, 197] width 420 height 43
click at [320, 210] on div "Asset Source" at bounding box center [273, 181] width 171 height 75
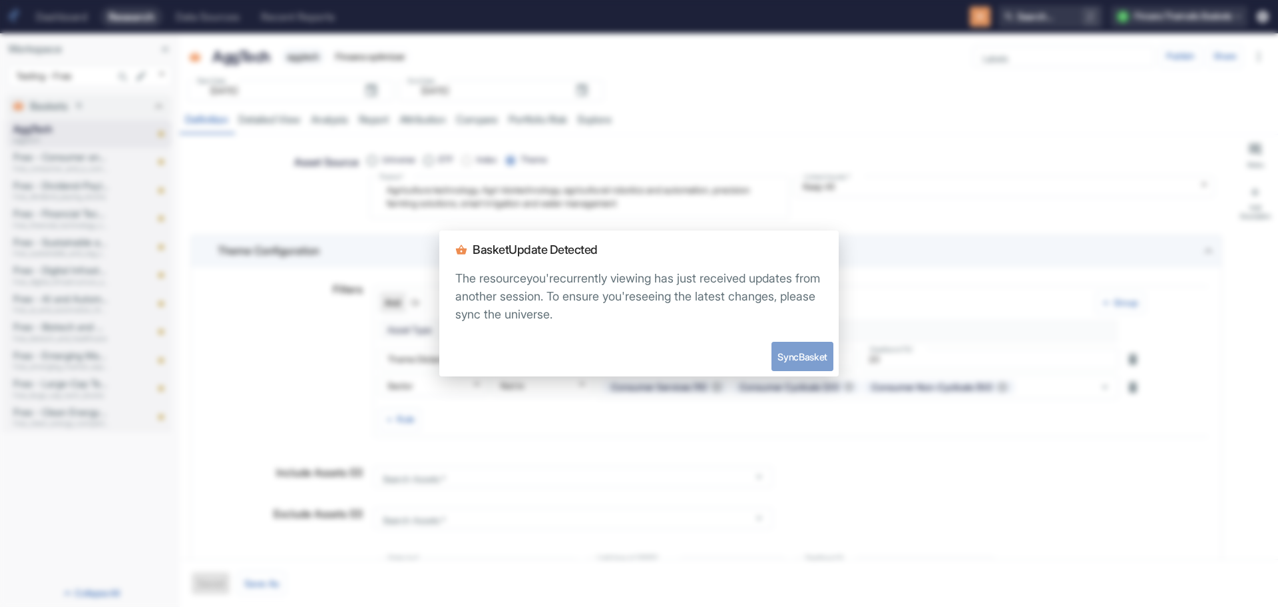
click at [809, 350] on button "Sync Basket" at bounding box center [803, 356] width 62 height 29
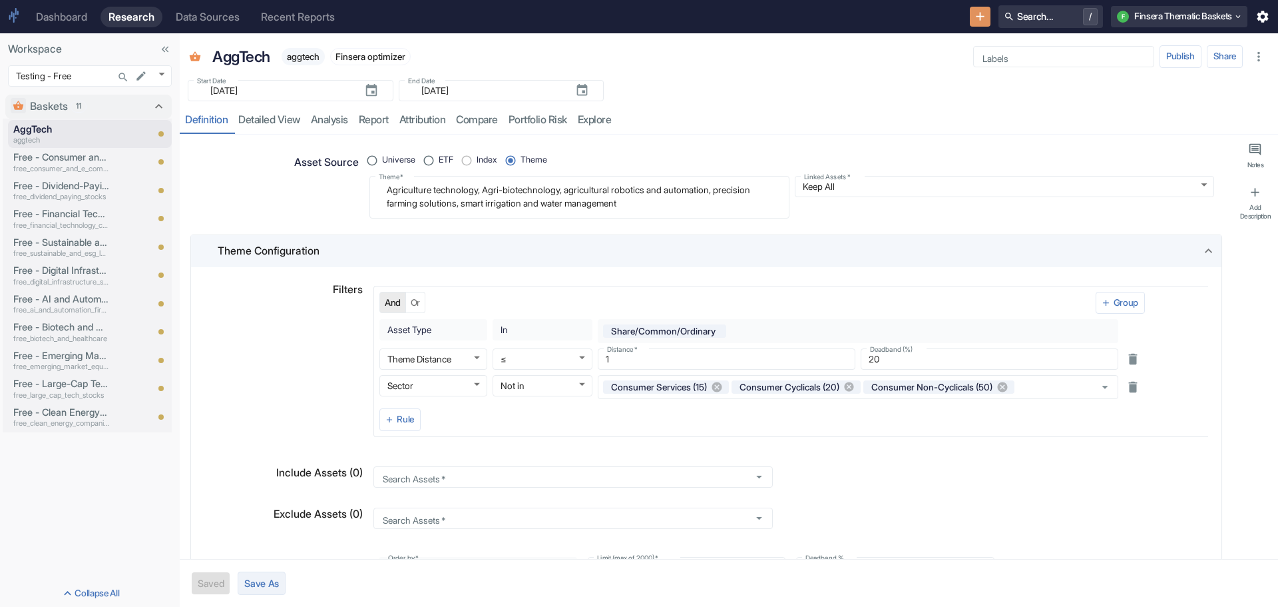
click at [272, 581] on button "Save As" at bounding box center [262, 582] width 48 height 23
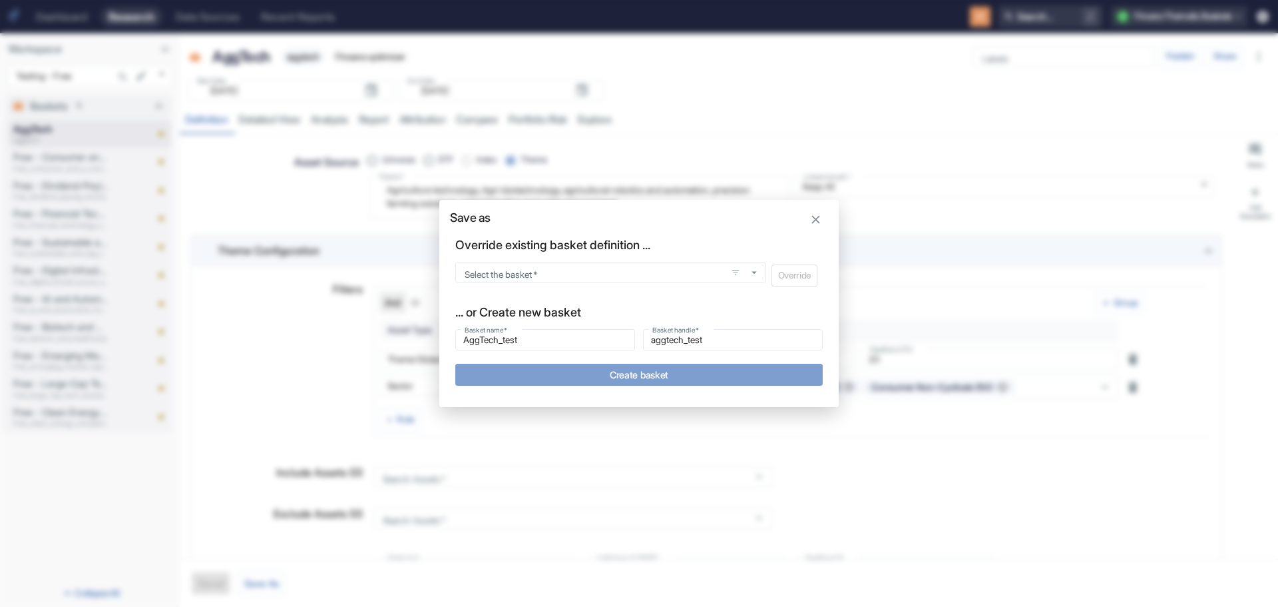
click at [654, 368] on button "Create basket" at bounding box center [639, 375] width 368 height 22
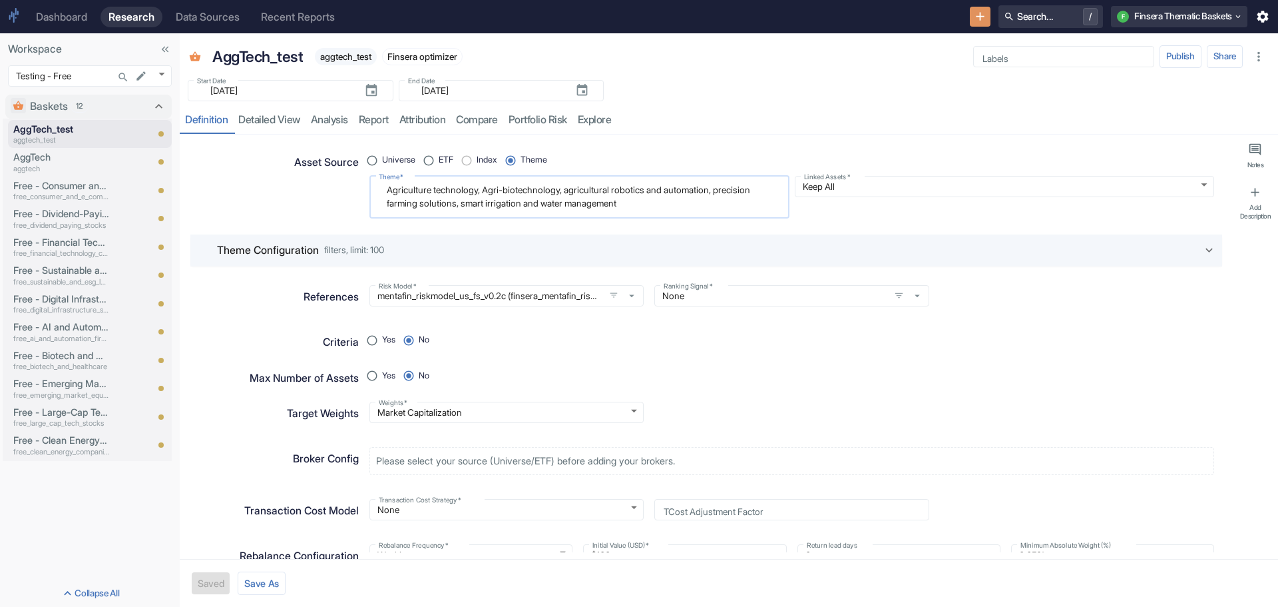
click at [485, 190] on textarea "Agriculture technology, Agri-biotechnology, agricultural robotics and automatio…" at bounding box center [580, 196] width 402 height 31
click at [583, 190] on textarea "Agriculture technology or Agri-biotechnology, agricultural robotics and automat…" at bounding box center [580, 196] width 402 height 31
drag, startPoint x: 743, startPoint y: 191, endPoint x: 752, endPoint y: 190, distance: 8.7
click at [752, 190] on textarea "Agriculture technology or Agri-biotechnology or agricultural robotics and autom…" at bounding box center [580, 196] width 402 height 31
click at [503, 203] on textarea "Agriculture technology or Agri-biotechnology or agricultural robotics and autom…" at bounding box center [580, 196] width 402 height 31
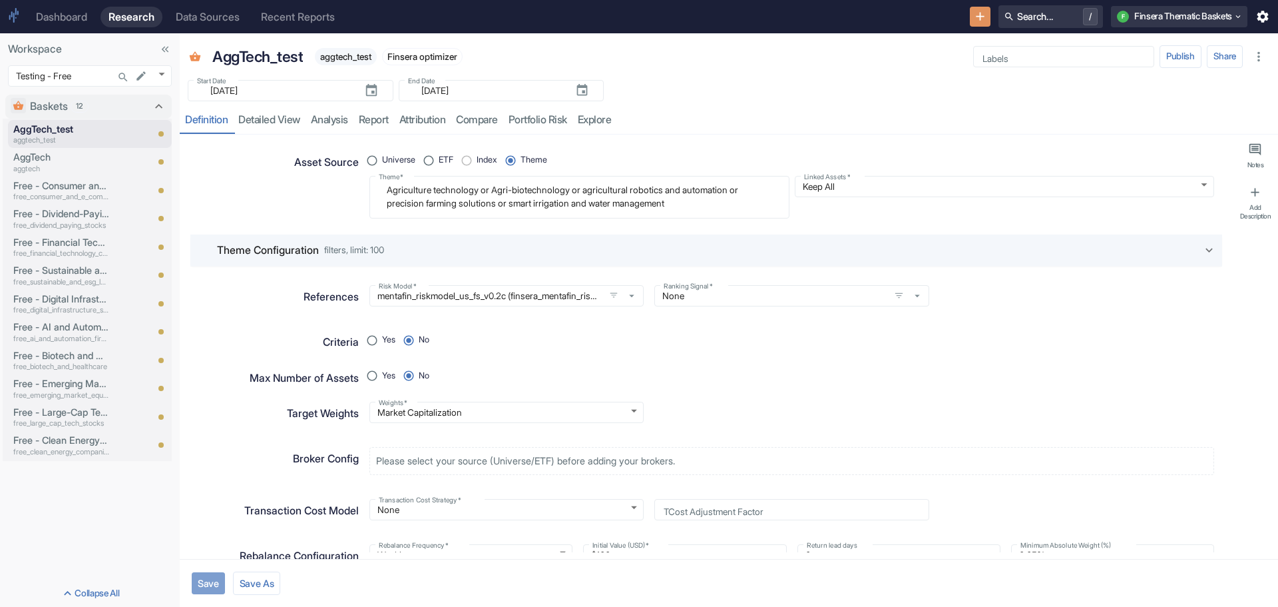
click at [204, 579] on button "Save" at bounding box center [208, 583] width 33 height 22
click at [330, 121] on link "analysis" at bounding box center [330, 120] width 48 height 27
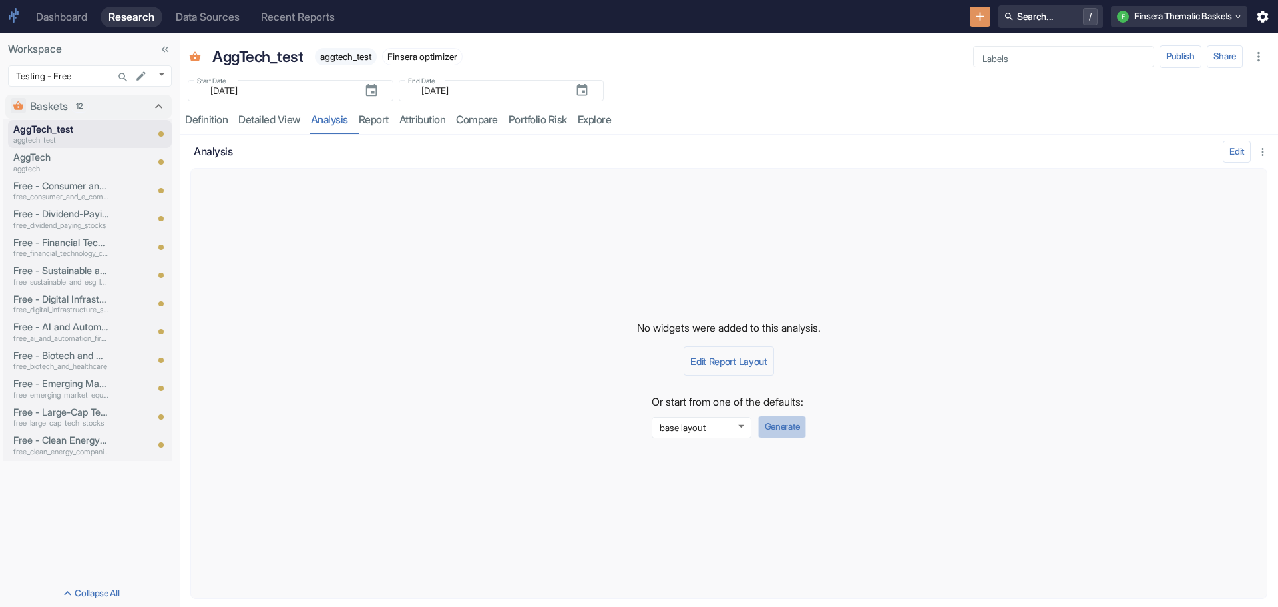
click at [790, 428] on button "Generate" at bounding box center [782, 426] width 48 height 23
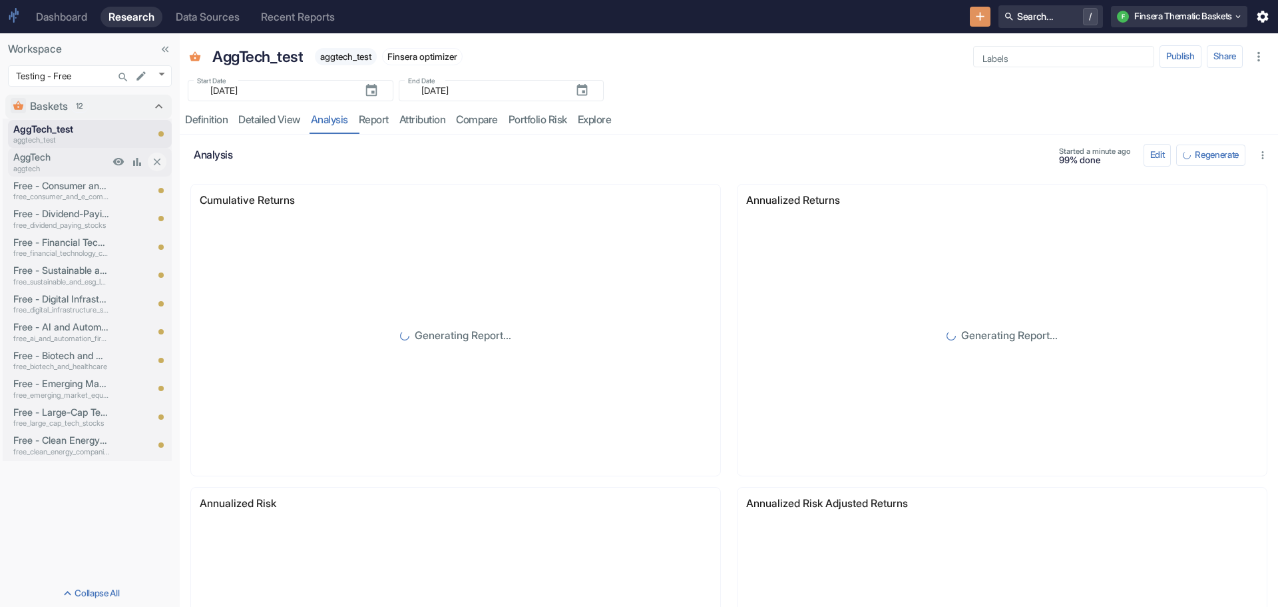
click at [26, 153] on p "AggTech" at bounding box center [61, 157] width 96 height 15
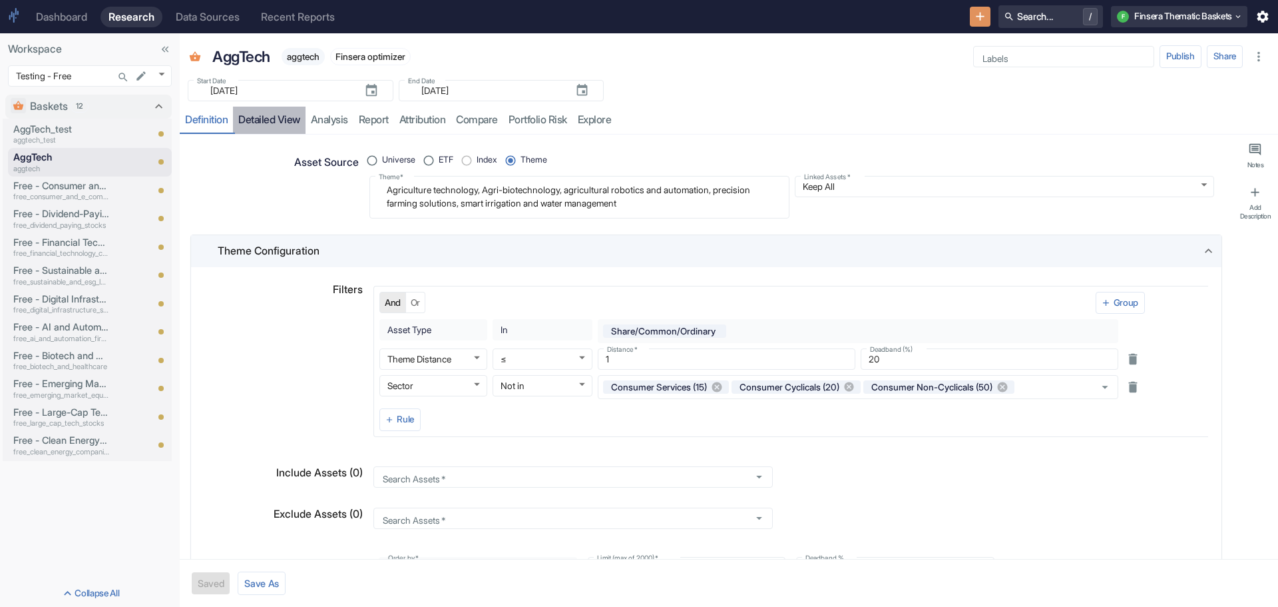
click at [263, 113] on link "detailed view" at bounding box center [269, 120] width 73 height 27
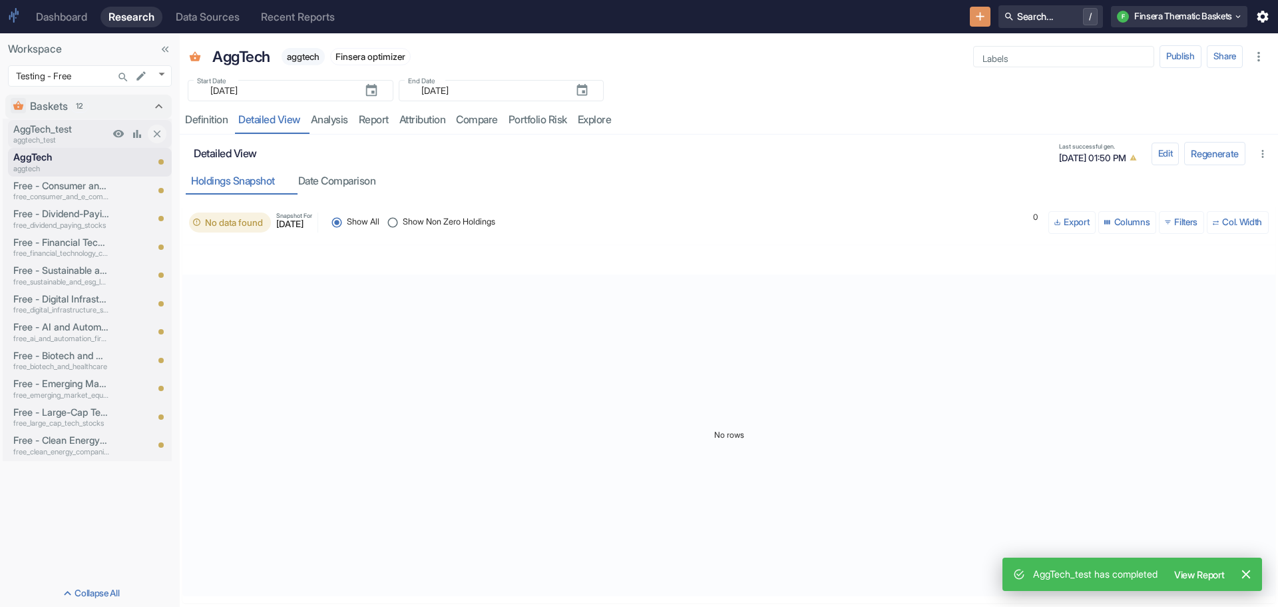
click at [57, 136] on p "aggtech_test" at bounding box center [61, 139] width 96 height 11
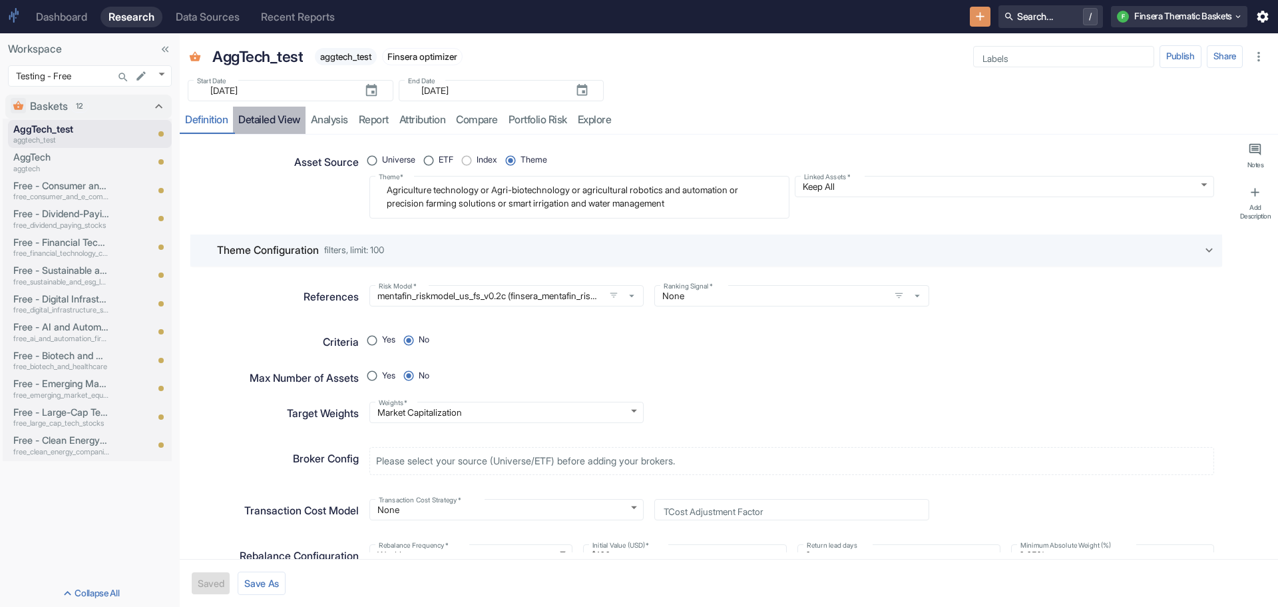
click at [264, 121] on link "detailed view" at bounding box center [269, 120] width 73 height 27
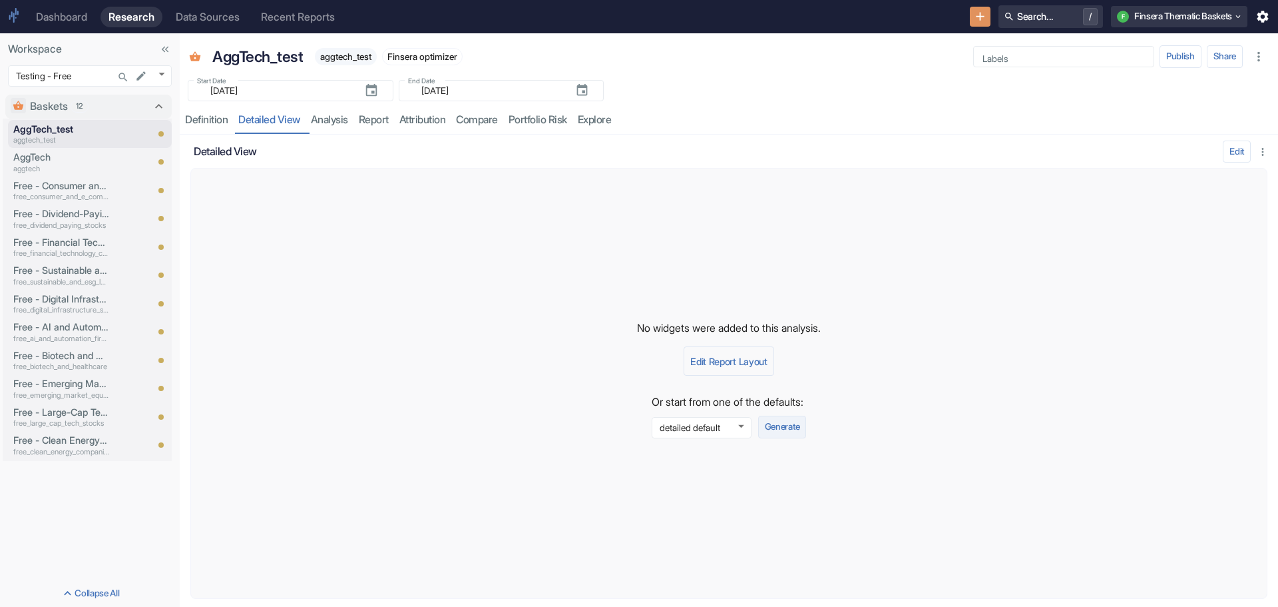
click at [776, 427] on button "Generate" at bounding box center [782, 426] width 48 height 23
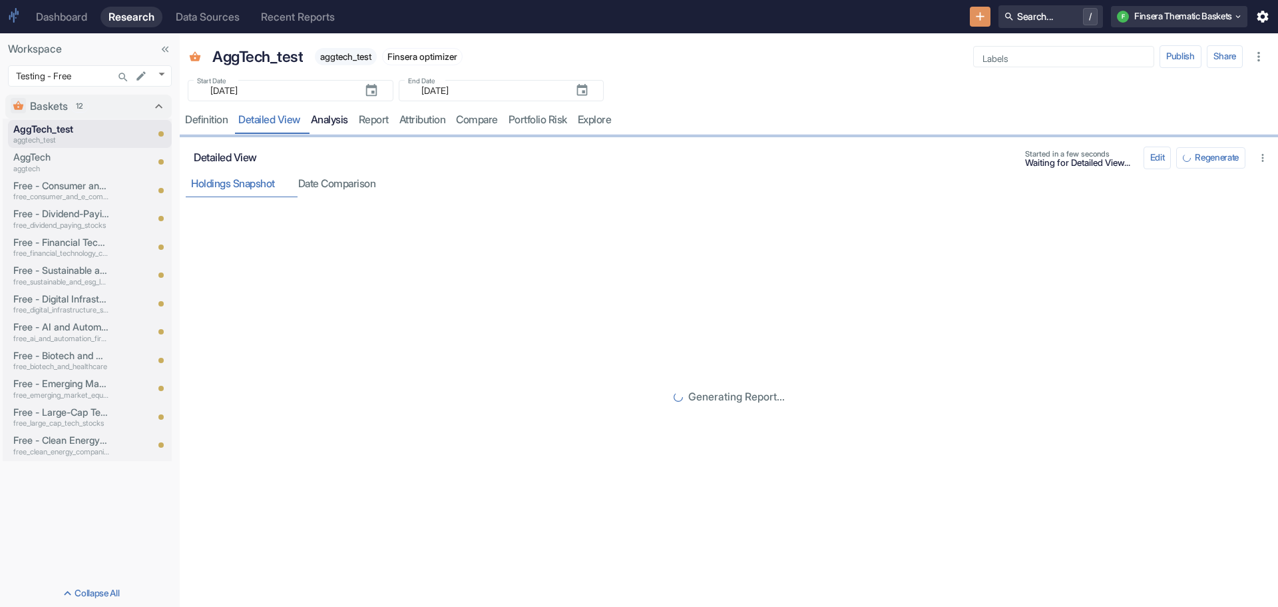
click at [333, 122] on link "analysis" at bounding box center [330, 120] width 48 height 27
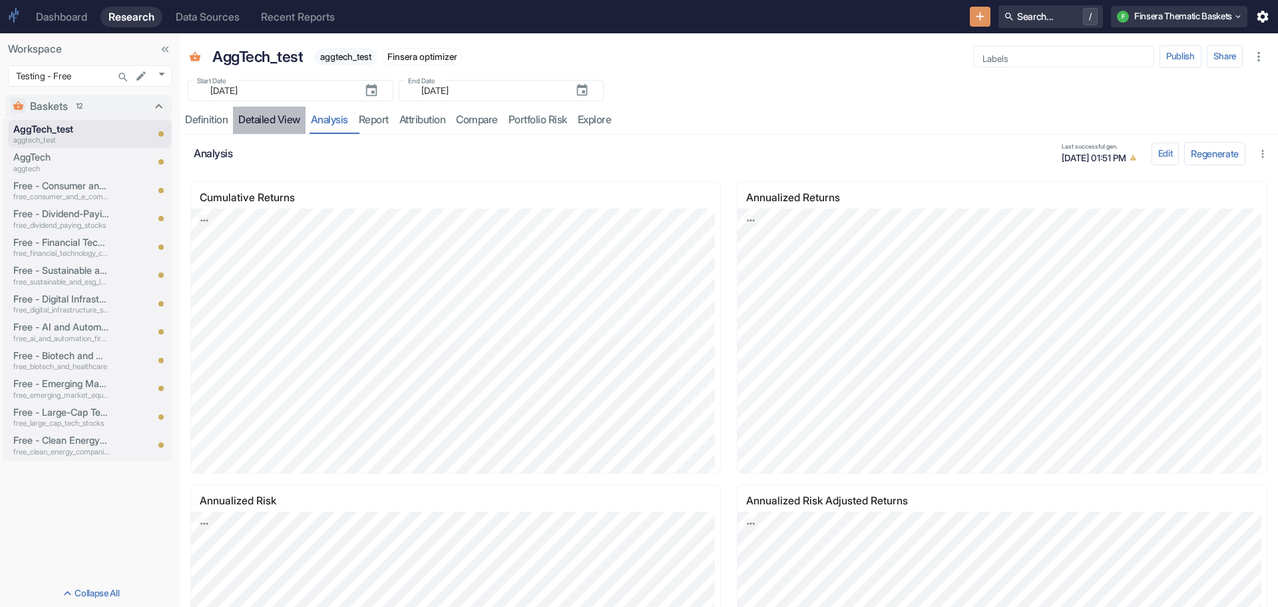
click at [274, 117] on link "detailed view" at bounding box center [269, 120] width 73 height 27
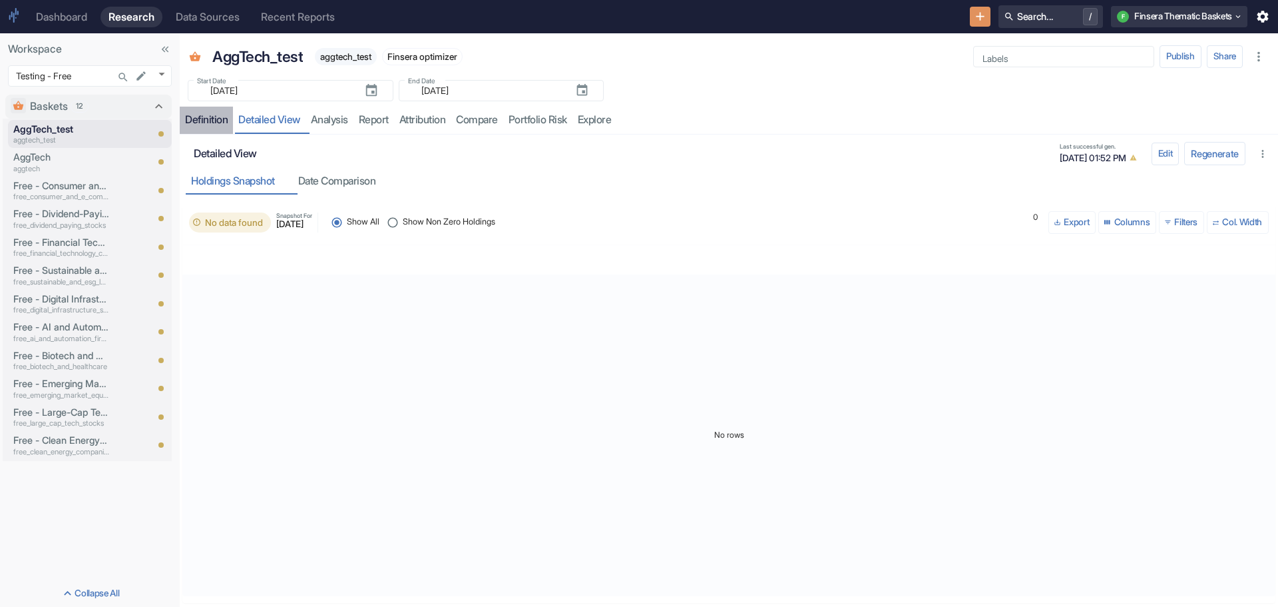
click at [206, 119] on div "Definition" at bounding box center [206, 119] width 43 height 13
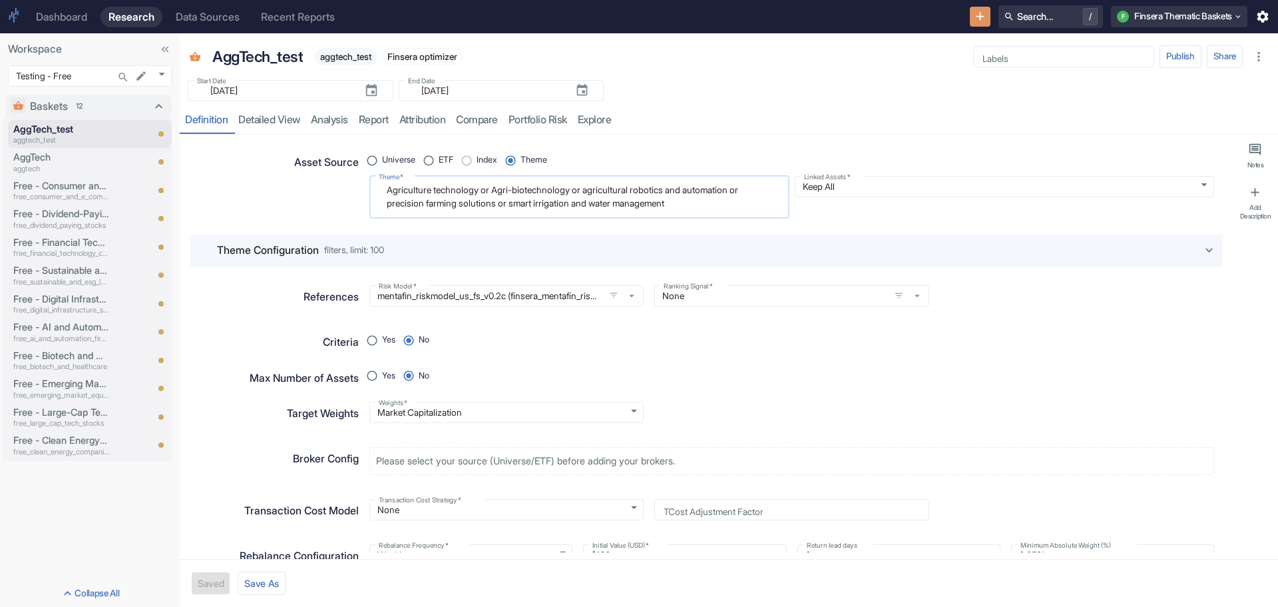
drag, startPoint x: 486, startPoint y: 190, endPoint x: 697, endPoint y: 208, distance: 211.8
click at [697, 208] on textarea "Agriculture technology or Agri-biotechnology or agricultural robotics and autom…" at bounding box center [580, 196] width 402 height 31
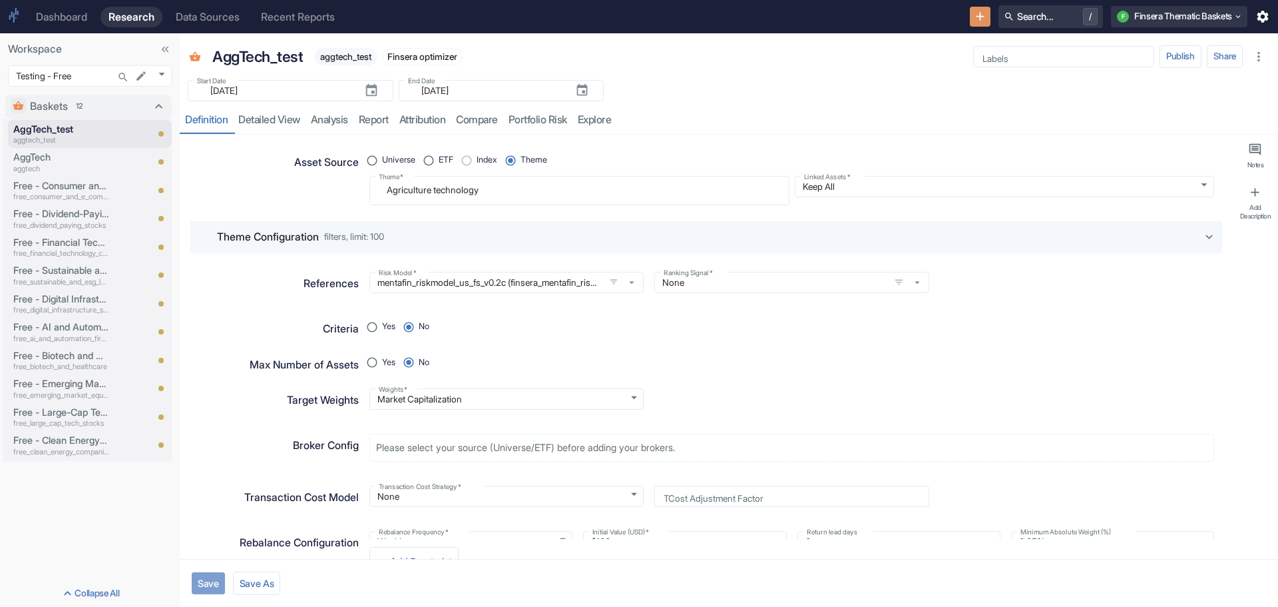
click at [211, 587] on button "Save" at bounding box center [208, 583] width 33 height 22
click at [278, 119] on link "detailed view" at bounding box center [269, 120] width 73 height 27
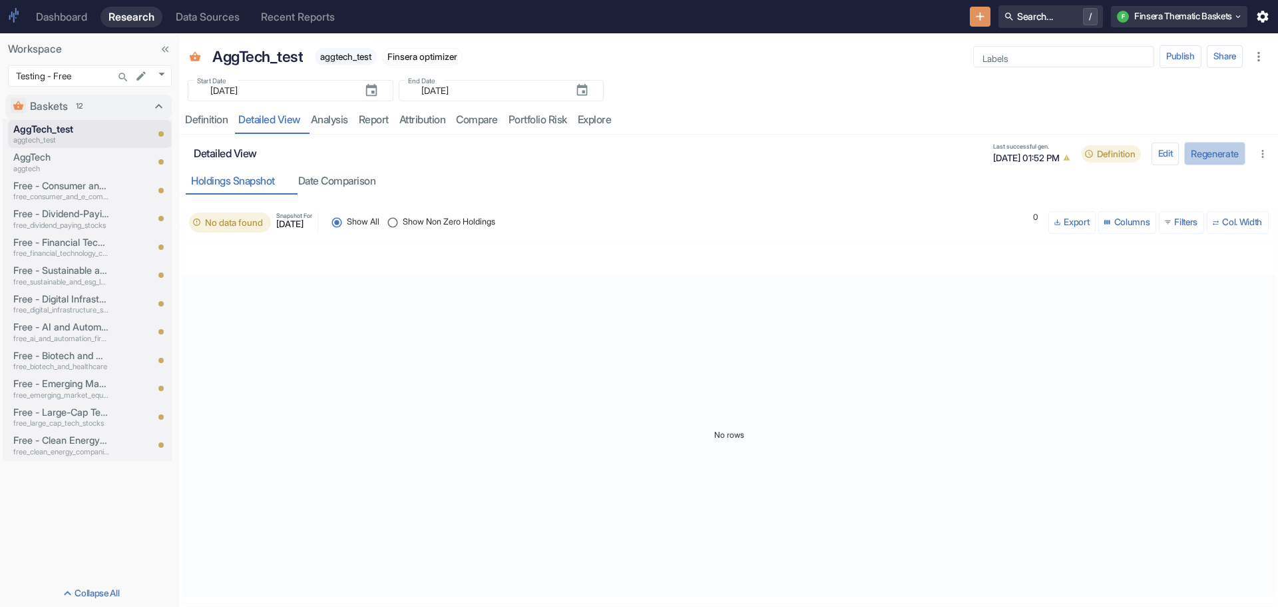
click at [1209, 152] on button "Regenerate" at bounding box center [1215, 153] width 61 height 23
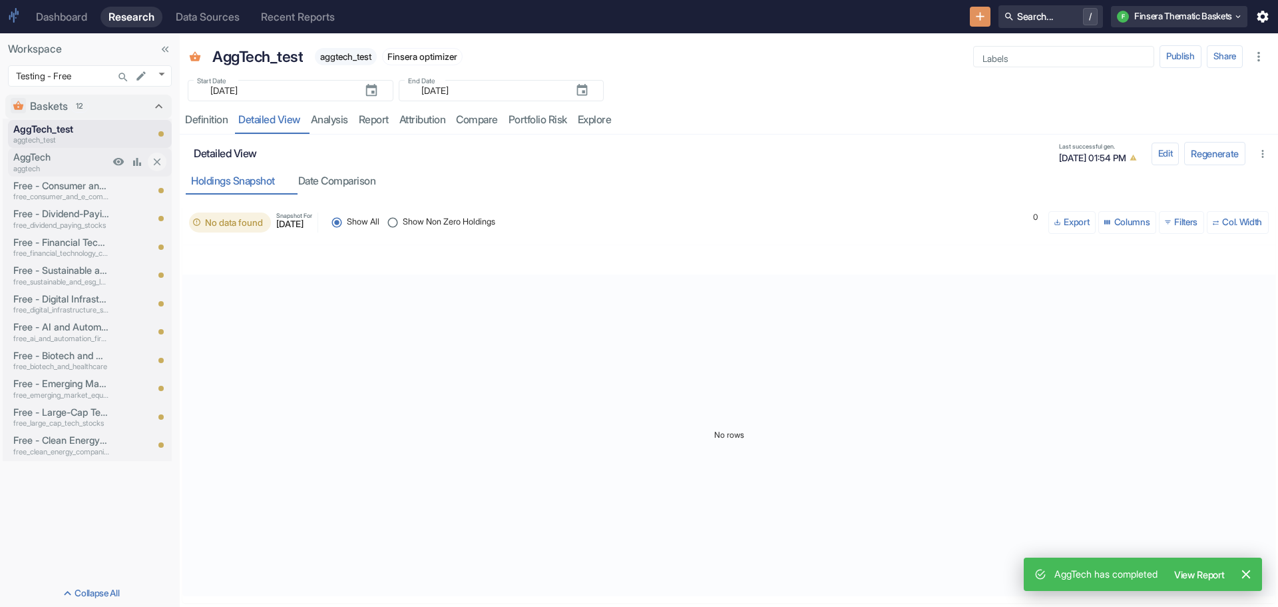
click at [38, 157] on p "AggTech" at bounding box center [61, 157] width 96 height 15
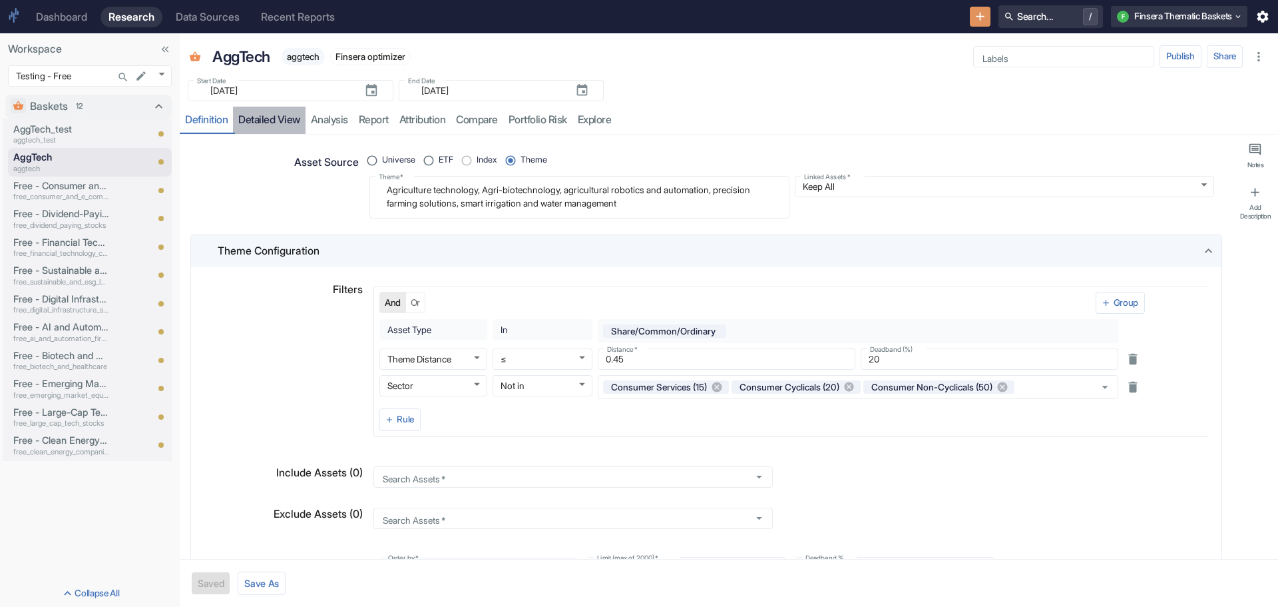
click at [274, 119] on link "detailed view" at bounding box center [269, 120] width 73 height 27
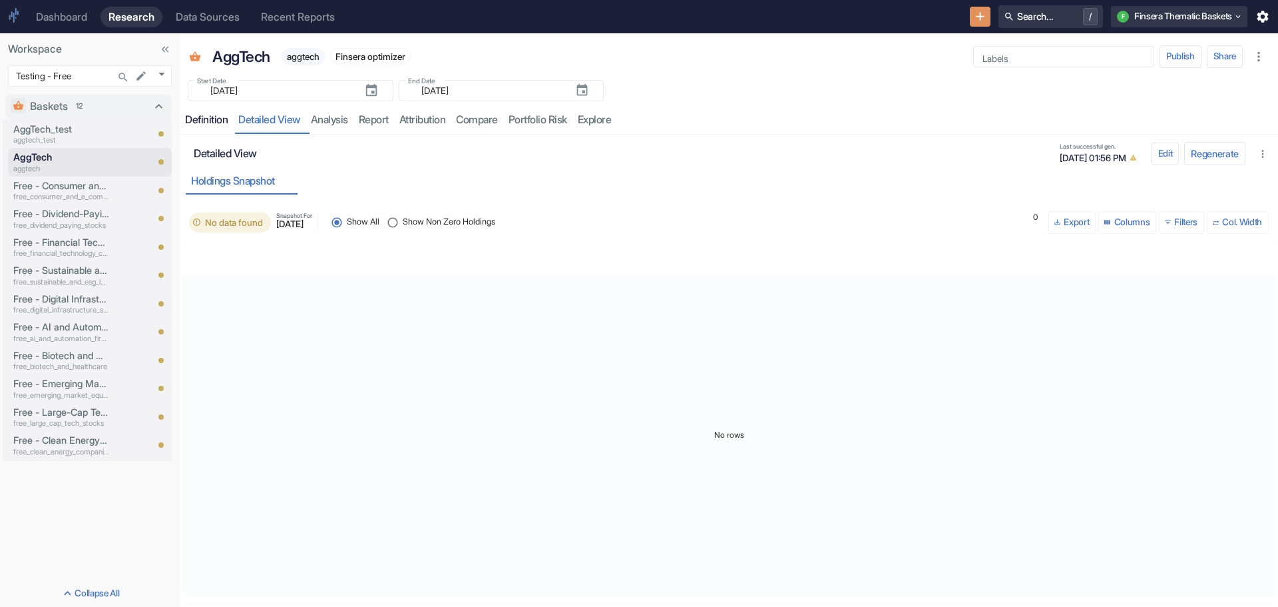
click at [196, 121] on div "Definition" at bounding box center [206, 119] width 43 height 13
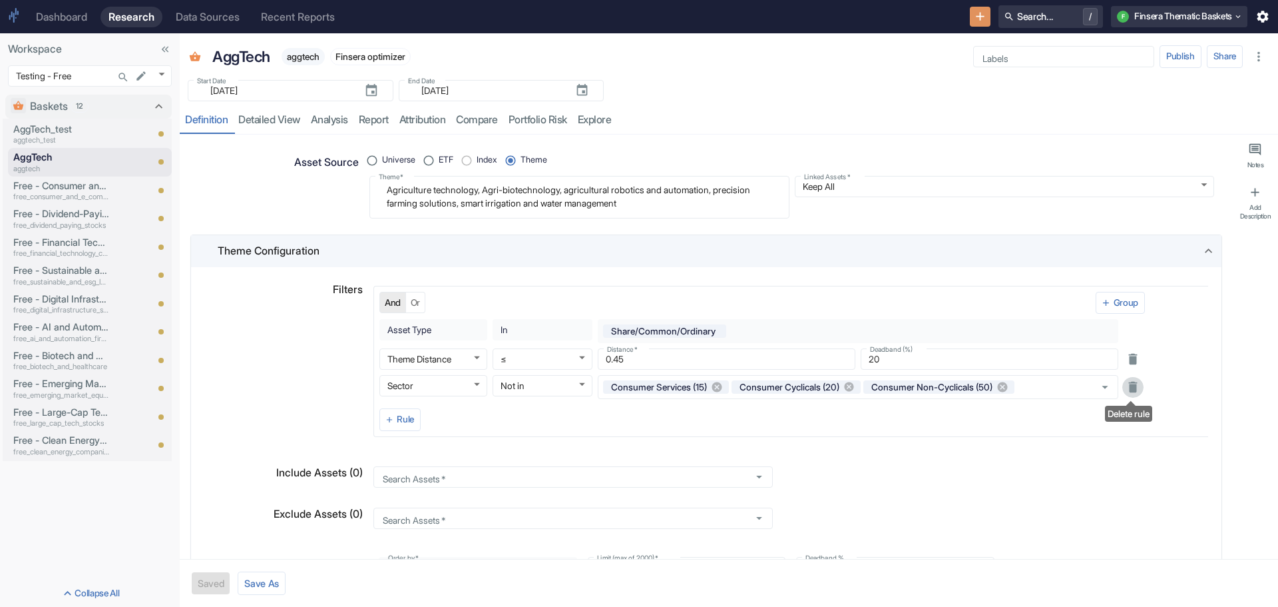
click at [1129, 380] on icon "Delete rule" at bounding box center [1133, 387] width 15 height 15
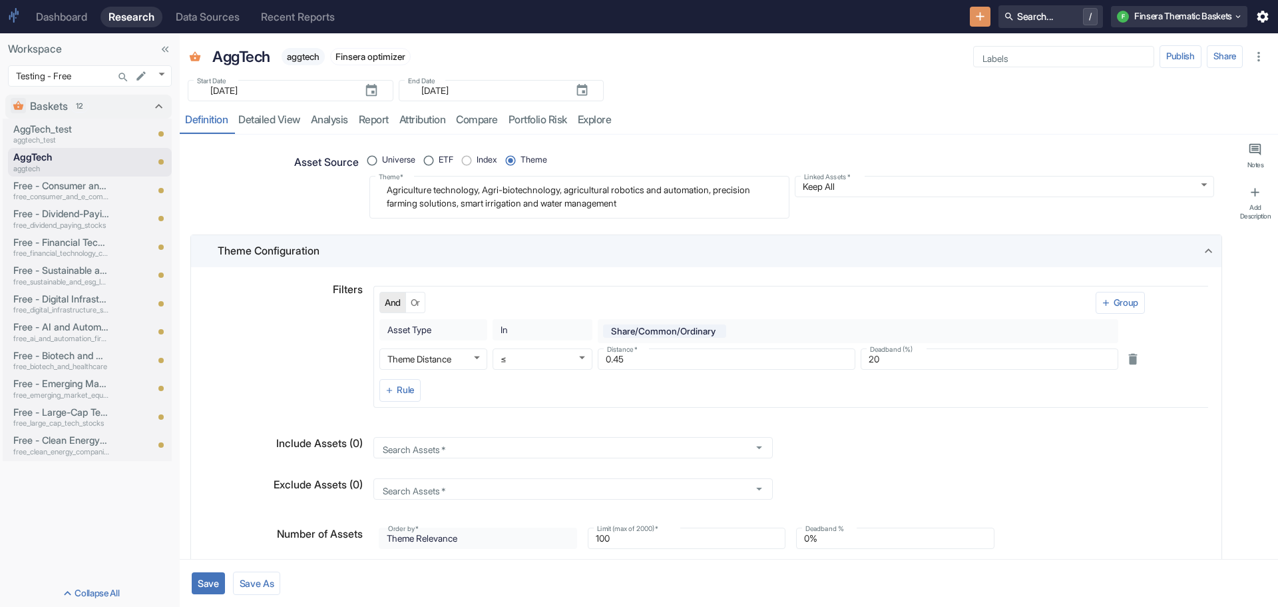
click at [212, 579] on button "Save" at bounding box center [208, 583] width 33 height 22
click at [280, 115] on link "detailed view" at bounding box center [269, 120] width 73 height 27
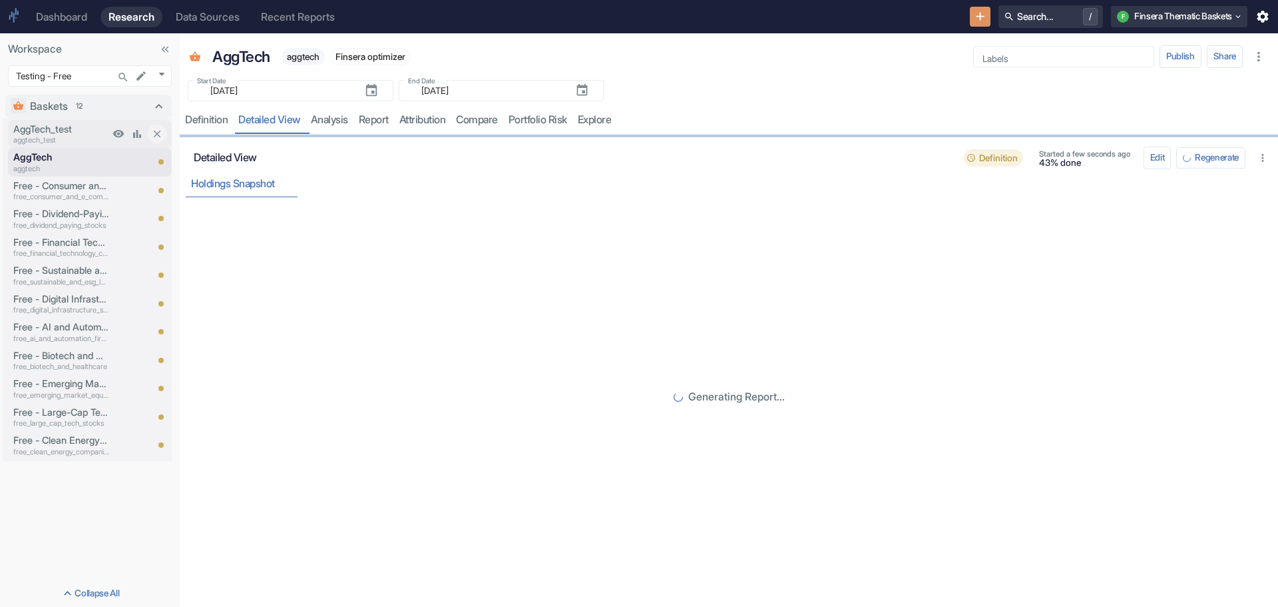
click at [49, 134] on p "aggtech_test" at bounding box center [61, 139] width 96 height 11
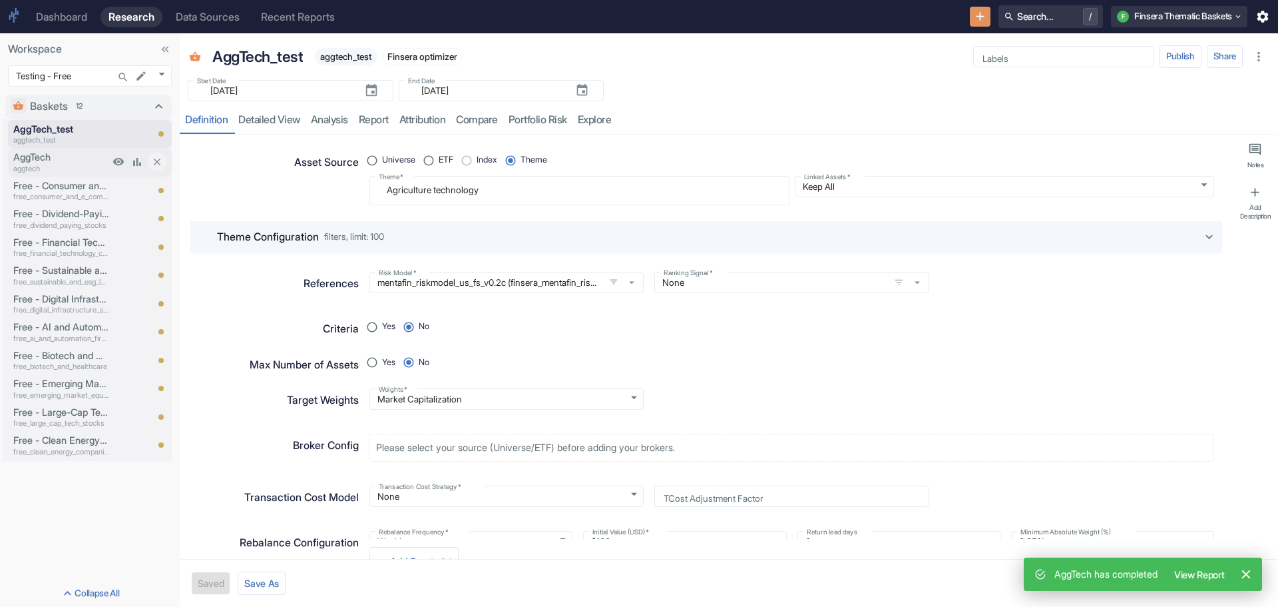
click at [40, 156] on p "AggTech" at bounding box center [61, 157] width 96 height 15
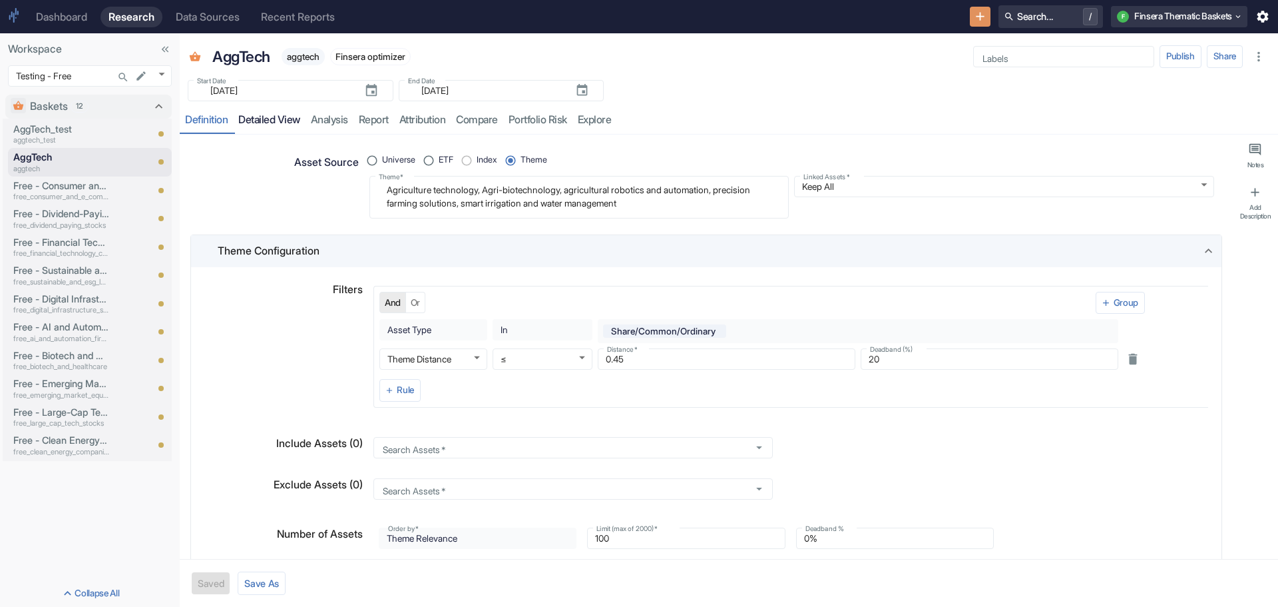
click at [277, 123] on link "detailed view" at bounding box center [269, 120] width 73 height 27
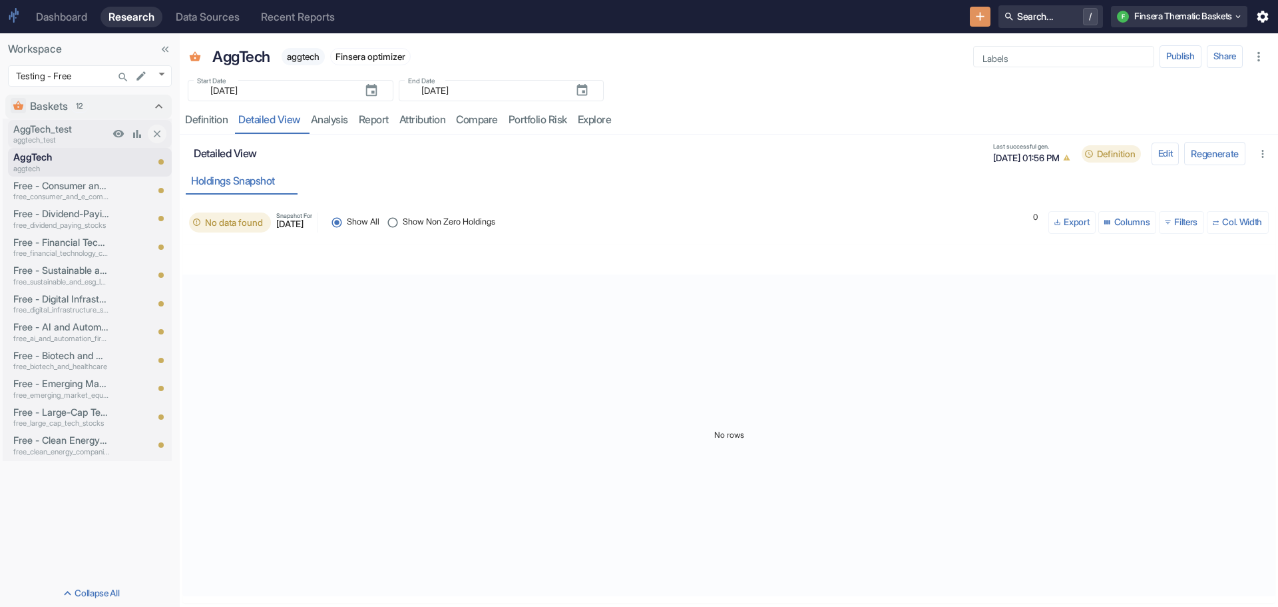
click at [61, 124] on p "AggTech_test" at bounding box center [61, 129] width 96 height 15
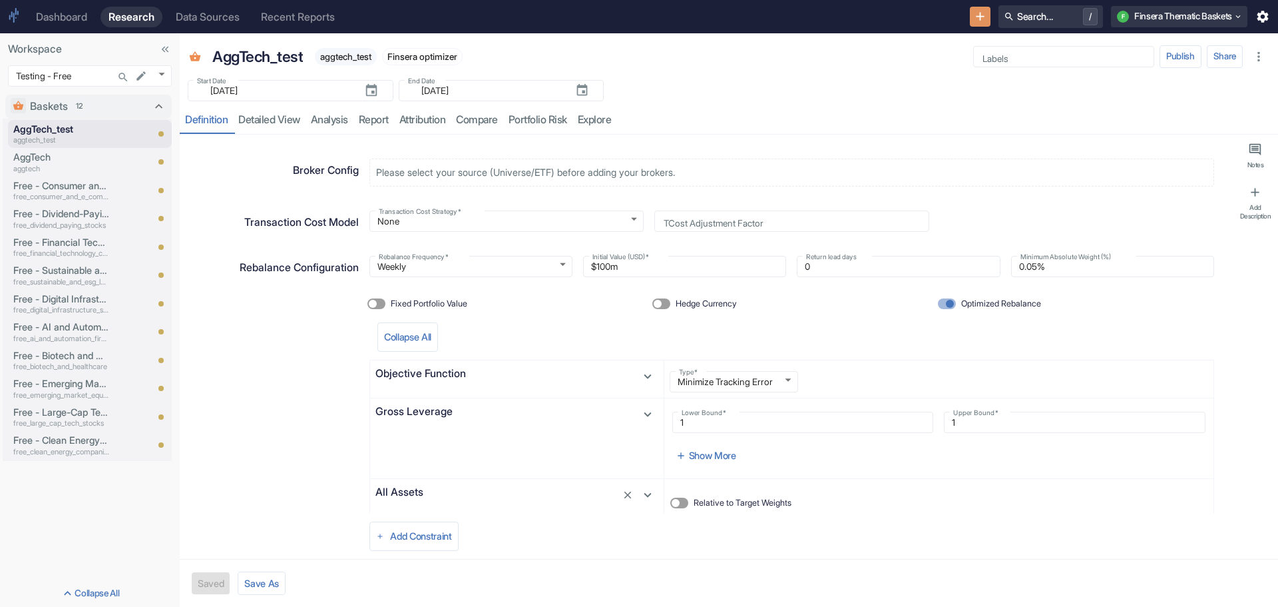
scroll to position [115, 0]
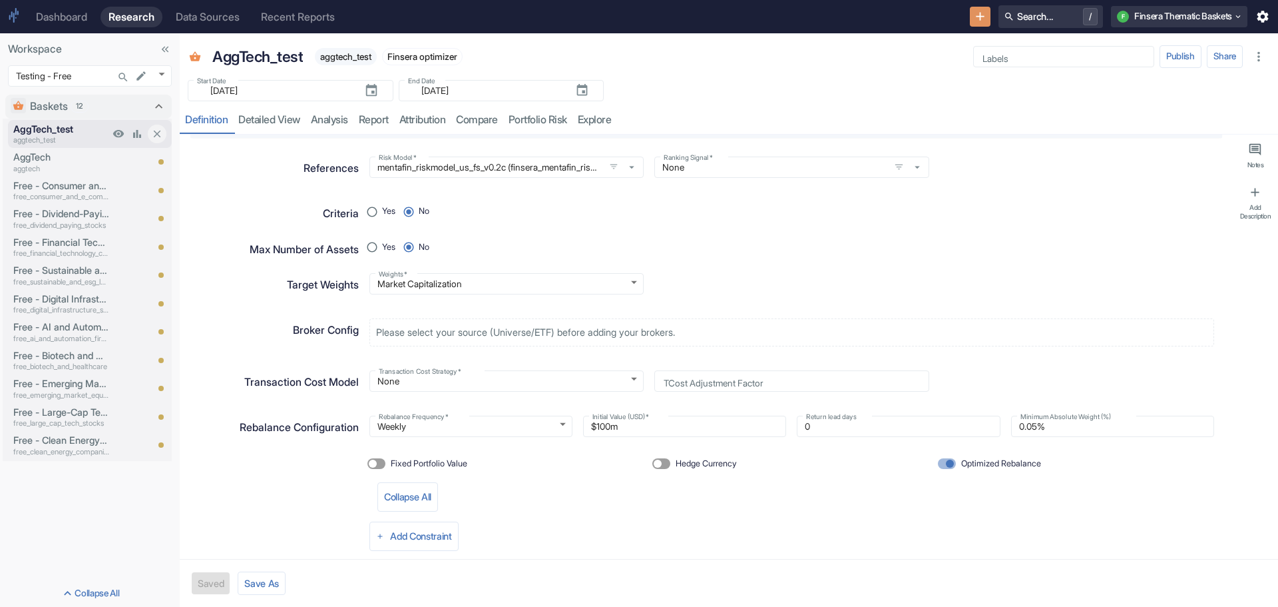
click at [53, 132] on p "AggTech_test" at bounding box center [61, 129] width 96 height 15
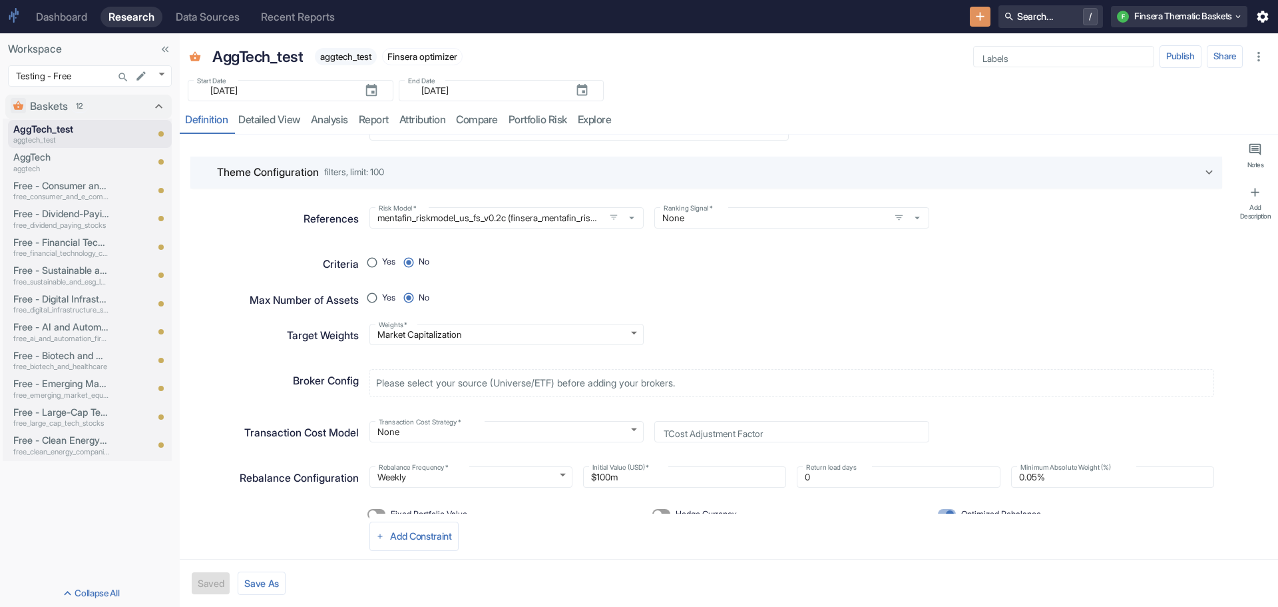
scroll to position [0, 0]
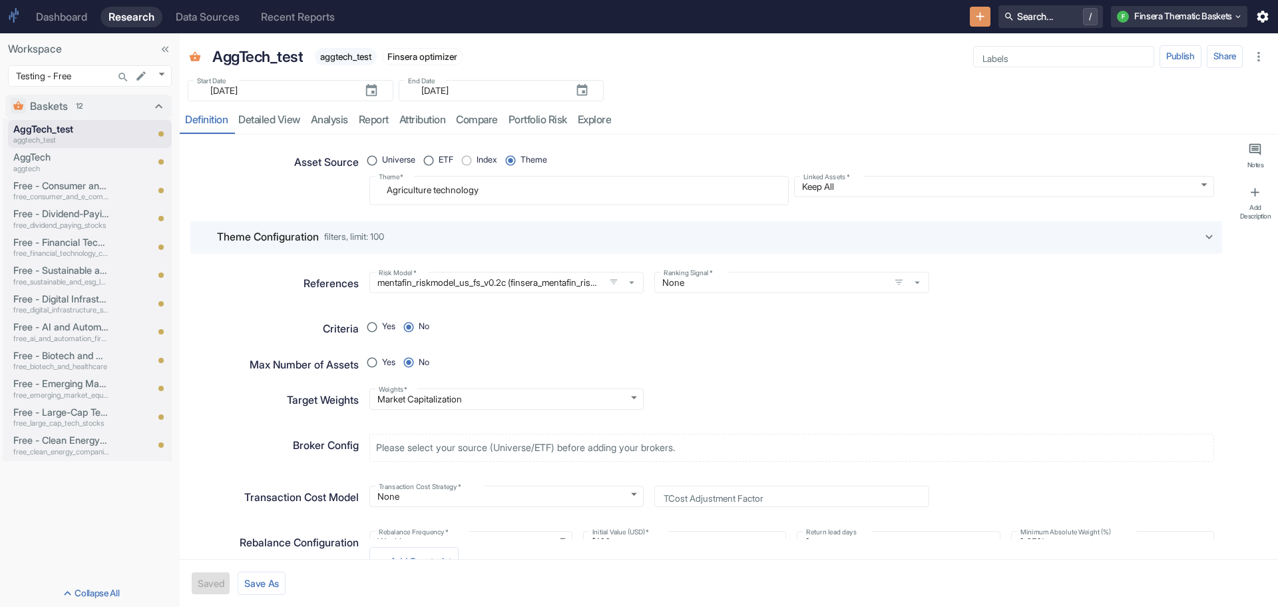
type textarea "x"
click at [1203, 233] on icon at bounding box center [1210, 237] width 15 height 15
radio input "true"
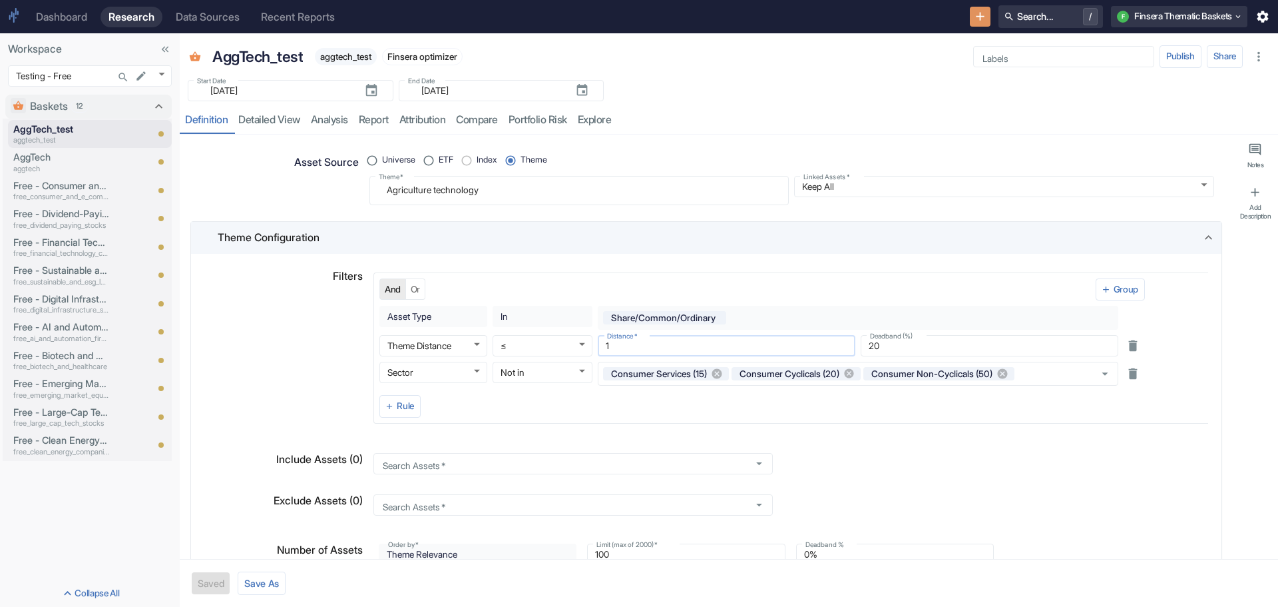
drag, startPoint x: 601, startPoint y: 344, endPoint x: 617, endPoint y: 346, distance: 16.1
click at [617, 346] on input "1" at bounding box center [727, 346] width 258 height 16
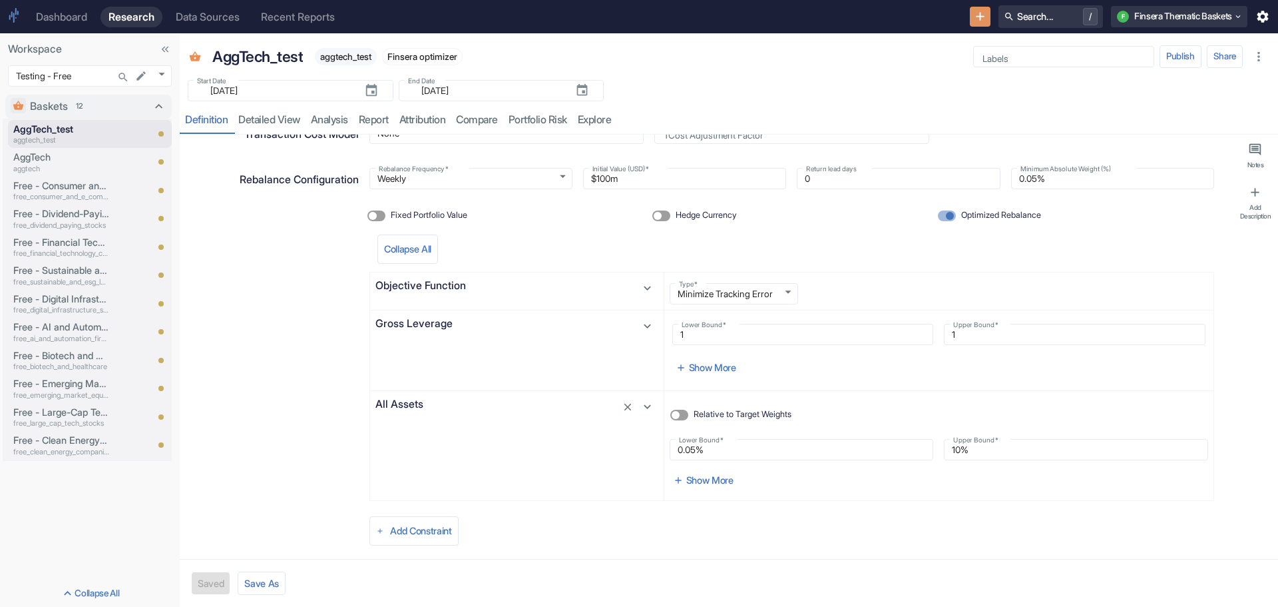
scroll to position [778, 0]
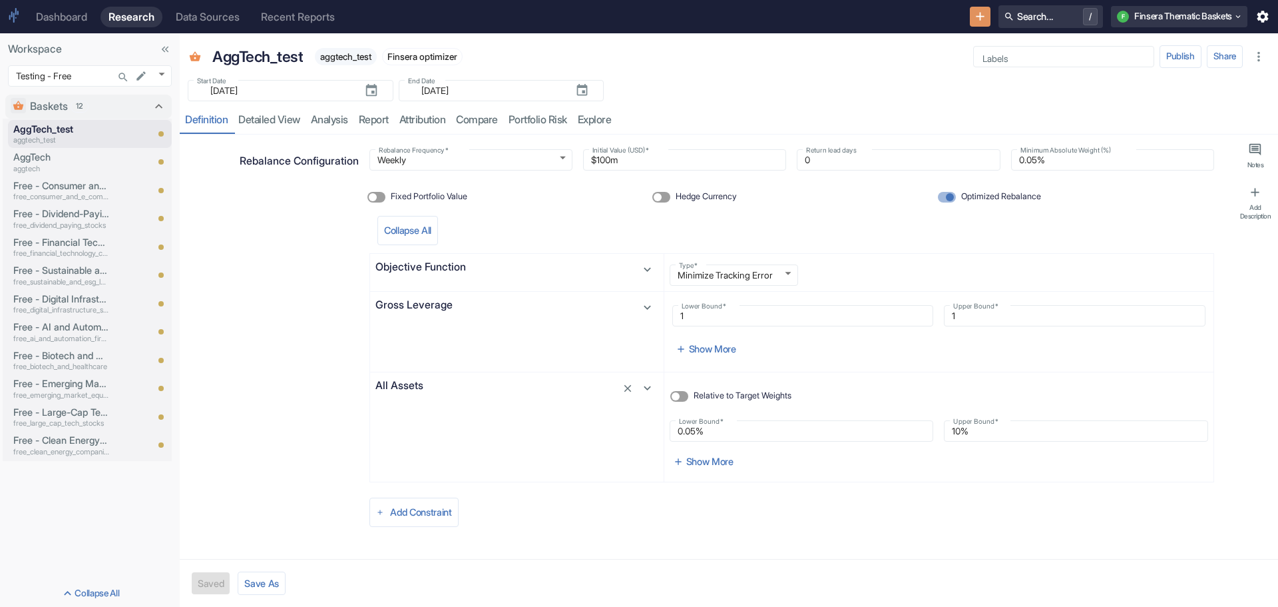
type textarea "x"
